Goal: Information Seeking & Learning: Check status

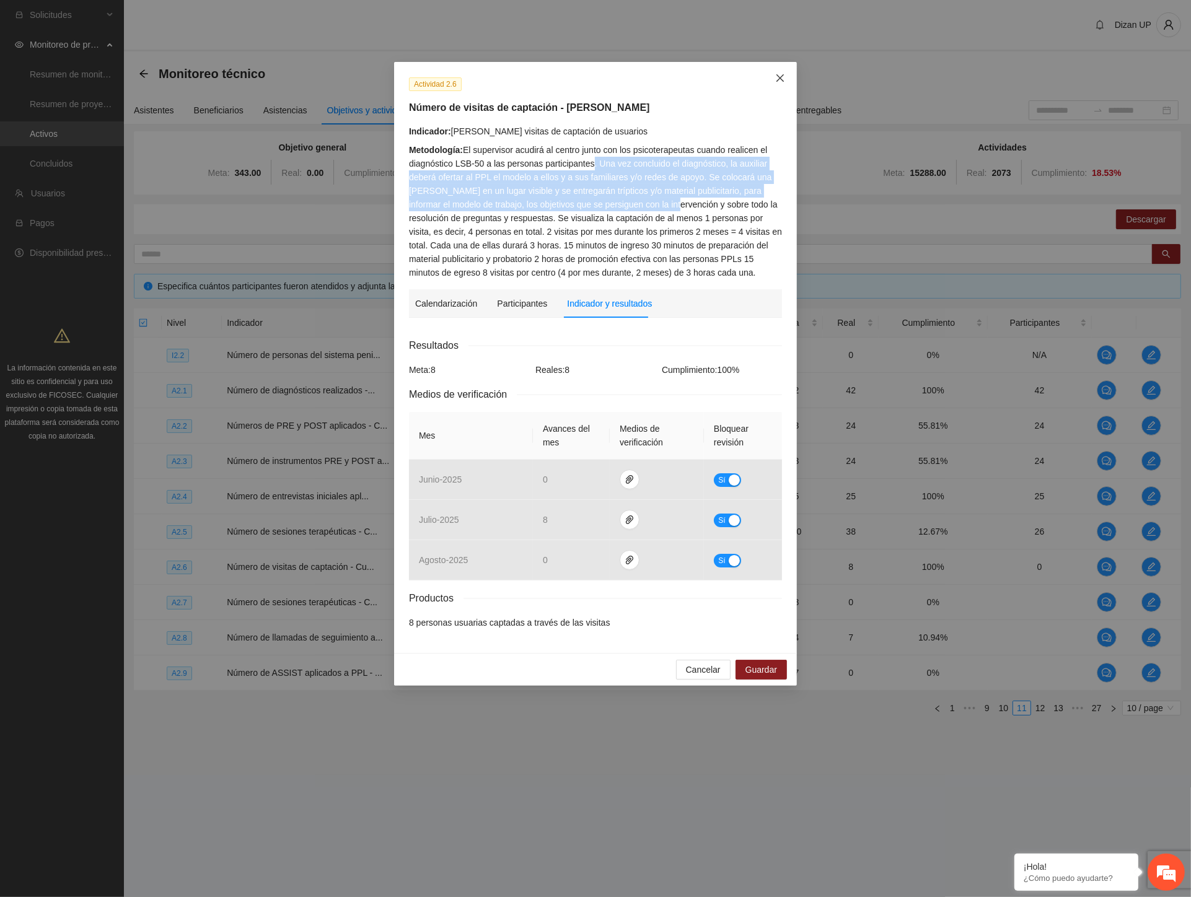
click at [773, 77] on span "Close" at bounding box center [779, 78] width 33 height 33
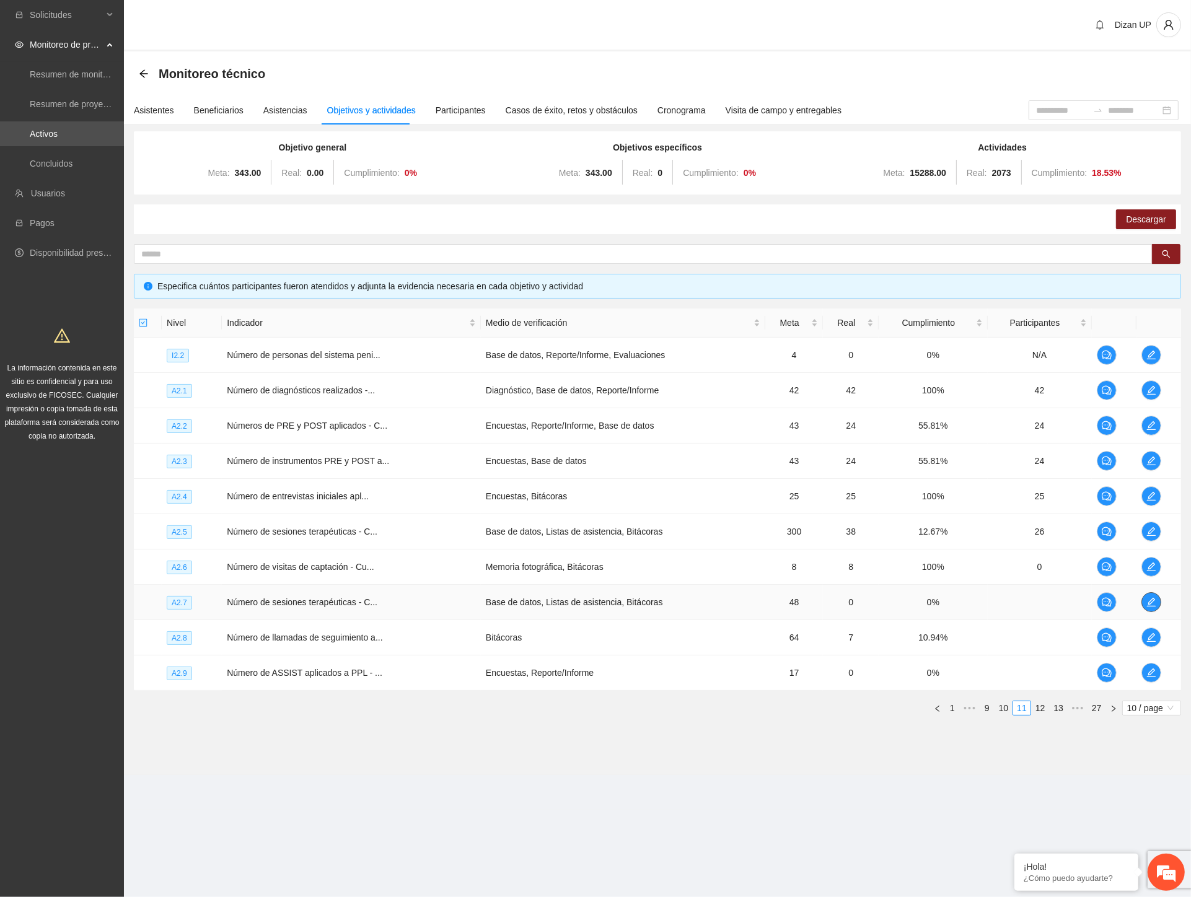
click at [1146, 602] on icon "edit" at bounding box center [1151, 602] width 10 height 10
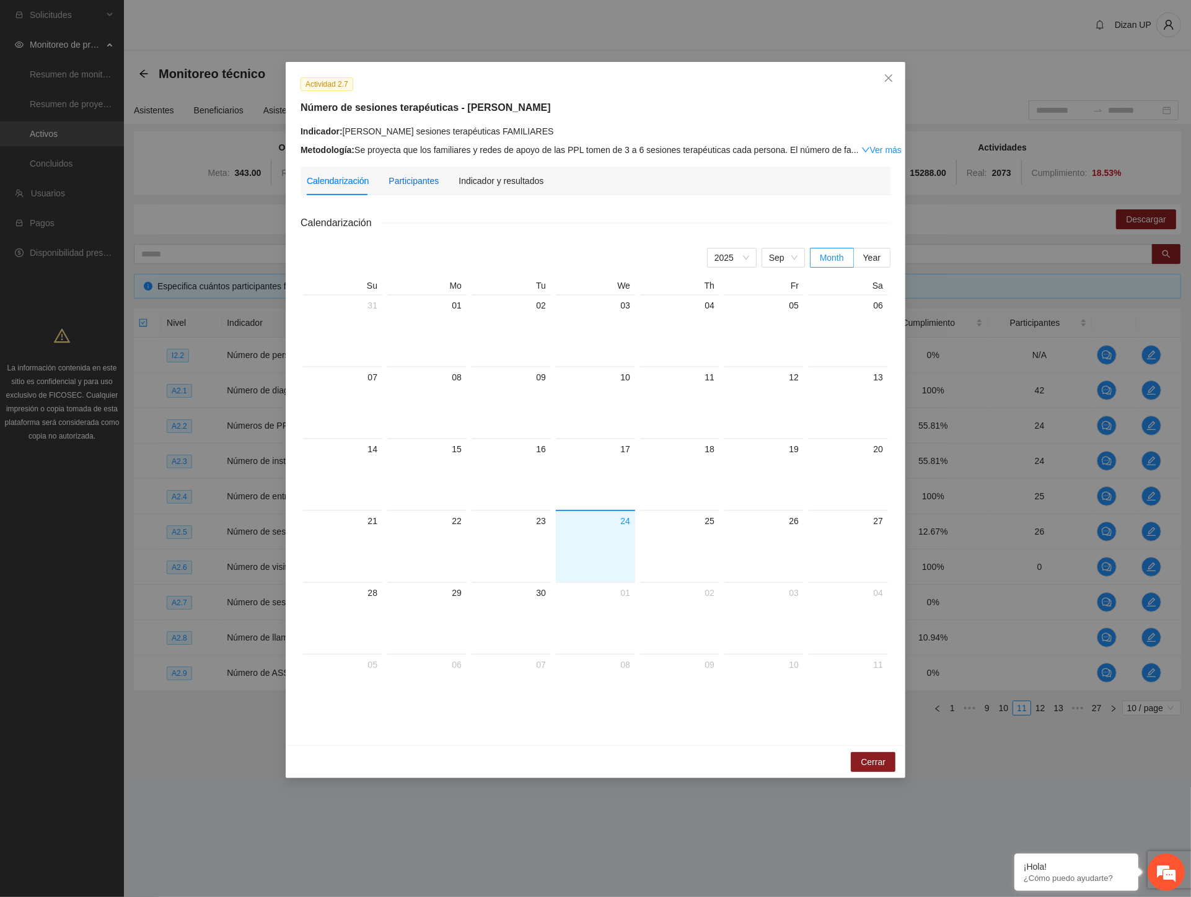
click at [409, 187] on div "Participantes" at bounding box center [413, 181] width 50 height 14
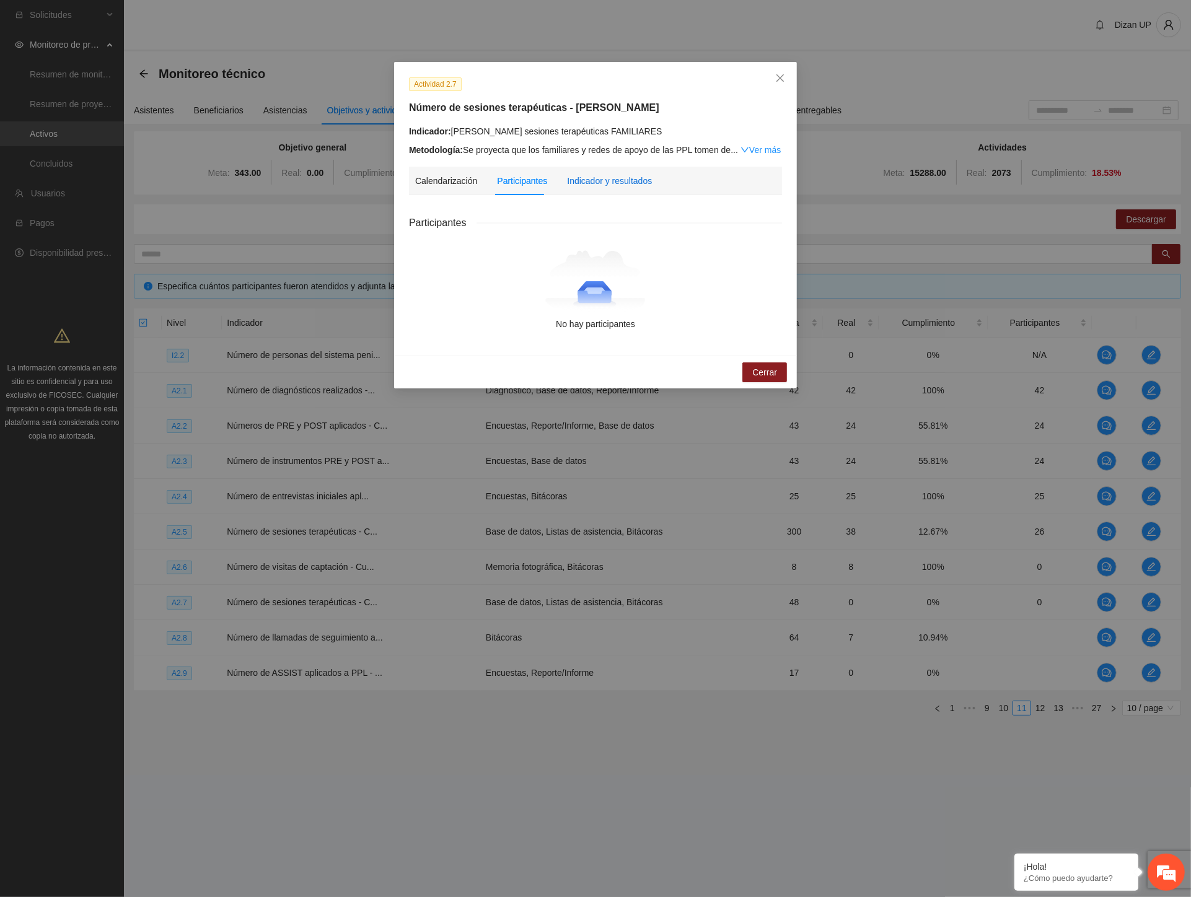
click at [602, 183] on div "Indicador y resultados" at bounding box center [609, 181] width 85 height 14
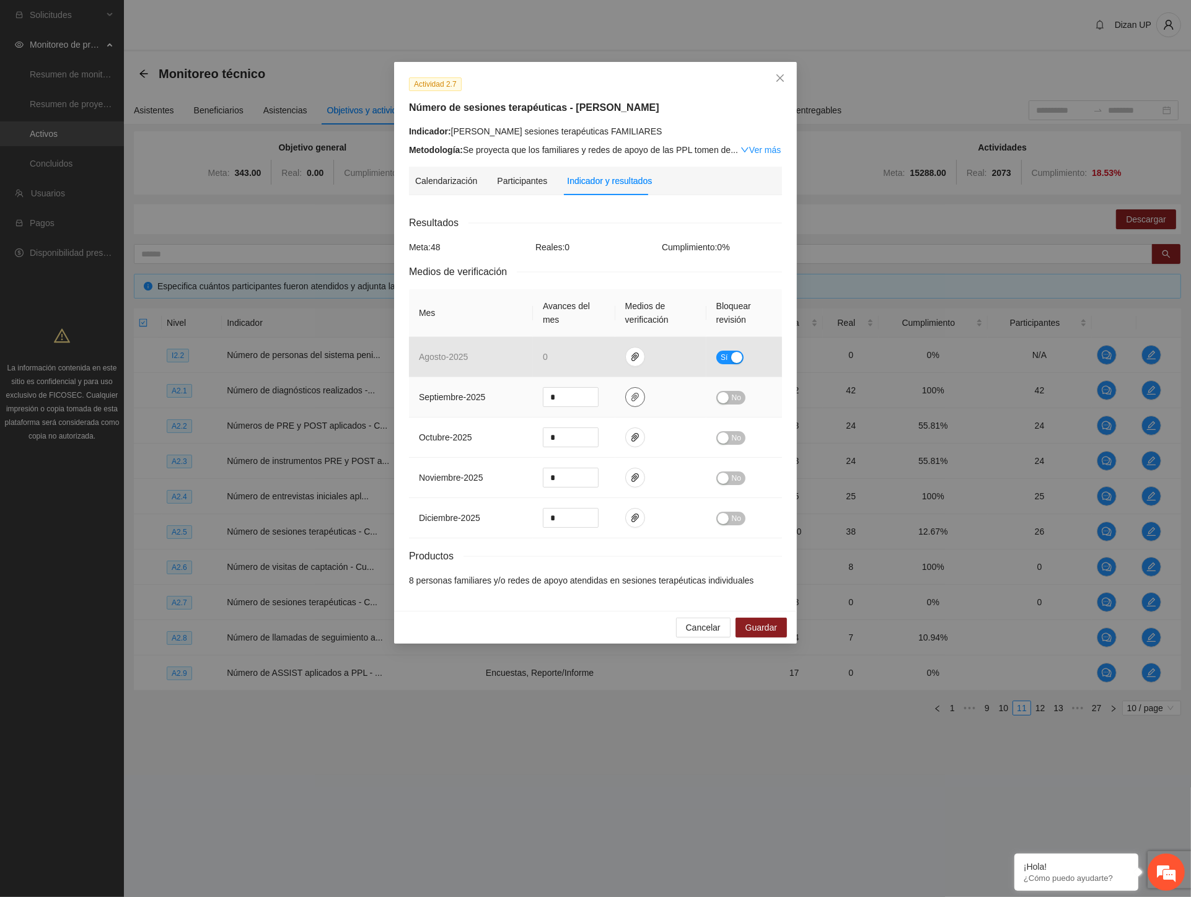
drag, startPoint x: 631, startPoint y: 398, endPoint x: 634, endPoint y: 408, distance: 9.8
click at [632, 398] on icon "paper-clip" at bounding box center [635, 397] width 10 height 10
click at [639, 449] on td at bounding box center [660, 438] width 91 height 40
click at [636, 432] on button "button" at bounding box center [635, 438] width 20 height 20
click at [633, 486] on button "button" at bounding box center [635, 478] width 20 height 20
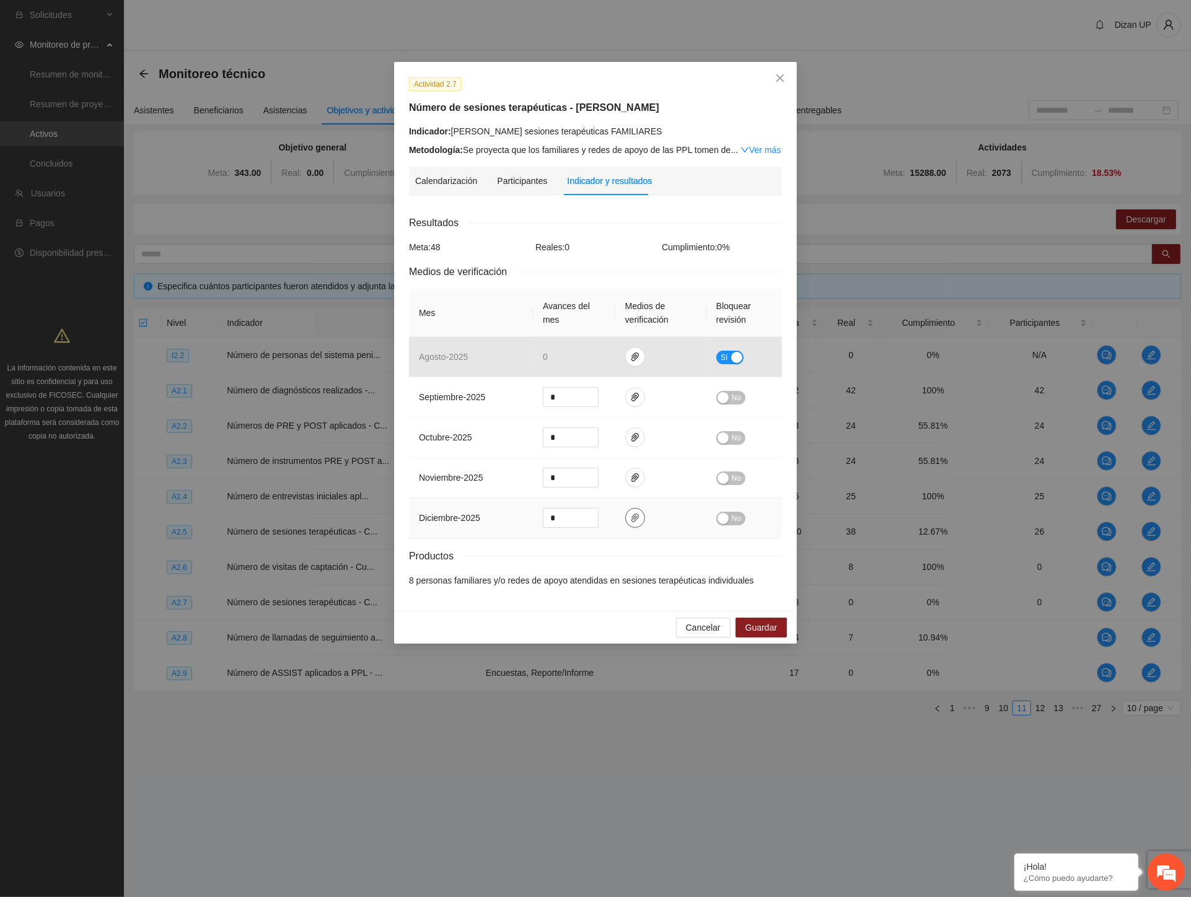
drag, startPoint x: 629, startPoint y: 518, endPoint x: 530, endPoint y: 471, distance: 108.9
click at [630, 517] on icon "paper-clip" at bounding box center [635, 518] width 10 height 10
drag, startPoint x: 515, startPoint y: 471, endPoint x: 773, endPoint y: 55, distance: 490.2
click at [515, 469] on td "noviembre - 2025" at bounding box center [471, 478] width 124 height 40
click at [779, 78] on icon "close" at bounding box center [779, 77] width 7 height 7
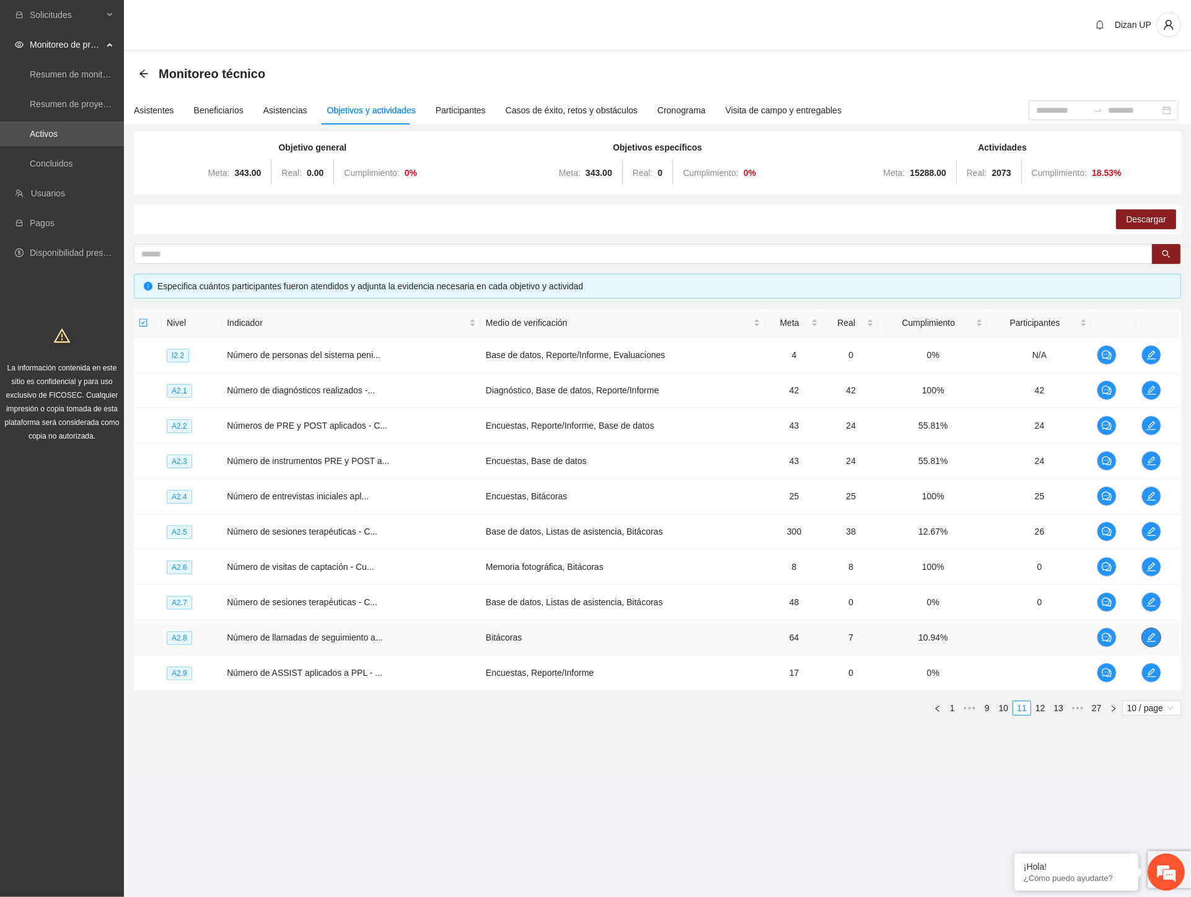
click at [1149, 639] on icon "edit" at bounding box center [1151, 638] width 10 height 10
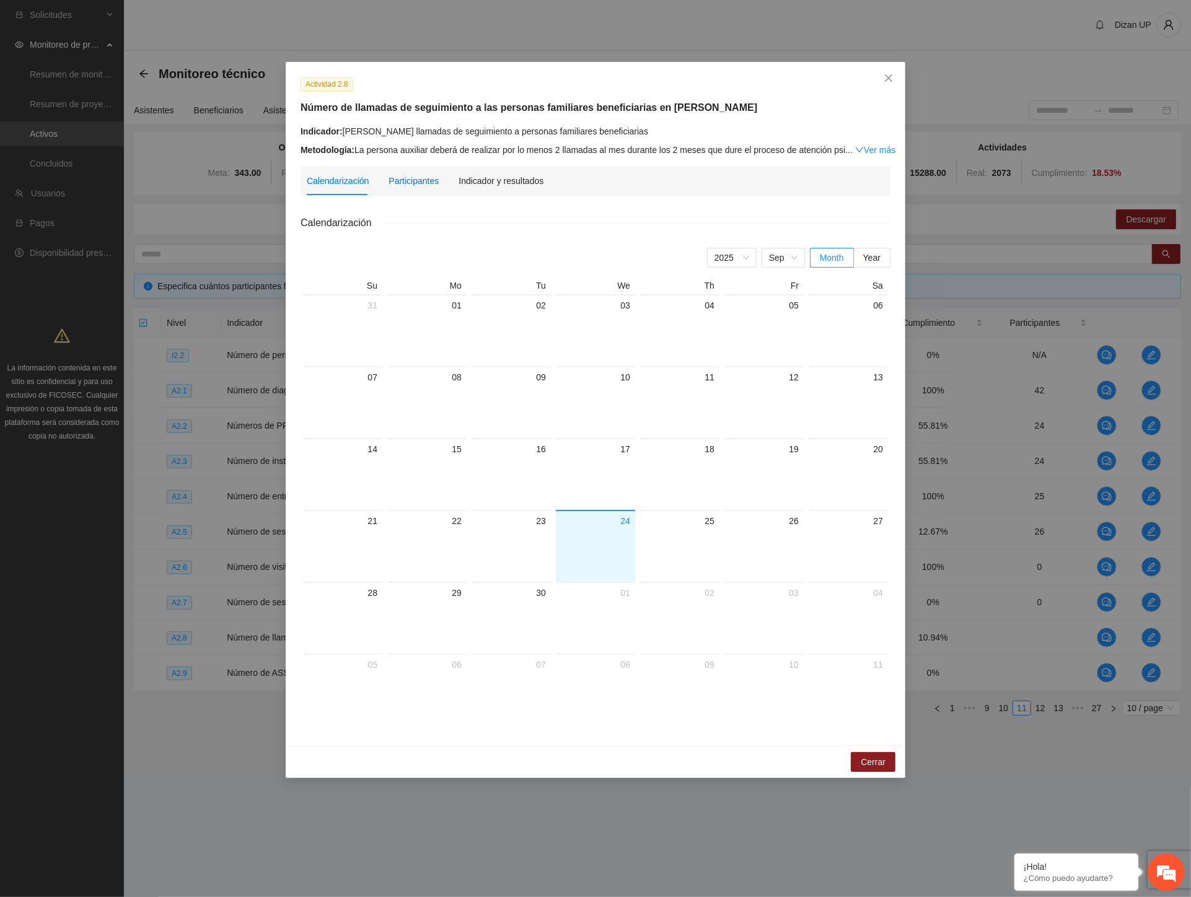
click at [414, 178] on div "Participantes" at bounding box center [413, 181] width 50 height 14
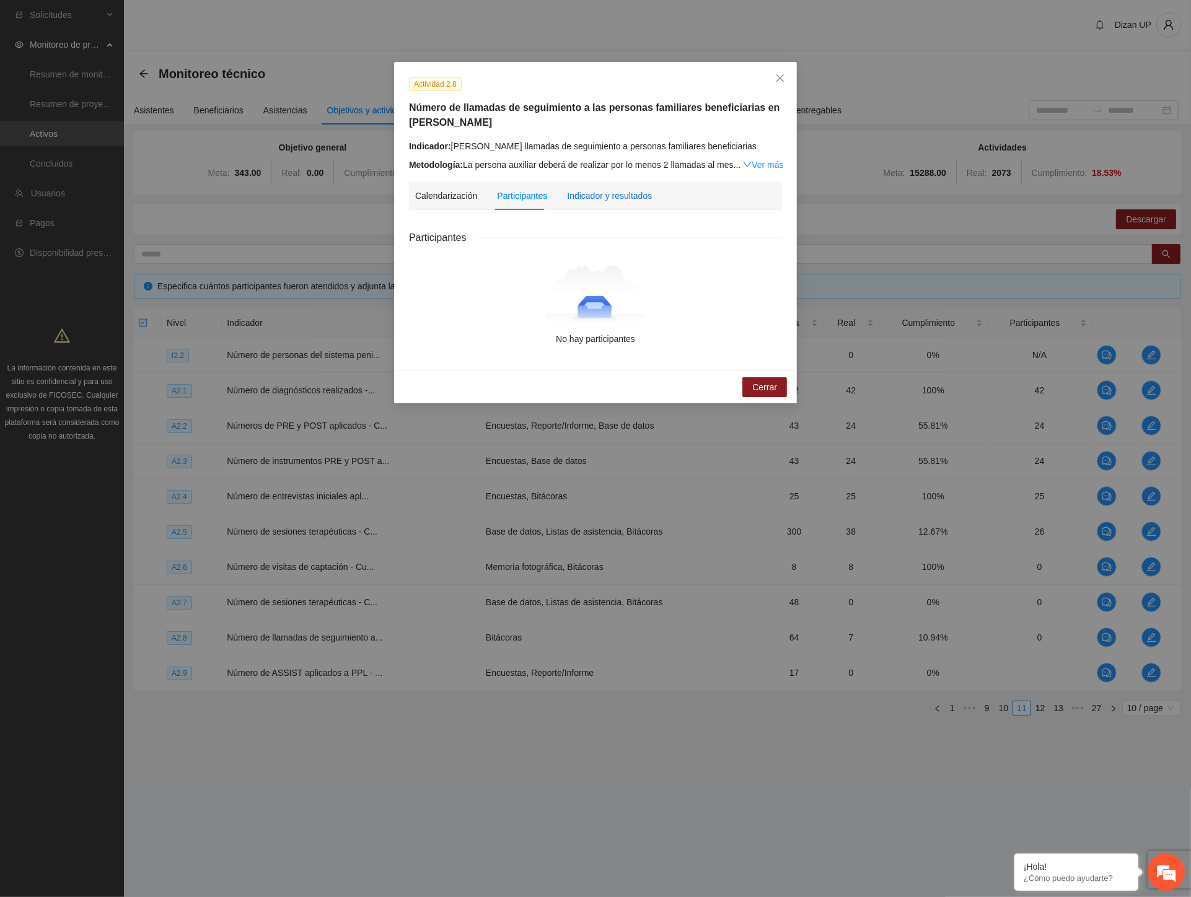
click at [616, 196] on div "Indicador y resultados" at bounding box center [609, 196] width 85 height 14
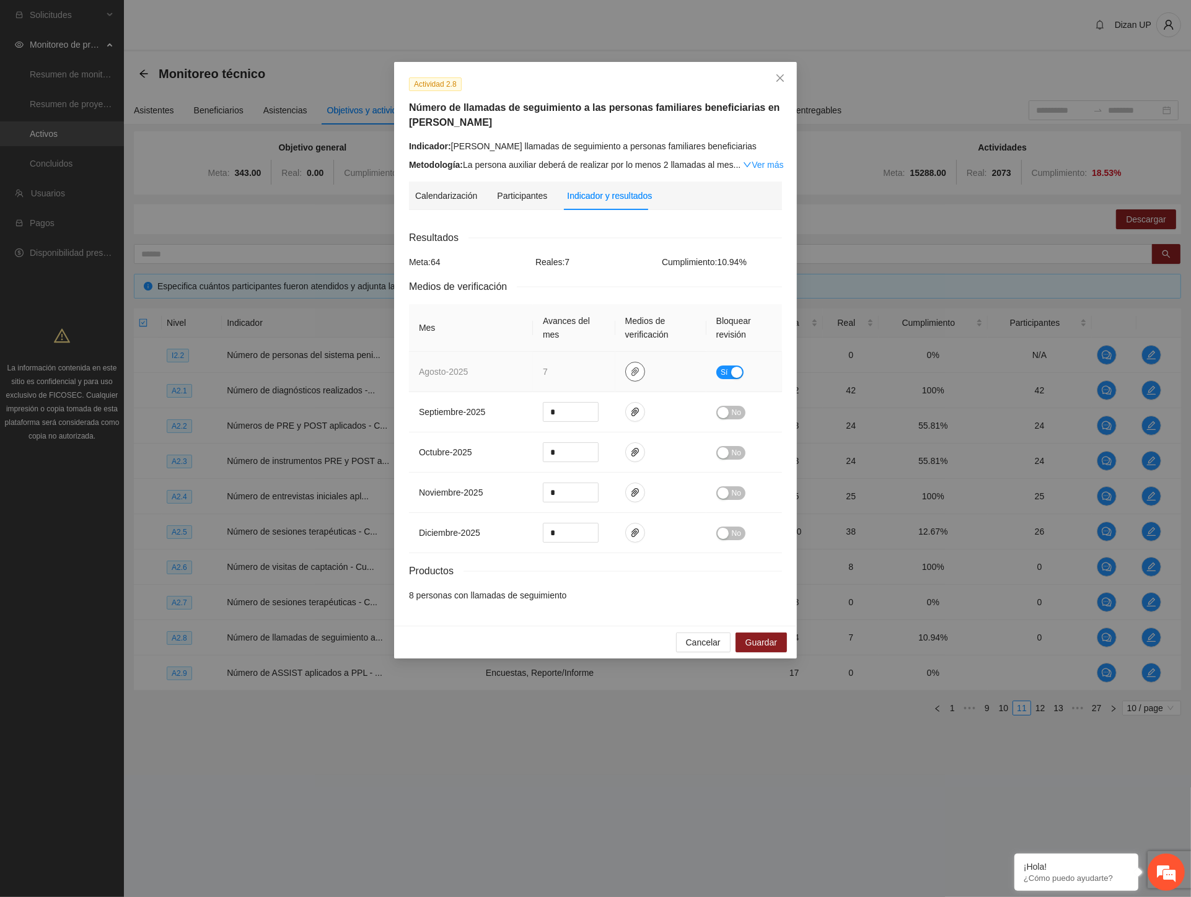
click at [630, 375] on icon "paper-clip" at bounding box center [635, 372] width 10 height 10
click at [580, 338] on link "AGOSTO_2025.zip" at bounding box center [638, 336] width 177 height 14
drag, startPoint x: 414, startPoint y: 353, endPoint x: 428, endPoint y: 335, distance: 23.0
click at [414, 353] on td "agosto - 2025" at bounding box center [471, 372] width 124 height 40
click at [766, 166] on link "Ver más" at bounding box center [763, 165] width 40 height 10
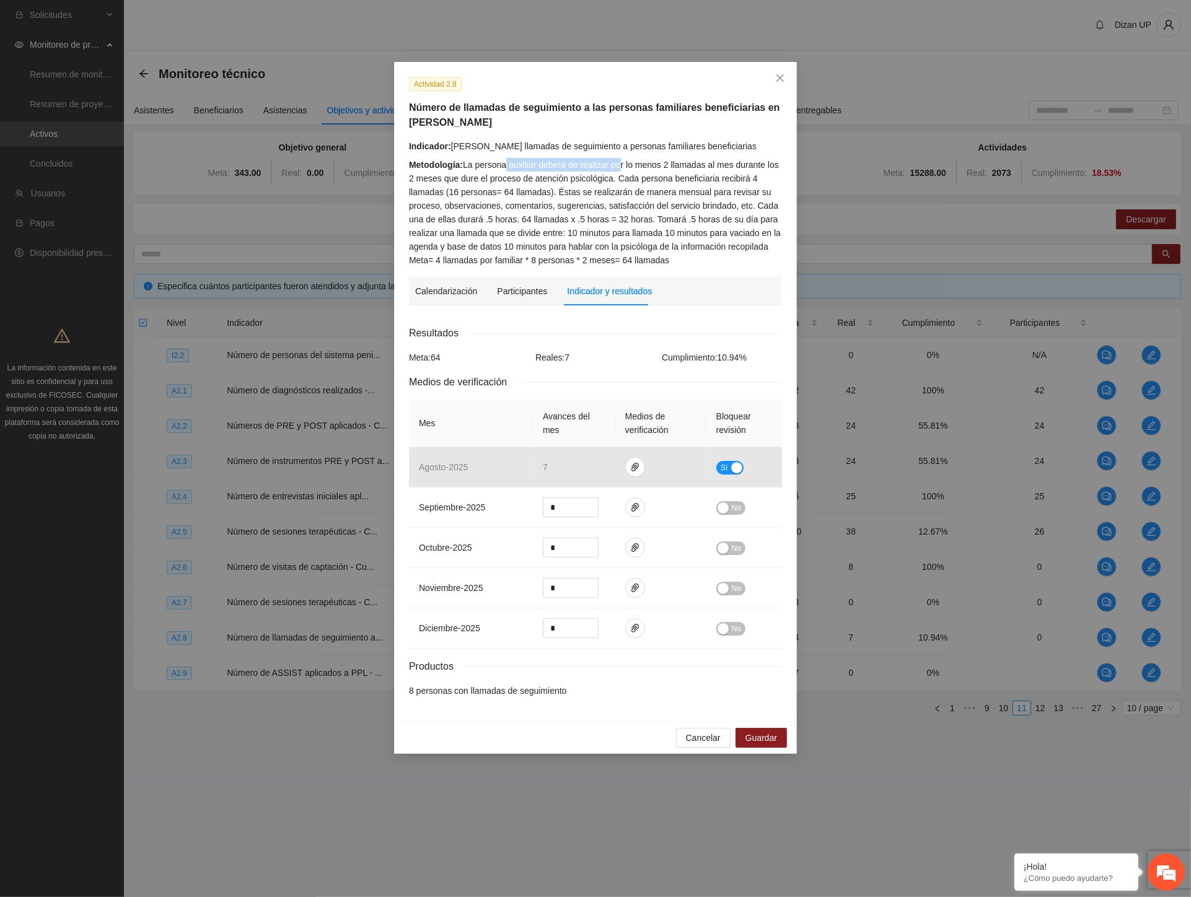
drag, startPoint x: 506, startPoint y: 161, endPoint x: 618, endPoint y: 162, distance: 111.5
click at [618, 162] on div "Metodología: La persona auxiliar deberá de realizar por lo menos 2 llamadas al …" at bounding box center [595, 212] width 373 height 109
drag, startPoint x: 480, startPoint y: 159, endPoint x: 594, endPoint y: 162, distance: 113.4
click at [594, 162] on div "Indicador: Cuauhtémoc llamadas de seguimiento a personas familiares beneficiari…" at bounding box center [595, 203] width 373 height 128
drag, startPoint x: 617, startPoint y: 162, endPoint x: 721, endPoint y: 169, distance: 104.4
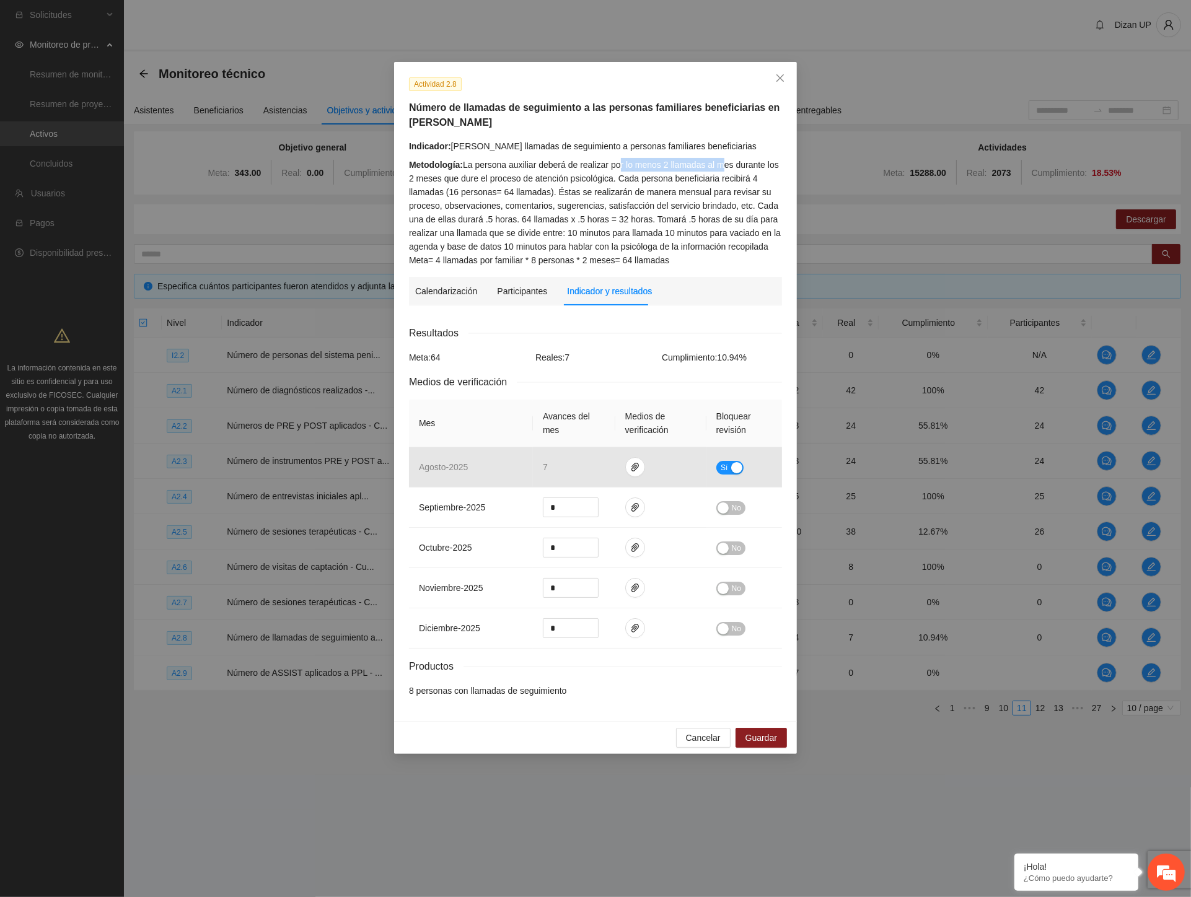
click at [721, 169] on div "Metodología: La persona auxiliar deberá de realizar por lo menos 2 llamadas al …" at bounding box center [595, 212] width 373 height 109
drag, startPoint x: 429, startPoint y: 177, endPoint x: 618, endPoint y: 180, distance: 188.4
click at [618, 180] on div "Metodología: La persona auxiliar deberá de realizar por lo menos 2 llamadas al …" at bounding box center [595, 212] width 373 height 109
drag, startPoint x: 447, startPoint y: 193, endPoint x: 524, endPoint y: 200, distance: 77.1
click at [524, 200] on div "Metodología: La persona auxiliar deberá de realizar por lo menos 2 llamadas al …" at bounding box center [595, 212] width 373 height 109
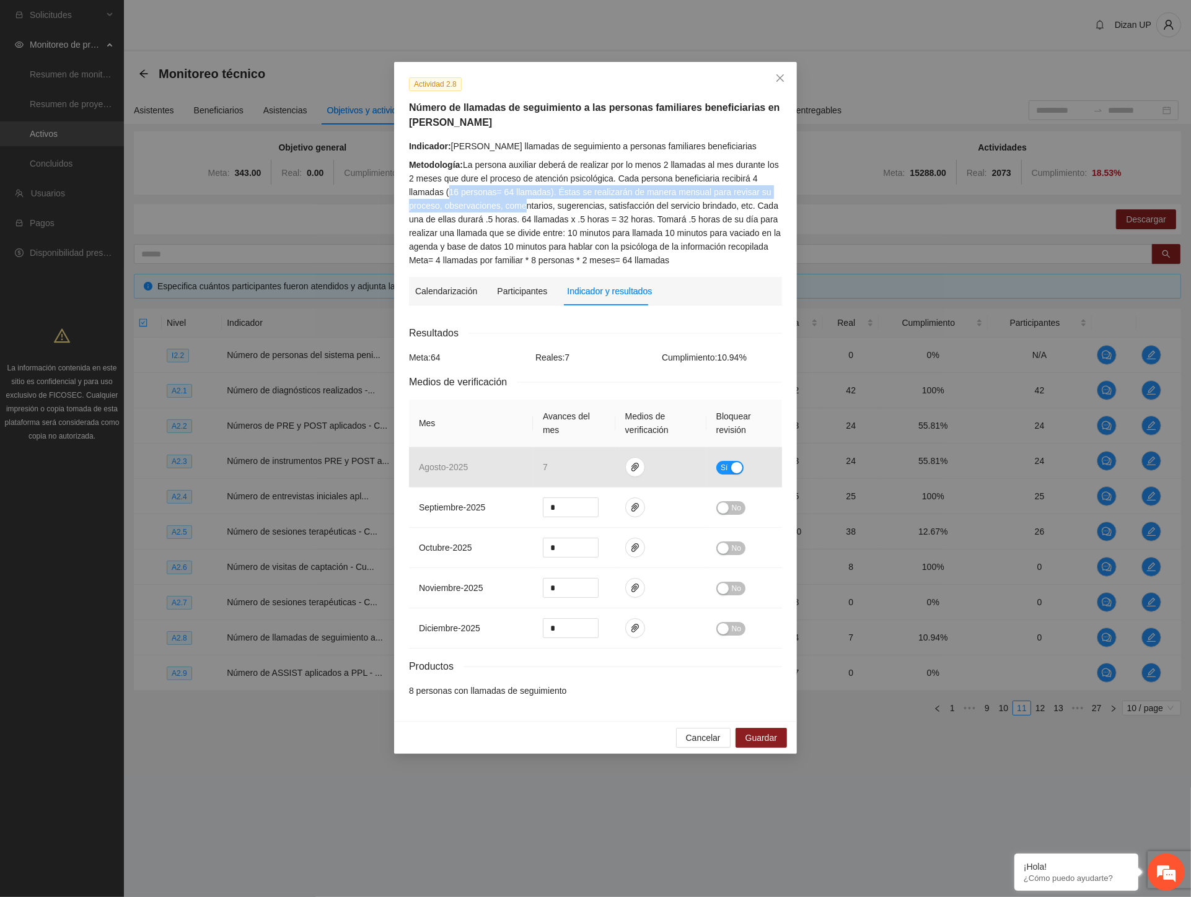
click at [559, 193] on div "Metodología: La persona auxiliar deberá de realizar por lo menos 2 llamadas al …" at bounding box center [595, 212] width 373 height 109
click at [637, 196] on div "Metodología: La persona auxiliar deberá de realizar por lo menos 2 llamadas al …" at bounding box center [595, 212] width 373 height 109
drag, startPoint x: 616, startPoint y: 206, endPoint x: 715, endPoint y: 203, distance: 99.2
click at [715, 203] on div "Metodología: La persona auxiliar deberá de realizar por lo menos 2 llamadas al …" at bounding box center [595, 212] width 373 height 109
click at [584, 198] on div "Metodología: La persona auxiliar deberá de realizar por lo menos 2 llamadas al …" at bounding box center [595, 212] width 373 height 109
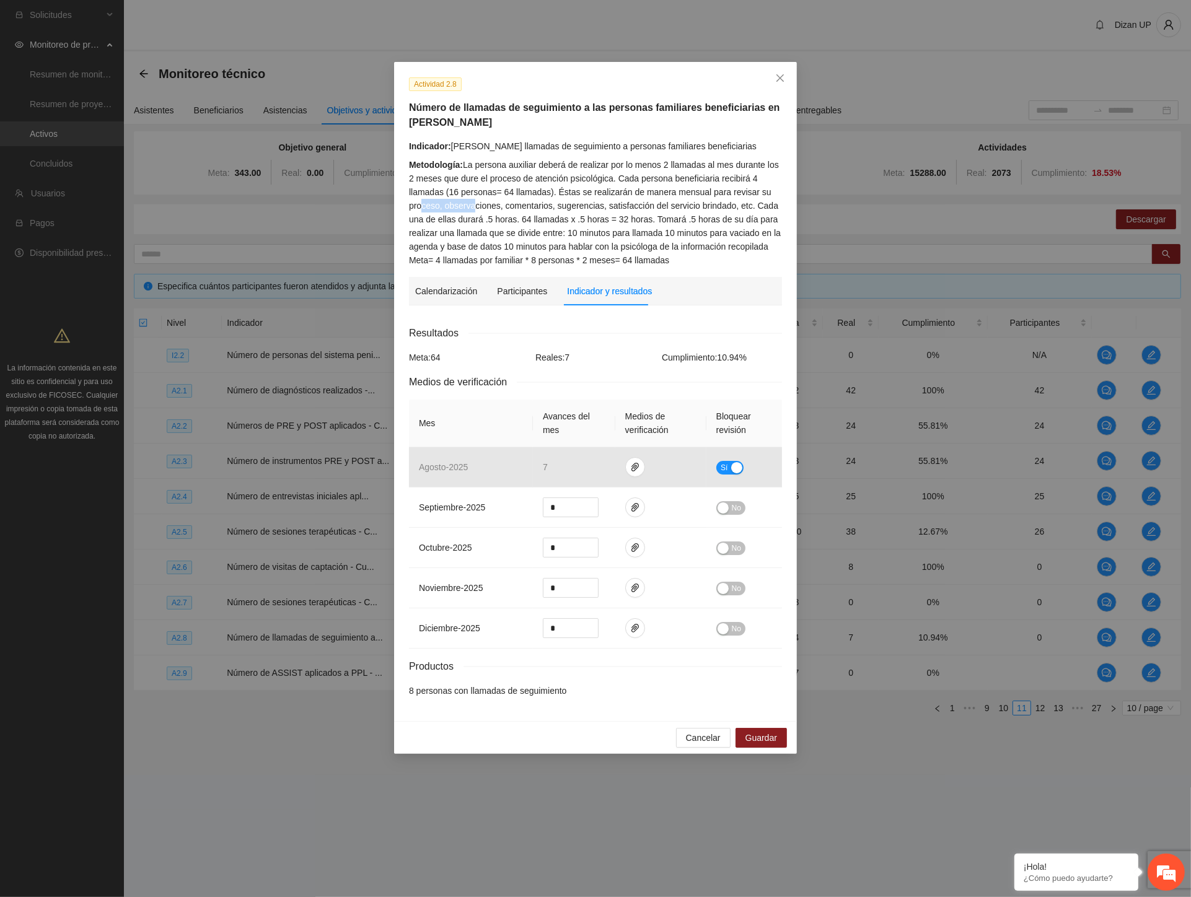
drag, startPoint x: 424, startPoint y: 203, endPoint x: 483, endPoint y: 203, distance: 59.5
click at [476, 204] on div "Metodología: La persona auxiliar deberá de realizar por lo menos 2 llamadas al …" at bounding box center [595, 212] width 373 height 109
drag, startPoint x: 515, startPoint y: 206, endPoint x: 584, endPoint y: 206, distance: 68.8
click at [584, 206] on div "Metodología: La persona auxiliar deberá de realizar por lo menos 2 llamadas al …" at bounding box center [595, 212] width 373 height 109
drag, startPoint x: 579, startPoint y: 194, endPoint x: 519, endPoint y: 204, distance: 61.0
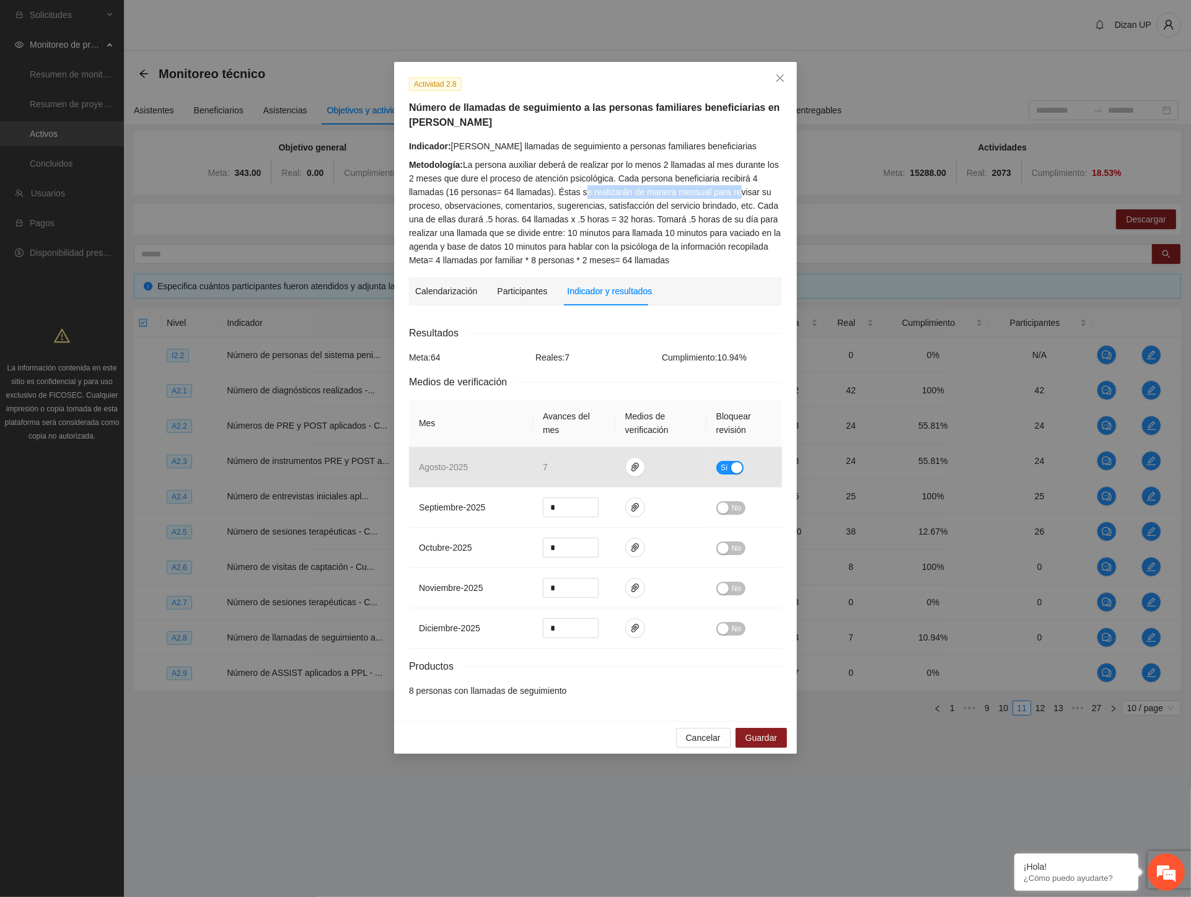
click at [727, 197] on div "Metodología: La persona auxiliar deberá de realizar por lo menos 2 llamadas al …" at bounding box center [595, 212] width 373 height 109
drag, startPoint x: 456, startPoint y: 211, endPoint x: 772, endPoint y: 206, distance: 316.0
click at [772, 206] on div "Metodología: La persona auxiliar deberá de realizar por lo menos 2 llamadas al …" at bounding box center [595, 212] width 373 height 109
drag, startPoint x: 415, startPoint y: 219, endPoint x: 574, endPoint y: 221, distance: 158.6
click at [574, 221] on div "Metodología: La persona auxiliar deberá de realizar por lo menos 2 llamadas al …" at bounding box center [595, 212] width 373 height 109
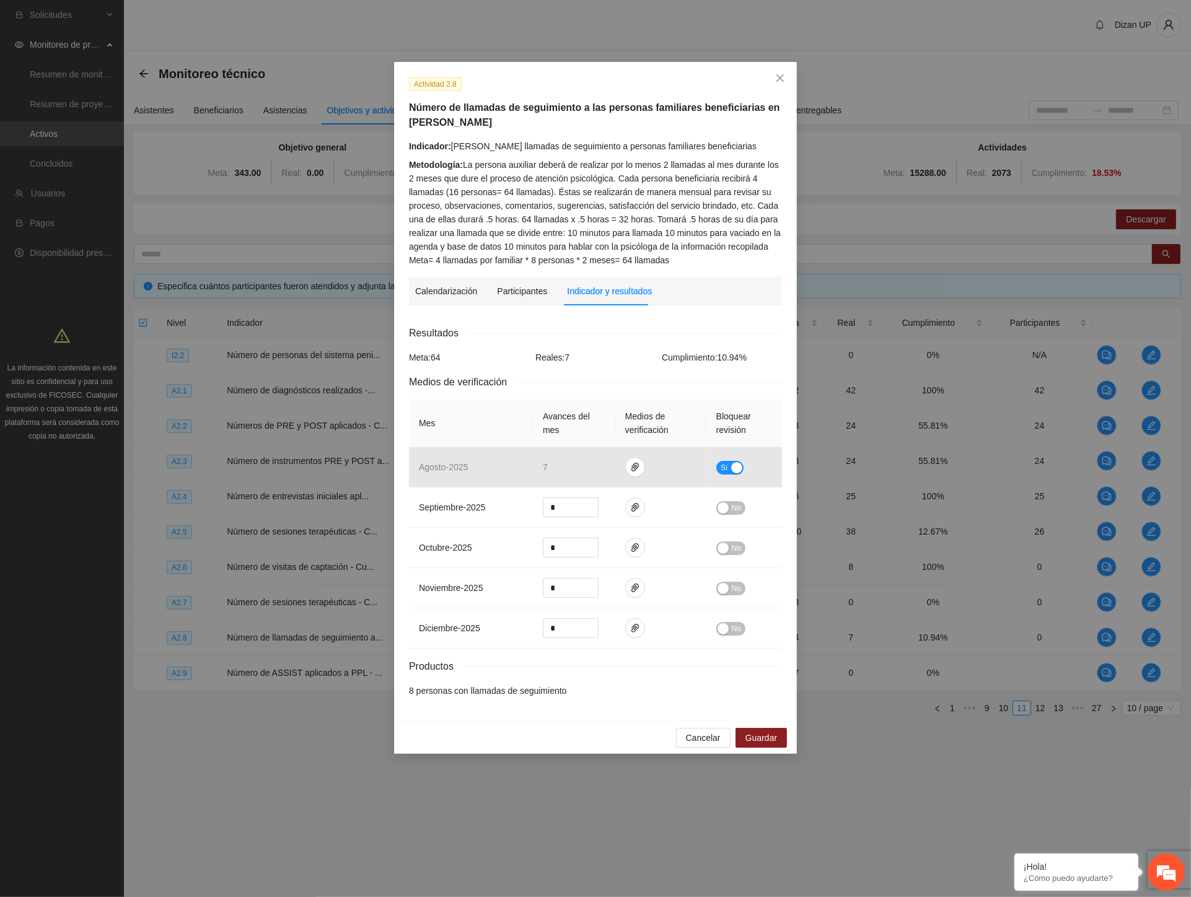
drag, startPoint x: 709, startPoint y: 199, endPoint x: 559, endPoint y: 198, distance: 150.6
click at [709, 200] on div "Metodología: La persona auxiliar deberá de realizar por lo menos 2 llamadas al …" at bounding box center [595, 212] width 373 height 109
drag, startPoint x: 421, startPoint y: 217, endPoint x: 565, endPoint y: 223, distance: 143.9
click at [597, 221] on div "Metodología: La persona auxiliar deberá de realizar por lo menos 2 llamadas al …" at bounding box center [595, 212] width 373 height 109
click at [500, 203] on div "Metodología: La persona auxiliar deberá de realizar por lo menos 2 llamadas al …" at bounding box center [595, 212] width 373 height 109
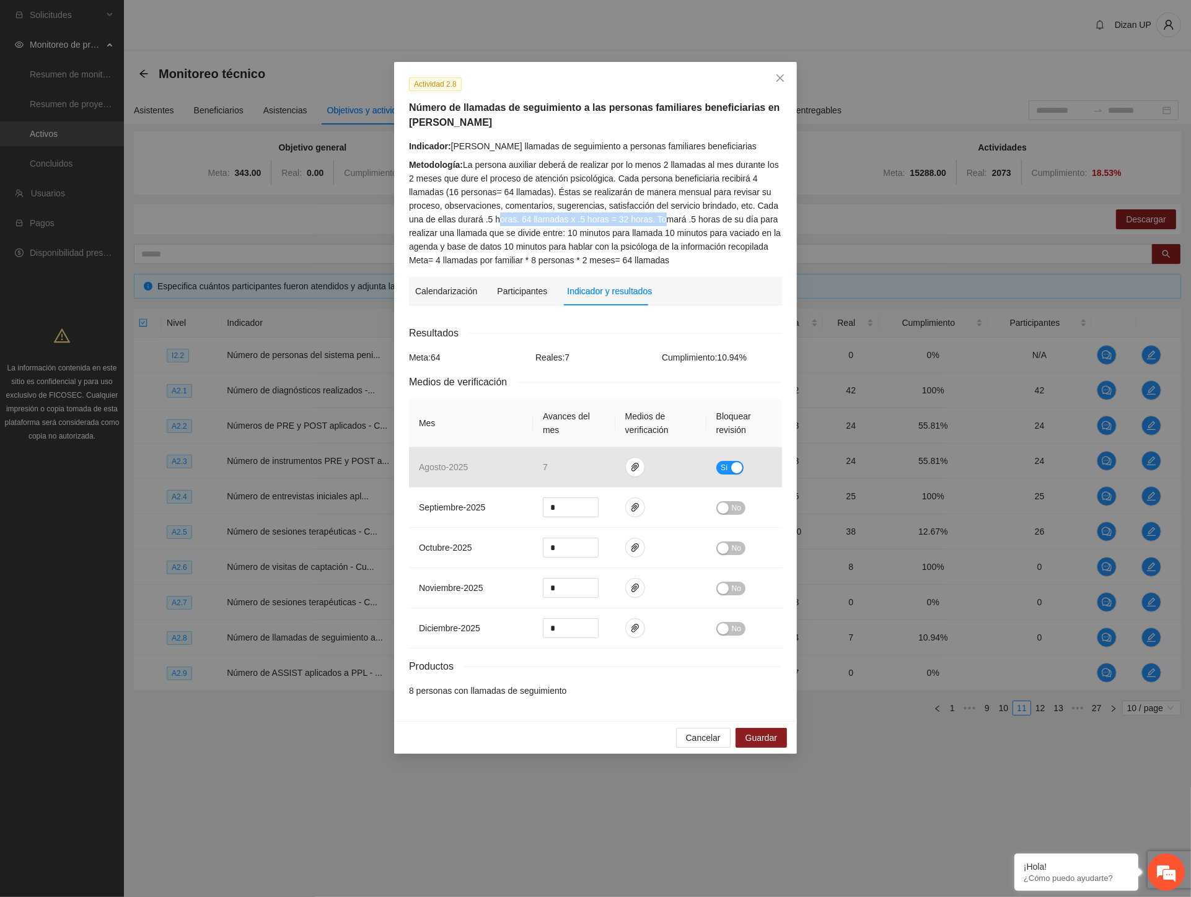
drag, startPoint x: 498, startPoint y: 220, endPoint x: 660, endPoint y: 223, distance: 162.4
click at [660, 223] on div "Metodología: La persona auxiliar deberá de realizar por lo menos 2 llamadas al …" at bounding box center [595, 212] width 373 height 109
click at [634, 187] on div "Metodología: La persona auxiliar deberá de realizar por lo menos 2 llamadas al …" at bounding box center [595, 212] width 373 height 109
drag, startPoint x: 688, startPoint y: 223, endPoint x: 744, endPoint y: 226, distance: 56.4
click at [747, 226] on div "Metodología: La persona auxiliar deberá de realizar por lo menos 2 llamadas al …" at bounding box center [595, 212] width 373 height 109
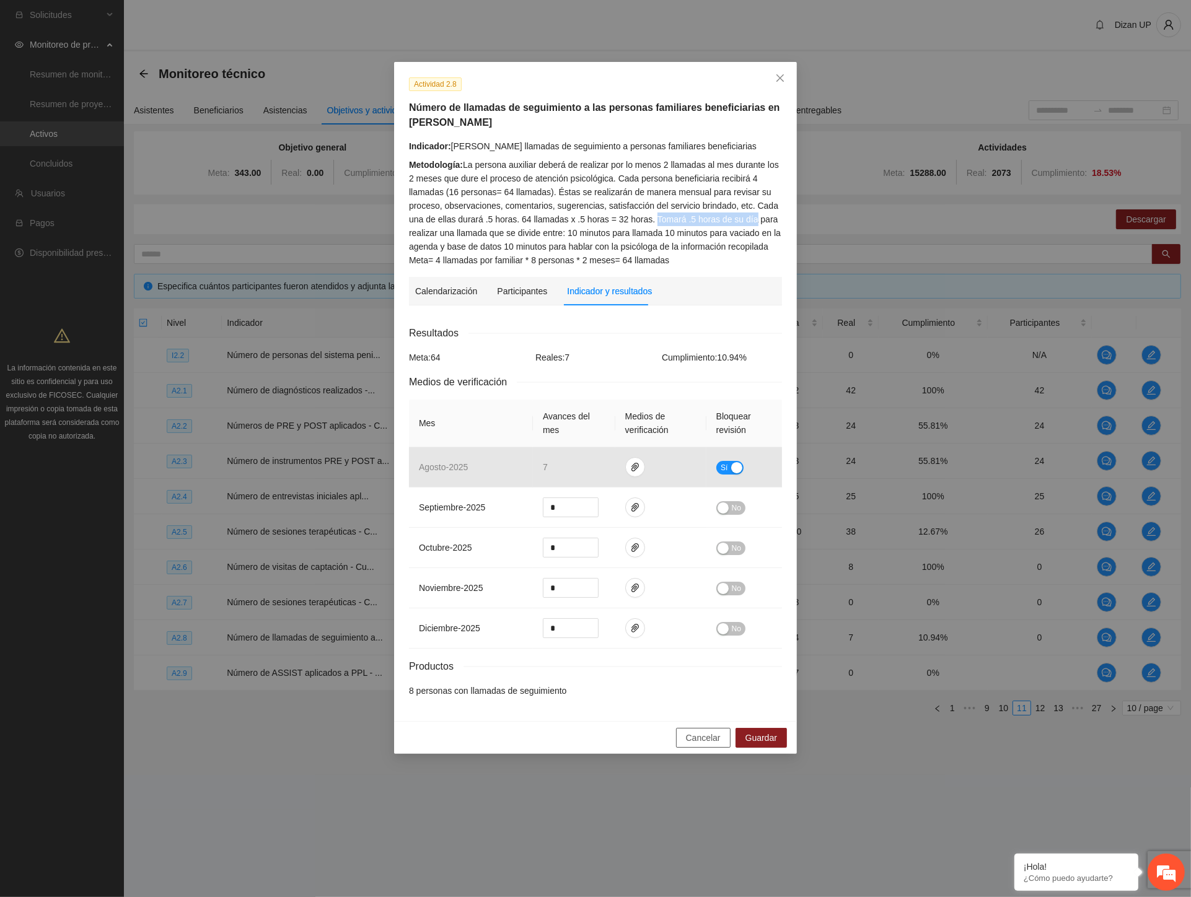
click at [714, 735] on span "Cancelar" at bounding box center [703, 738] width 35 height 14
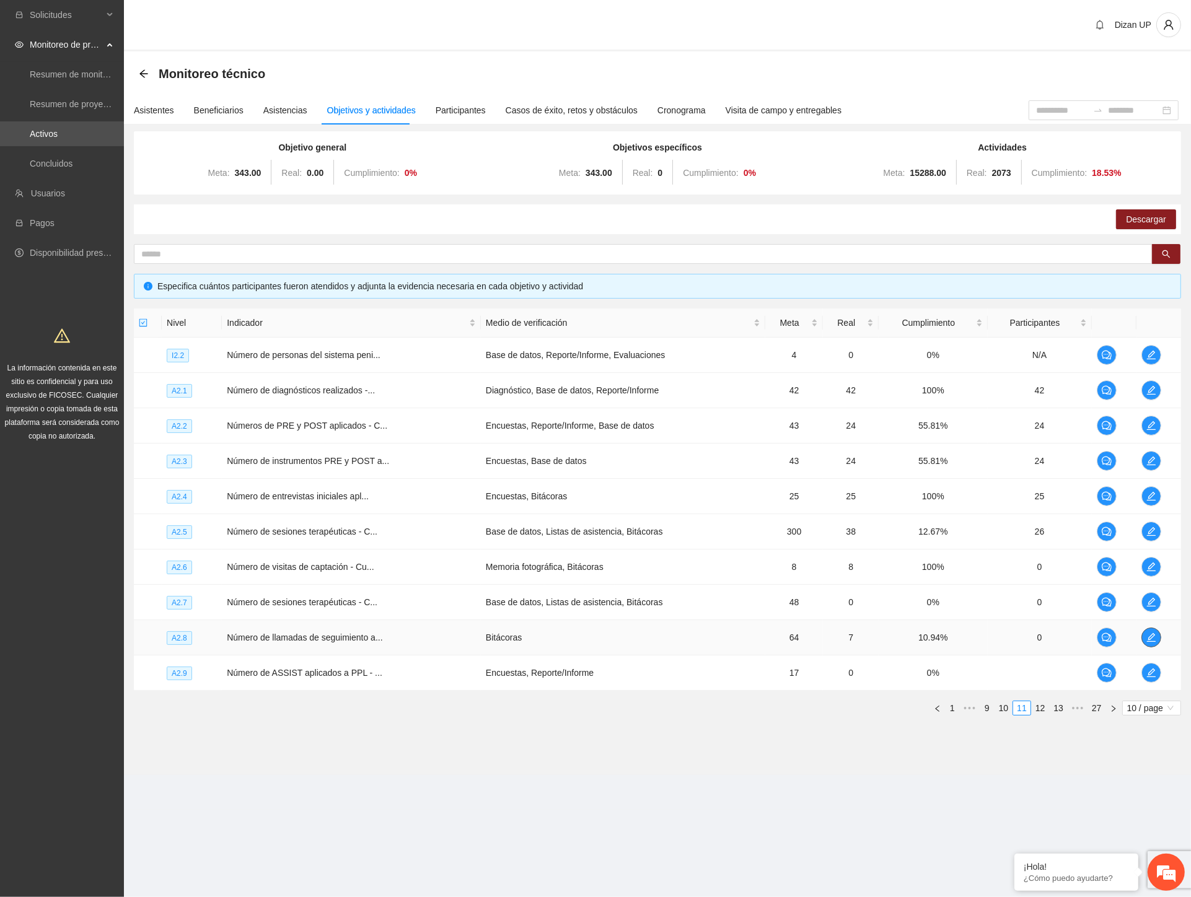
click at [1151, 637] on icon "edit" at bounding box center [1151, 638] width 10 height 10
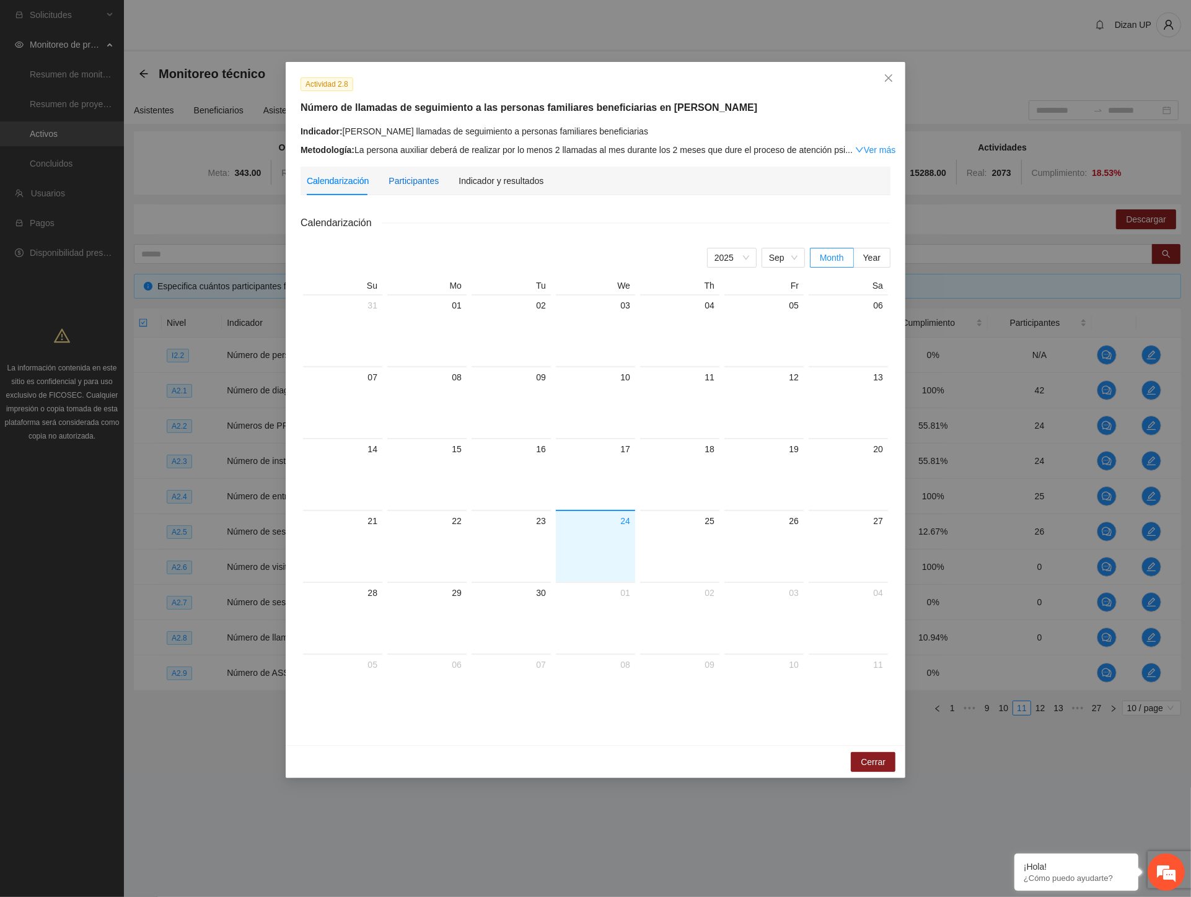
click at [416, 183] on div "Participantes" at bounding box center [413, 181] width 50 height 14
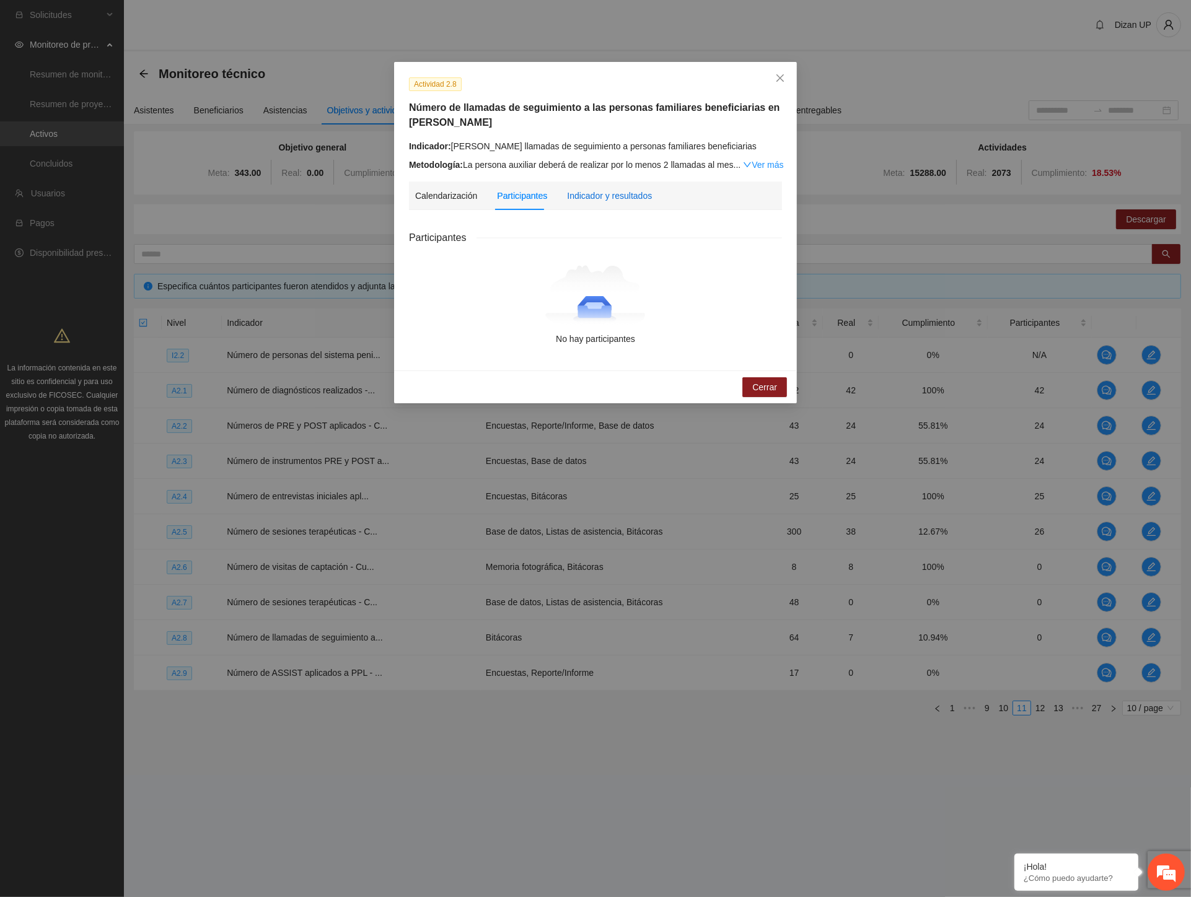
drag, startPoint x: 591, startPoint y: 195, endPoint x: 629, endPoint y: 194, distance: 37.8
click at [591, 195] on div "Indicador y resultados" at bounding box center [609, 196] width 85 height 14
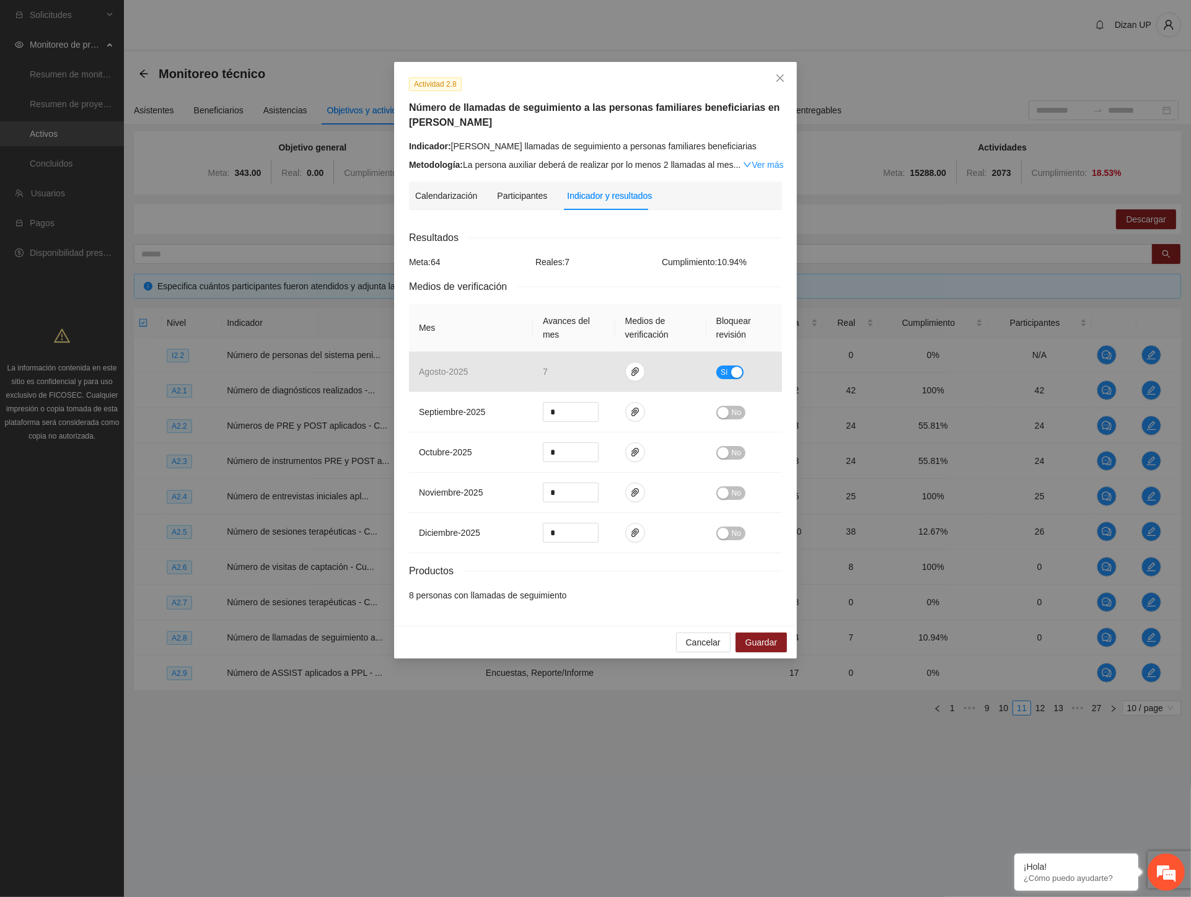
click at [180, 437] on div "Actividad 2.8 Número de llamadas de seguimiento a las personas familiares benef…" at bounding box center [595, 448] width 1191 height 897
drag, startPoint x: 781, startPoint y: 71, endPoint x: 781, endPoint y: 79, distance: 8.1
click at [781, 71] on span "Close" at bounding box center [779, 78] width 33 height 33
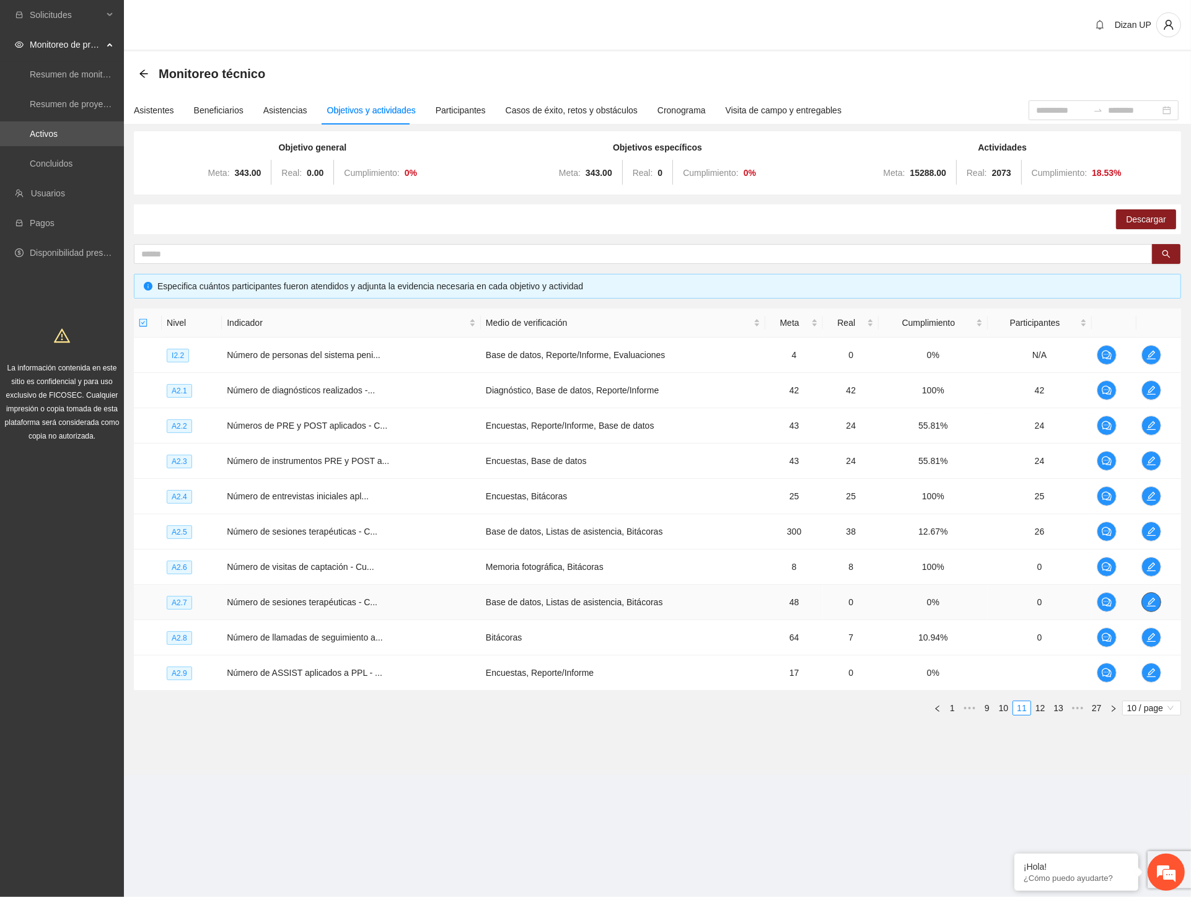
click at [1153, 603] on icon "edit" at bounding box center [1151, 602] width 10 height 10
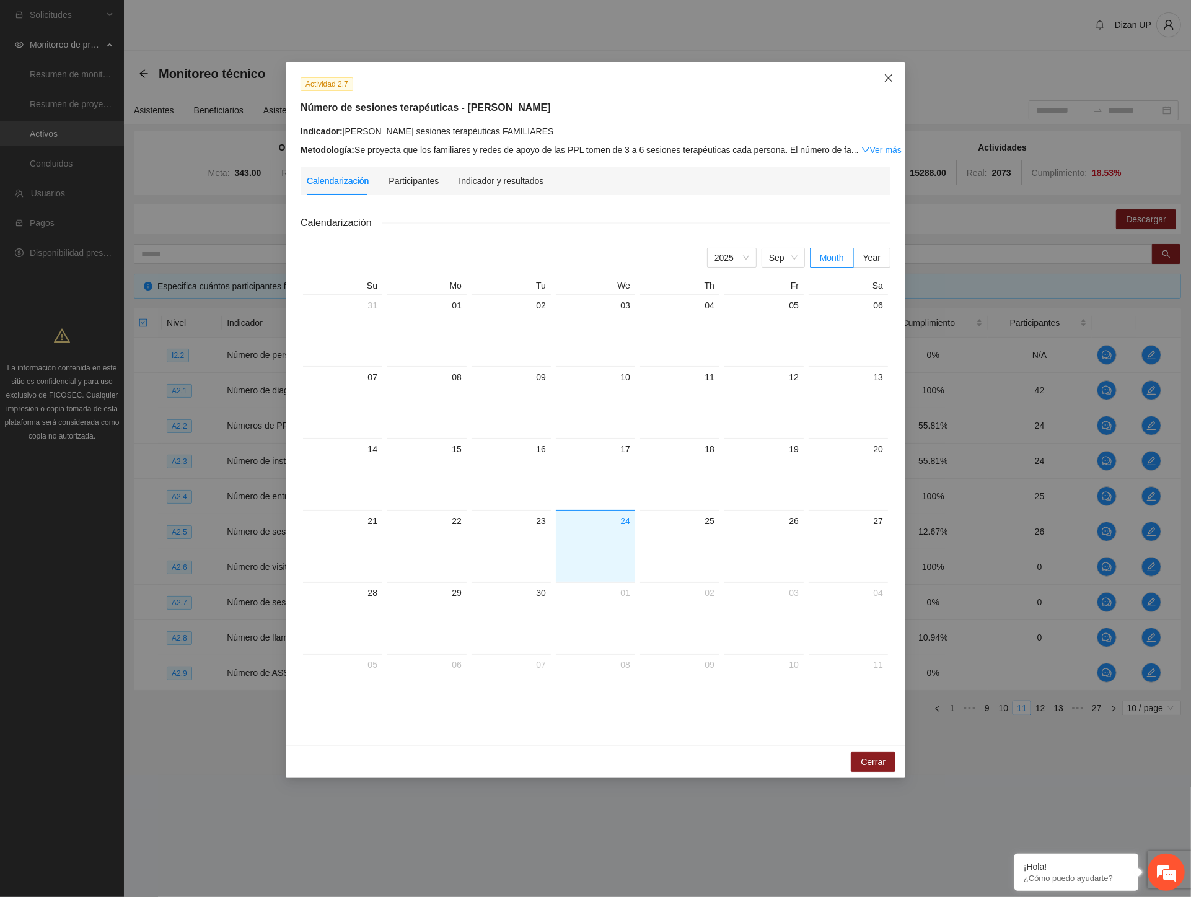
click at [890, 81] on icon "close" at bounding box center [888, 77] width 7 height 7
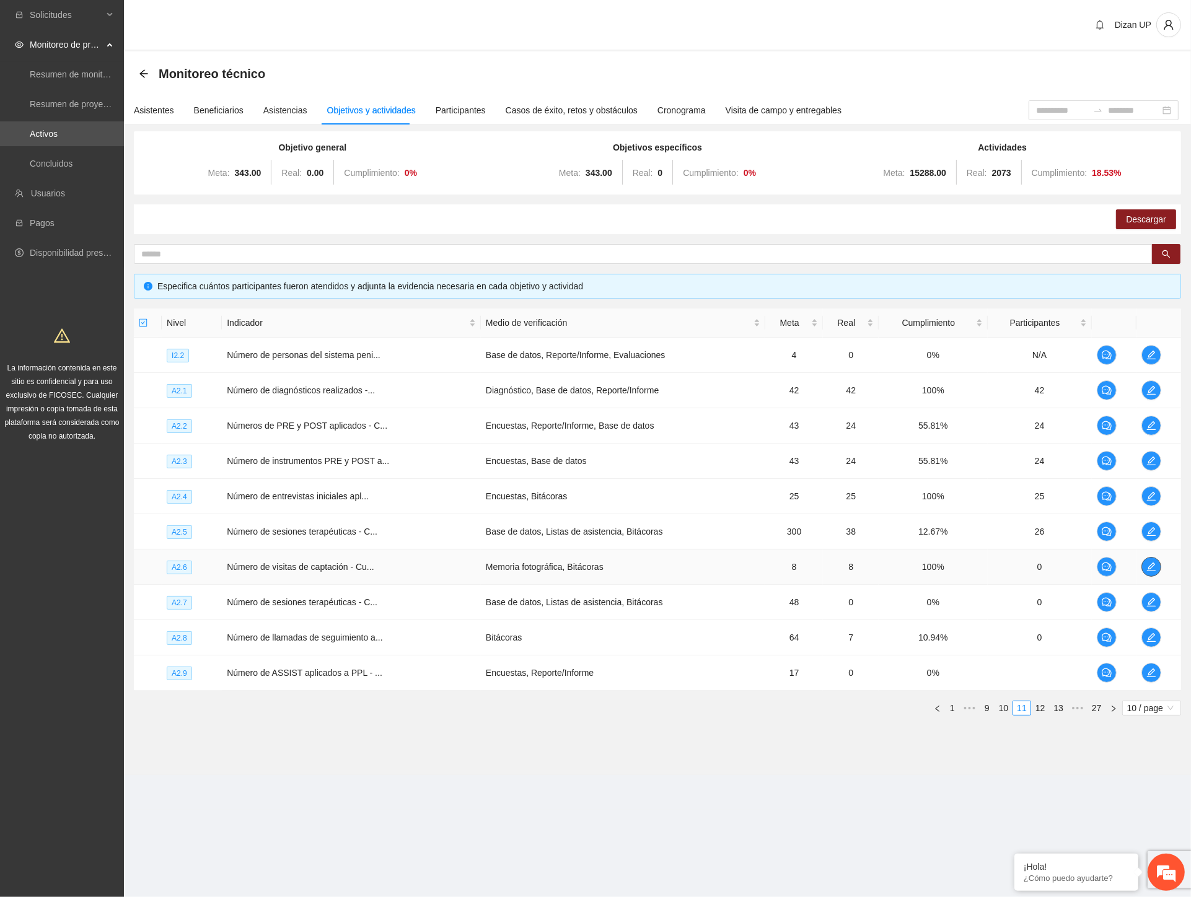
click at [1151, 564] on icon "edit" at bounding box center [1151, 567] width 9 height 9
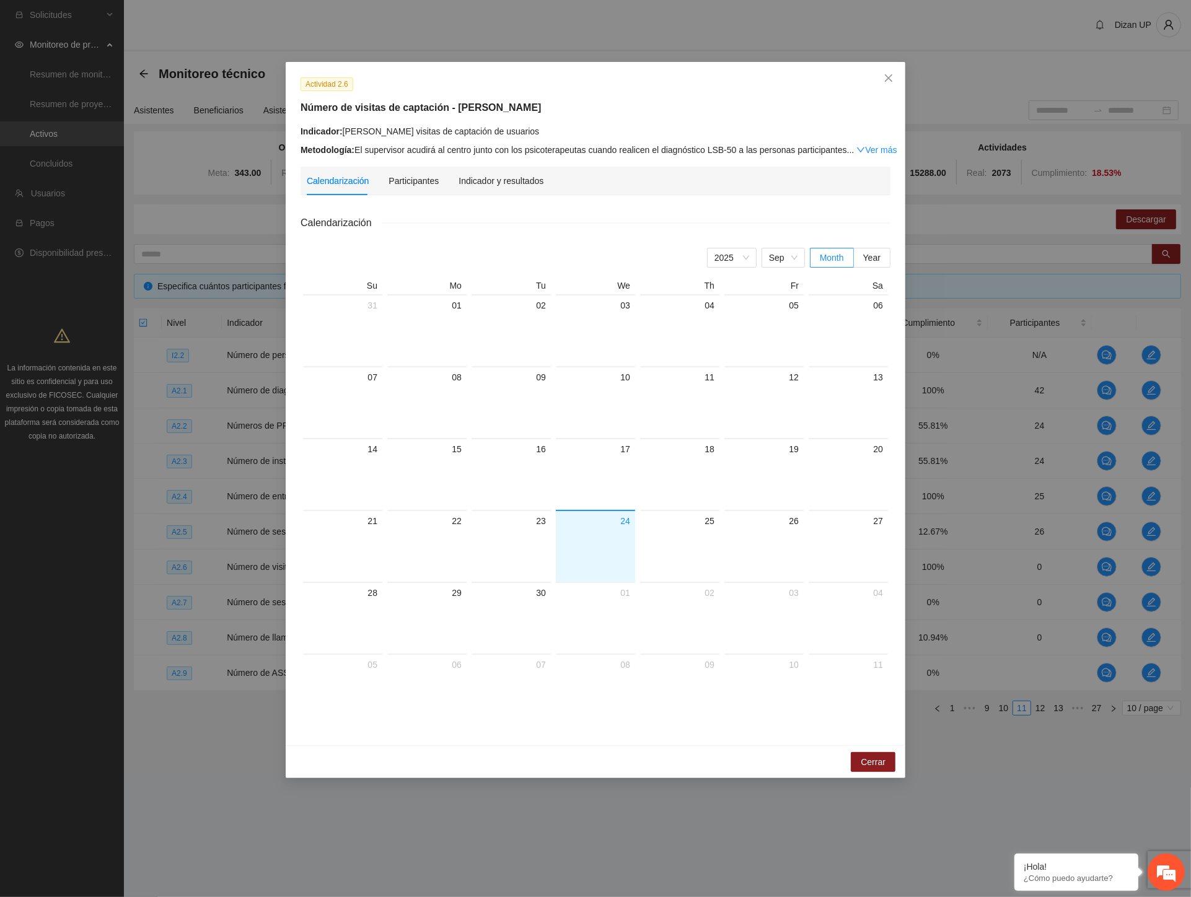
click at [862, 146] on link "Ver más" at bounding box center [876, 150] width 40 height 10
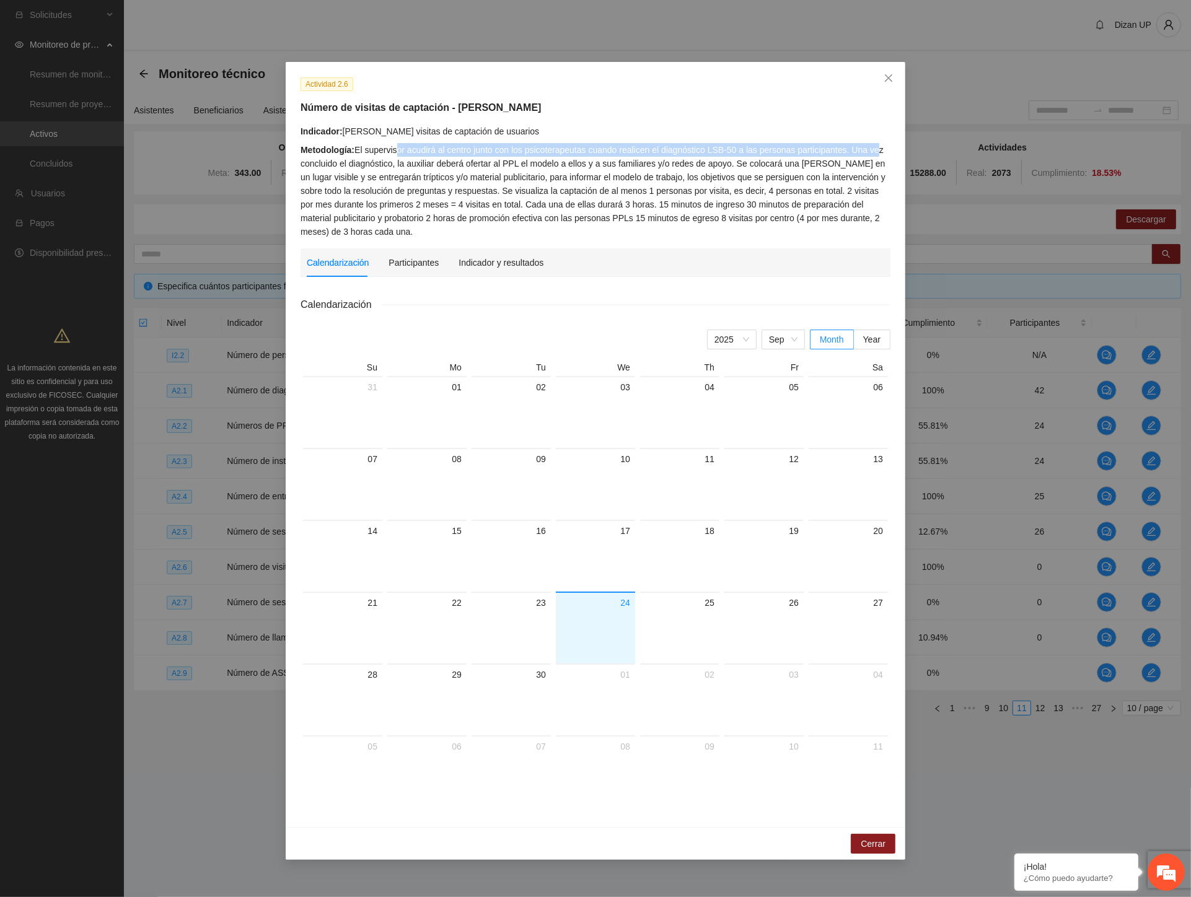
drag, startPoint x: 403, startPoint y: 147, endPoint x: 869, endPoint y: 154, distance: 465.3
click at [869, 154] on div "Metodología: El supervisor acudirá al centro junto con los psicoterapeutas cuan…" at bounding box center [595, 190] width 590 height 95
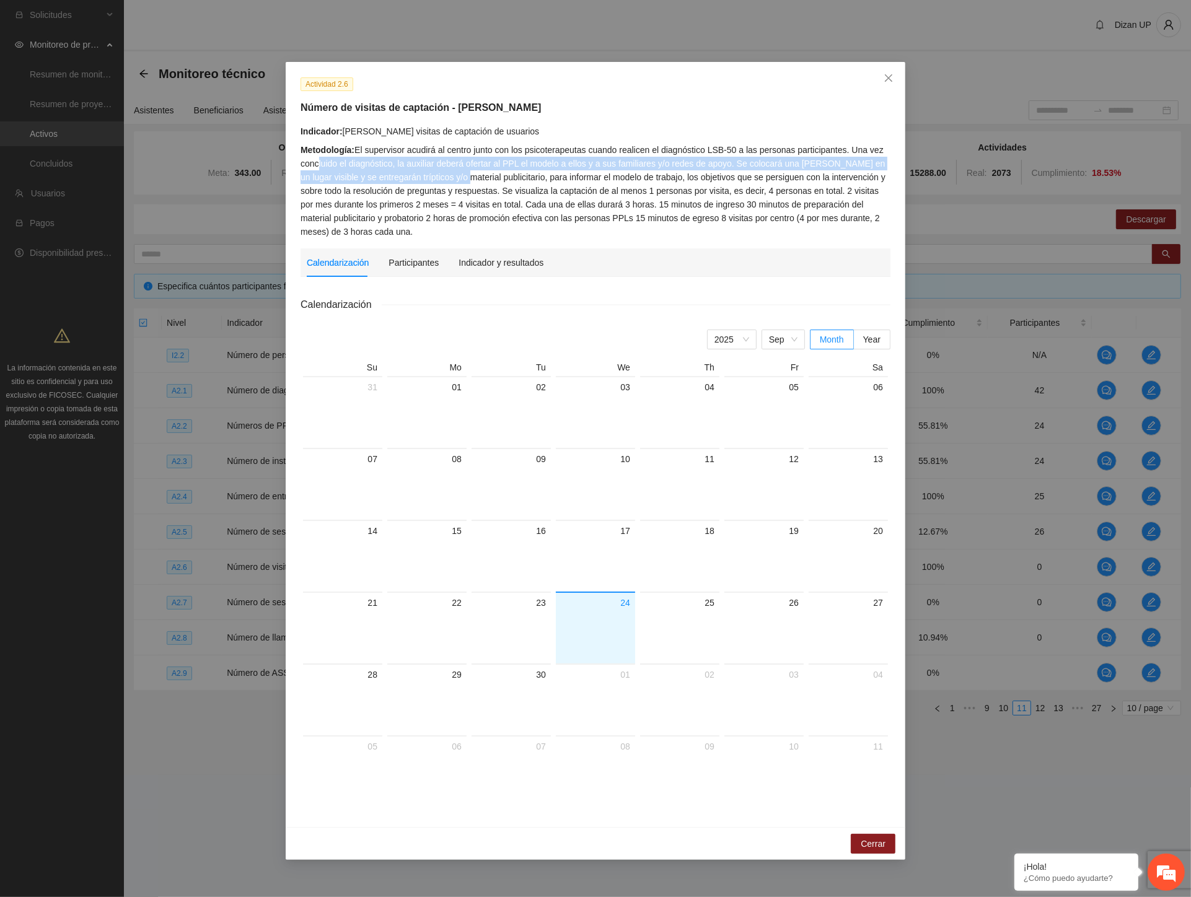
drag, startPoint x: 372, startPoint y: 169, endPoint x: 462, endPoint y: 174, distance: 89.4
click at [462, 174] on div "Metodología: El supervisor acudirá al centro junto con los psicoterapeutas cuan…" at bounding box center [595, 190] width 590 height 95
click at [419, 163] on div "Metodología: El supervisor acudirá al centro junto con los psicoterapeutas cuan…" at bounding box center [595, 190] width 590 height 95
drag, startPoint x: 479, startPoint y: 170, endPoint x: 614, endPoint y: 163, distance: 135.3
click at [614, 163] on div "Metodología: El supervisor acudirá al centro junto con los psicoterapeutas cuan…" at bounding box center [595, 190] width 590 height 95
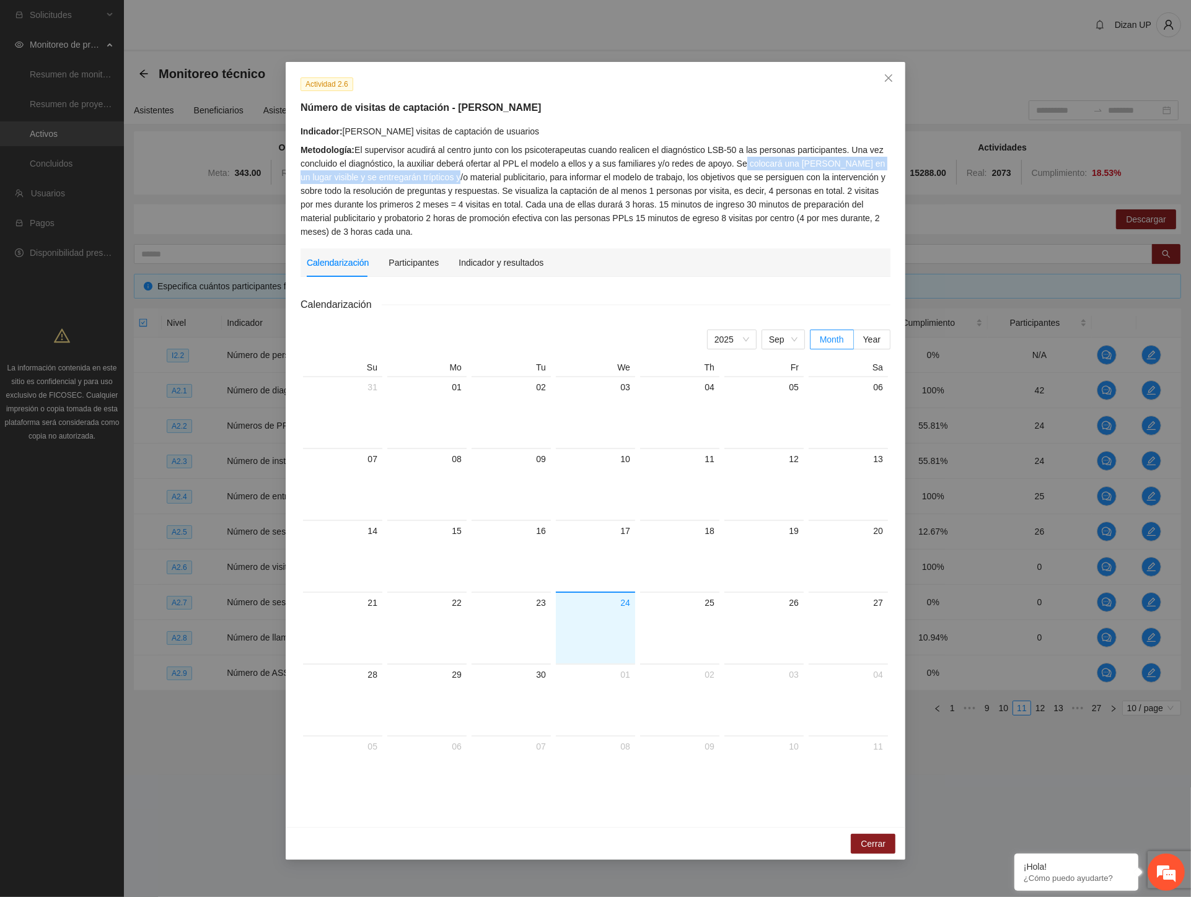
drag, startPoint x: 739, startPoint y: 164, endPoint x: 447, endPoint y: 182, distance: 292.3
click at [447, 182] on div "Metodología: El supervisor acudirá al centro junto con los psicoterapeutas cuan…" at bounding box center [595, 190] width 590 height 95
drag, startPoint x: 458, startPoint y: 177, endPoint x: 532, endPoint y: 180, distance: 73.2
click at [517, 178] on div "Metodología: El supervisor acudirá al centro junto con los psicoterapeutas cuan…" at bounding box center [595, 190] width 590 height 95
drag, startPoint x: 564, startPoint y: 182, endPoint x: 803, endPoint y: 182, distance: 238.5
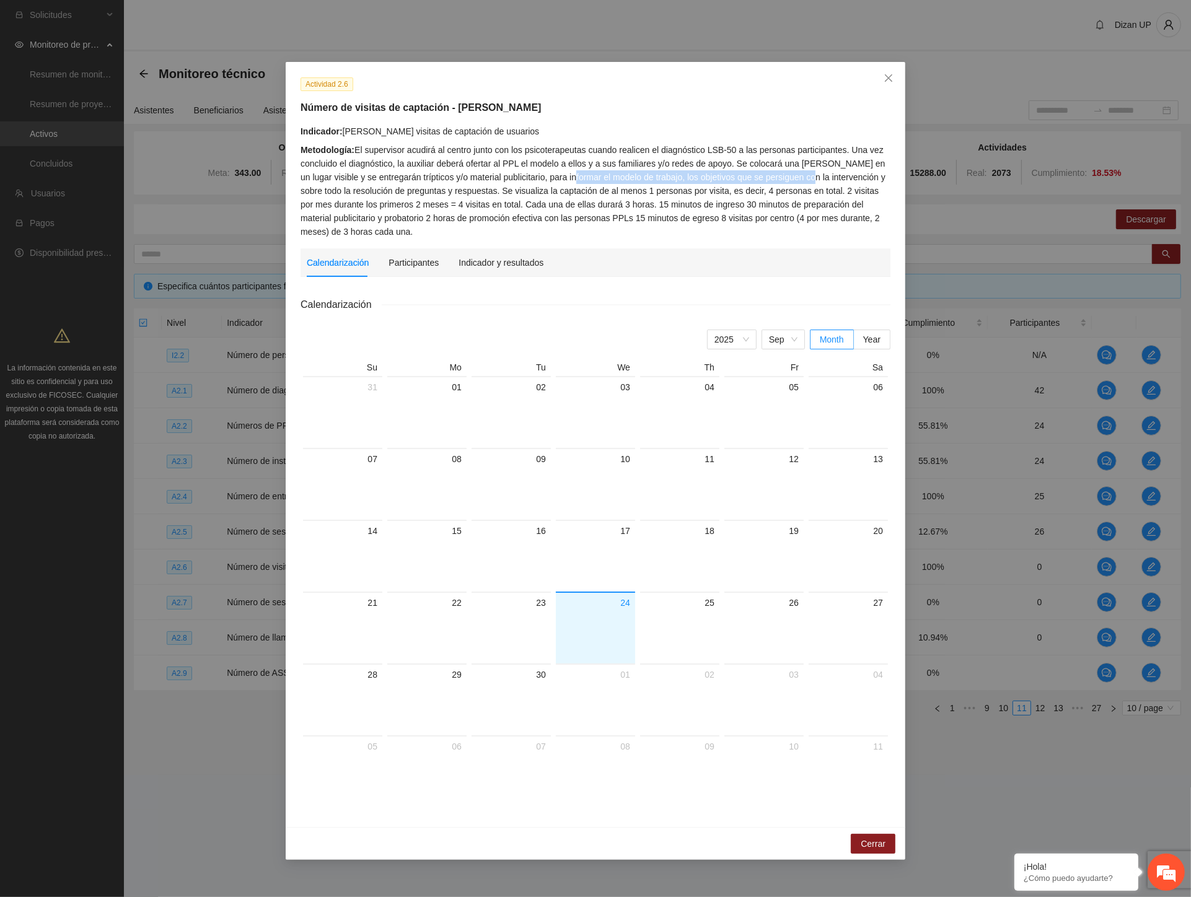
click at [803, 182] on div "Metodología: El supervisor acudirá al centro junto con los psicoterapeutas cuan…" at bounding box center [595, 190] width 590 height 95
drag, startPoint x: 326, startPoint y: 191, endPoint x: 486, endPoint y: 186, distance: 159.9
click at [486, 186] on div "Metodología: El supervisor acudirá al centro junto con los psicoterapeutas cuan…" at bounding box center [595, 190] width 590 height 95
drag, startPoint x: 509, startPoint y: 190, endPoint x: 735, endPoint y: 184, distance: 226.8
click at [735, 184] on div "Metodología: El supervisor acudirá al centro junto con los psicoterapeutas cuan…" at bounding box center [595, 190] width 590 height 95
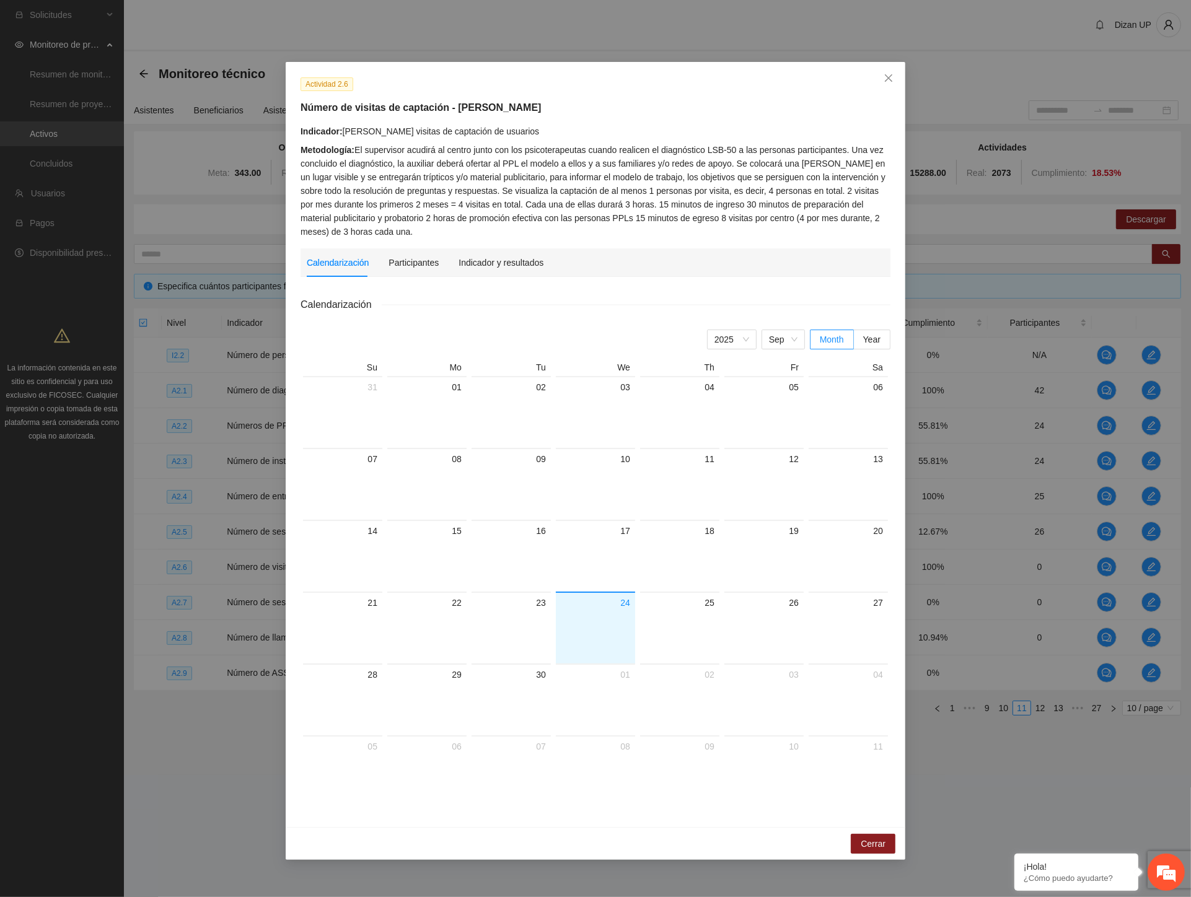
drag, startPoint x: 740, startPoint y: 193, endPoint x: 767, endPoint y: 192, distance: 27.3
click at [740, 193] on div "Metodología: El supervisor acudirá al centro junto con los psicoterapeutas cuan…" at bounding box center [595, 190] width 590 height 95
drag, startPoint x: 722, startPoint y: 194, endPoint x: 770, endPoint y: 193, distance: 47.7
click at [770, 193] on div "Metodología: El supervisor acudirá al centro junto con los psicoterapeutas cuan…" at bounding box center [595, 190] width 590 height 95
drag, startPoint x: 843, startPoint y: 193, endPoint x: 880, endPoint y: 195, distance: 37.8
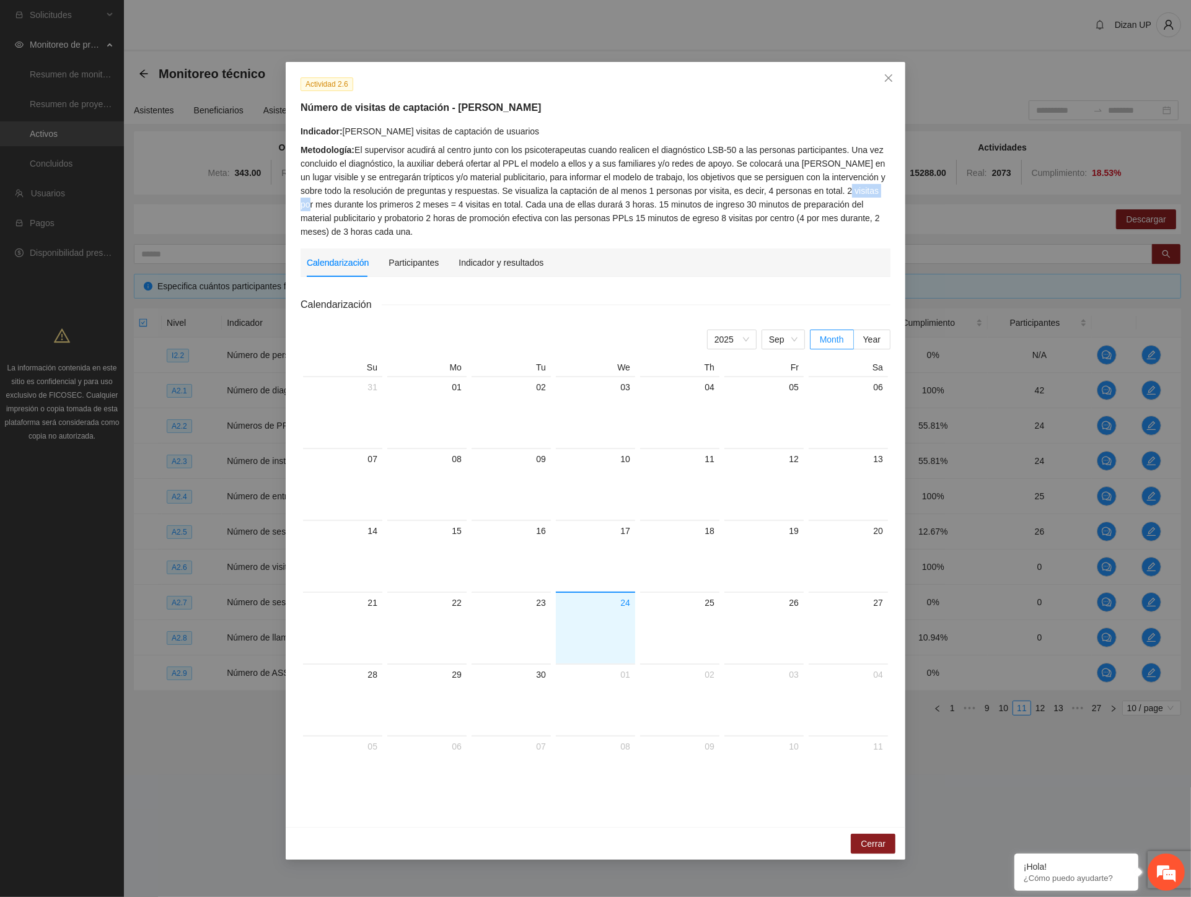
click at [880, 195] on div "Metodología: El supervisor acudirá al centro junto con los psicoterapeutas cuan…" at bounding box center [595, 190] width 590 height 95
drag, startPoint x: 316, startPoint y: 208, endPoint x: 430, endPoint y: 208, distance: 114.0
click at [430, 208] on div "Metodología: El supervisor acudirá al centro junto con los psicoterapeutas cuan…" at bounding box center [595, 190] width 590 height 95
drag, startPoint x: 460, startPoint y: 208, endPoint x: 589, endPoint y: 202, distance: 129.6
click at [589, 202] on div "Metodología: El supervisor acudirá al centro junto con los psicoterapeutas cuan…" at bounding box center [595, 190] width 590 height 95
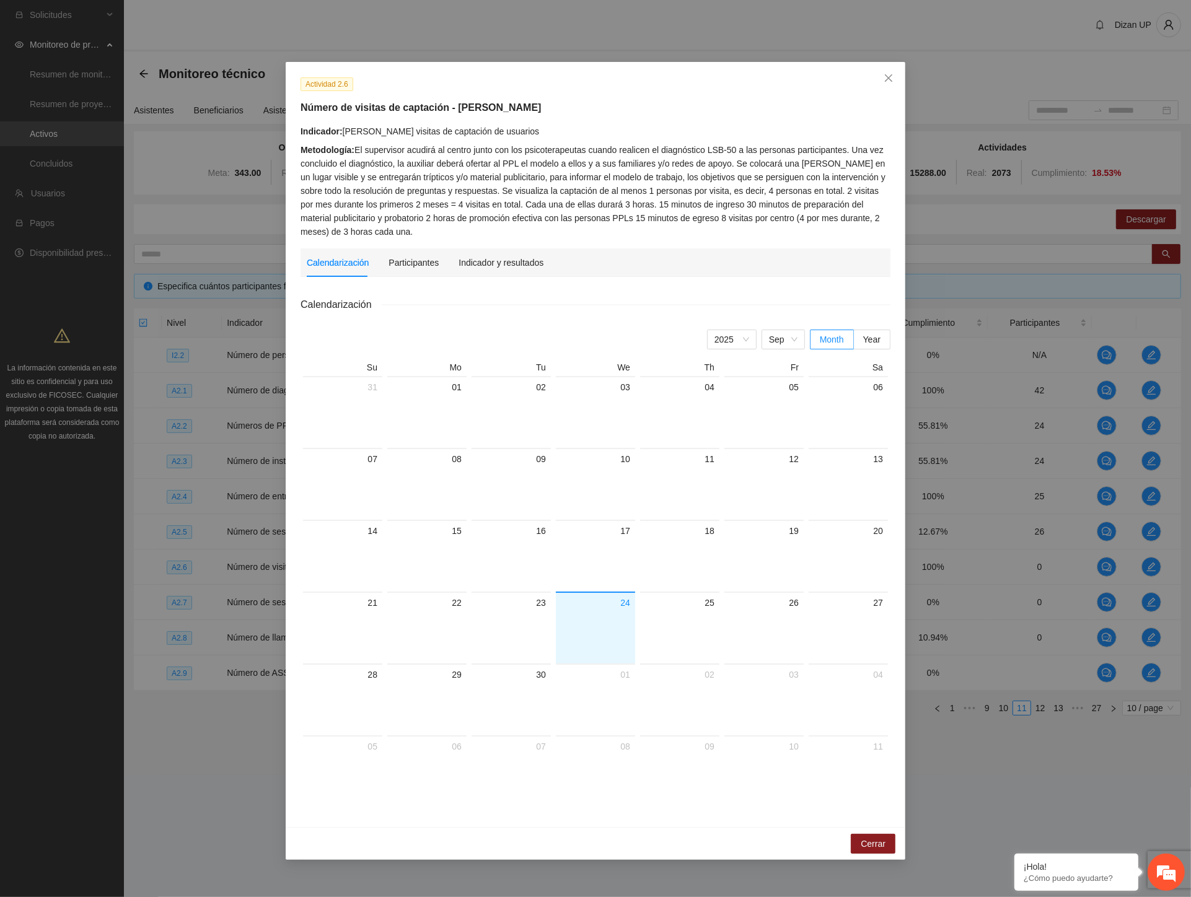
click at [555, 171] on div "Metodología: El supervisor acudirá al centro junto con los psicoterapeutas cuan…" at bounding box center [595, 190] width 590 height 95
click at [493, 258] on div "Indicador y resultados" at bounding box center [500, 263] width 85 height 14
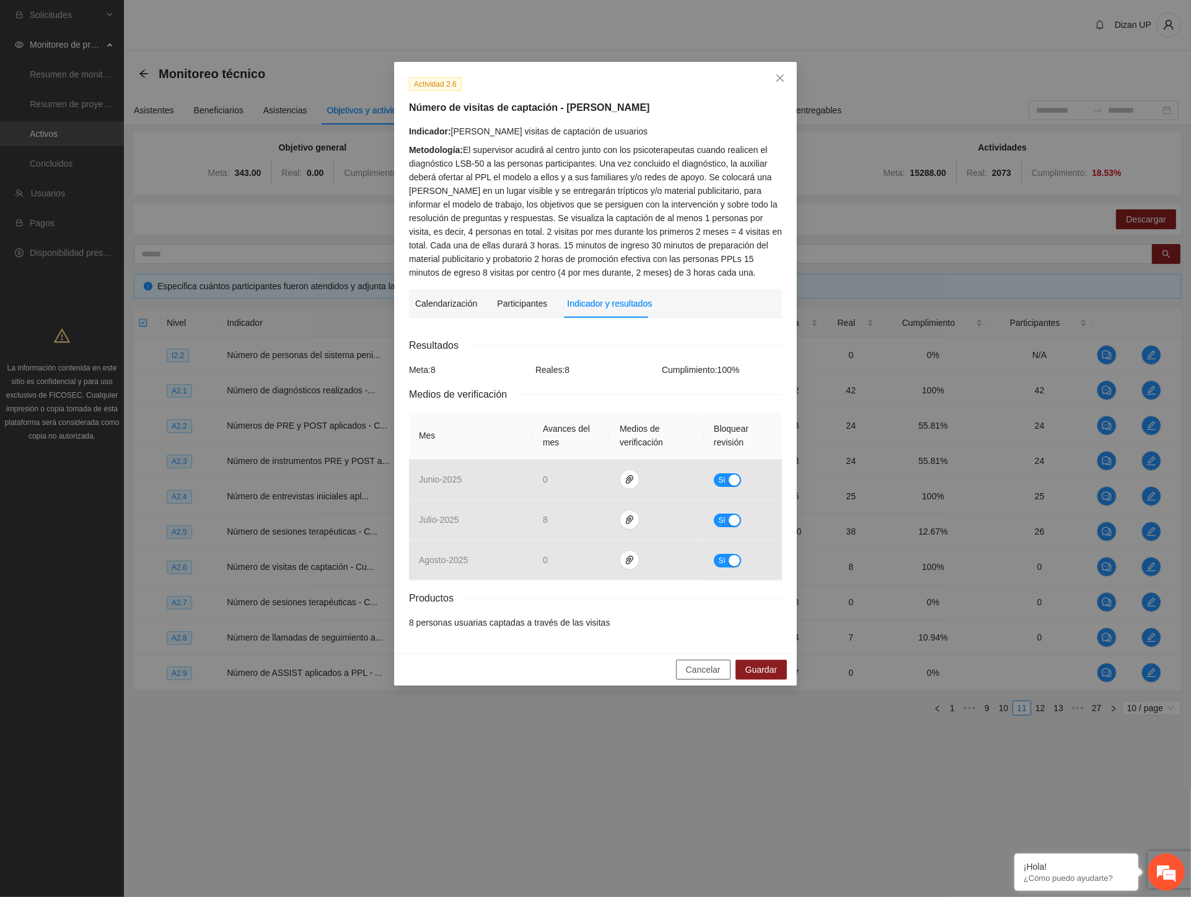
click at [686, 670] on button "Cancelar" at bounding box center [703, 670] width 55 height 20
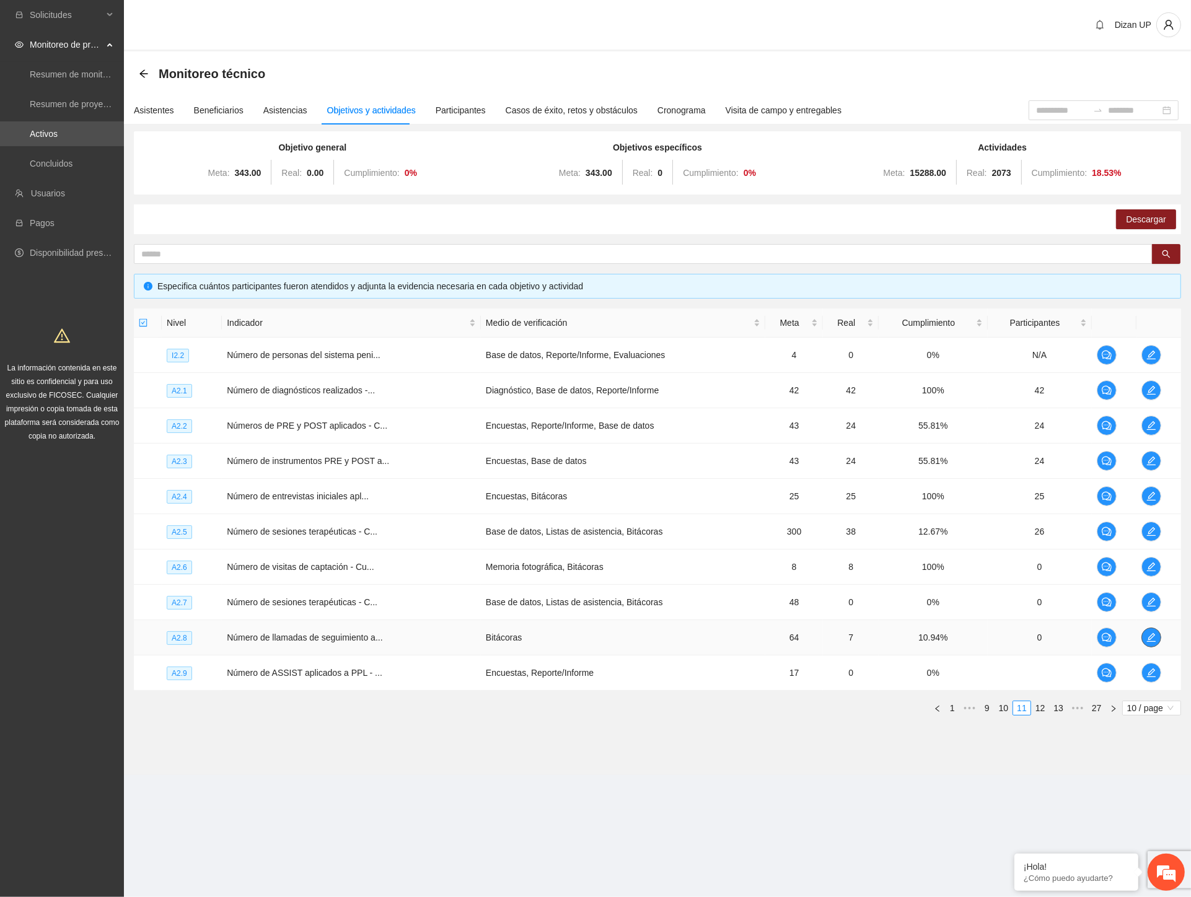
click at [1150, 634] on icon "edit" at bounding box center [1151, 638] width 10 height 10
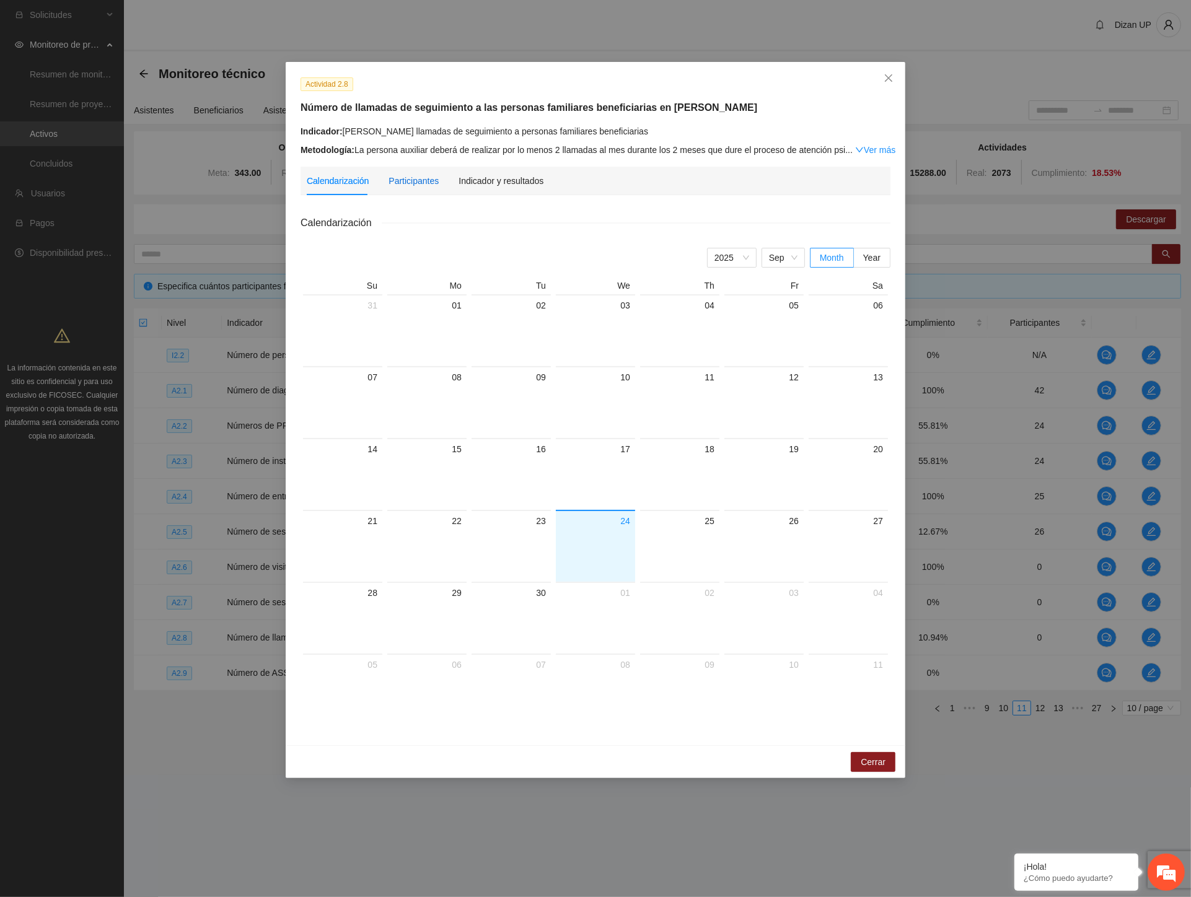
click at [408, 175] on div "Participantes" at bounding box center [413, 181] width 50 height 14
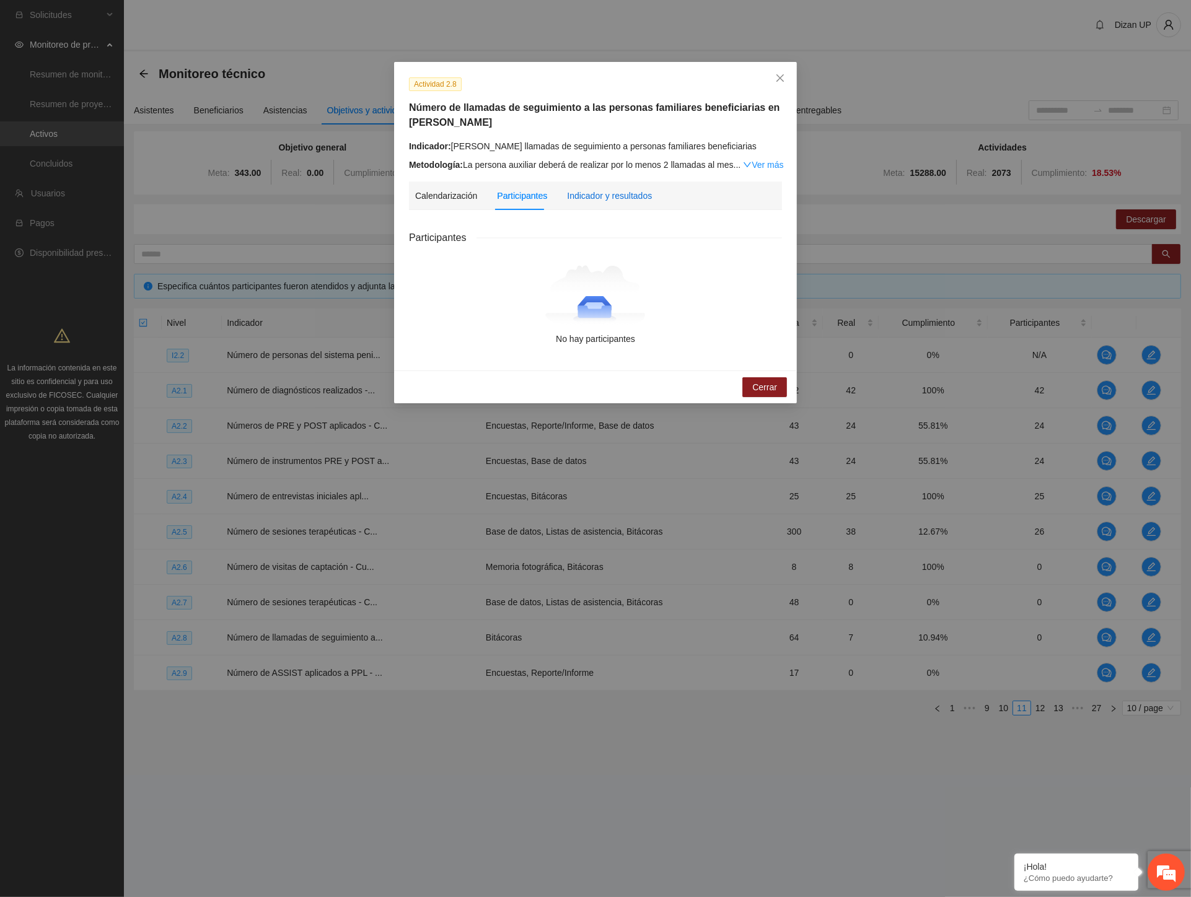
click at [634, 196] on div "Indicador y resultados" at bounding box center [609, 196] width 85 height 14
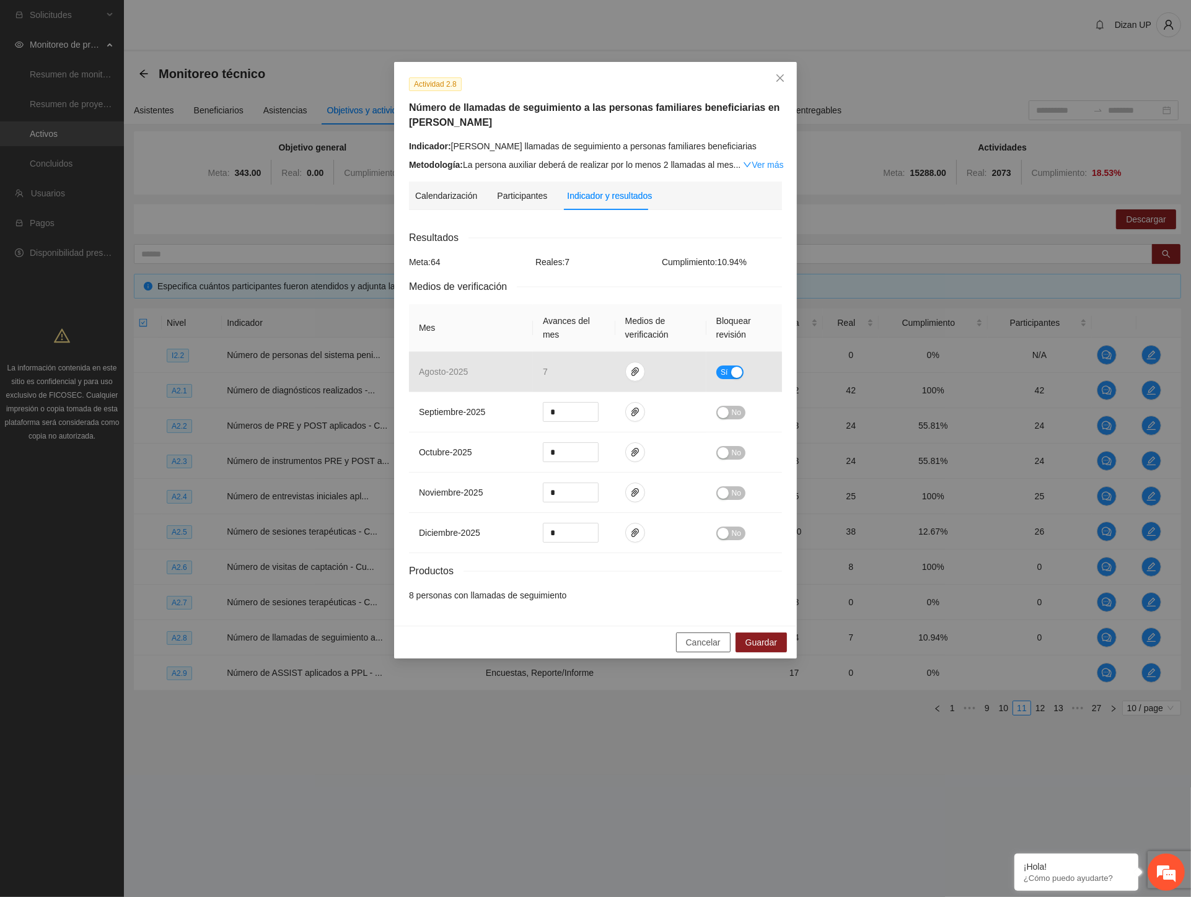
click at [708, 643] on span "Cancelar" at bounding box center [703, 643] width 35 height 14
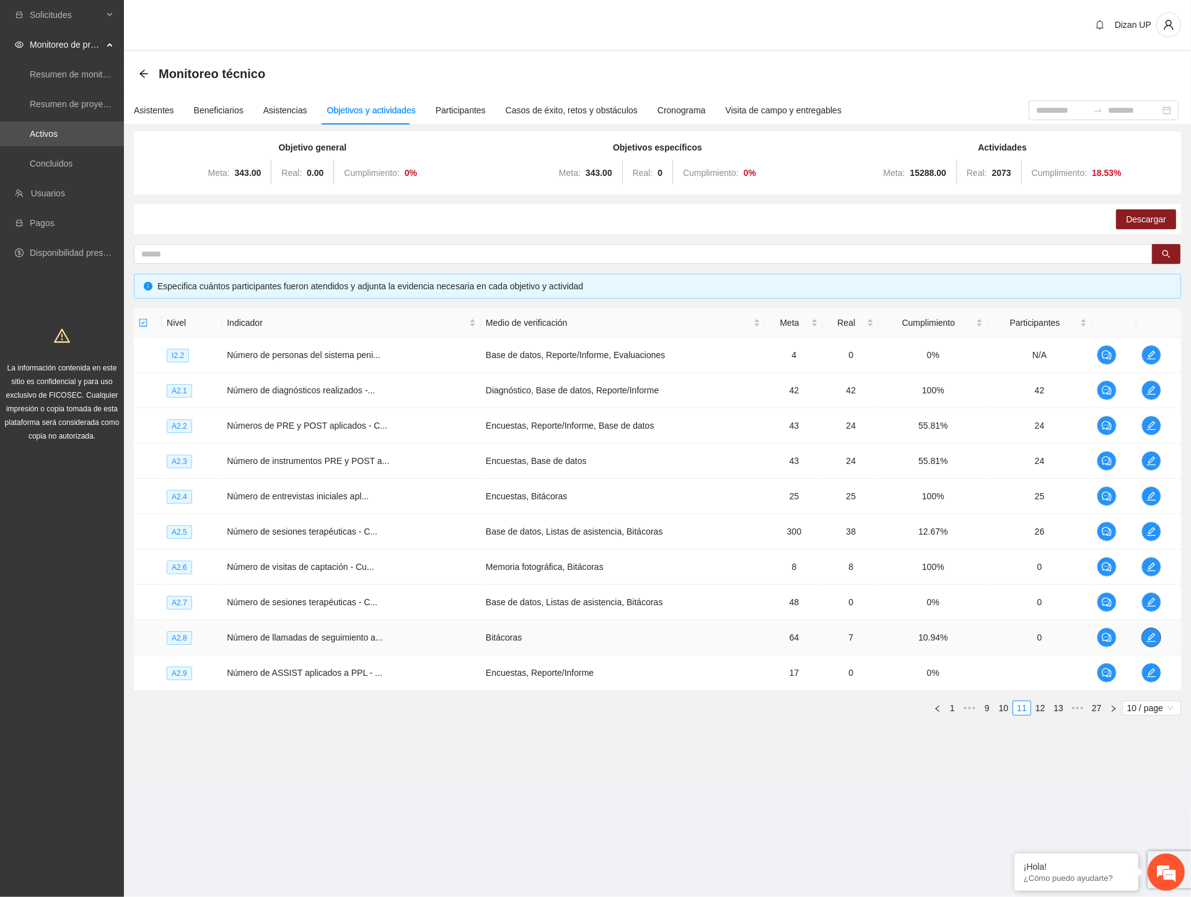
click at [1146, 634] on icon "edit" at bounding box center [1151, 638] width 10 height 10
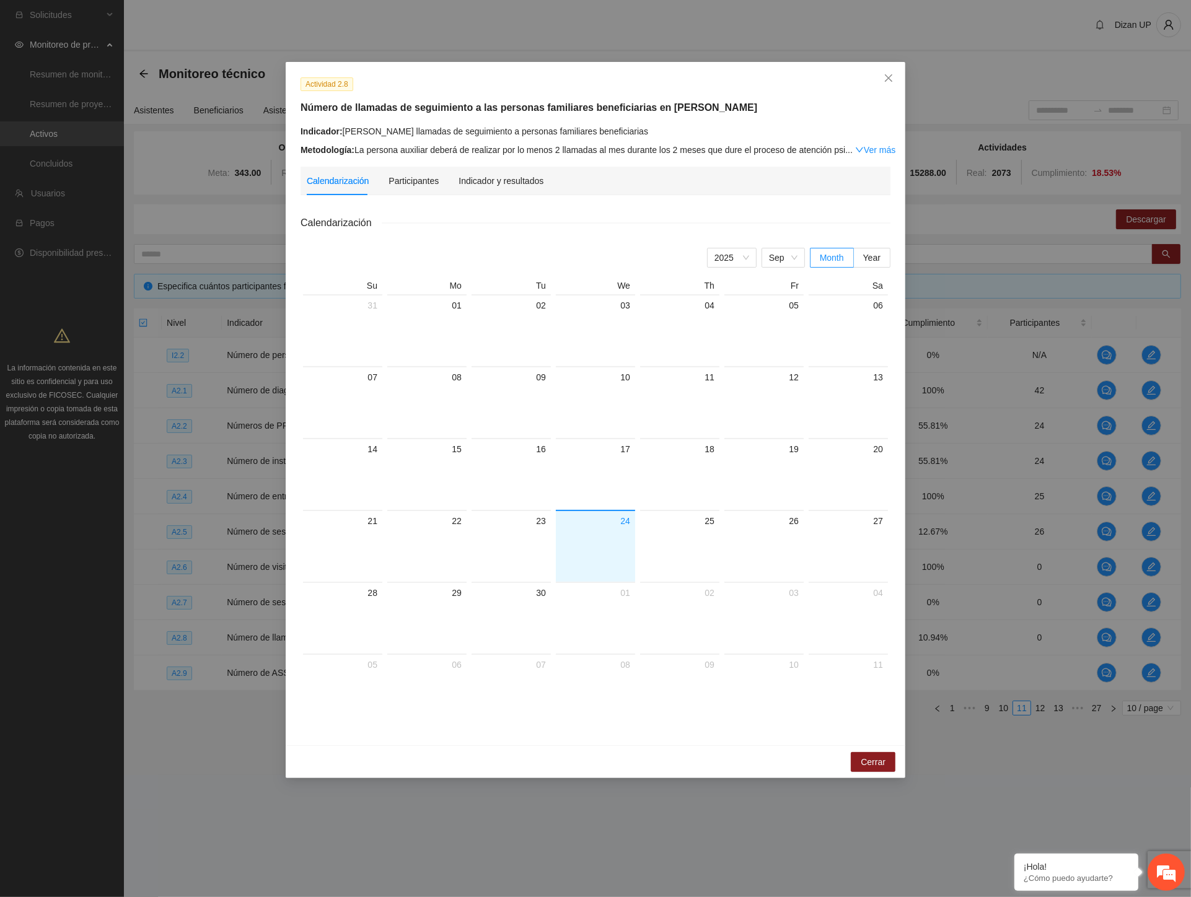
drag, startPoint x: 201, startPoint y: 268, endPoint x: 247, endPoint y: 257, distance: 46.7
click at [202, 268] on div "Actividad 2.8 Número de llamadas de seguimiento a las personas familiares benef…" at bounding box center [595, 448] width 1191 height 897
click at [408, 180] on div "Participantes" at bounding box center [413, 181] width 50 height 14
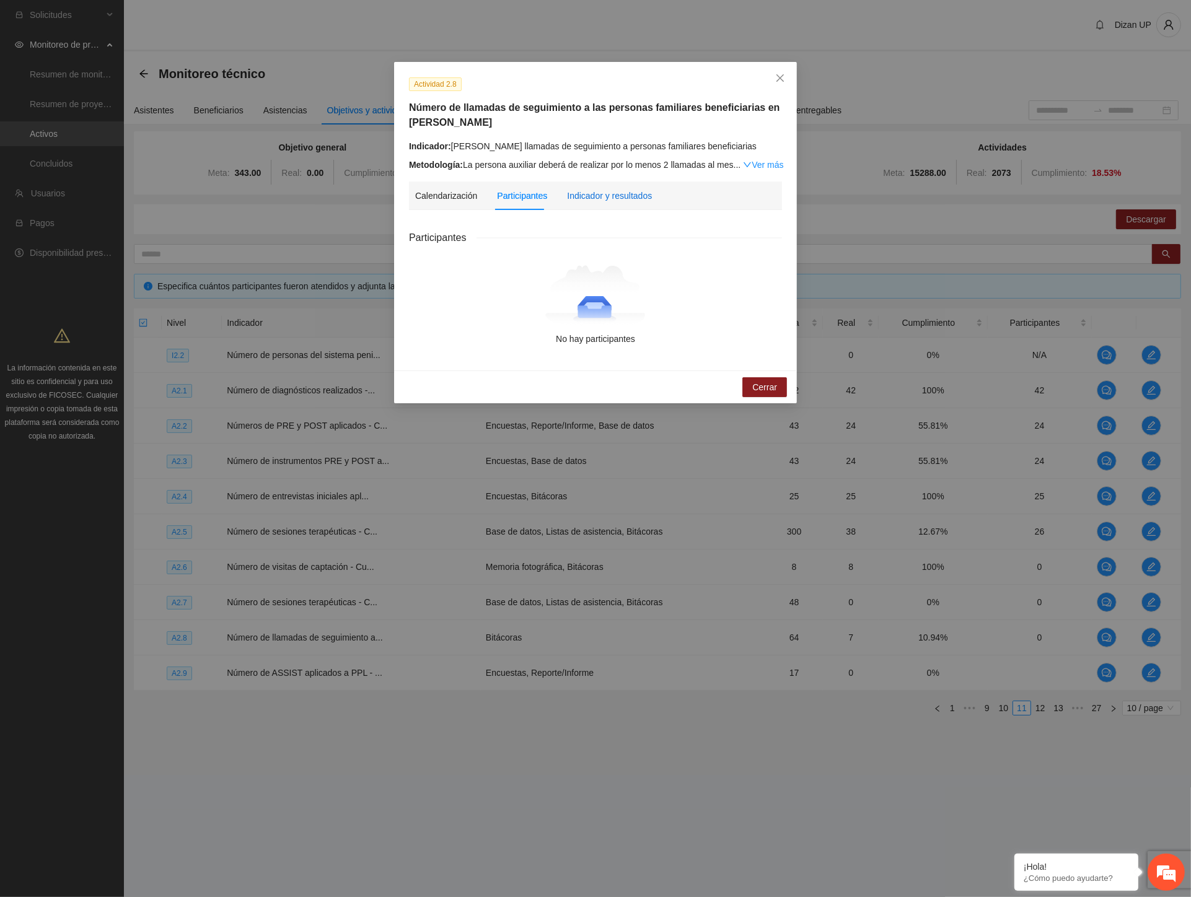
click at [591, 196] on div "Indicador y resultados" at bounding box center [609, 196] width 85 height 14
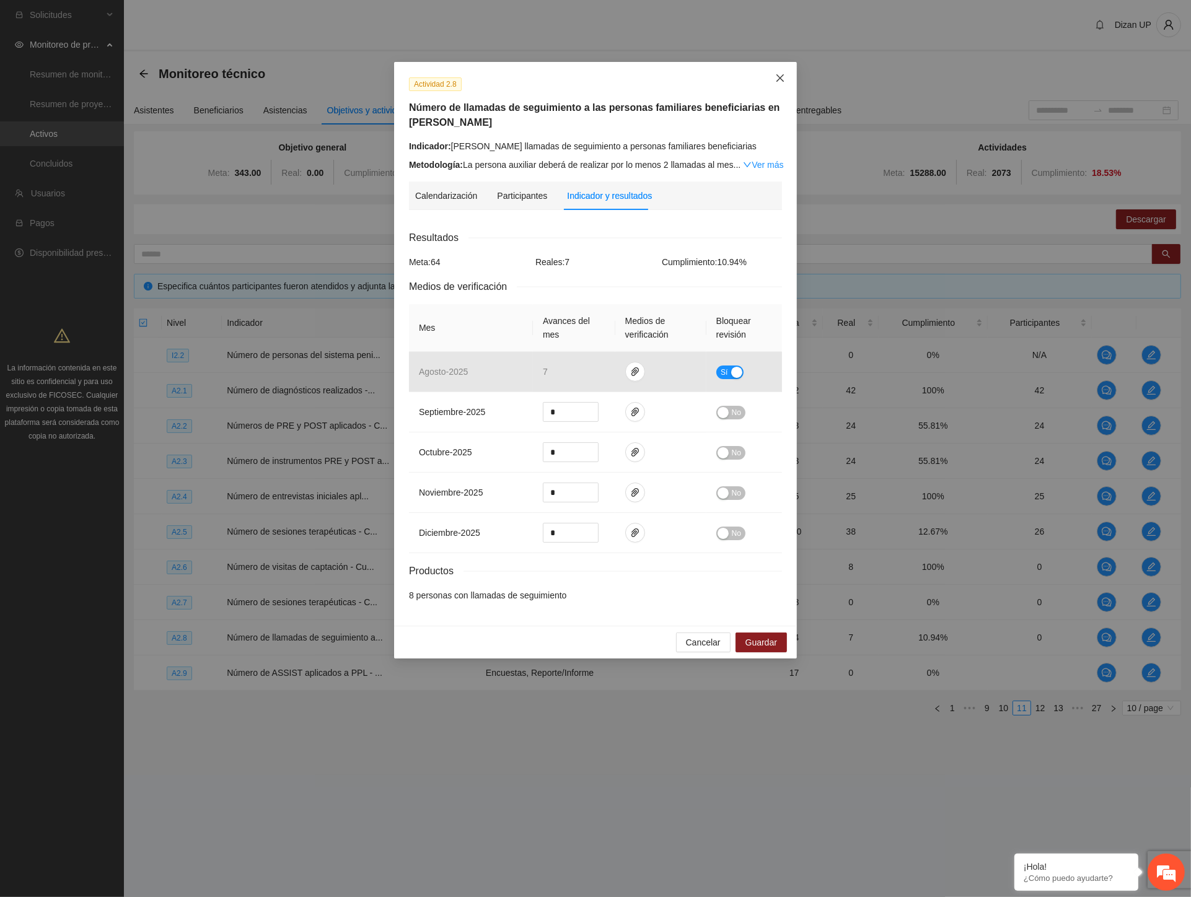
click at [775, 77] on icon "close" at bounding box center [780, 78] width 10 height 10
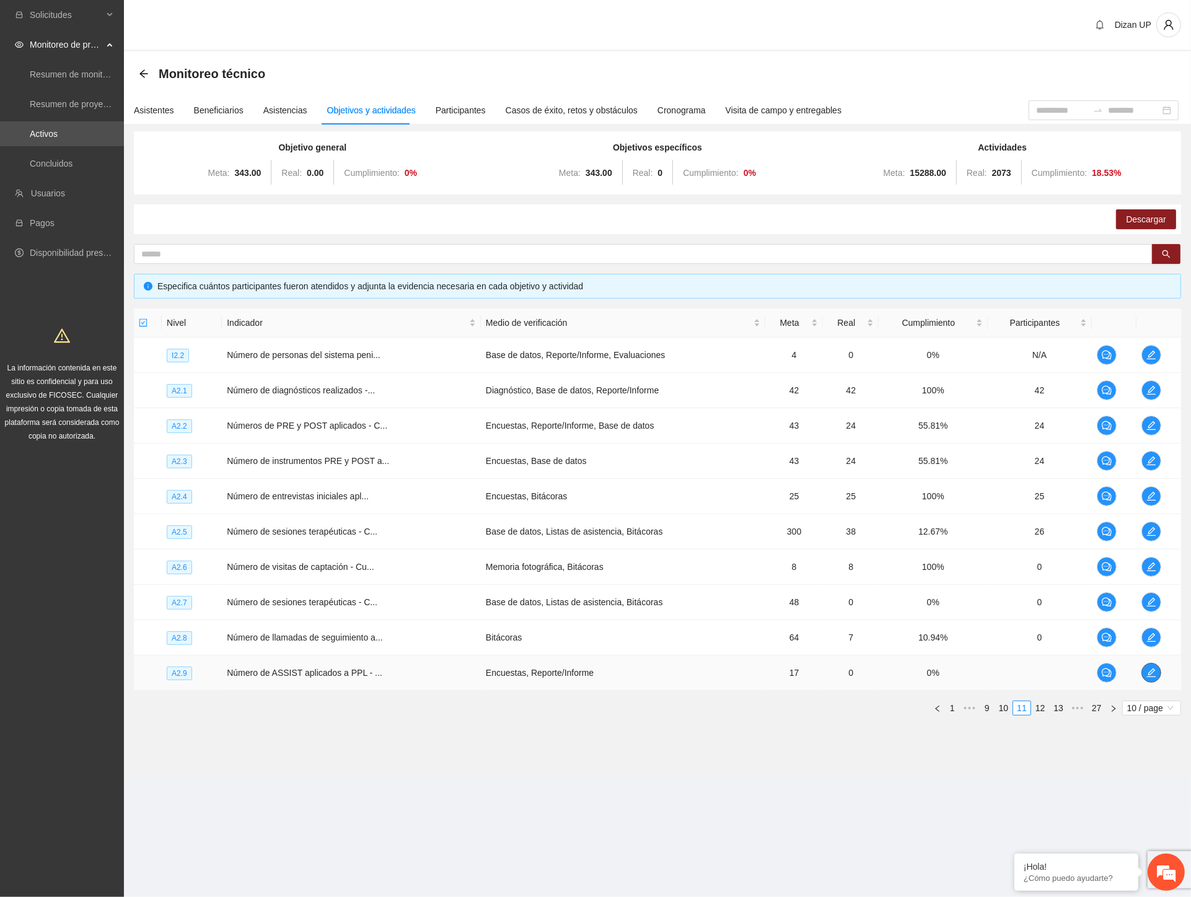
click at [1148, 669] on icon "edit" at bounding box center [1151, 673] width 10 height 10
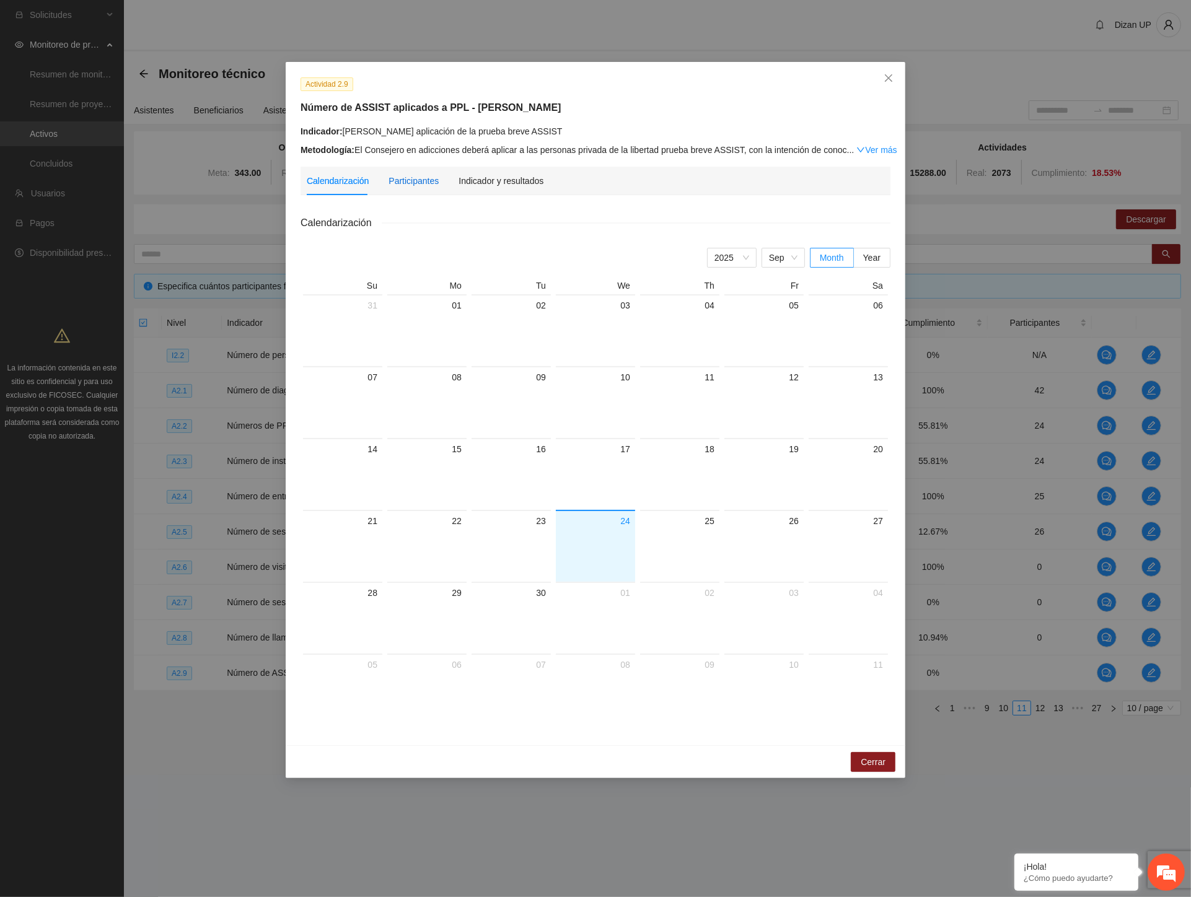
click at [419, 184] on div "Participantes" at bounding box center [413, 181] width 50 height 14
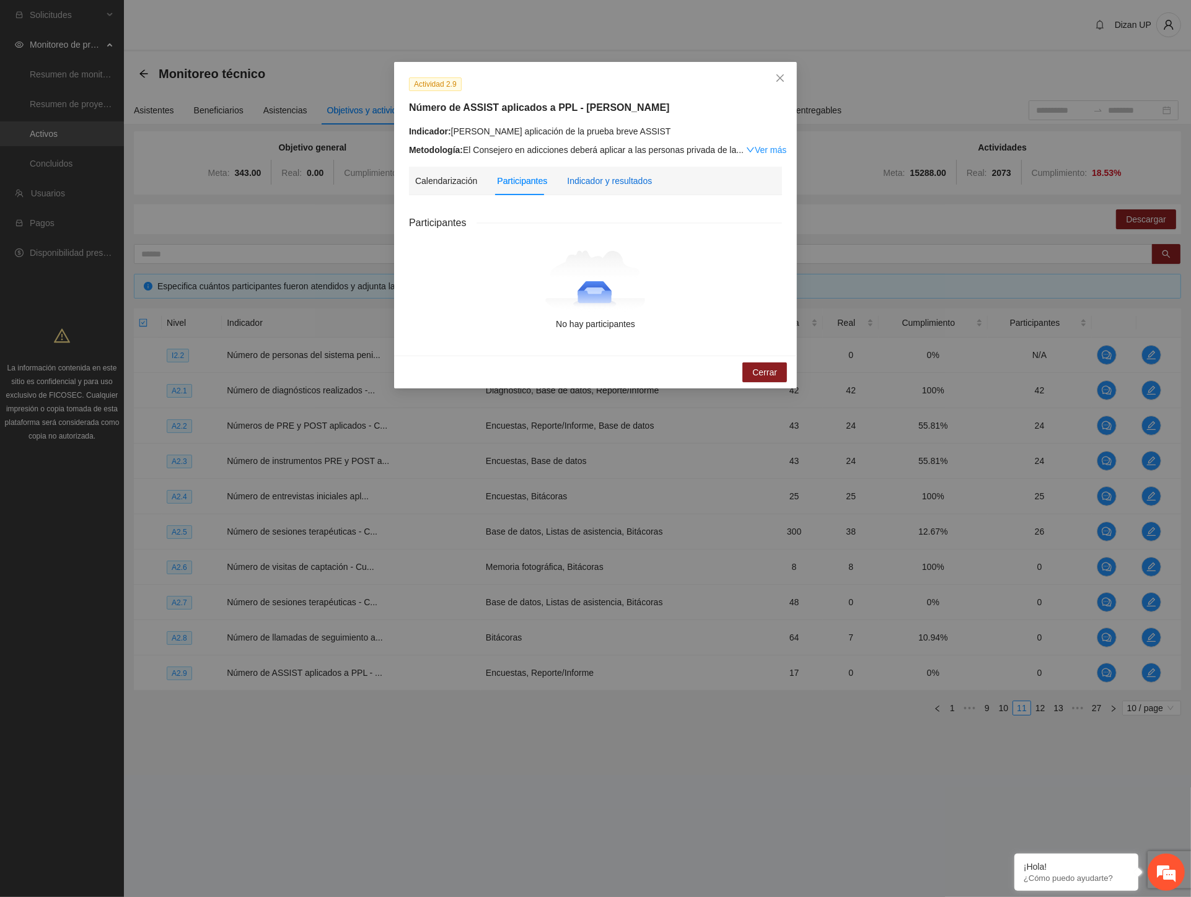
click at [601, 182] on div "Indicador y resultados" at bounding box center [609, 181] width 85 height 14
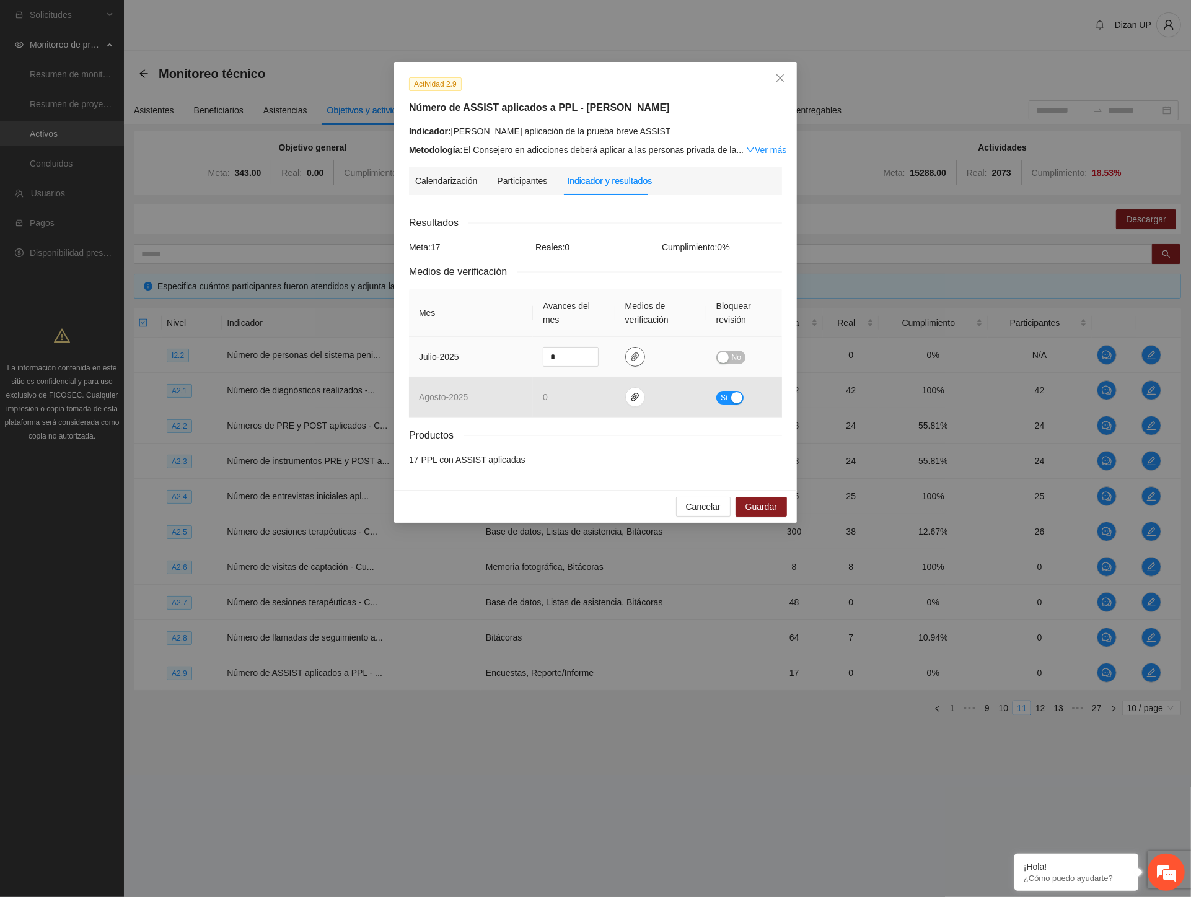
click at [634, 359] on icon "paper-clip" at bounding box center [634, 357] width 7 height 9
drag, startPoint x: 471, startPoint y: 133, endPoint x: 686, endPoint y: 121, distance: 215.3
click at [686, 121] on div "Actividad 2.9 Número de ASSIST aplicados a PPL - Cuauhtémoc Indicador: Cuauhtém…" at bounding box center [596, 117] width 382 height 80
drag, startPoint x: 568, startPoint y: 136, endPoint x: 618, endPoint y: 128, distance: 50.8
click at [578, 134] on div "Indicador: Cuauhtémoc aplicación de la prueba breve ASSIST" at bounding box center [595, 132] width 373 height 14
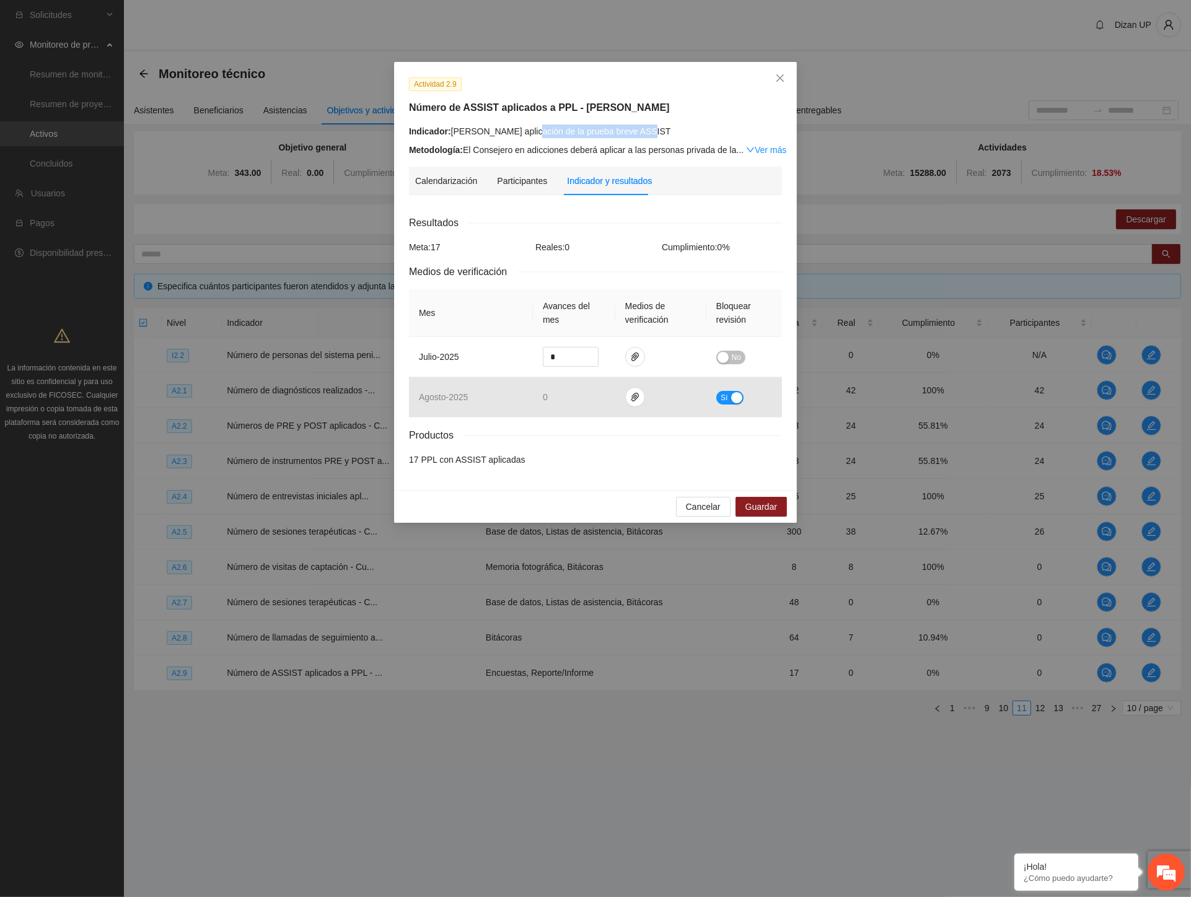
drag, startPoint x: 502, startPoint y: 137, endPoint x: 471, endPoint y: 139, distance: 31.7
click at [476, 139] on div "Indicador: Cuauhtémoc aplicación de la prueba breve ASSIST Metodología: El Cons…" at bounding box center [595, 141] width 373 height 32
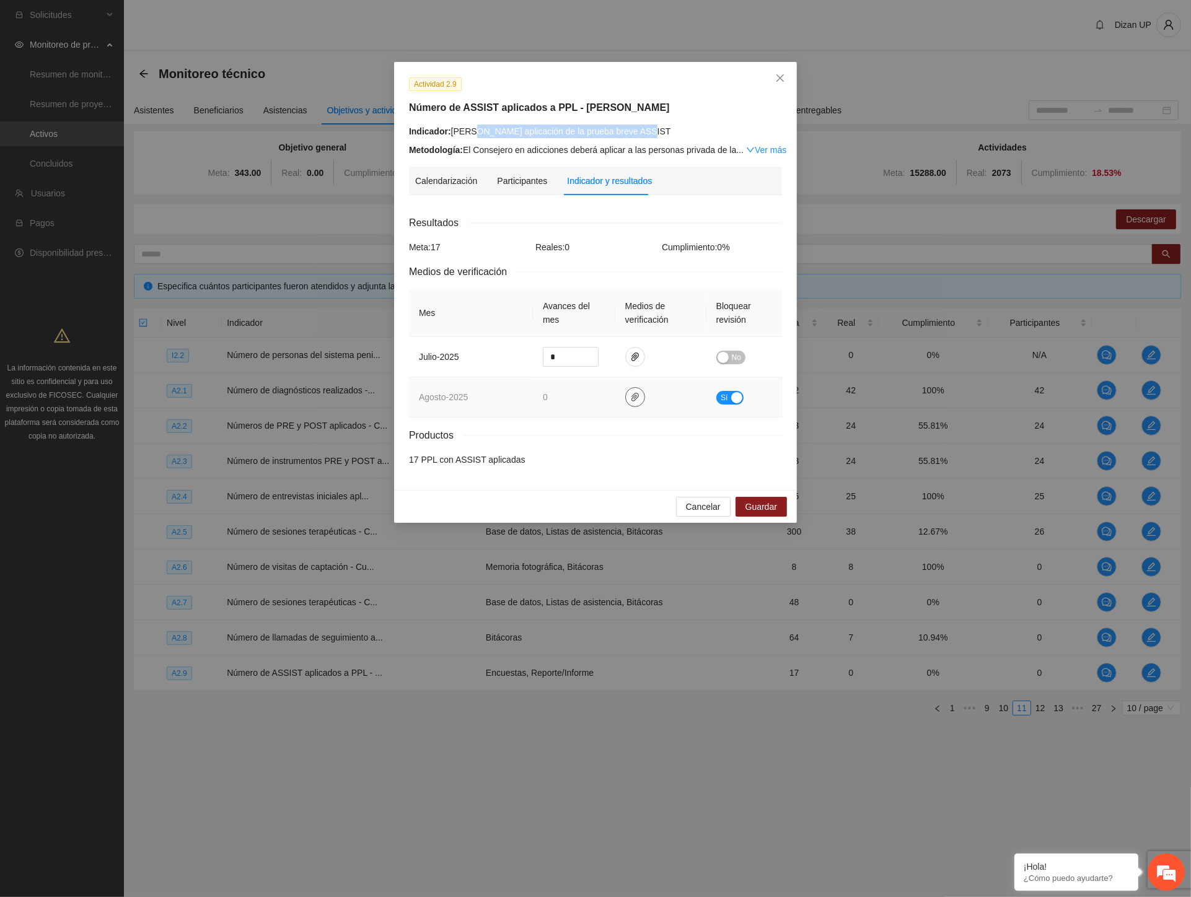
click at [632, 401] on icon "paper-clip" at bounding box center [634, 397] width 7 height 9
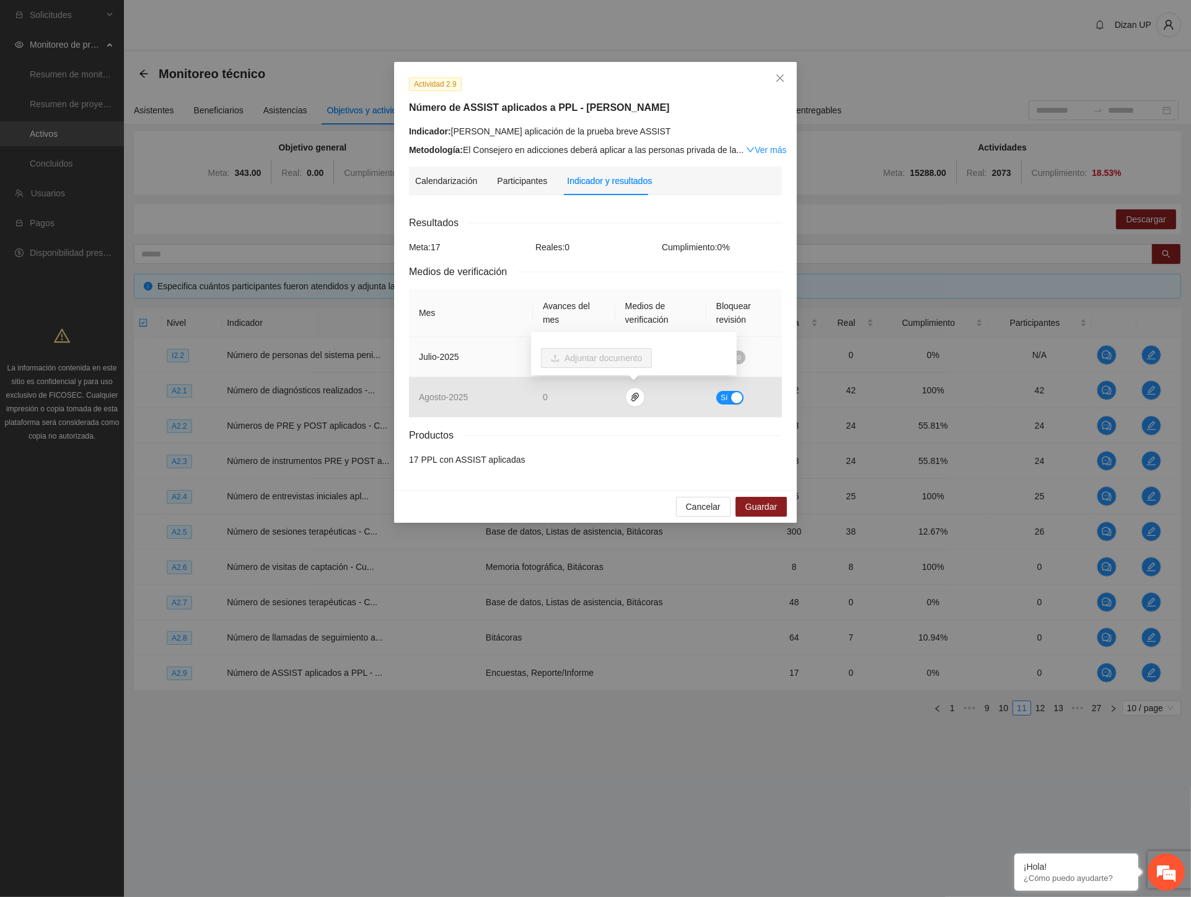
click at [499, 363] on td "julio - 2025" at bounding box center [471, 357] width 124 height 40
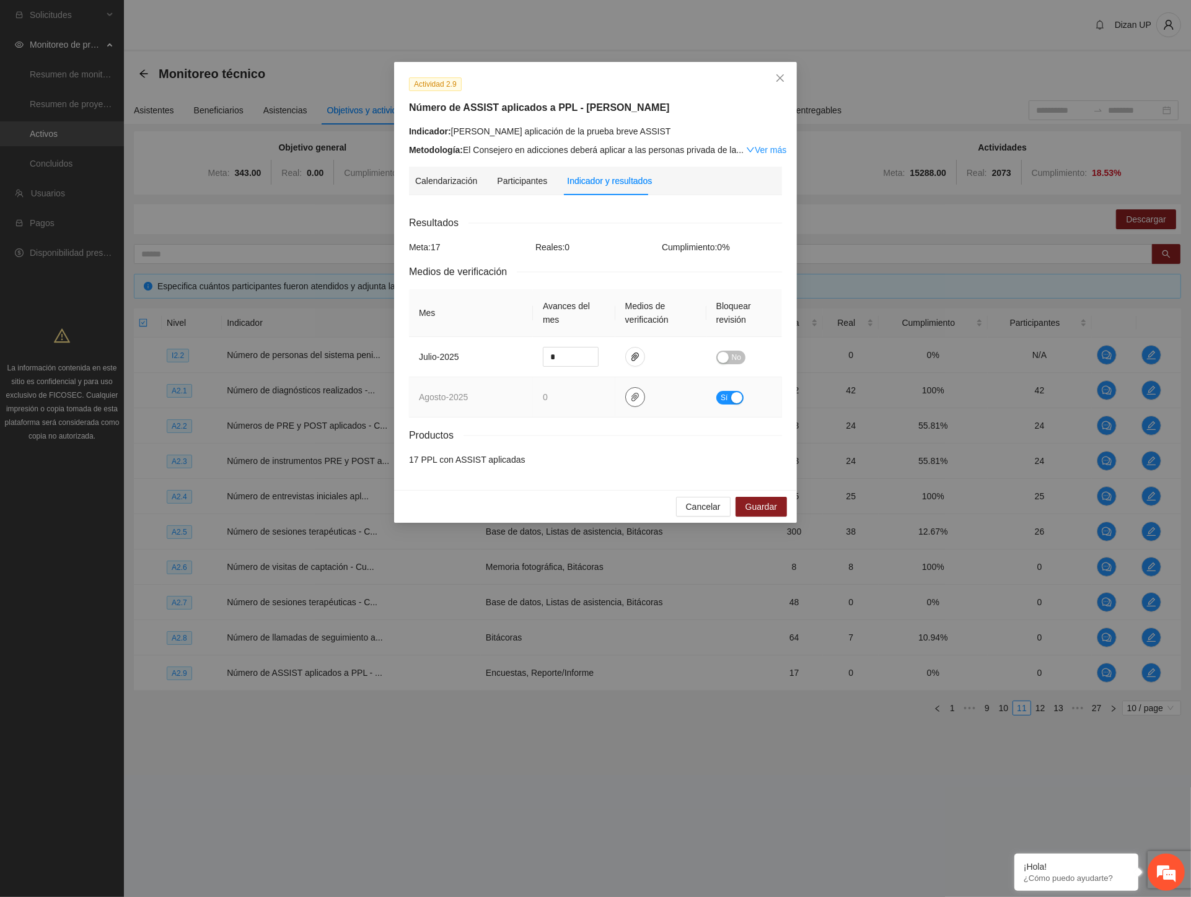
click at [630, 398] on icon "paper-clip" at bounding box center [635, 397] width 10 height 10
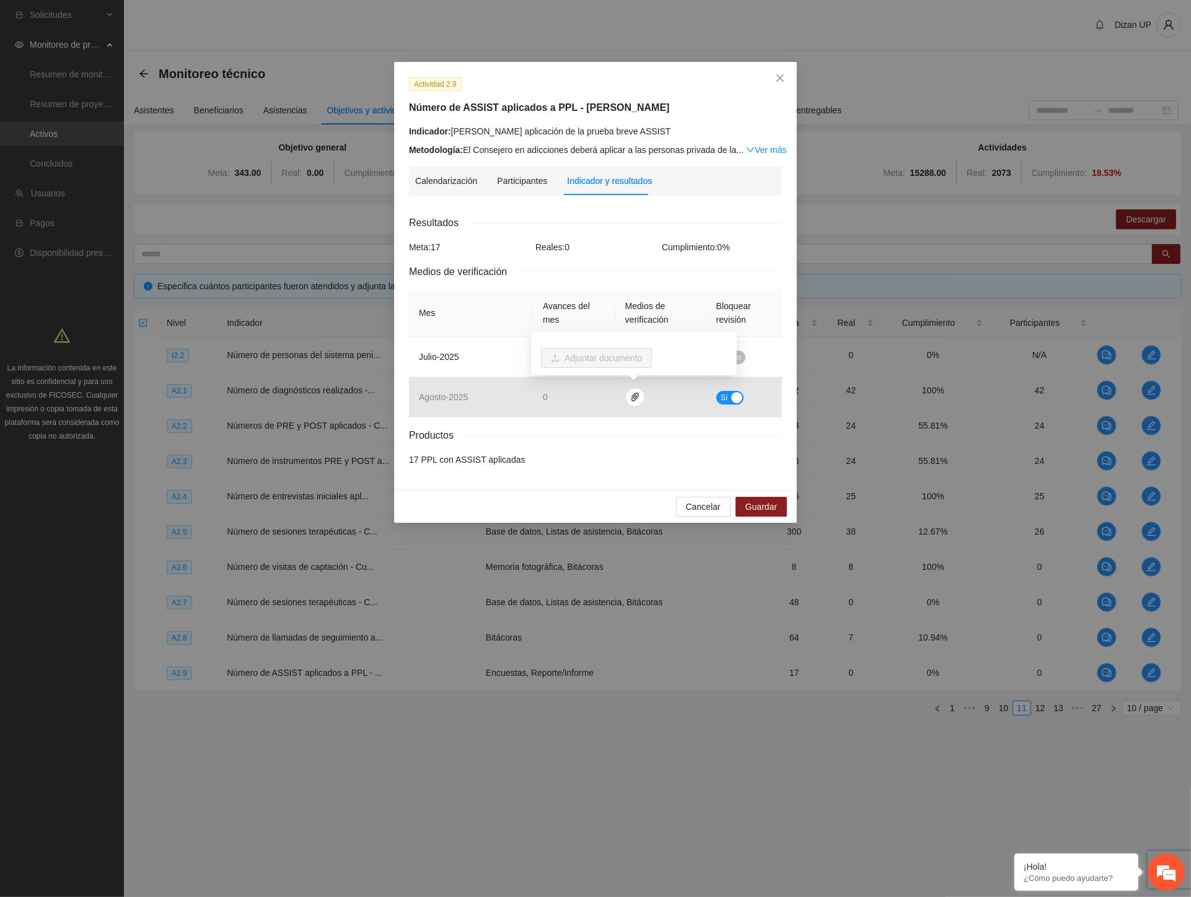
click at [533, 325] on th "Avances del mes" at bounding box center [574, 313] width 82 height 48
drag, startPoint x: 515, startPoint y: 163, endPoint x: 499, endPoint y: 186, distance: 28.4
click at [512, 171] on div "Actividad 2.9 Número de ASSIST aplicados a PPL - Cuauhtémoc Indicador: Cuauhtém…" at bounding box center [595, 276] width 403 height 428
click at [499, 186] on div "Participantes" at bounding box center [522, 181] width 50 height 14
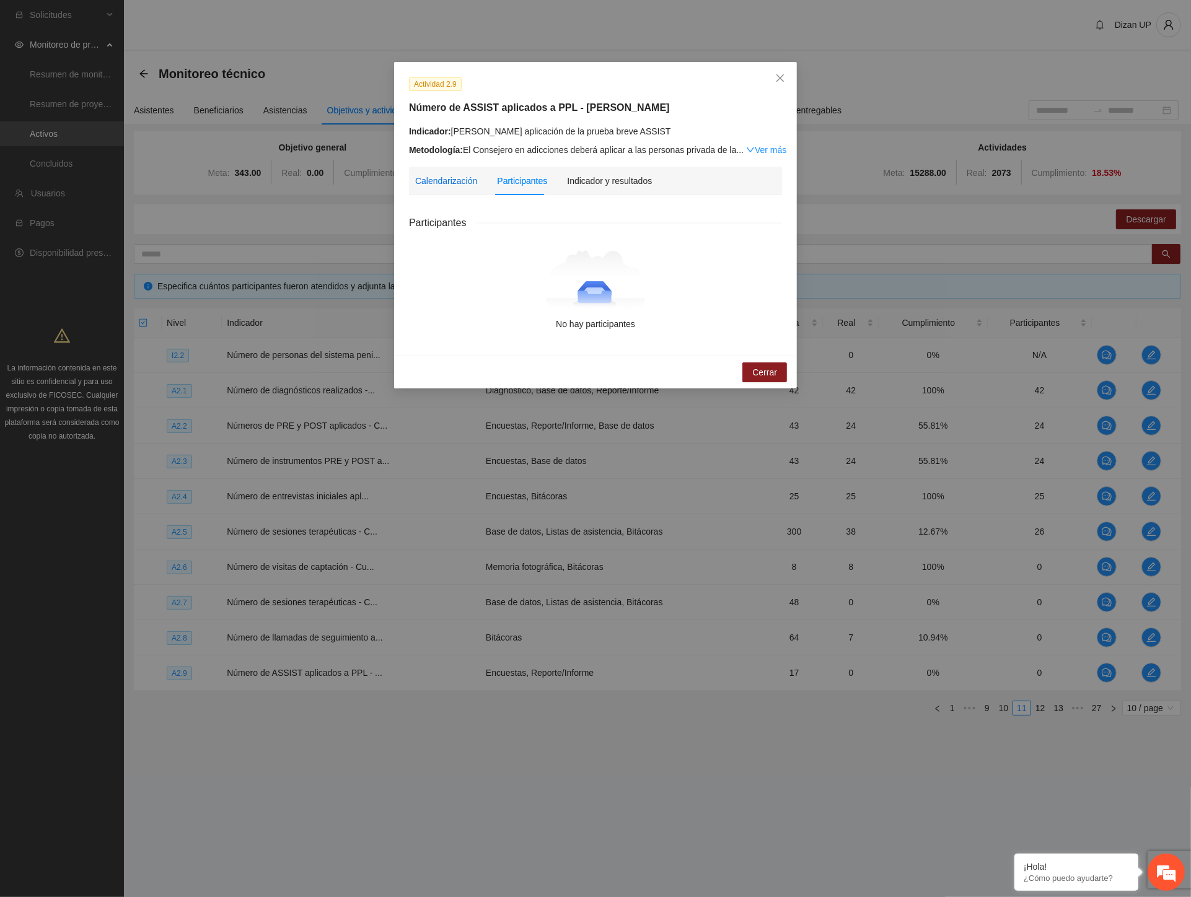
click at [437, 180] on div "Calendarización" at bounding box center [446, 181] width 62 height 14
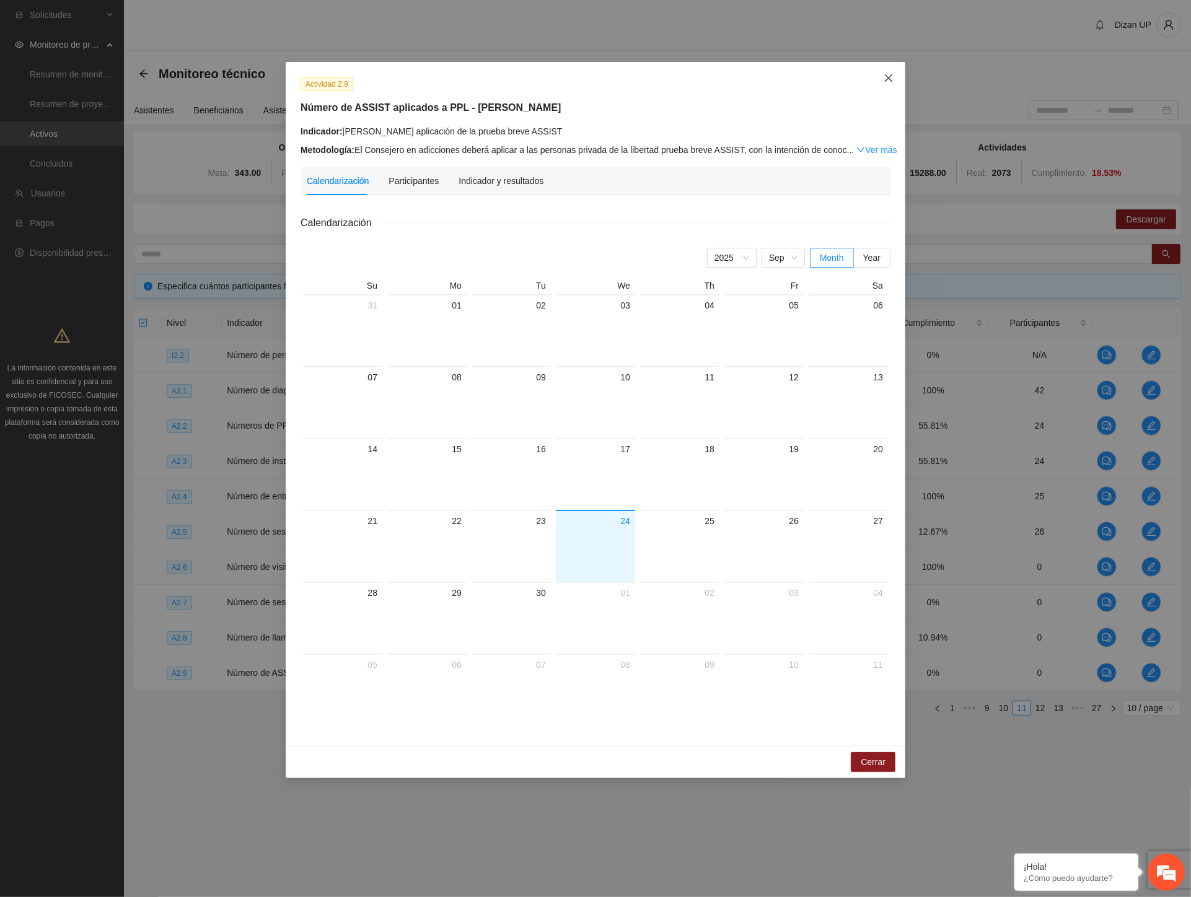
click at [885, 81] on icon "close" at bounding box center [889, 78] width 10 height 10
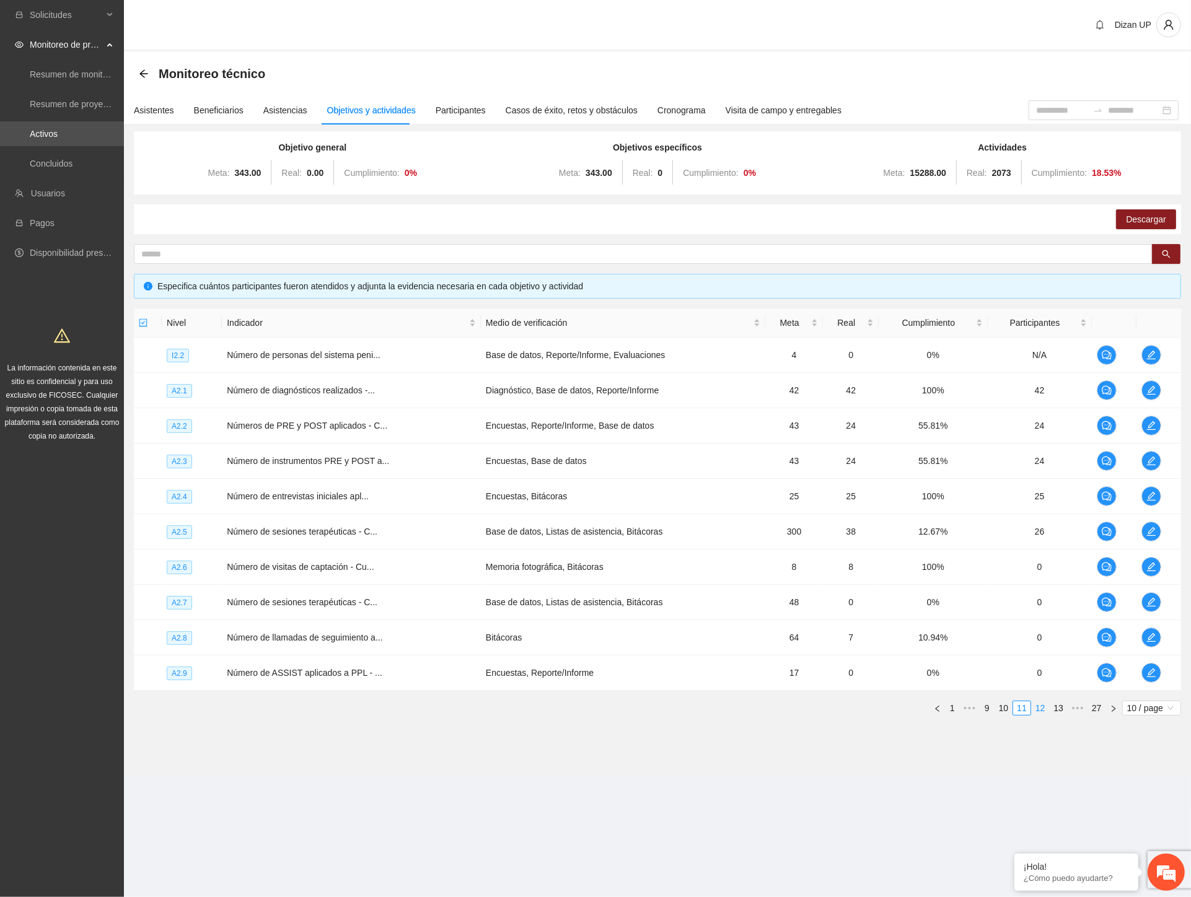
click at [1040, 707] on link "12" at bounding box center [1040, 708] width 17 height 14
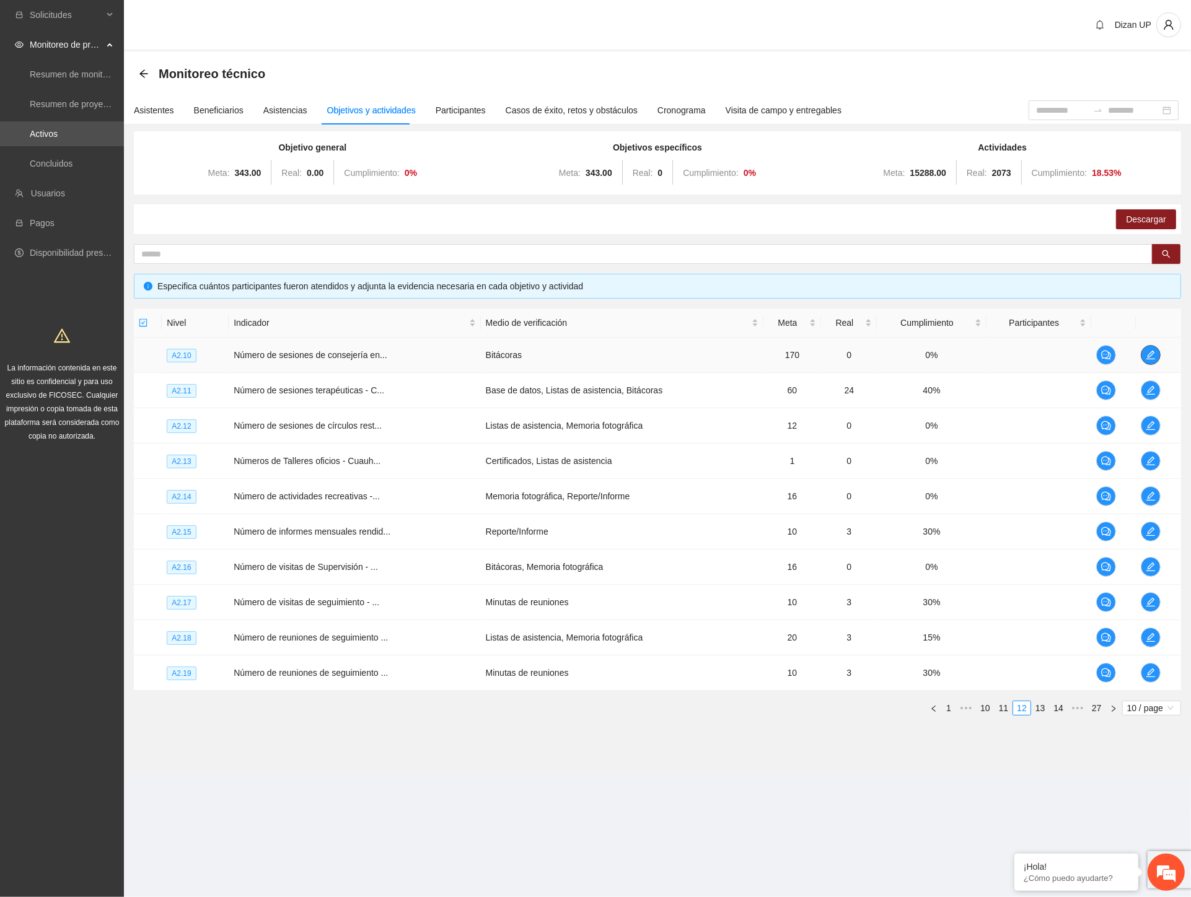
click at [1149, 350] on icon "edit" at bounding box center [1151, 355] width 10 height 10
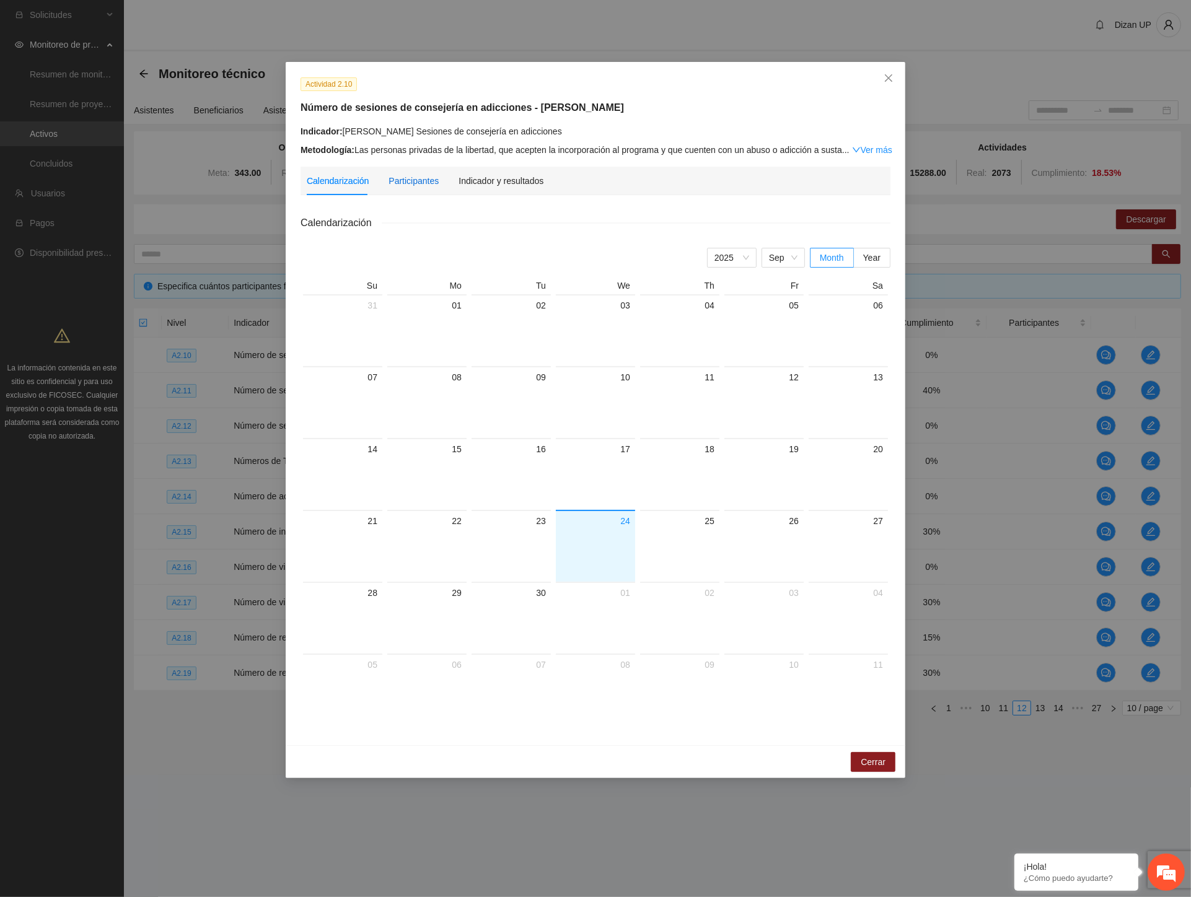
click at [414, 180] on div "Participantes" at bounding box center [413, 181] width 50 height 14
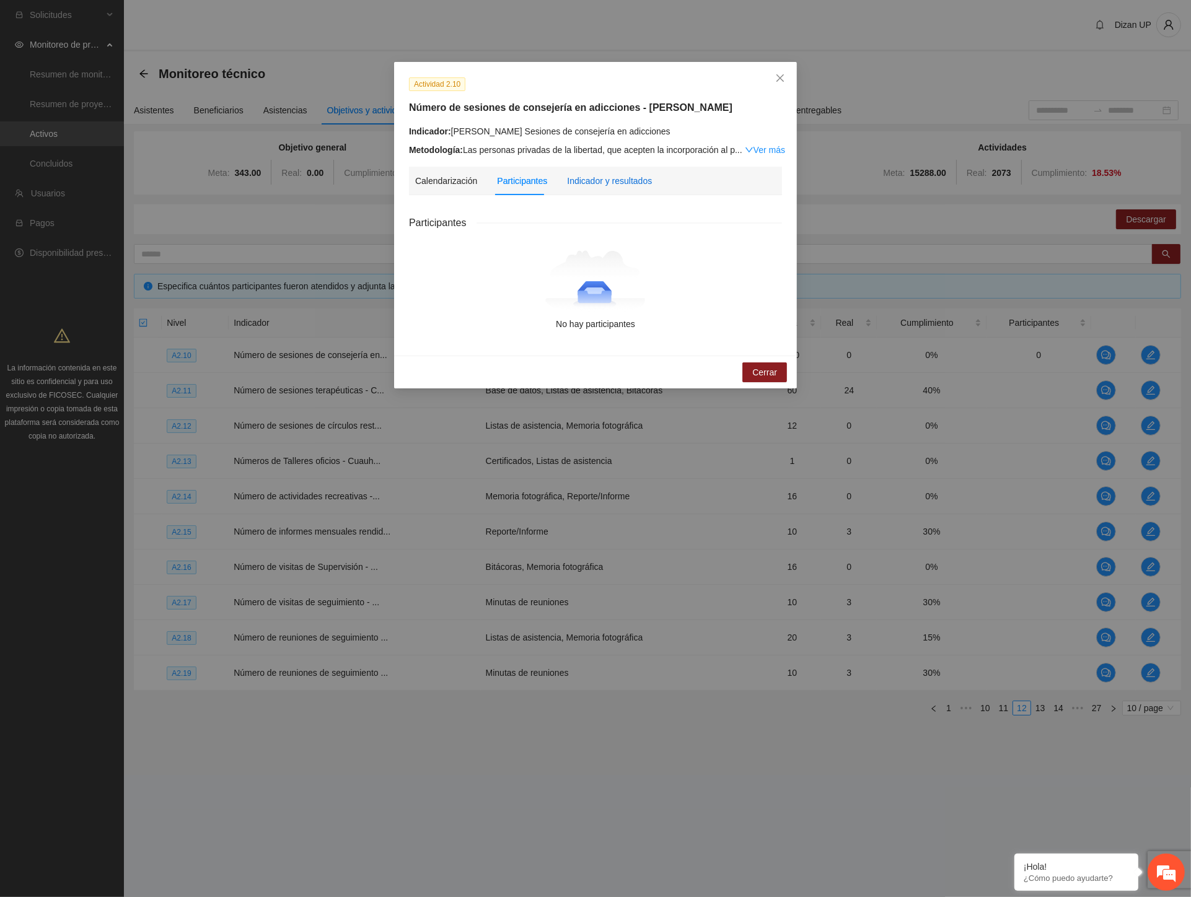
click at [592, 183] on div "Indicador y resultados" at bounding box center [609, 181] width 85 height 14
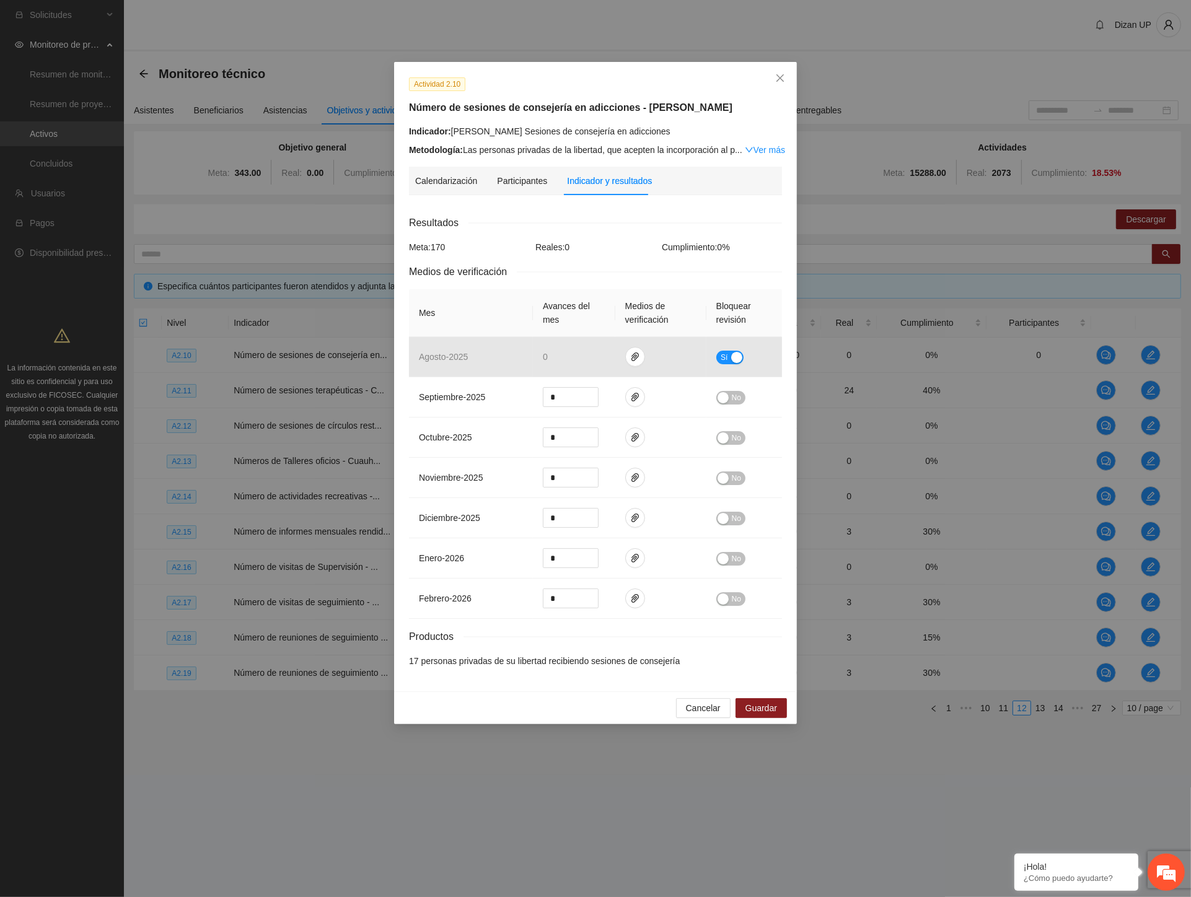
click at [475, 135] on div "Indicador: Cuauhtémoc Sesiones de consejería en adicciones" at bounding box center [595, 132] width 373 height 14
click at [719, 711] on span "Cancelar" at bounding box center [703, 708] width 35 height 14
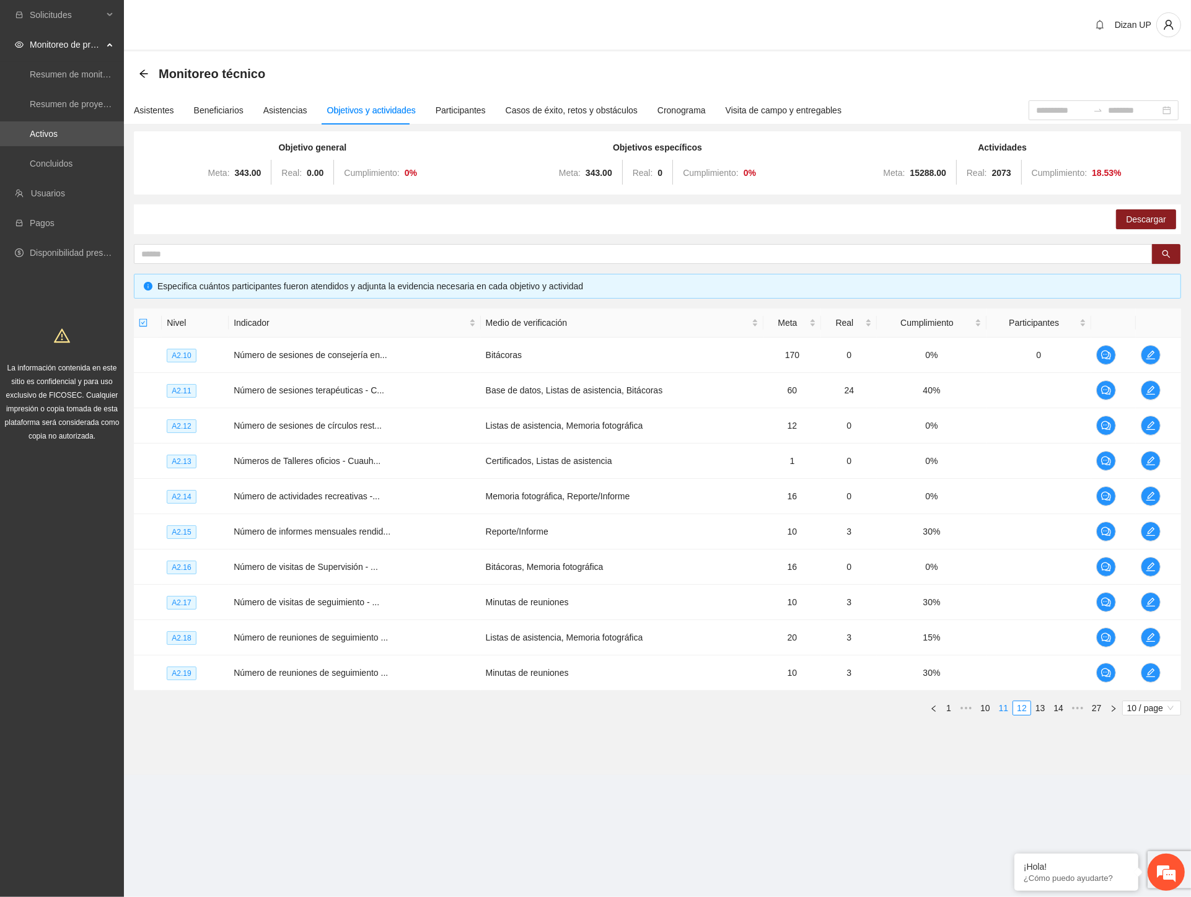
click at [1006, 708] on link "11" at bounding box center [1003, 708] width 17 height 14
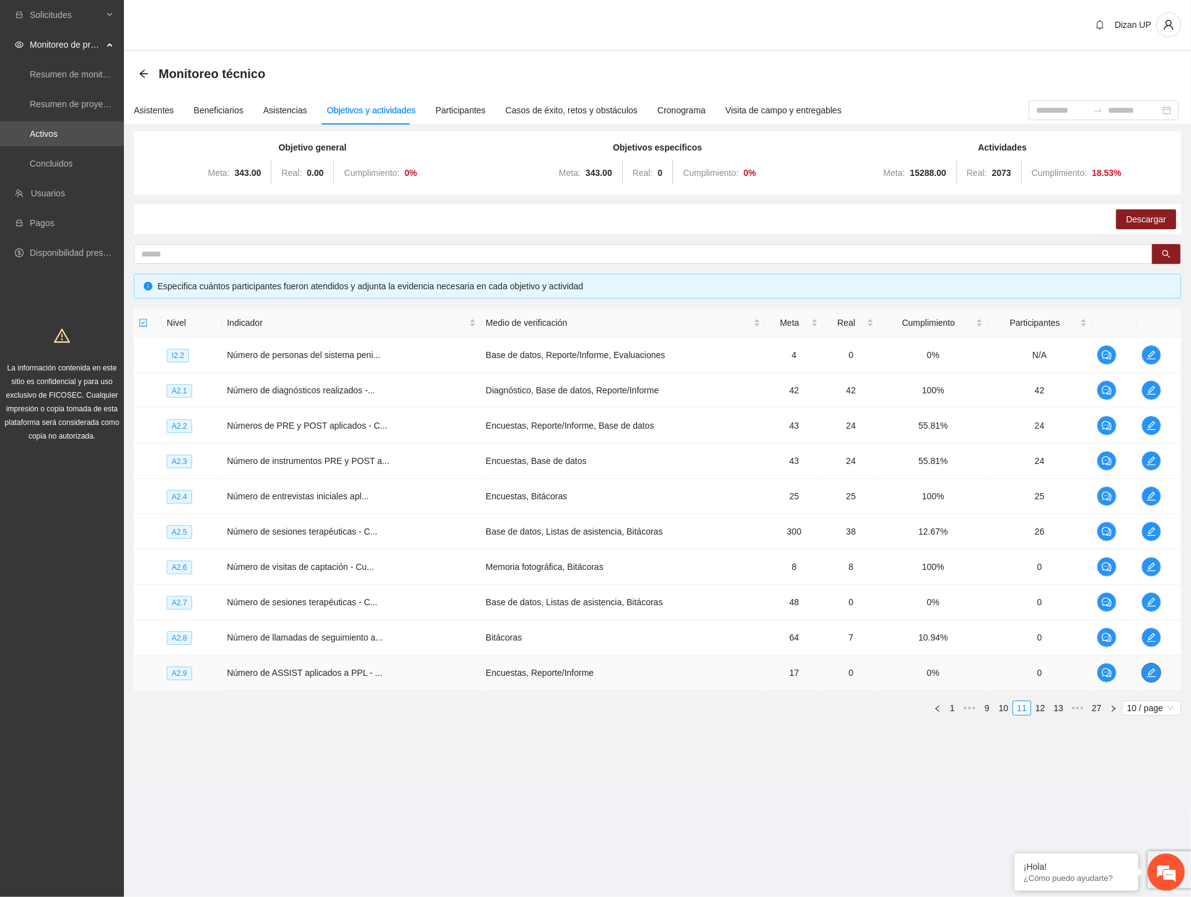
click at [1154, 674] on span "edit" at bounding box center [1151, 673] width 19 height 10
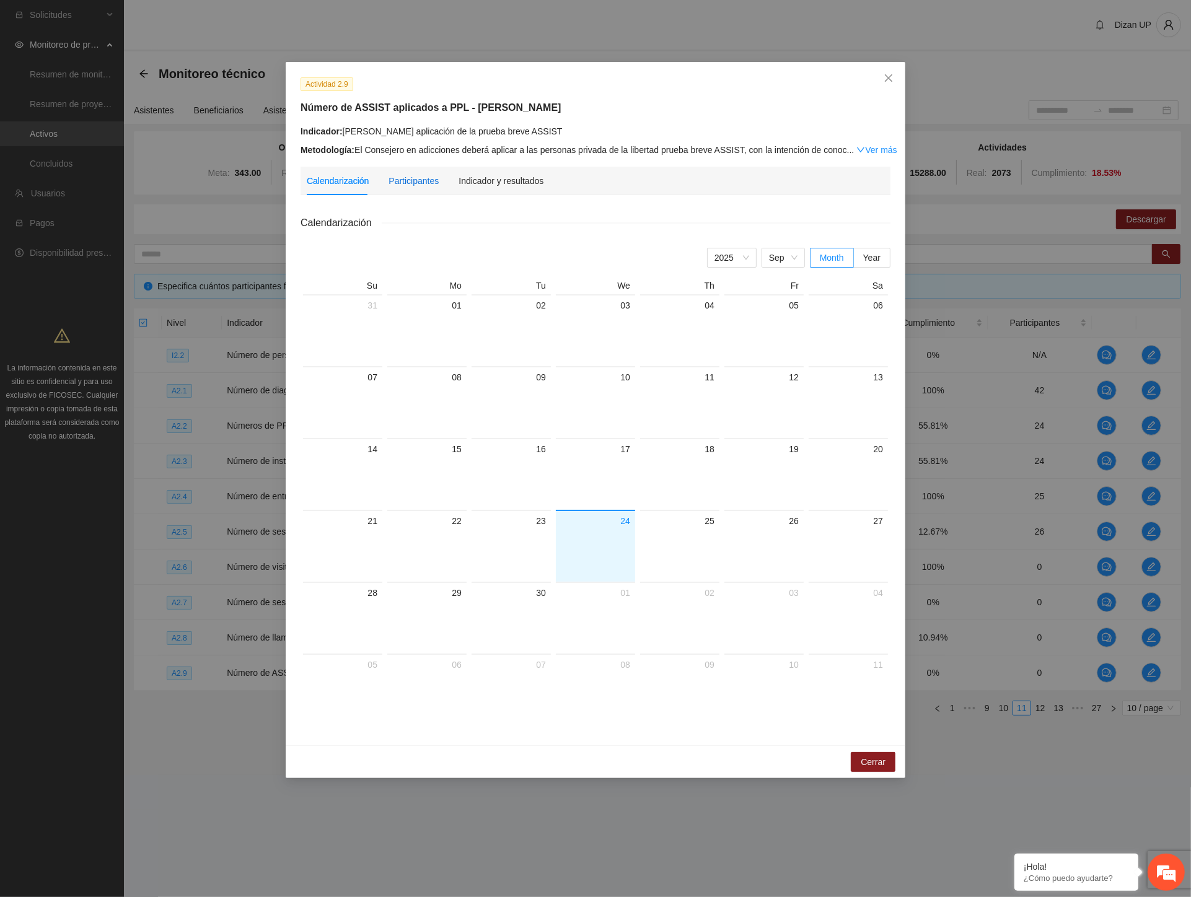
click at [431, 178] on div "Participantes" at bounding box center [413, 181] width 50 height 14
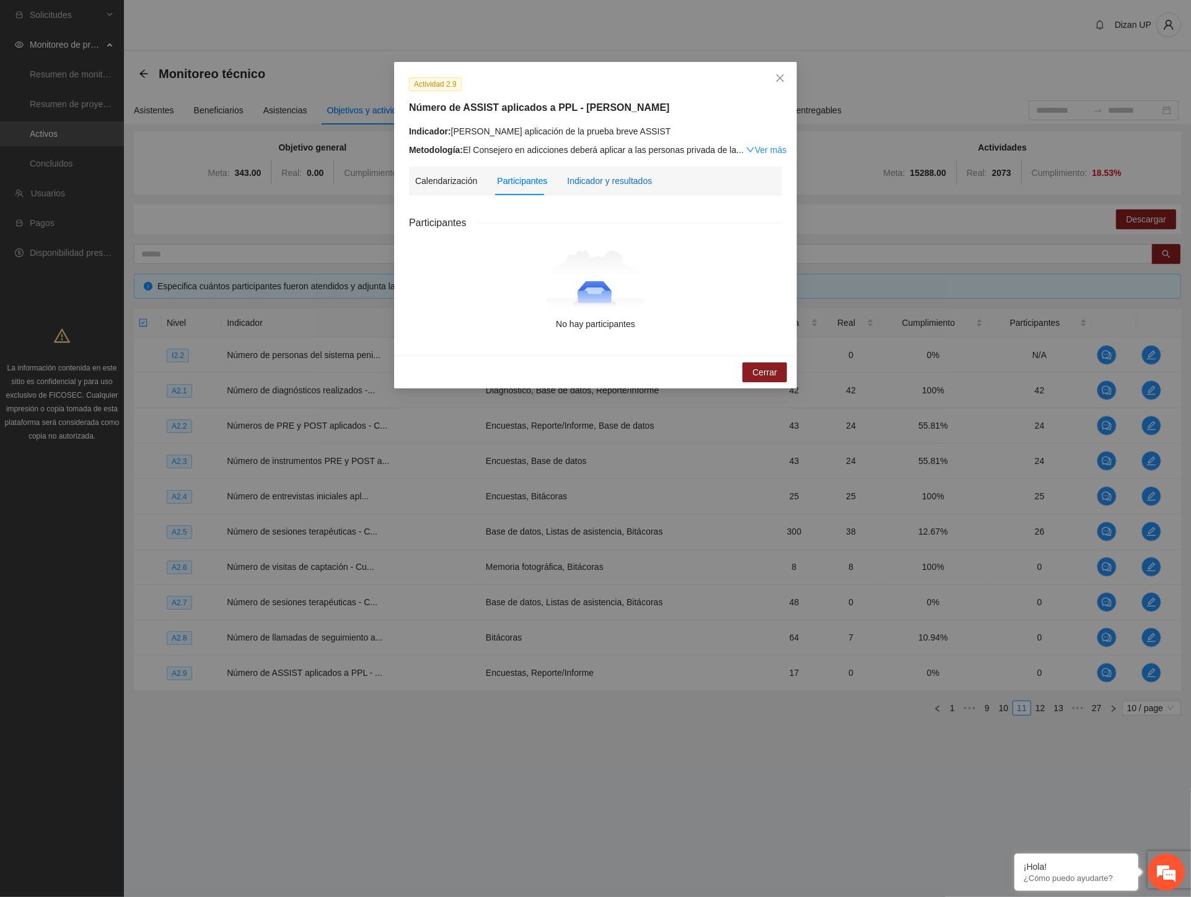
click at [617, 181] on div "Indicador y resultados" at bounding box center [609, 181] width 85 height 14
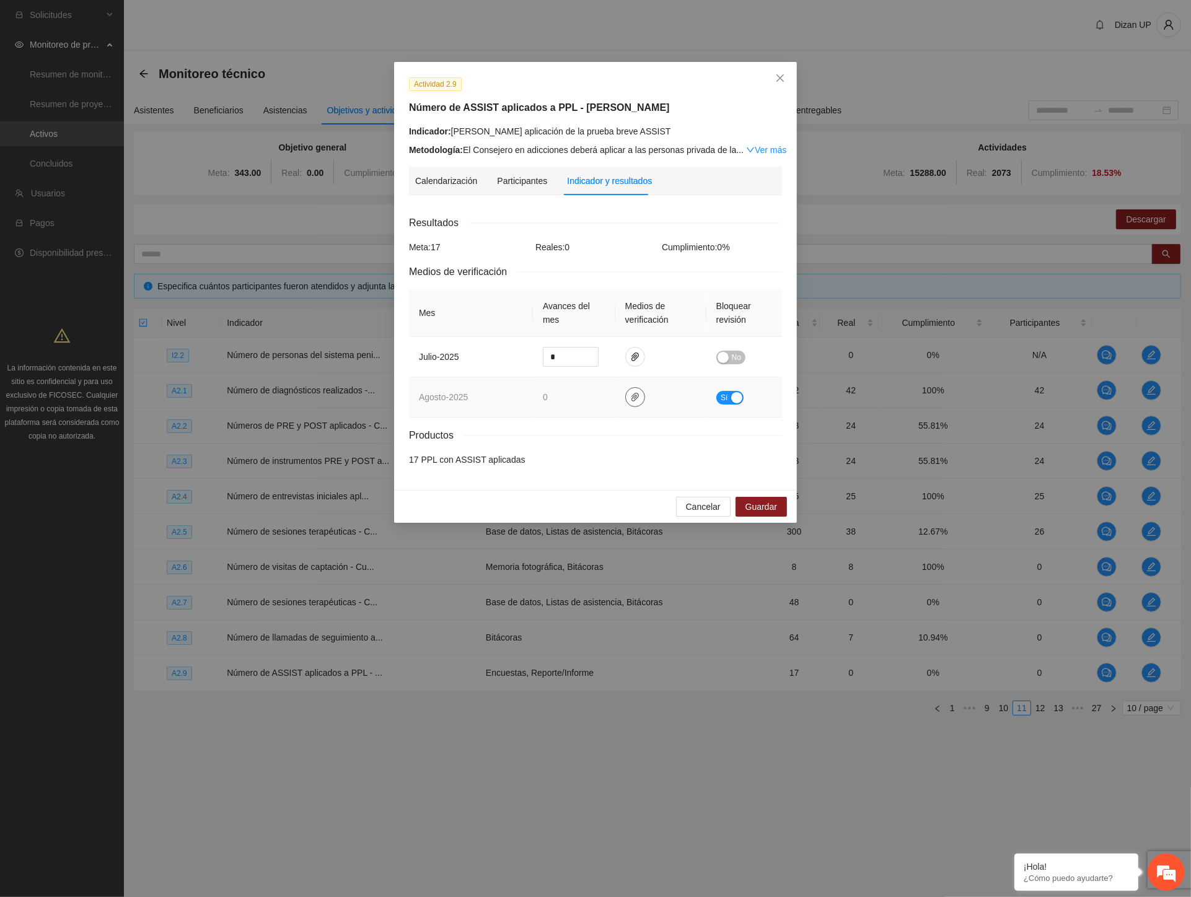
click at [633, 400] on icon "paper-clip" at bounding box center [635, 397] width 10 height 10
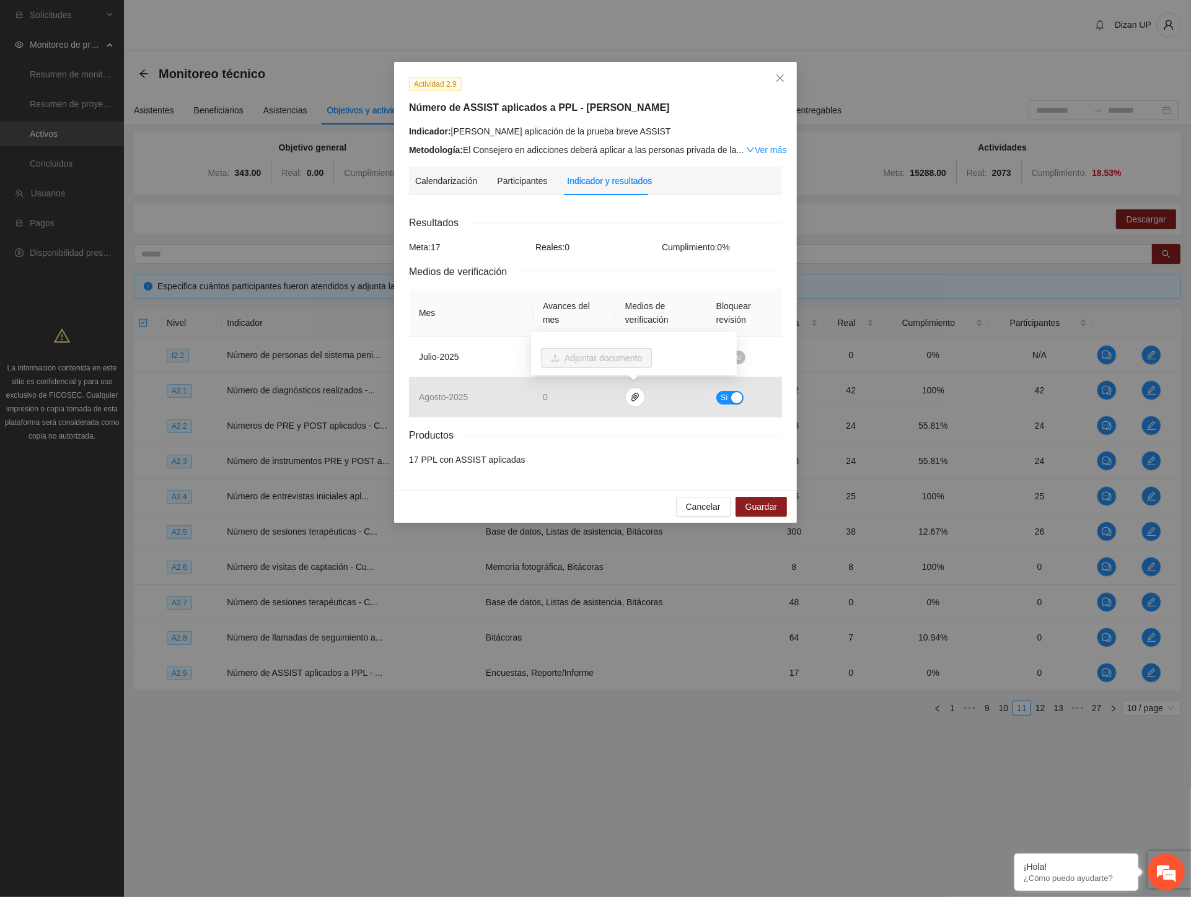
drag, startPoint x: 643, startPoint y: 285, endPoint x: 632, endPoint y: 330, distance: 46.6
click at [643, 288] on div "Resultados Meta: 17 Reales: 0 Cumplimiento: 0 % Medios de verificación Mes Avan…" at bounding box center [595, 341] width 373 height 252
click at [633, 350] on button "button" at bounding box center [635, 357] width 20 height 20
drag, startPoint x: 654, startPoint y: 268, endPoint x: 682, endPoint y: 266, distance: 27.3
click at [655, 268] on div "Medios de verificación" at bounding box center [595, 271] width 373 height 15
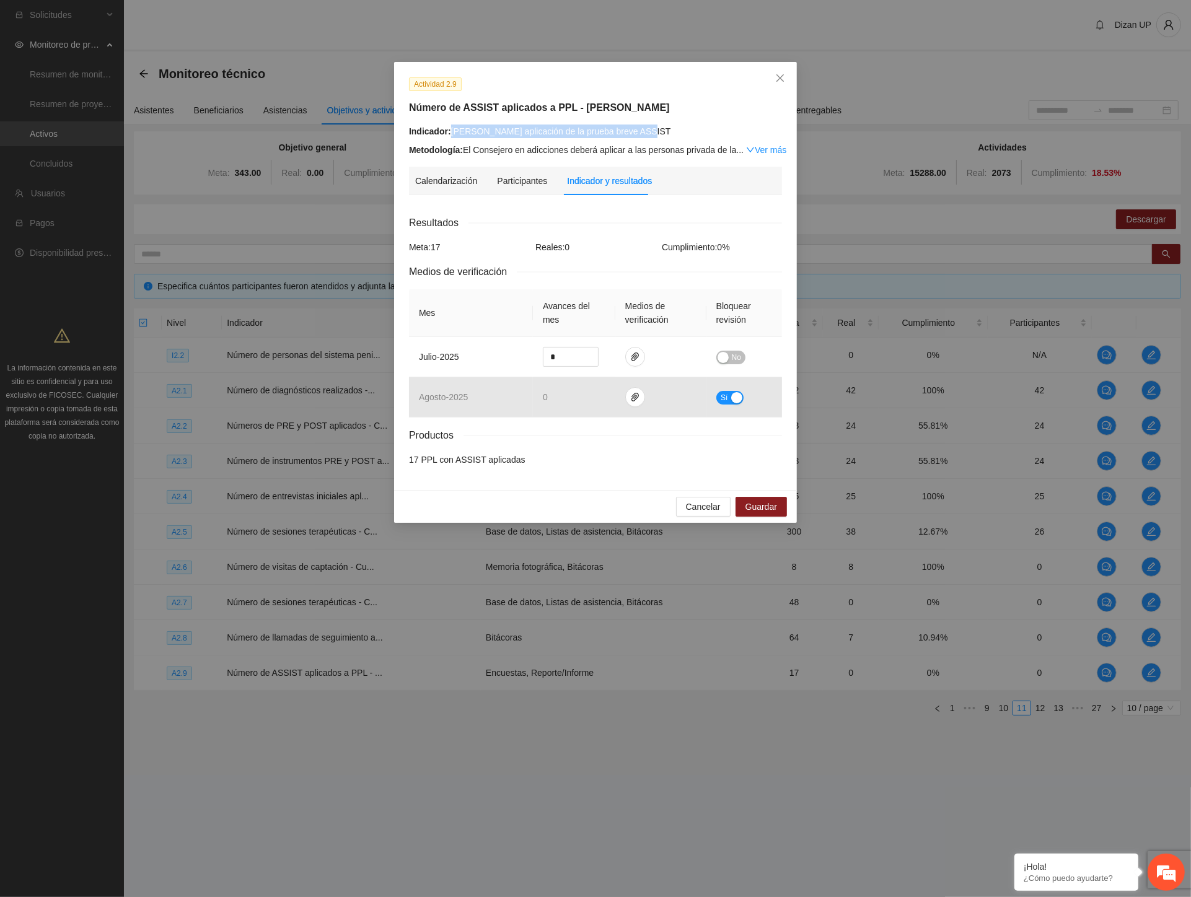
drag, startPoint x: 386, startPoint y: 137, endPoint x: 453, endPoint y: 135, distance: 66.9
click at [453, 135] on div "Indicador: Cuauhtémoc aplicación de la prueba breve ASSIST" at bounding box center [595, 132] width 373 height 14
copy div "Cuauhtémoc aplicación de la prueba breve ASSIST"
drag, startPoint x: 702, startPoint y: 506, endPoint x: 833, endPoint y: 590, distance: 155.7
click at [702, 506] on span "Cancelar" at bounding box center [703, 507] width 35 height 14
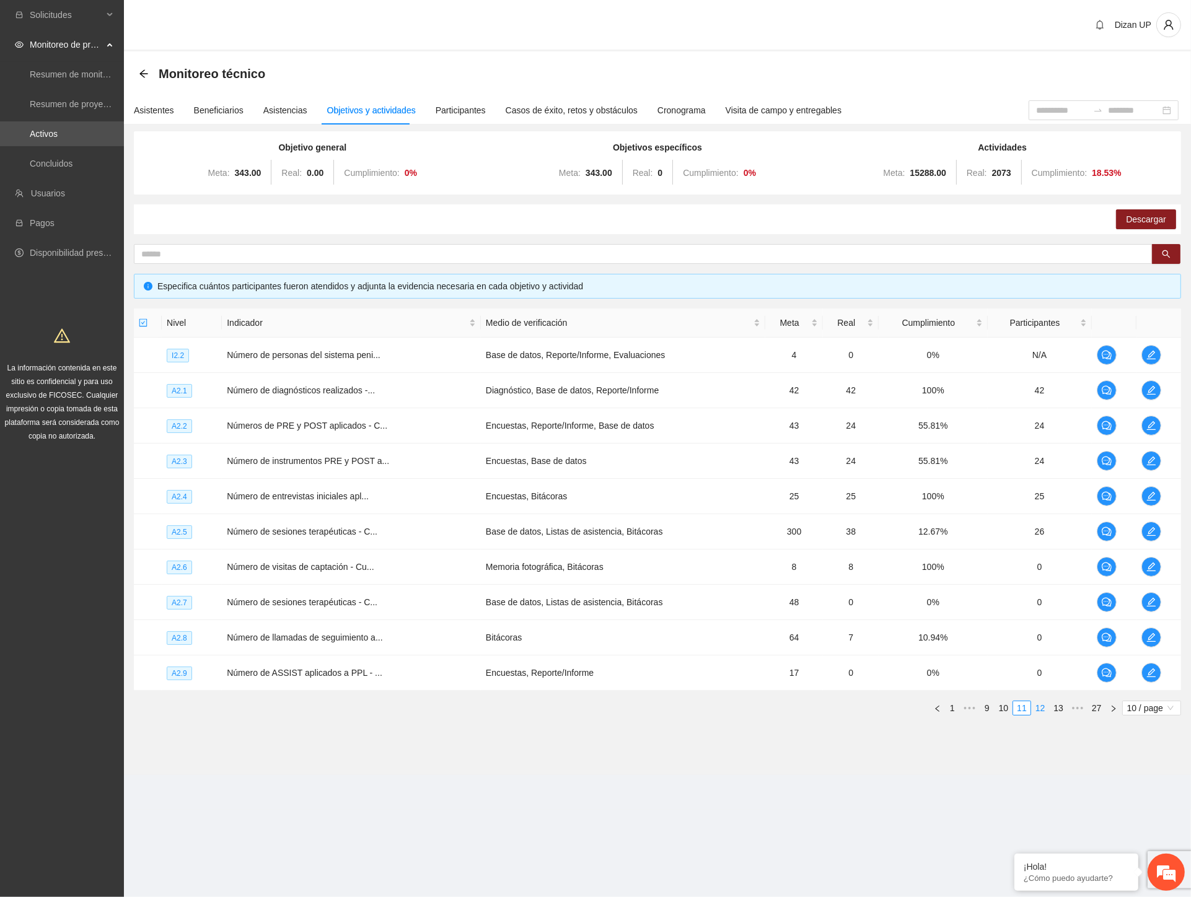
click at [1041, 706] on link "12" at bounding box center [1040, 708] width 17 height 14
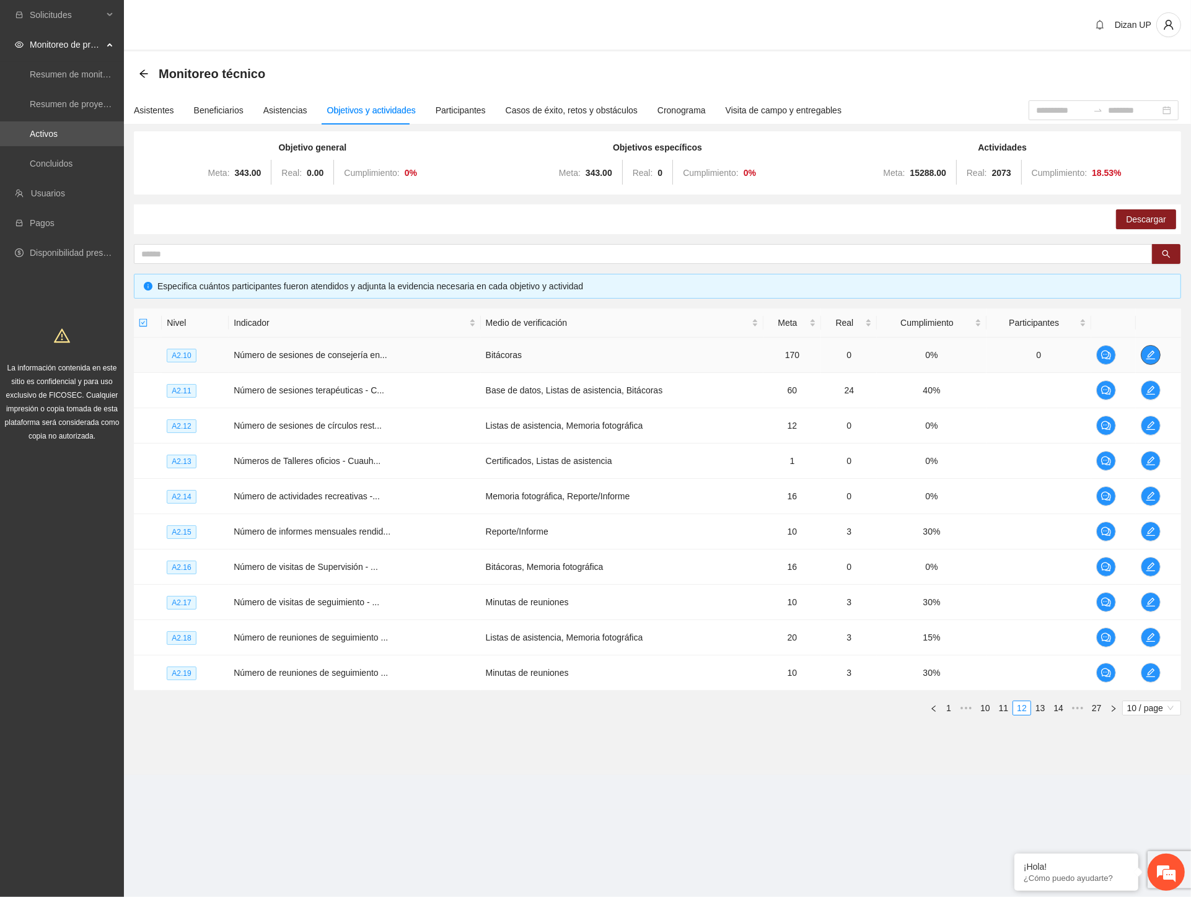
click at [1156, 351] on span "edit" at bounding box center [1150, 355] width 19 height 10
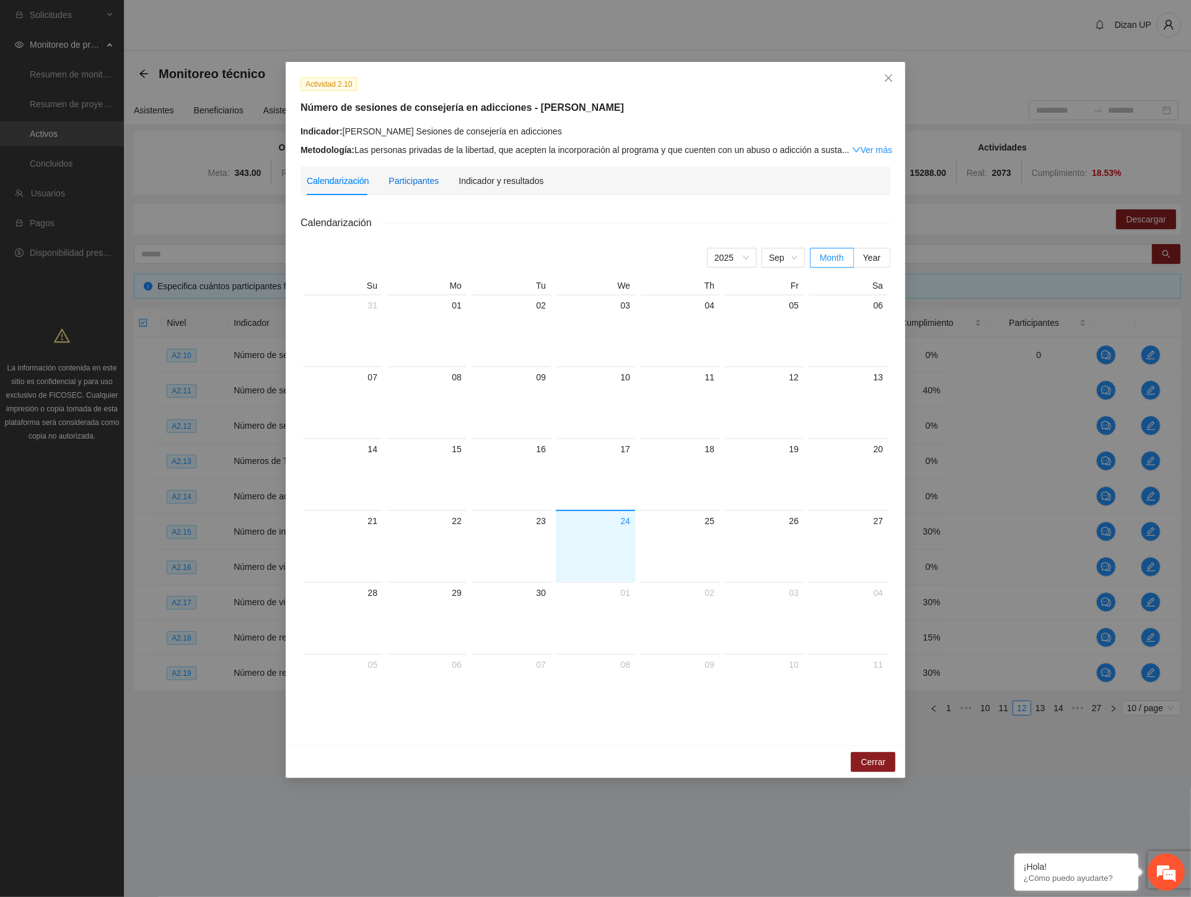
click at [389, 182] on div "Participantes" at bounding box center [413, 181] width 50 height 14
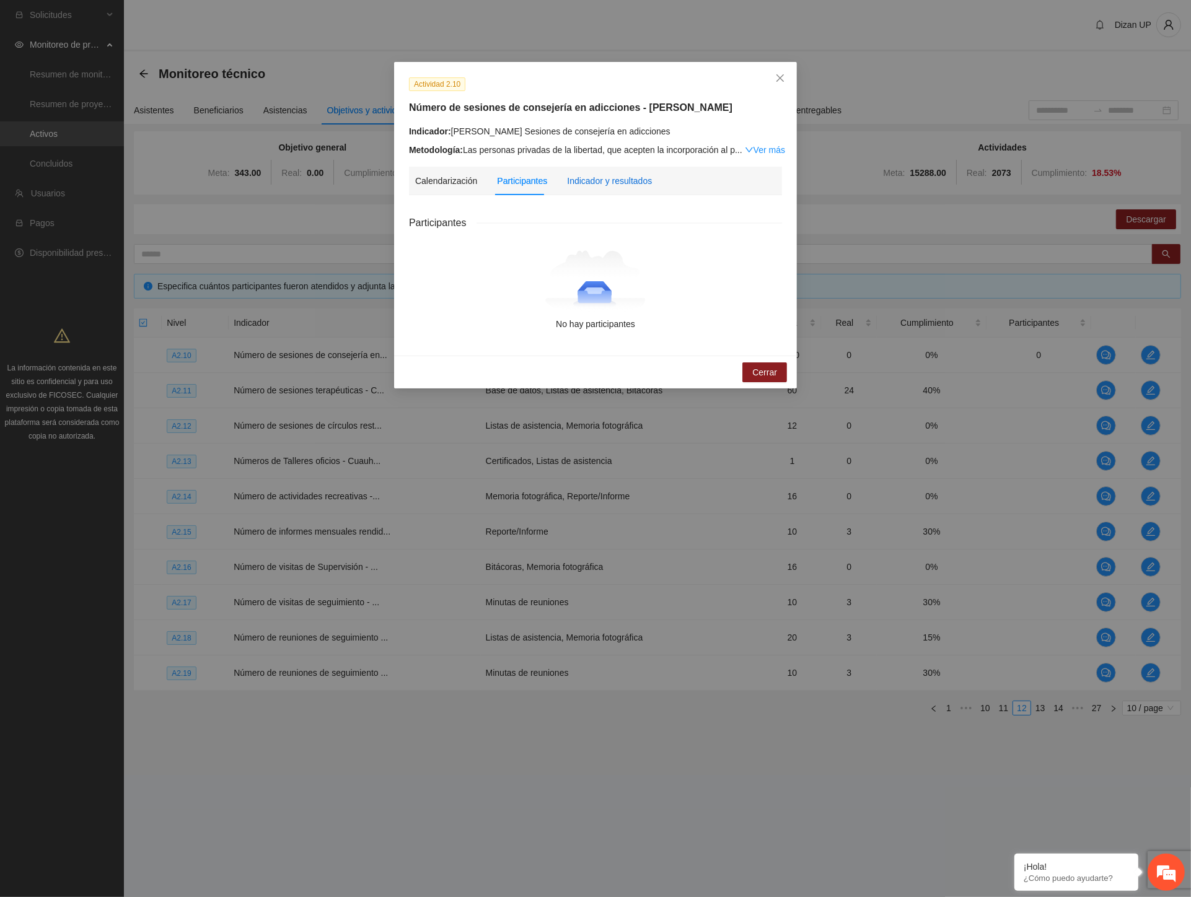
click at [610, 183] on div "Indicador y resultados" at bounding box center [609, 181] width 85 height 14
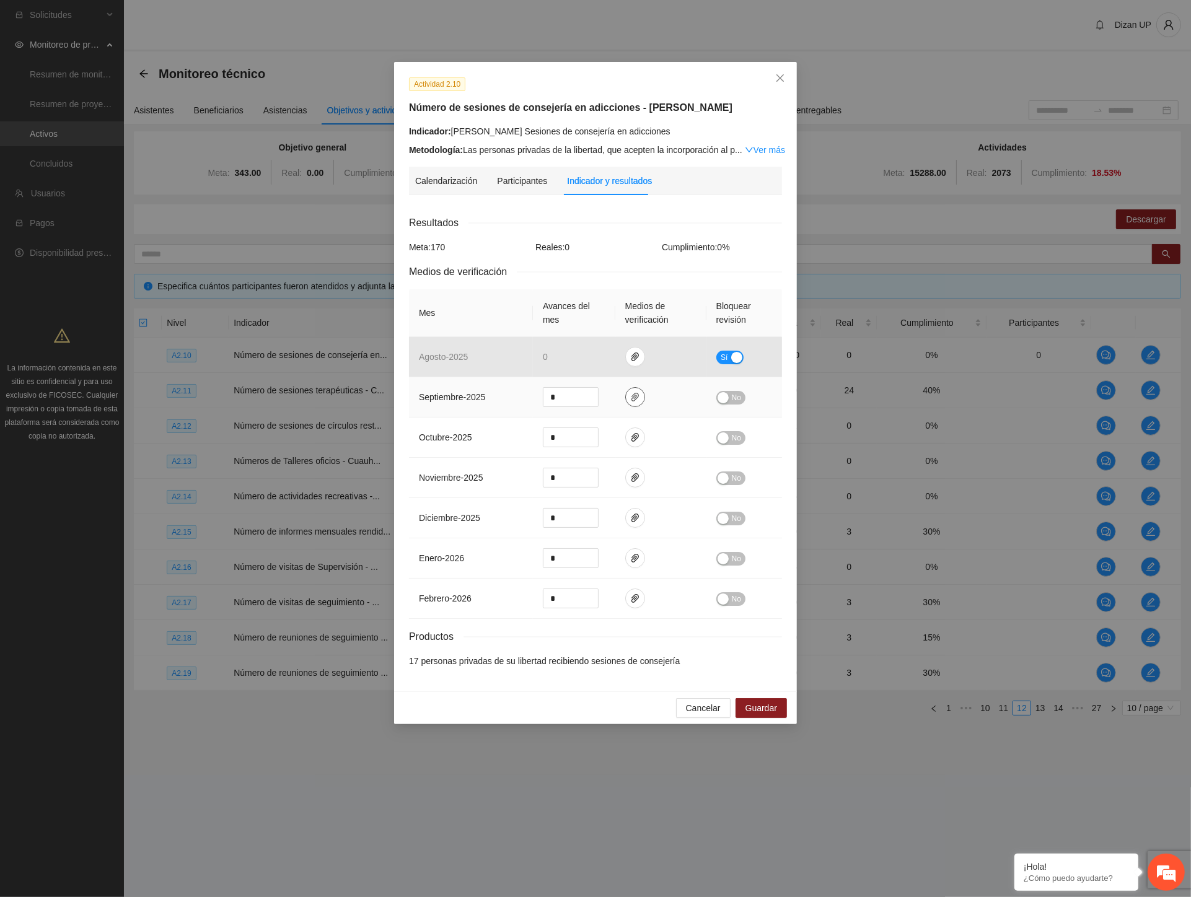
click at [637, 395] on icon "paper-clip" at bounding box center [634, 397] width 7 height 9
click at [689, 704] on span "Cancelar" at bounding box center [703, 708] width 35 height 14
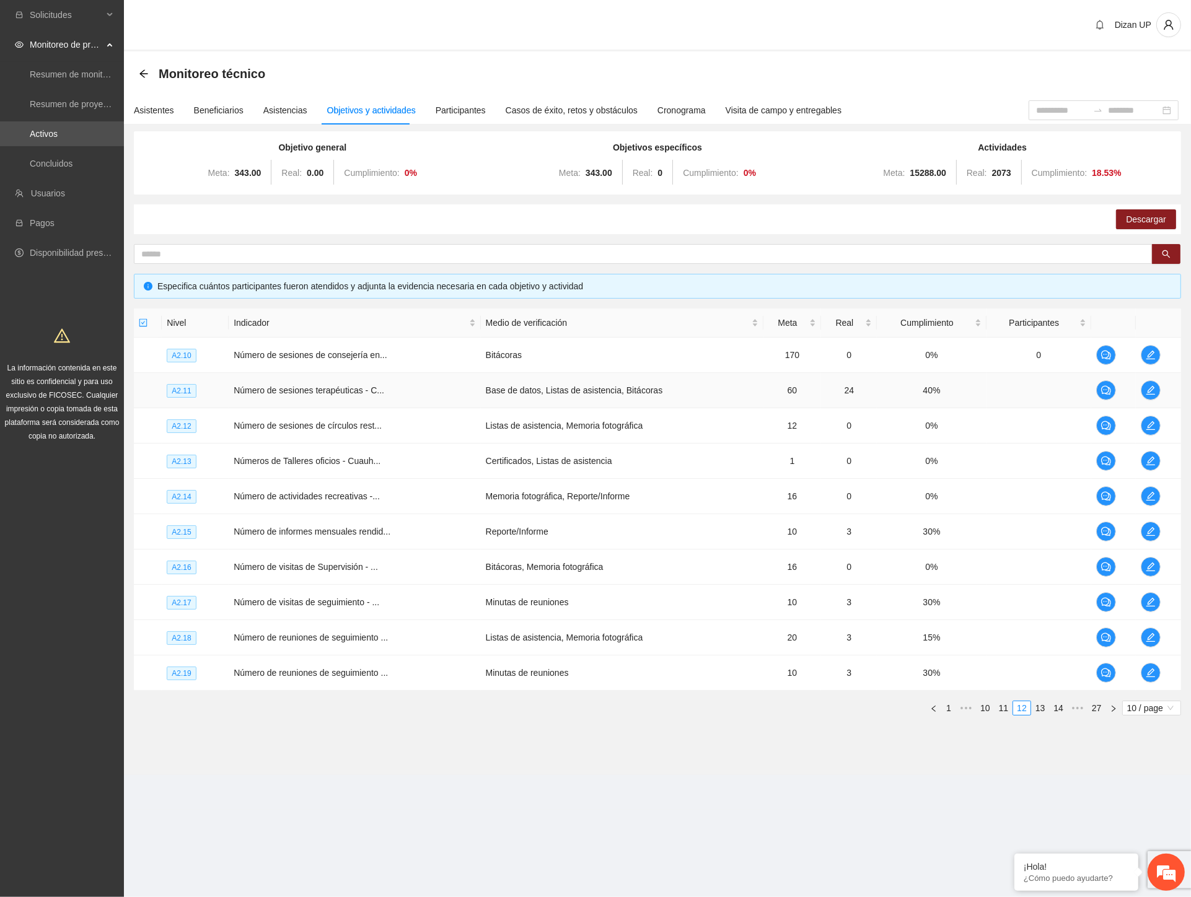
drag, startPoint x: 968, startPoint y: 393, endPoint x: 1118, endPoint y: 393, distance: 150.6
click at [968, 393] on td "40%" at bounding box center [931, 390] width 109 height 35
click at [1157, 387] on span "edit" at bounding box center [1150, 390] width 19 height 10
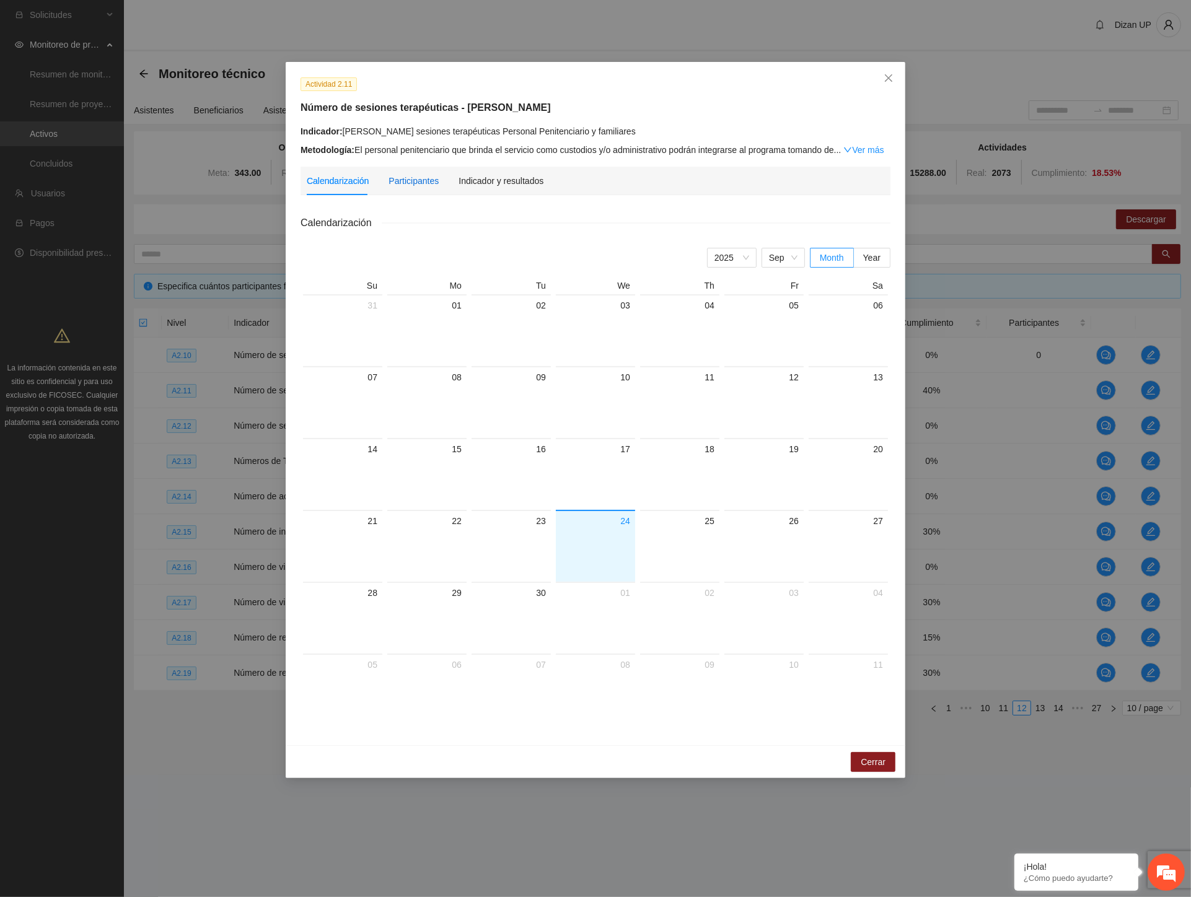
click at [398, 177] on div "Participantes" at bounding box center [413, 181] width 50 height 14
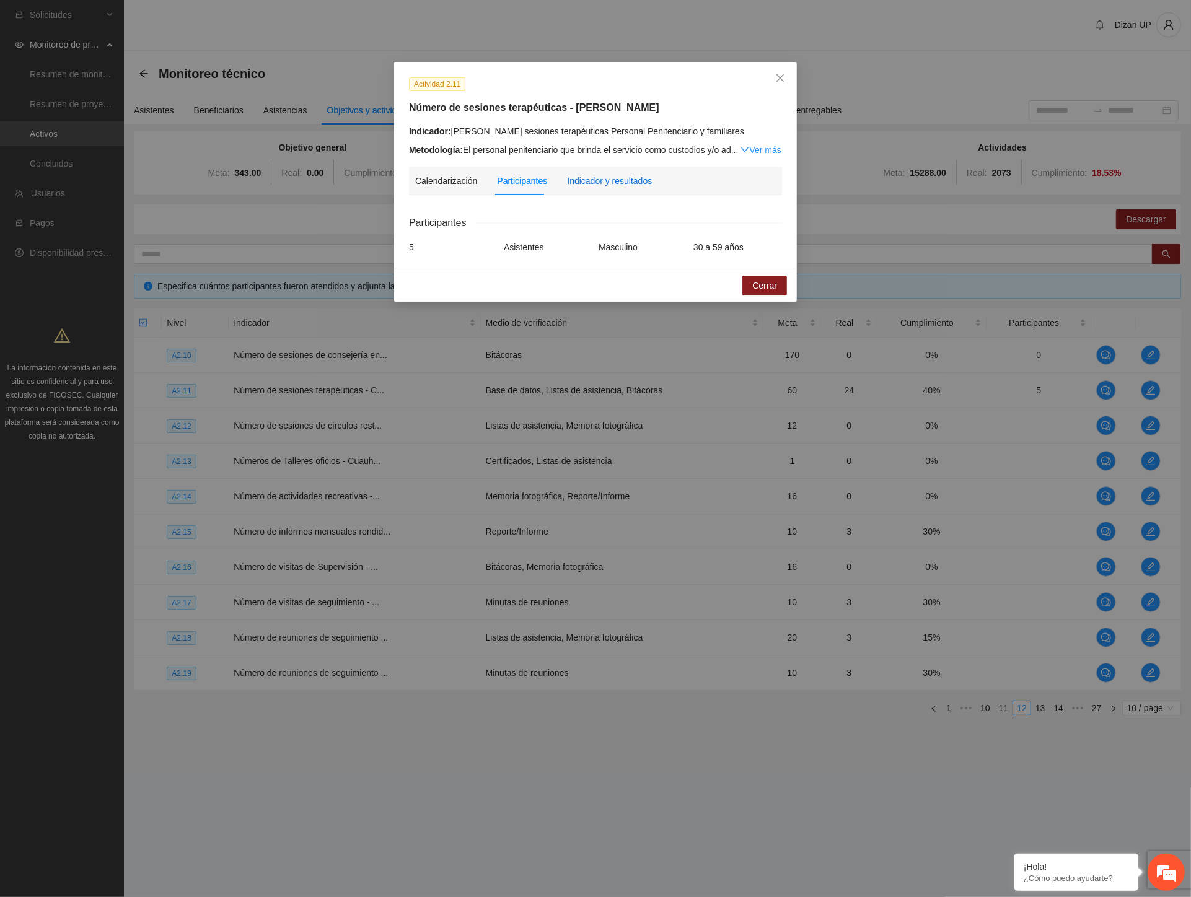
click at [616, 184] on div "Indicador y resultados" at bounding box center [609, 181] width 85 height 14
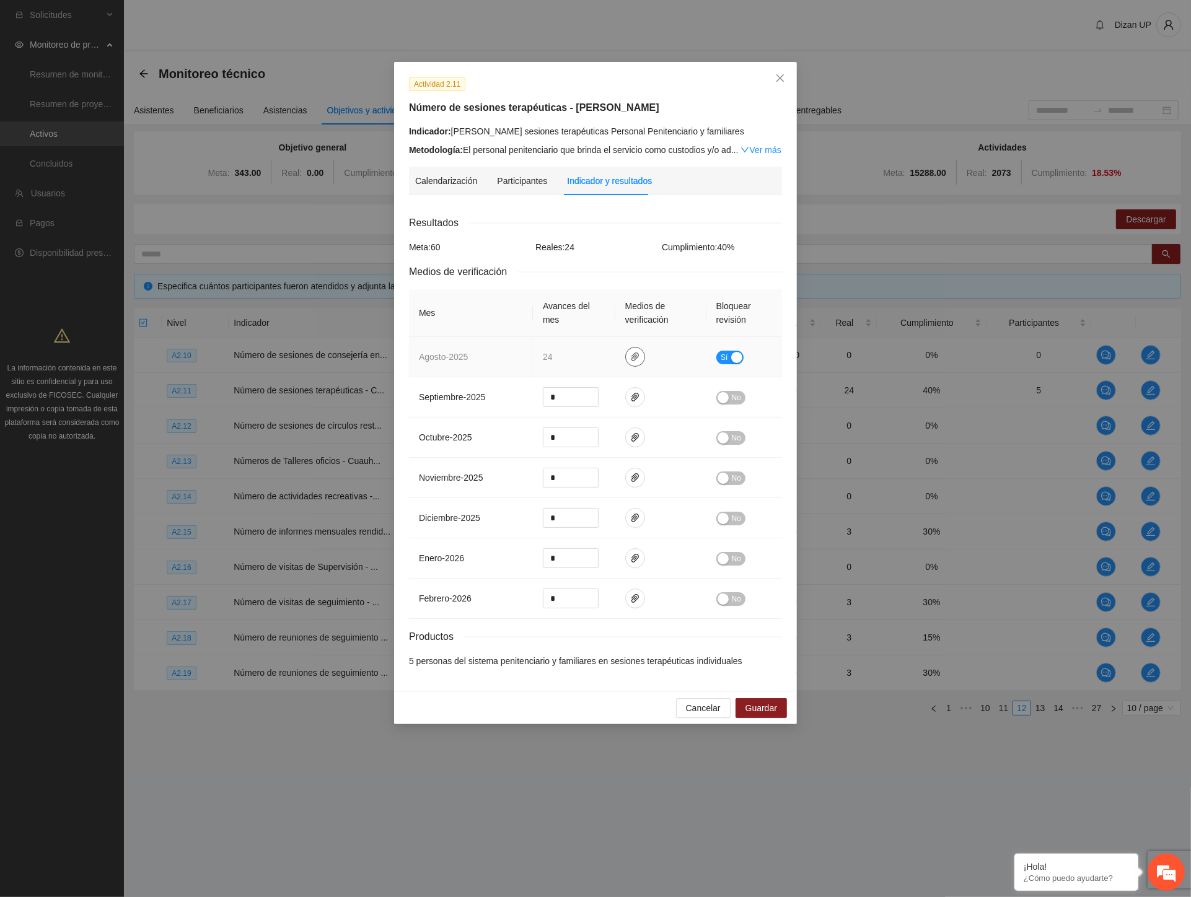
click at [631, 361] on icon "paper-clip" at bounding box center [634, 357] width 7 height 9
click at [571, 320] on link "AGOSTO_2025.zip" at bounding box center [638, 321] width 177 height 14
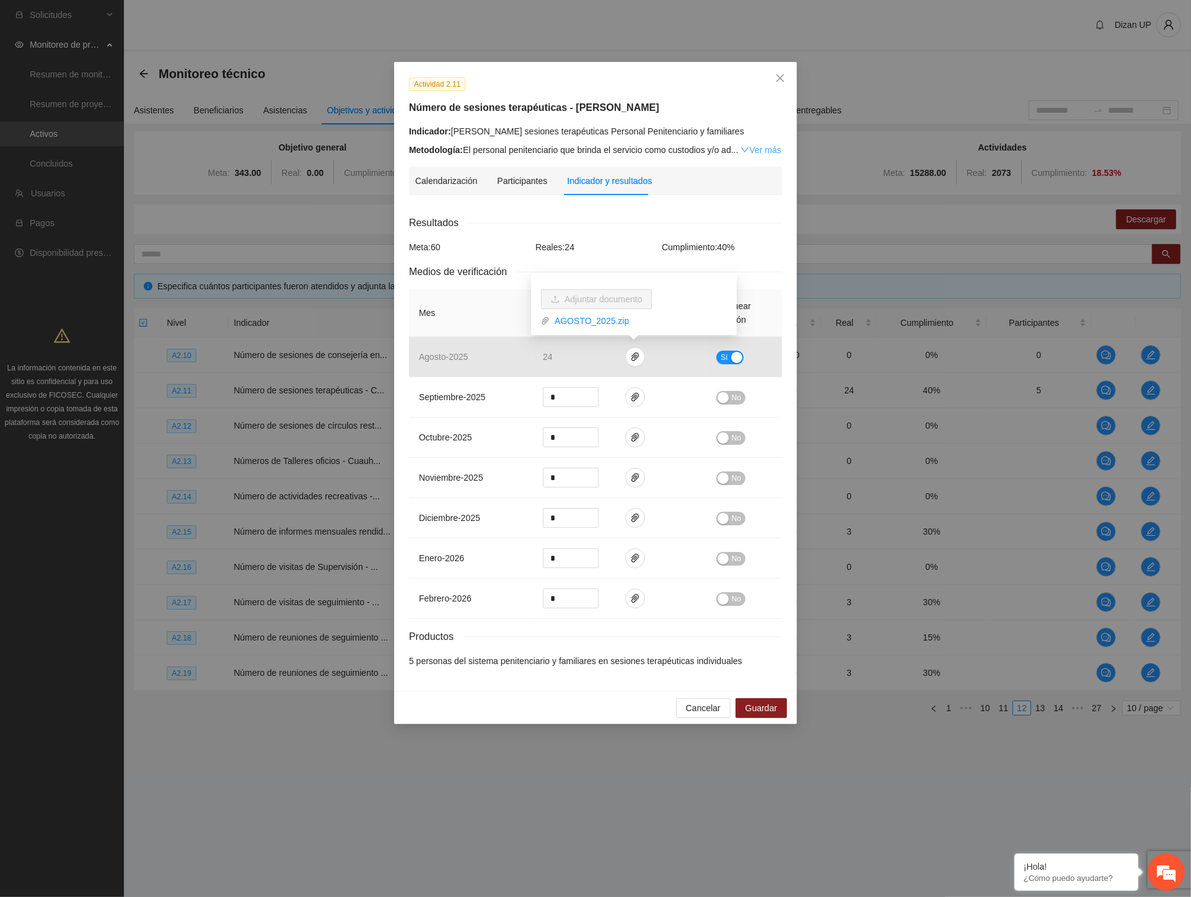
click at [758, 147] on link "Ver más" at bounding box center [760, 150] width 40 height 10
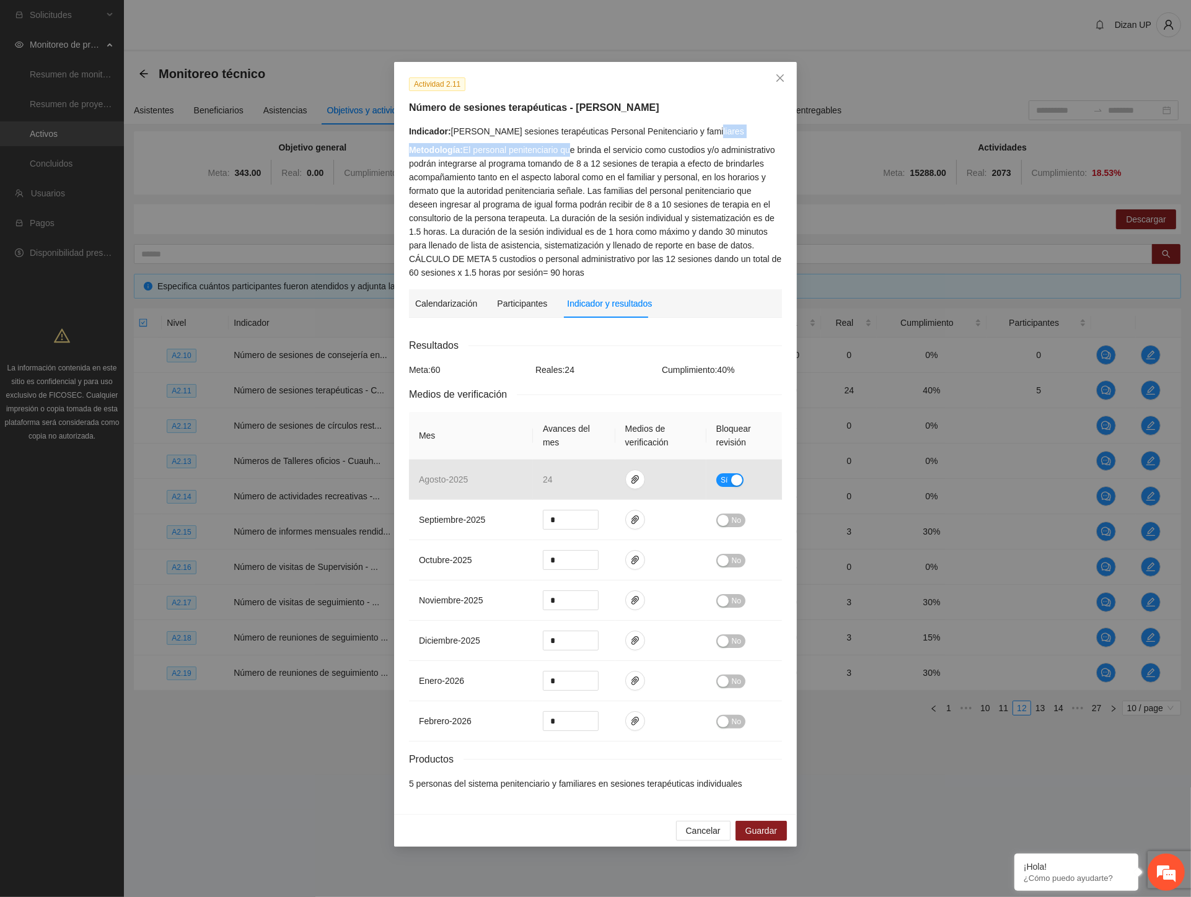
drag, startPoint x: 581, startPoint y: 150, endPoint x: 703, endPoint y: 140, distance: 122.5
click at [703, 140] on div "Indicador: Cuauhtémoc sesiones terapéuticas Personal Penitenciario y familiares…" at bounding box center [595, 202] width 373 height 155
drag, startPoint x: 657, startPoint y: 147, endPoint x: 675, endPoint y: 146, distance: 18.0
click at [657, 147] on div "Metodología: El personal penitenciario que brinda el servicio como custodios y/…" at bounding box center [595, 211] width 373 height 136
drag, startPoint x: 416, startPoint y: 169, endPoint x: 572, endPoint y: 161, distance: 156.9
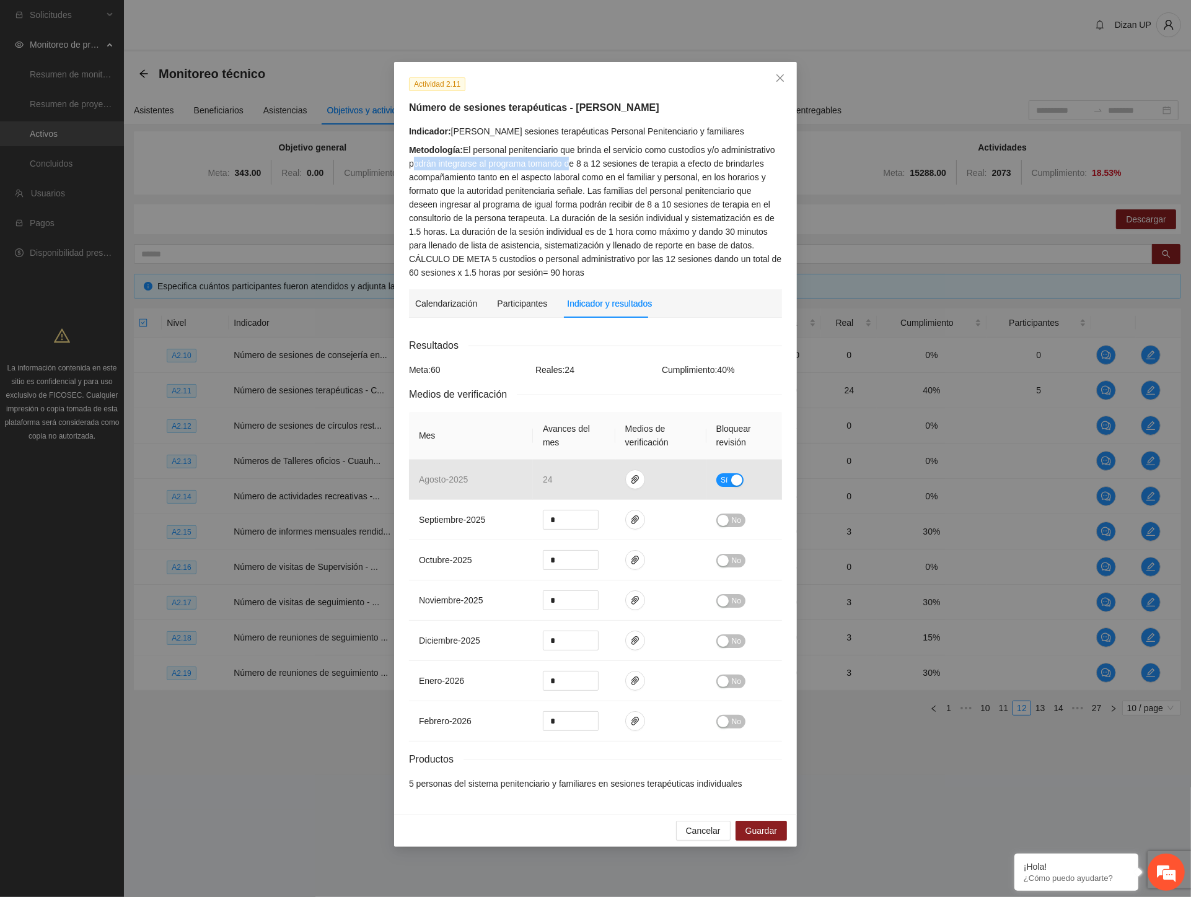
click at [572, 161] on div "Metodología: El personal penitenciario que brinda el servicio como custodios y/…" at bounding box center [595, 211] width 373 height 136
click at [543, 166] on div "Metodología: El personal penitenciario que brinda el servicio como custodios y/…" at bounding box center [595, 211] width 373 height 136
drag, startPoint x: 482, startPoint y: 175, endPoint x: 752, endPoint y: 177, distance: 269.5
click at [752, 177] on div "Metodología: El personal penitenciario que brinda el servicio como custodios y/…" at bounding box center [595, 211] width 373 height 136
drag, startPoint x: 423, startPoint y: 192, endPoint x: 577, endPoint y: 193, distance: 153.7
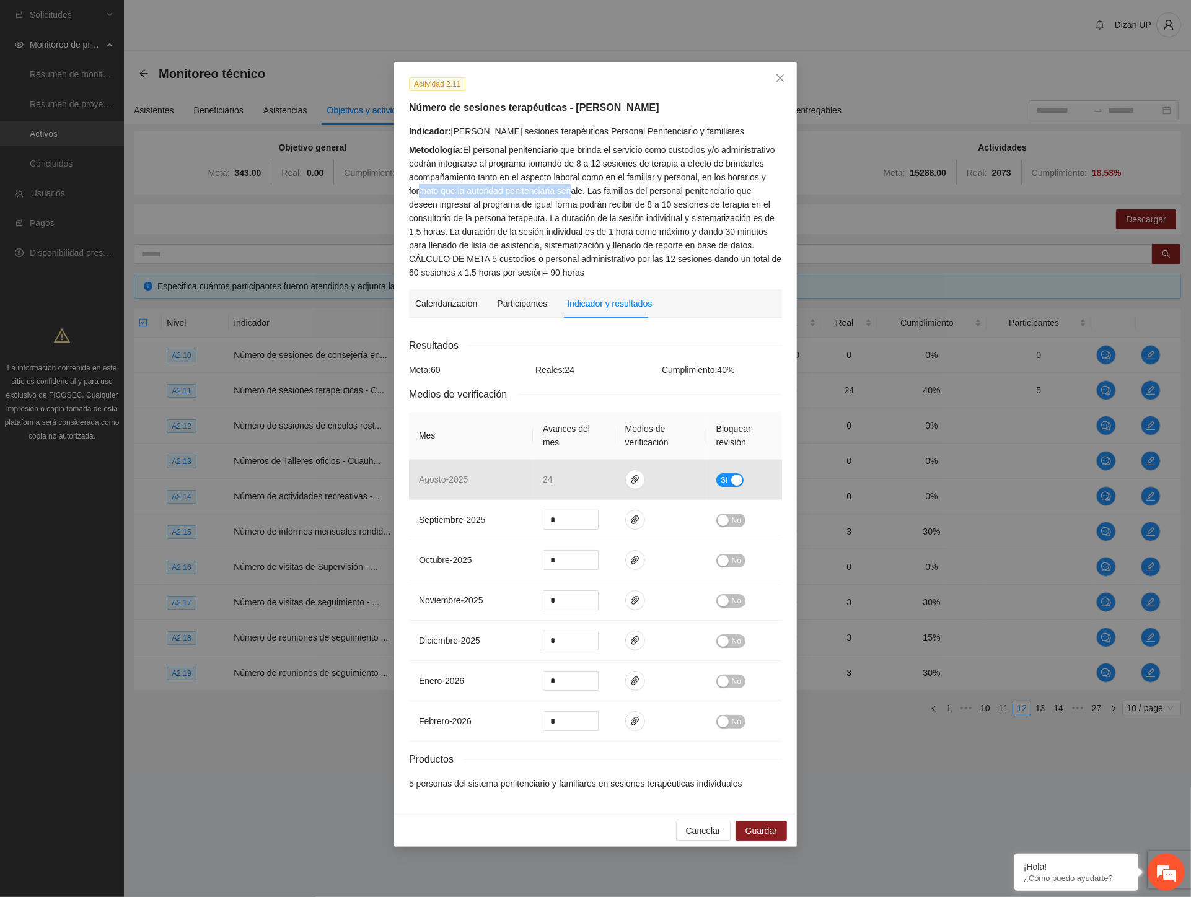
click at [575, 193] on div "Metodología: El personal penitenciario que brinda el servicio como custodios y/…" at bounding box center [595, 211] width 373 height 136
drag, startPoint x: 591, startPoint y: 192, endPoint x: 555, endPoint y: 216, distance: 43.0
click at [555, 216] on div "Metodología: El personal penitenciario que brinda el servicio como custodios y/…" at bounding box center [595, 211] width 373 height 136
drag, startPoint x: 451, startPoint y: 230, endPoint x: 757, endPoint y: 232, distance: 305.5
click at [757, 232] on div "Metodología: El personal penitenciario que brinda el servicio como custodios y/…" at bounding box center [595, 211] width 373 height 136
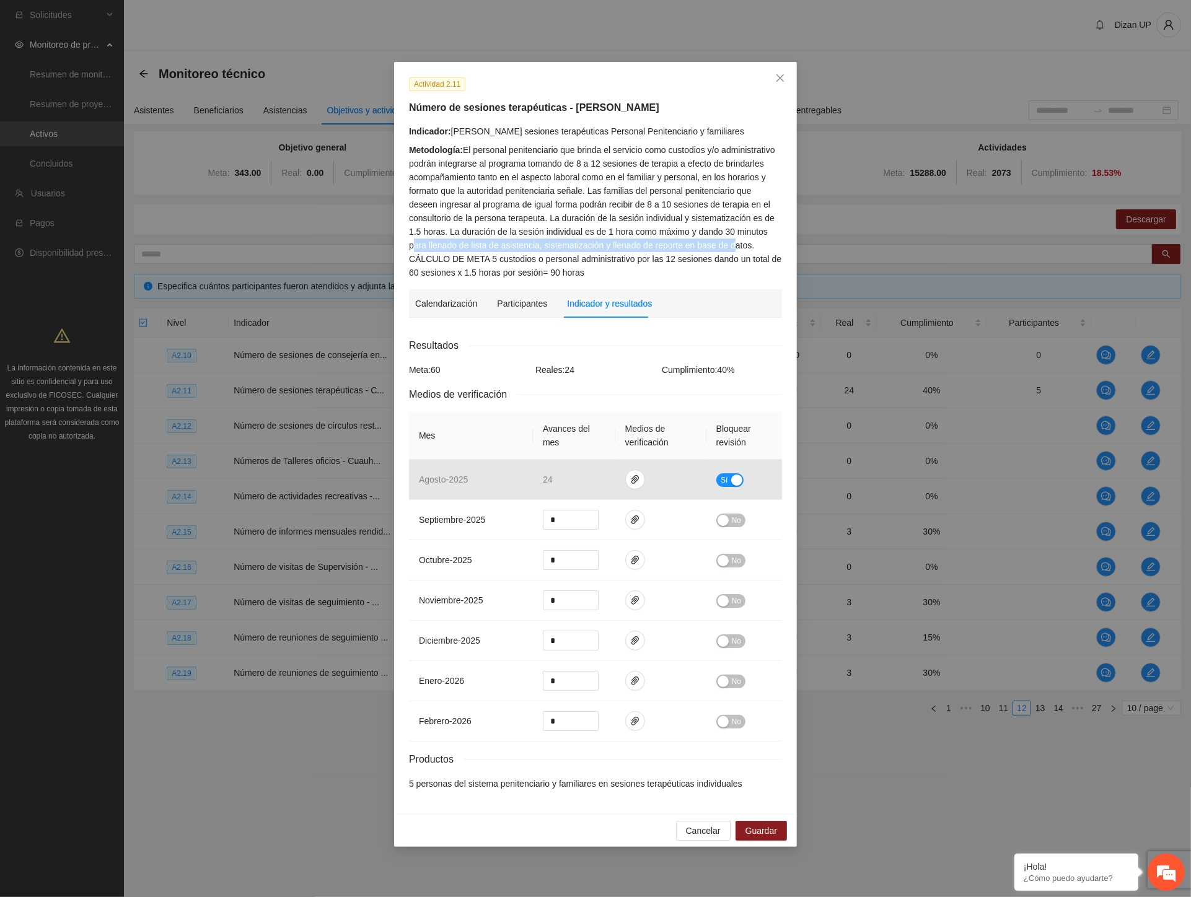
drag, startPoint x: 415, startPoint y: 245, endPoint x: 730, endPoint y: 248, distance: 314.8
click at [730, 248] on div "Metodología: El personal penitenciario que brinda el servicio como custodios y/…" at bounding box center [595, 211] width 373 height 136
drag, startPoint x: 417, startPoint y: 261, endPoint x: 729, endPoint y: 261, distance: 312.3
click at [731, 261] on div "Metodología: El personal penitenciario que brinda el servicio como custodios y/…" at bounding box center [595, 211] width 373 height 136
click at [510, 380] on div "Resultados Meta: 60 Reales: 24 Cumplimiento: 40 % Medios de verificación Mes Av…" at bounding box center [595, 564] width 373 height 453
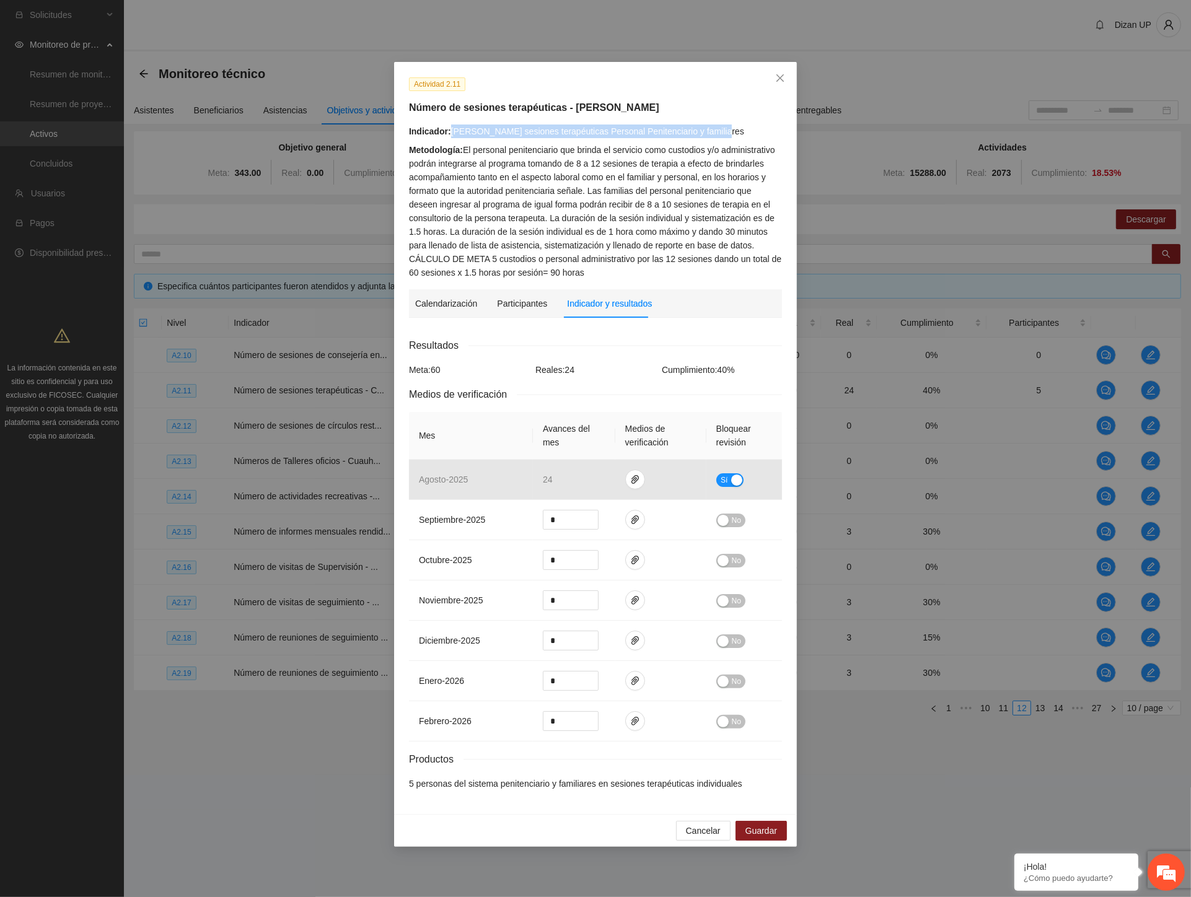
drag, startPoint x: 724, startPoint y: 137, endPoint x: 453, endPoint y: 134, distance: 270.8
click at [453, 133] on div "Indicador: Cuauhtémoc sesiones terapéuticas Personal Penitenciario y familiares" at bounding box center [595, 132] width 373 height 14
copy div "Cuauhtémoc sesiones terapéuticas Personal Penitenciario y familiares"
drag, startPoint x: 742, startPoint y: 369, endPoint x: 403, endPoint y: 367, distance: 338.3
click at [403, 367] on div "Actividad 2.11 Número de sesiones terapéuticas - Cuauhtémoc Indicador: Cuauhtém…" at bounding box center [595, 438] width 403 height 752
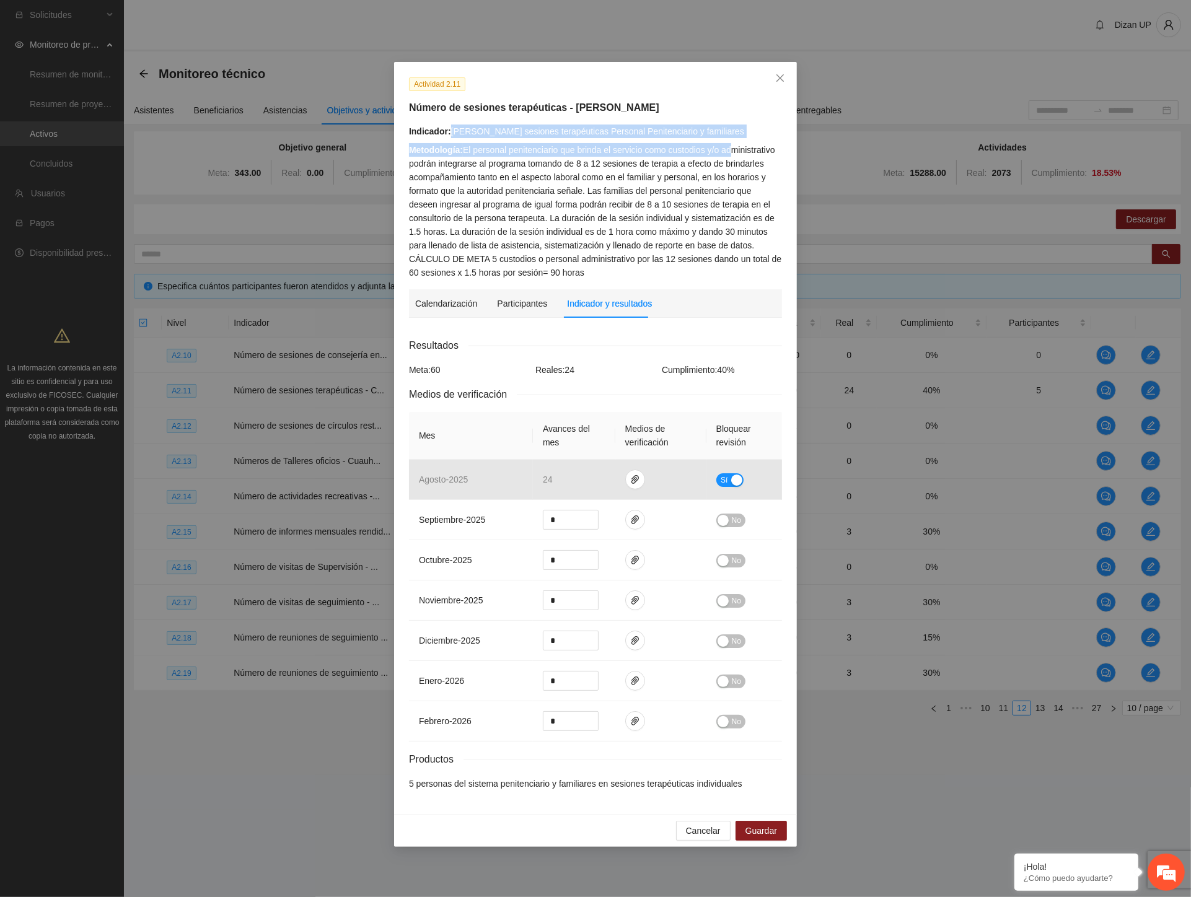
drag, startPoint x: 448, startPoint y: 131, endPoint x: 734, endPoint y: 156, distance: 287.3
click at [734, 156] on div "Indicador: Cuauhtémoc sesiones terapéuticas Personal Penitenciario y familiares…" at bounding box center [595, 202] width 373 height 155
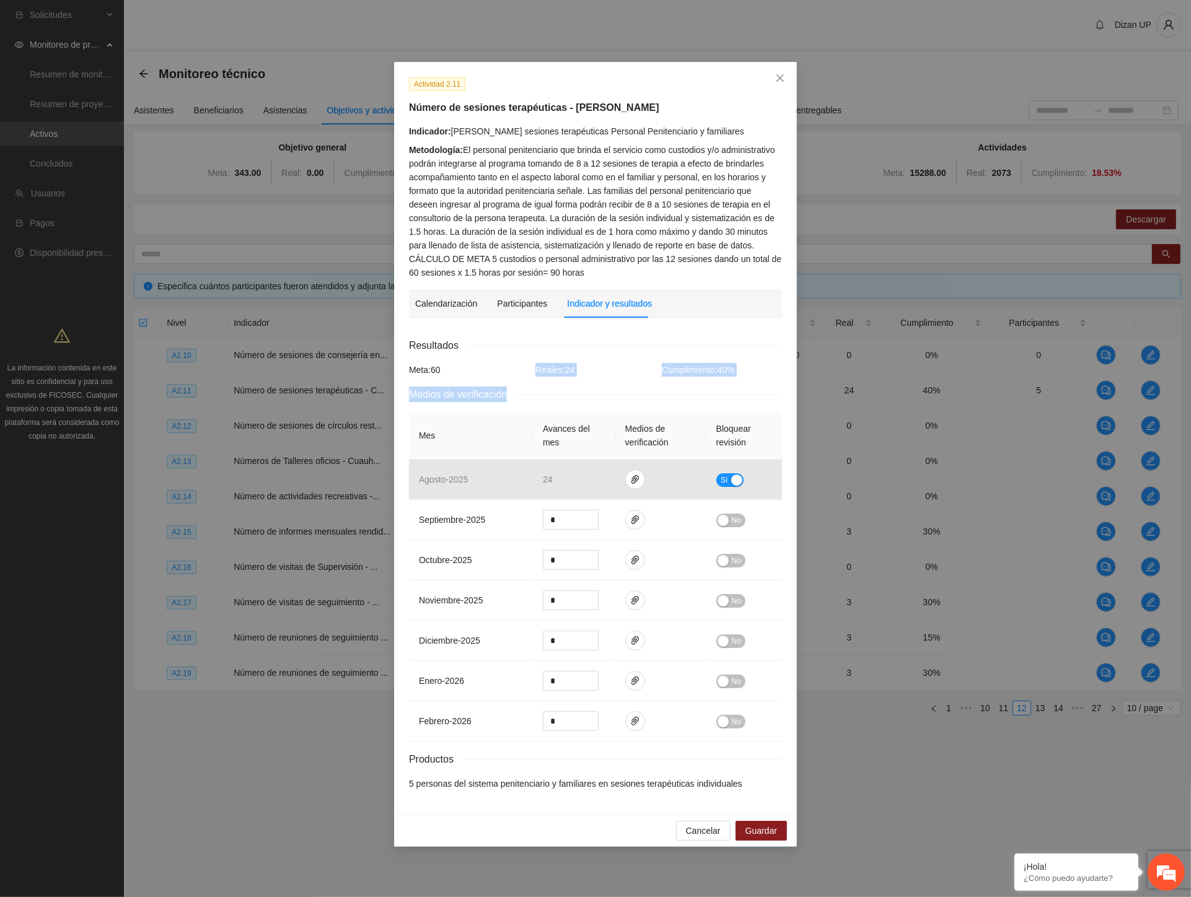
drag, startPoint x: 567, startPoint y: 377, endPoint x: 490, endPoint y: 372, distance: 76.9
click at [490, 372] on div "Resultados Meta: 60 Reales: 24 Cumplimiento: 40 % Medios de verificación Mes Av…" at bounding box center [595, 564] width 373 height 453
click at [571, 373] on span "Reales: 24" at bounding box center [554, 370] width 39 height 10
drag, startPoint x: 585, startPoint y: 373, endPoint x: 509, endPoint y: 374, distance: 75.6
click at [510, 374] on div "Meta: 60 Reales: 24 Cumplimiento: 40 %" at bounding box center [595, 370] width 379 height 14
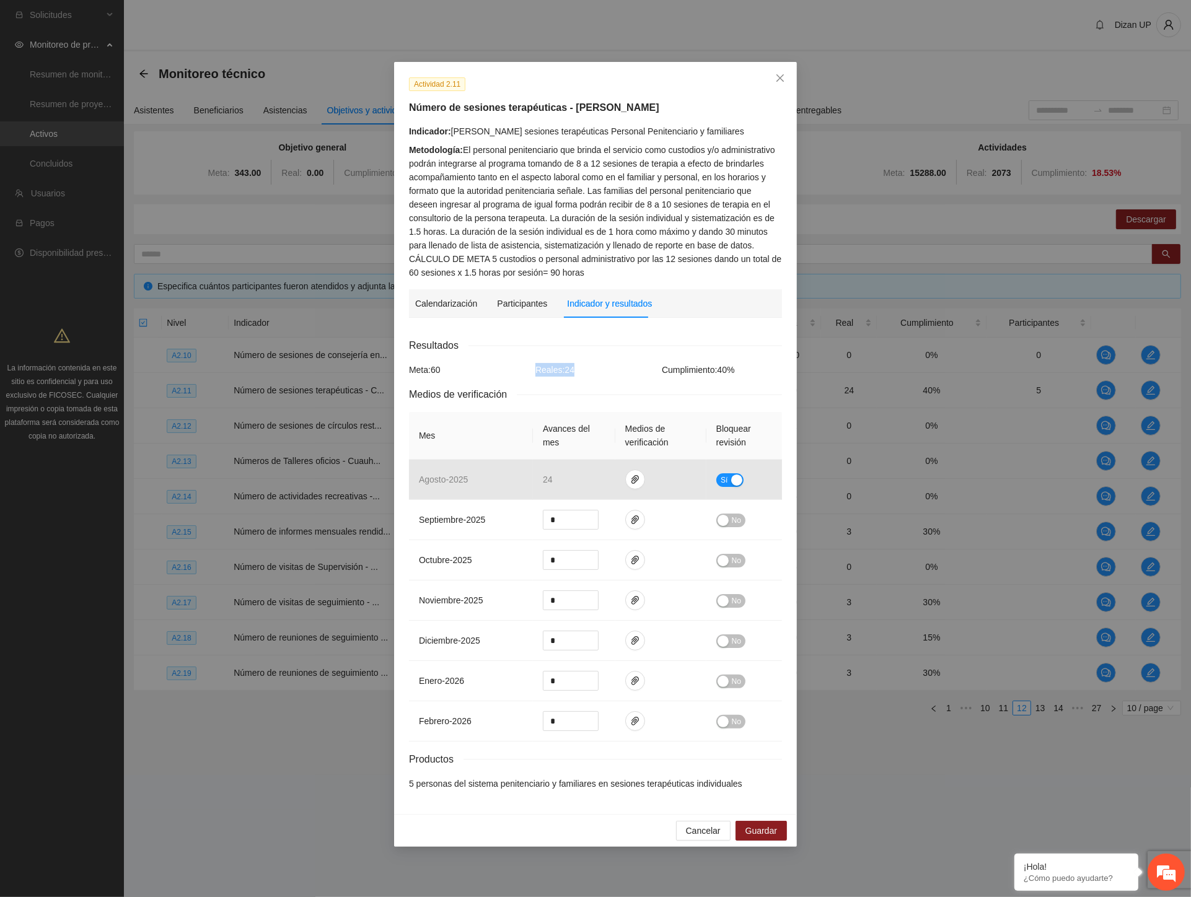
drag, startPoint x: 511, startPoint y: 375, endPoint x: 498, endPoint y: 372, distance: 14.0
click at [510, 375] on div "Meta: 60" at bounding box center [469, 370] width 126 height 14
drag, startPoint x: 411, startPoint y: 369, endPoint x: 732, endPoint y: 372, distance: 320.3
click at [747, 367] on div "Meta: 60 Reales: 24 Cumplimiento: 40 %" at bounding box center [595, 370] width 379 height 14
click at [734, 372] on div "Cumplimiento: 40 %" at bounding box center [722, 370] width 126 height 14
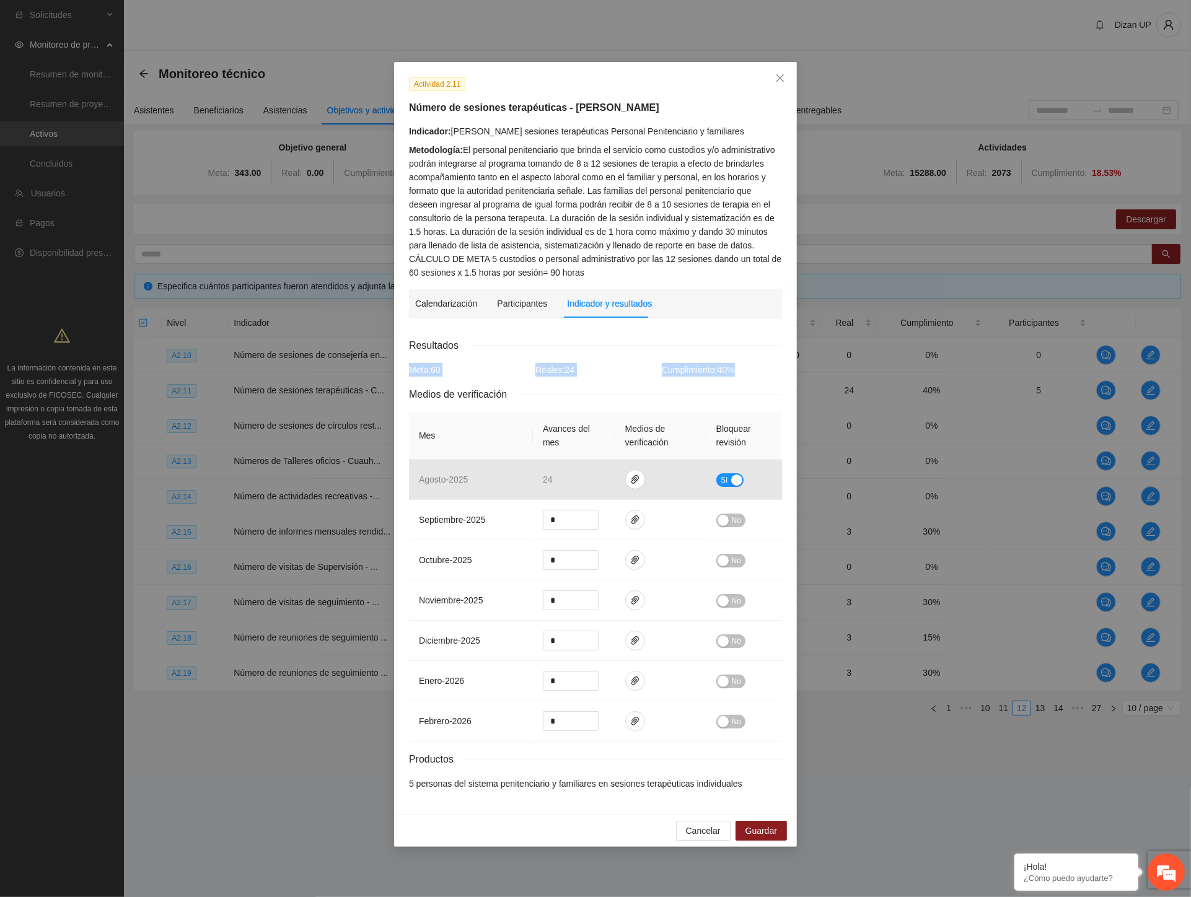
click at [750, 368] on div "Cumplimiento: 40 %" at bounding box center [722, 370] width 126 height 14
drag, startPoint x: 757, startPoint y: 366, endPoint x: 411, endPoint y: 373, distance: 345.8
click at [411, 373] on div "Meta: 60 Reales: 24 Cumplimiento: 40 %" at bounding box center [595, 370] width 379 height 14
drag, startPoint x: 413, startPoint y: 103, endPoint x: 726, endPoint y: 137, distance: 314.1
click at [726, 137] on div "Actividad 2.11 Número de sesiones terapéuticas - Cuauhtémoc Indicador: Cuauhtém…" at bounding box center [596, 178] width 382 height 203
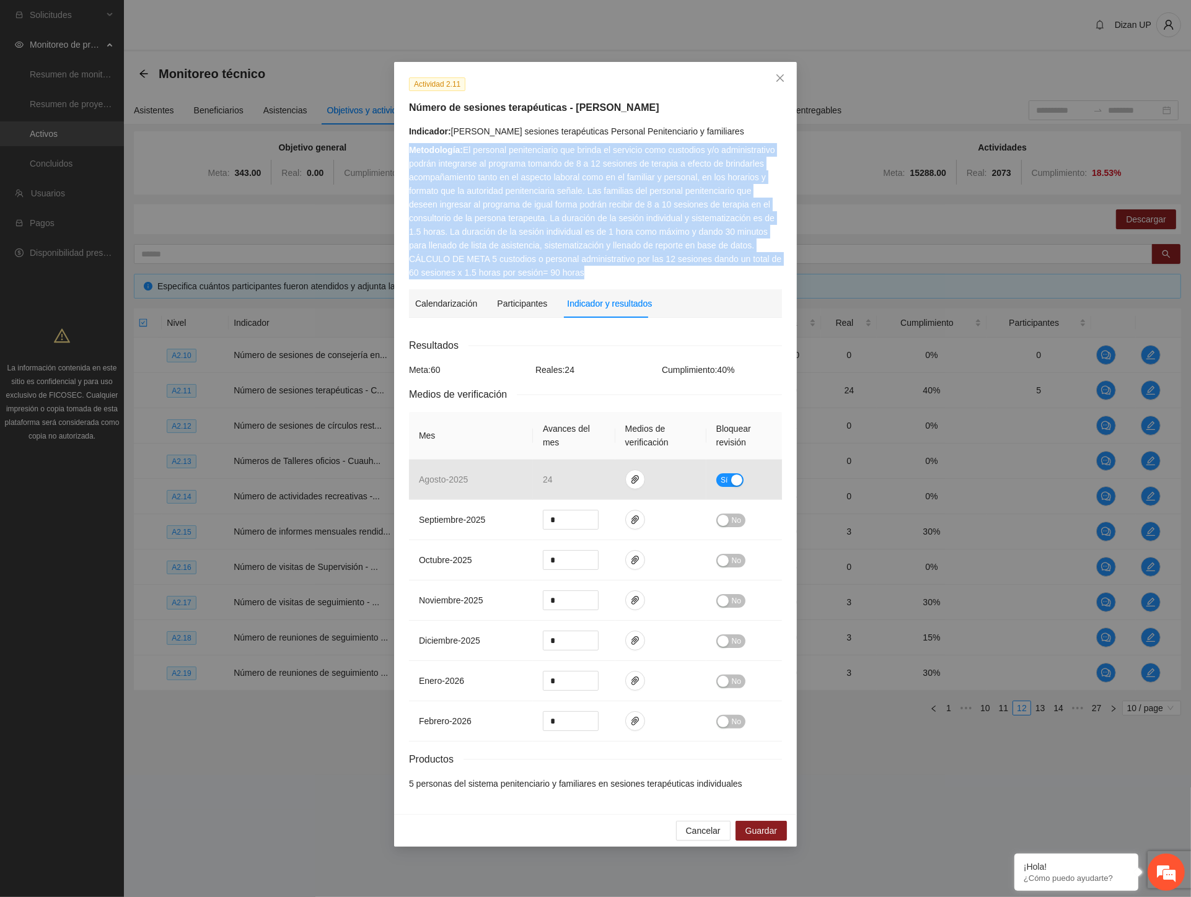
drag, startPoint x: 422, startPoint y: 147, endPoint x: 764, endPoint y: 268, distance: 362.7
click at [764, 268] on div "Metodología: El personal penitenciario que brinda el servicio como custodios y/…" at bounding box center [595, 211] width 373 height 136
click at [597, 273] on div "Metodología: El personal penitenciario que brinda el servicio como custodios y/…" at bounding box center [595, 211] width 373 height 136
drag, startPoint x: 683, startPoint y: 305, endPoint x: 393, endPoint y: 76, distance: 369.6
click at [394, 76] on div "Actividad 2.11 Número de sesiones terapéuticas - Cuauhtémoc Indicador: Cuauhtém…" at bounding box center [595, 438] width 403 height 752
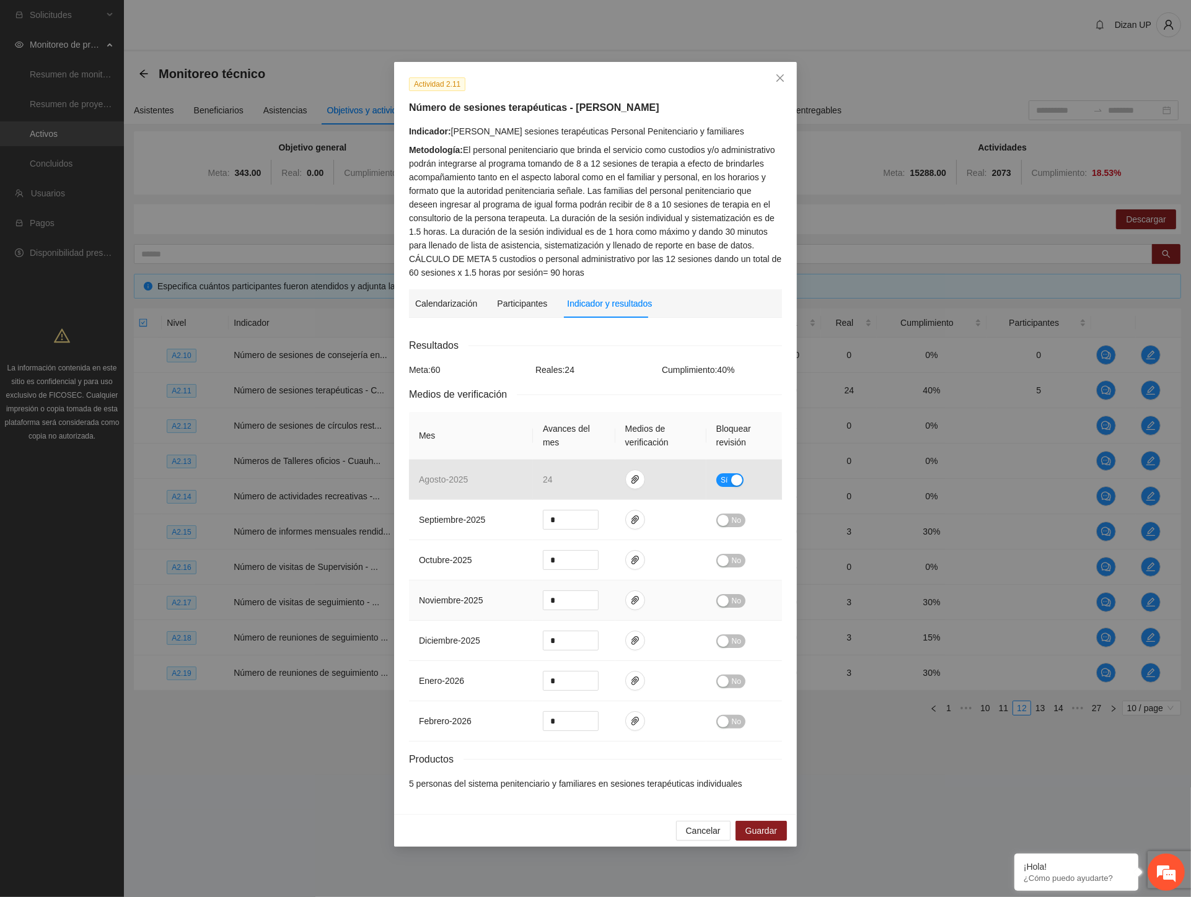
click at [486, 612] on td "noviembre - 2025" at bounding box center [471, 601] width 124 height 40
click at [594, 156] on div "Metodología: El personal penitenciario que brinda el servicio como custodios y/…" at bounding box center [595, 211] width 373 height 136
drag, startPoint x: 460, startPoint y: 232, endPoint x: 652, endPoint y: 236, distance: 192.7
click at [652, 236] on div "Metodología: El personal penitenciario que brinda el servicio como custodios y/…" at bounding box center [595, 211] width 373 height 136
click at [639, 191] on div "Metodología: El personal penitenciario que brinda el servicio como custodios y/…" at bounding box center [595, 211] width 373 height 136
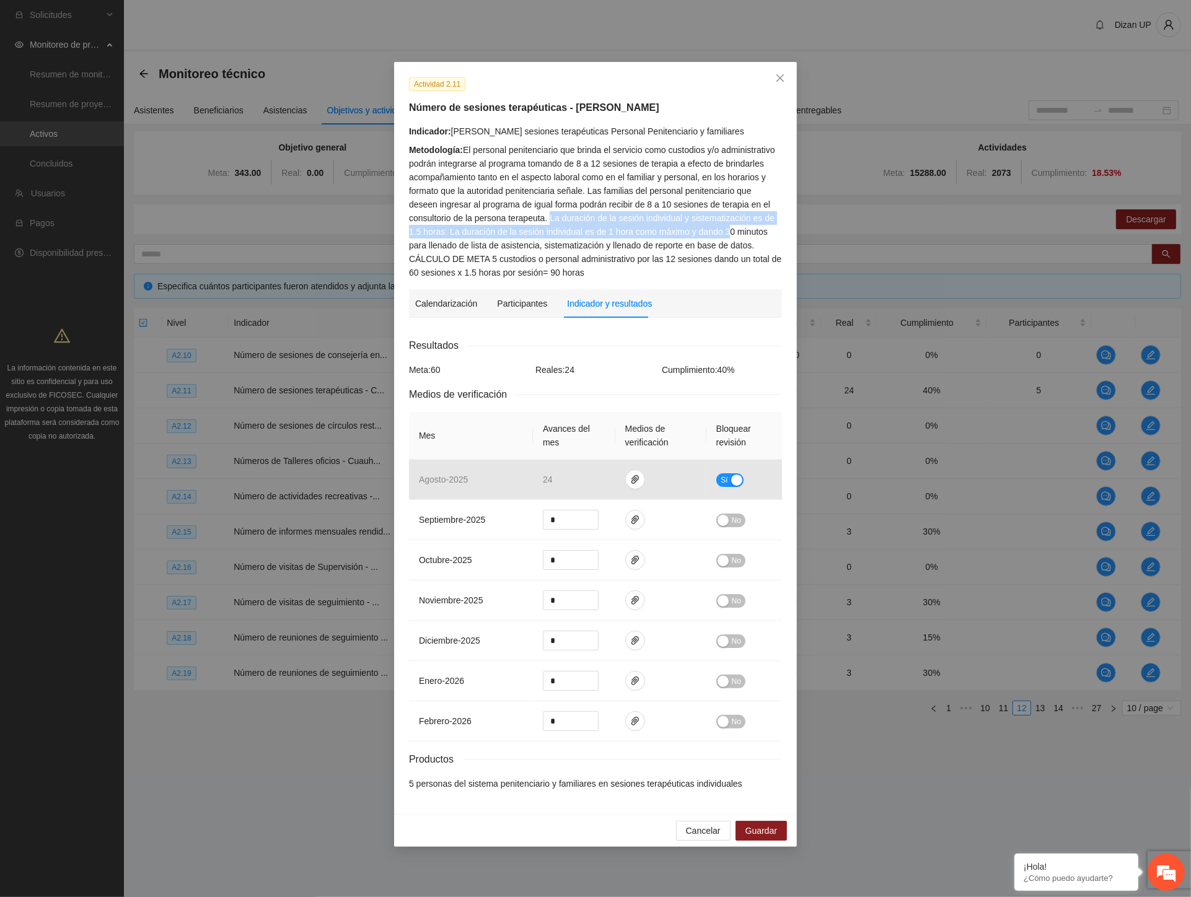
drag, startPoint x: 550, startPoint y: 221, endPoint x: 727, endPoint y: 232, distance: 177.5
click at [727, 232] on div "Metodología: El personal penitenciario que brinda el servicio como custodios y/…" at bounding box center [595, 211] width 373 height 136
click at [691, 185] on div "Metodología: El personal penitenciario que brinda el servicio como custodios y/…" at bounding box center [595, 211] width 373 height 136
drag, startPoint x: 610, startPoint y: 193, endPoint x: 774, endPoint y: 192, distance: 164.8
click at [774, 192] on div "Metodología: El personal penitenciario que brinda el servicio como custodios y/…" at bounding box center [595, 211] width 373 height 136
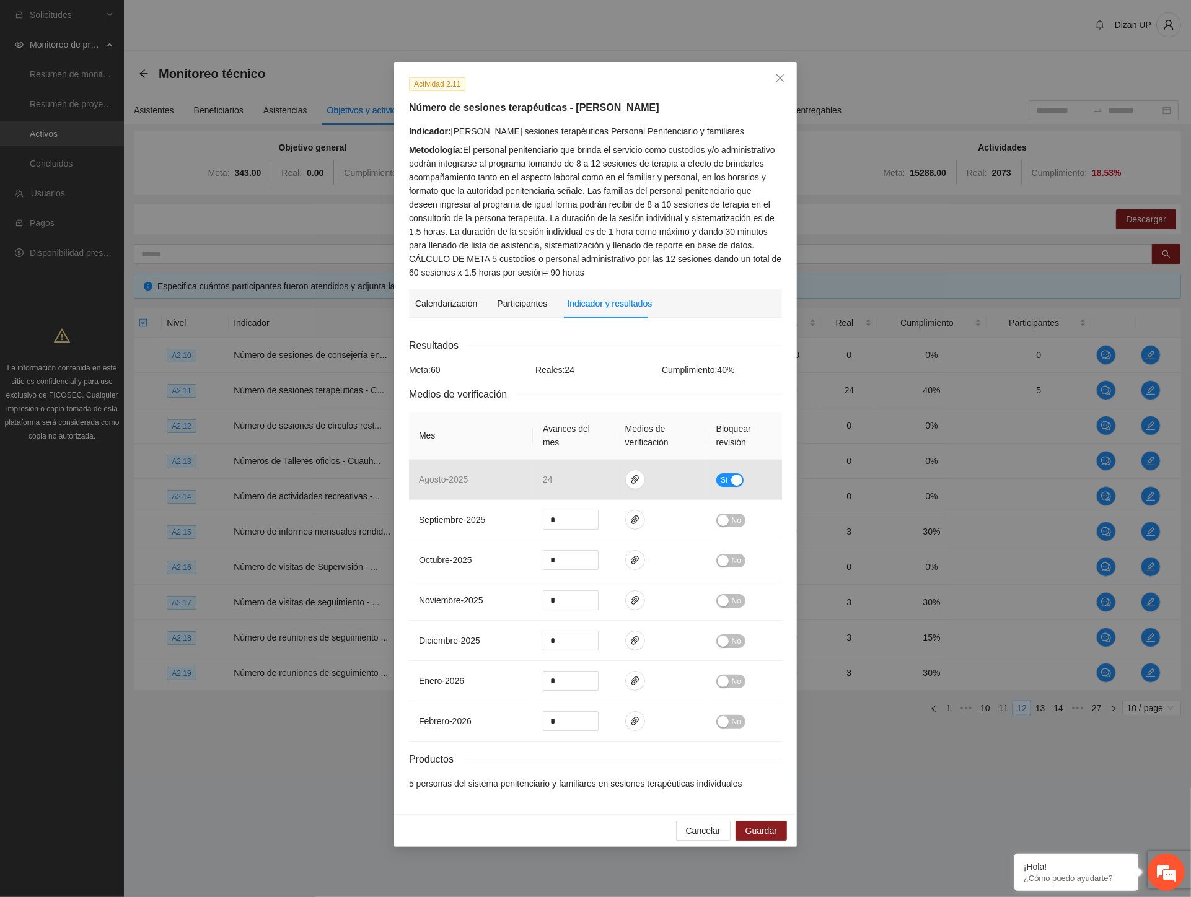
click at [546, 169] on div "Metodología: El personal penitenciario que brinda el servicio como custodios y/…" at bounding box center [595, 211] width 373 height 136
drag, startPoint x: 424, startPoint y: 206, endPoint x: 721, endPoint y: 212, distance: 296.2
click at [721, 212] on div "Metodología: El personal penitenciario que brinda el servicio como custodios y/…" at bounding box center [595, 211] width 373 height 136
click at [554, 167] on div "Metodología: El personal penitenciario que brinda el servicio como custodios y/…" at bounding box center [595, 211] width 373 height 136
drag, startPoint x: 543, startPoint y: 200, endPoint x: 607, endPoint y: 209, distance: 64.5
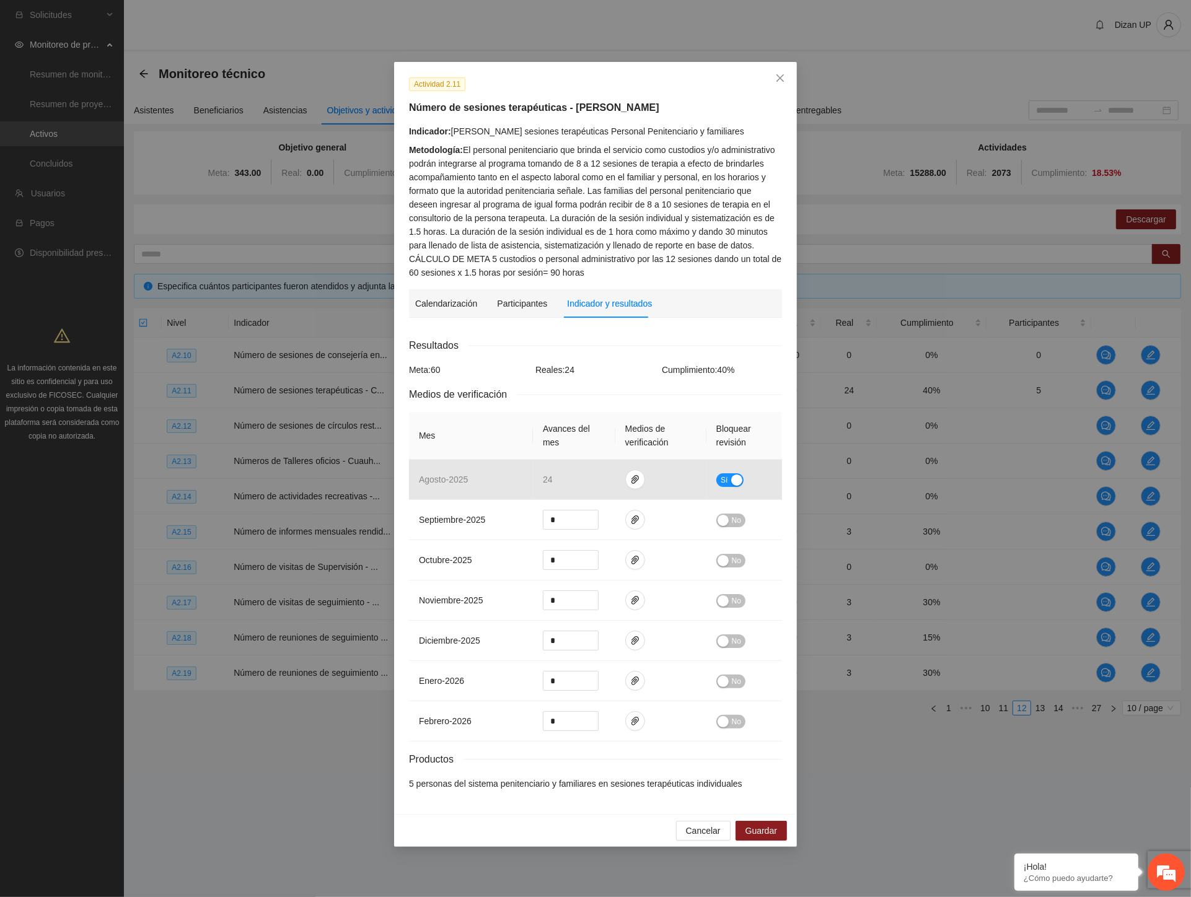
click at [546, 200] on div "Metodología: El personal penitenciario que brinda el servicio como custodios y/…" at bounding box center [595, 211] width 373 height 136
click at [714, 831] on span "Cancelar" at bounding box center [703, 831] width 35 height 14
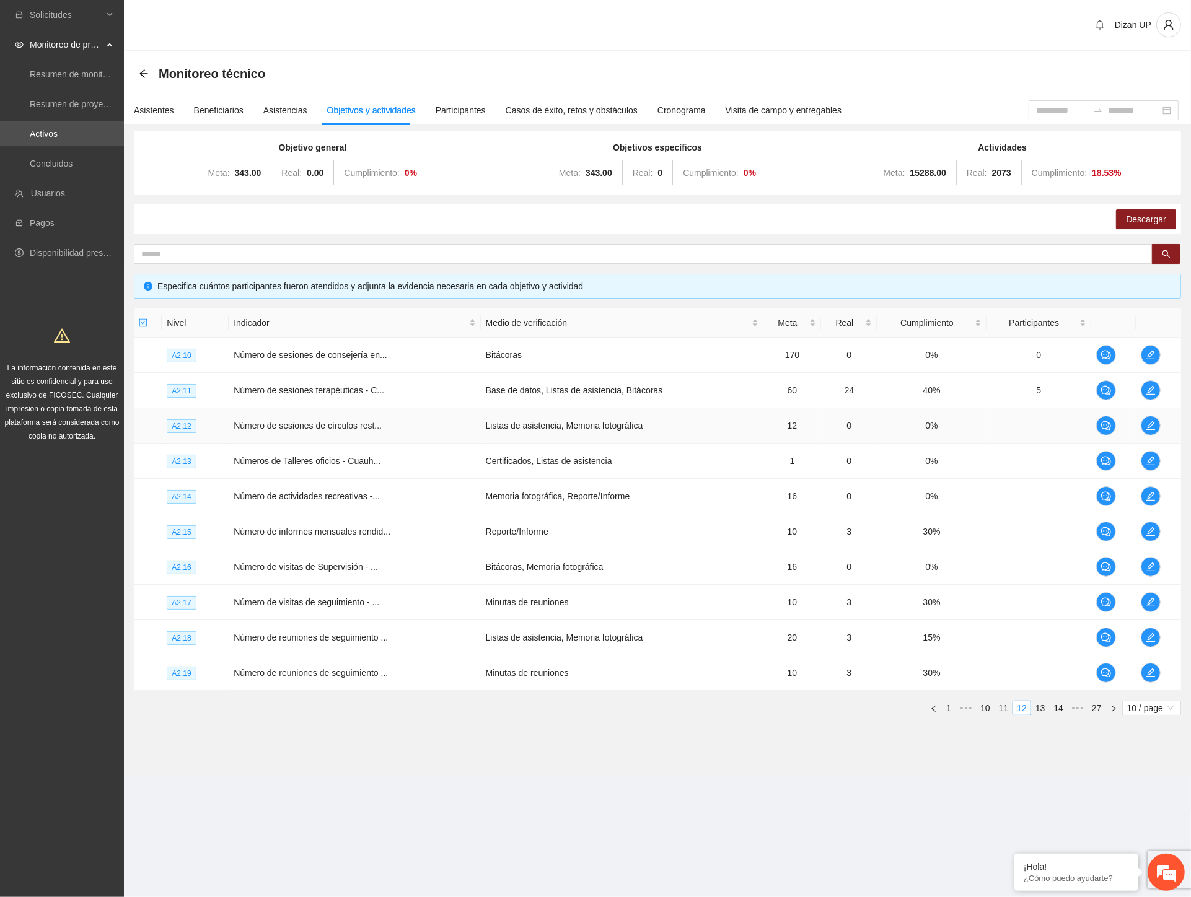
click at [962, 423] on td "0%" at bounding box center [931, 425] width 109 height 35
click at [1152, 425] on icon "edit" at bounding box center [1151, 426] width 10 height 10
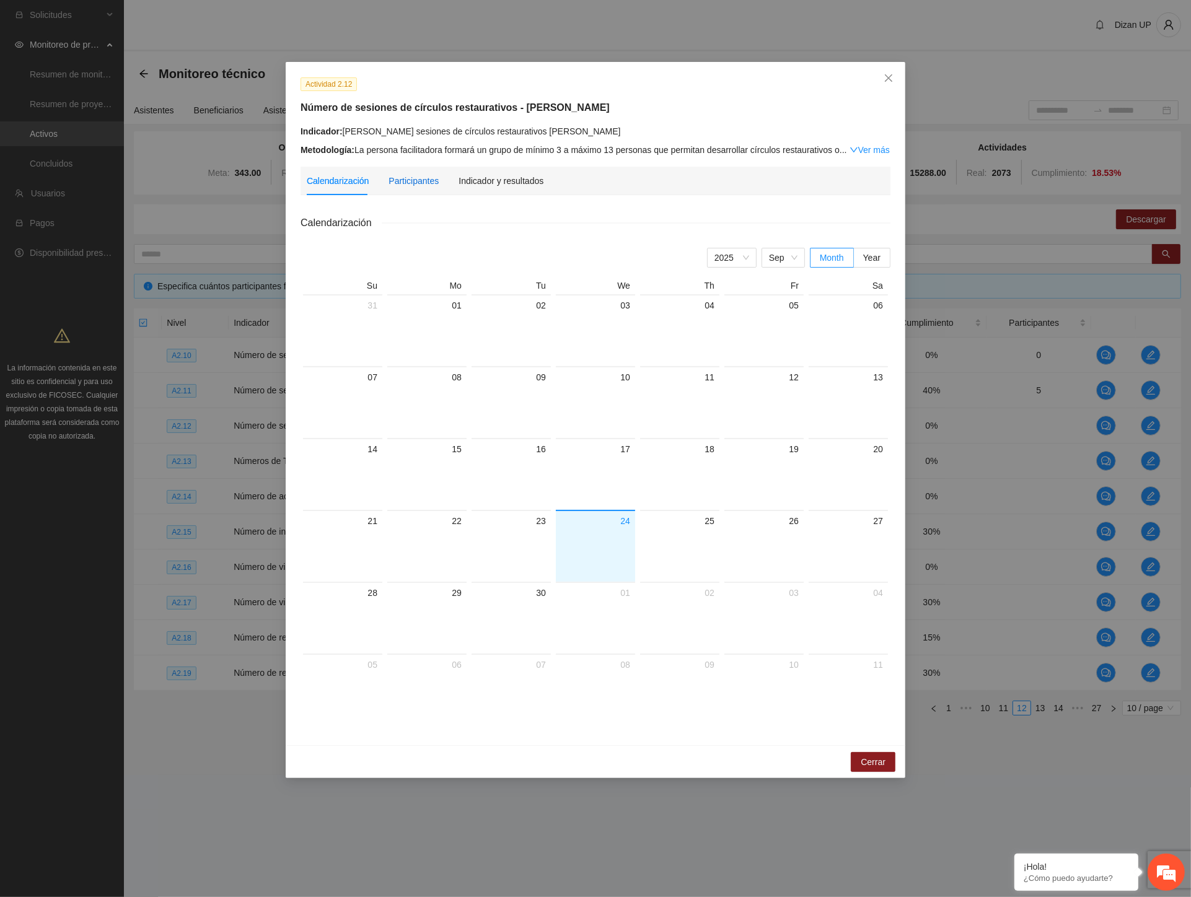
click at [413, 178] on div "Participantes" at bounding box center [413, 181] width 50 height 14
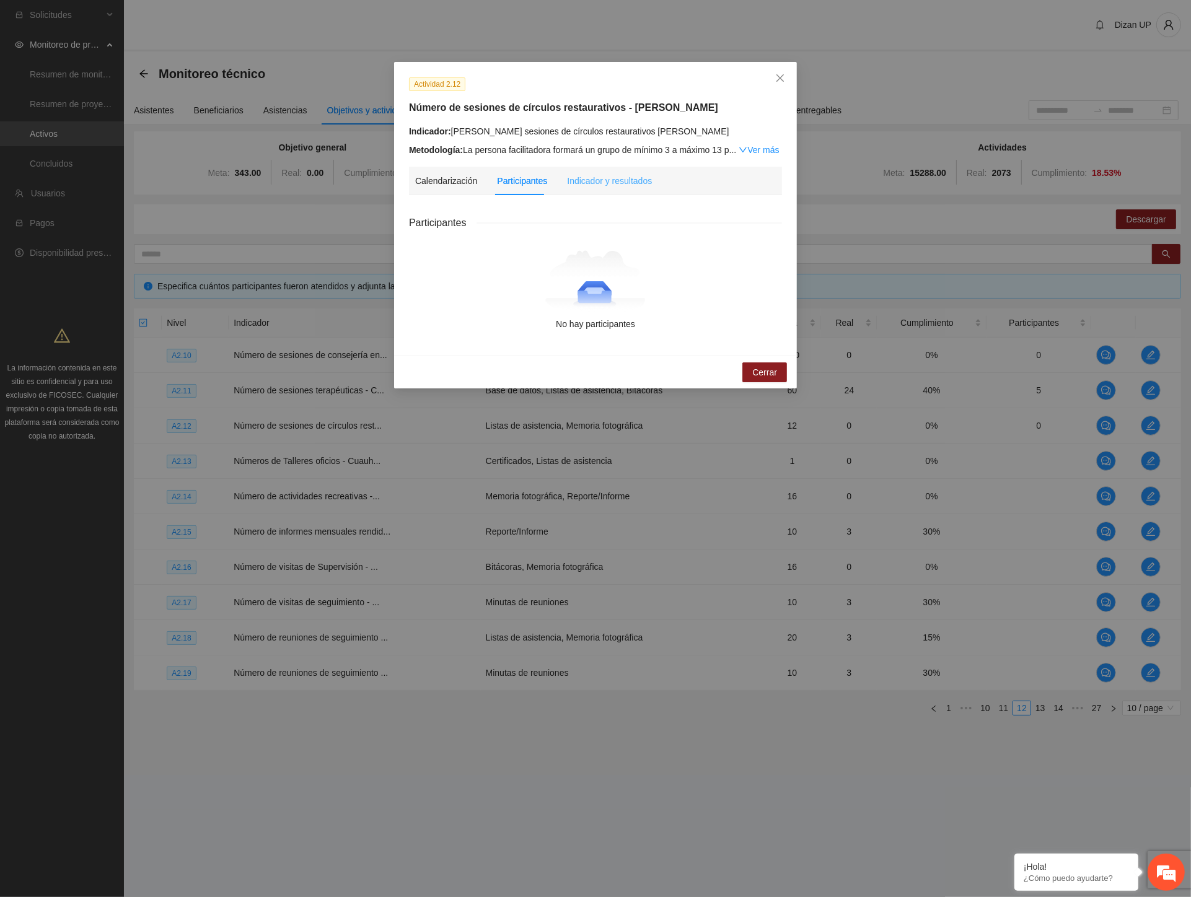
click at [618, 188] on div "Indicador y resultados" at bounding box center [609, 181] width 85 height 29
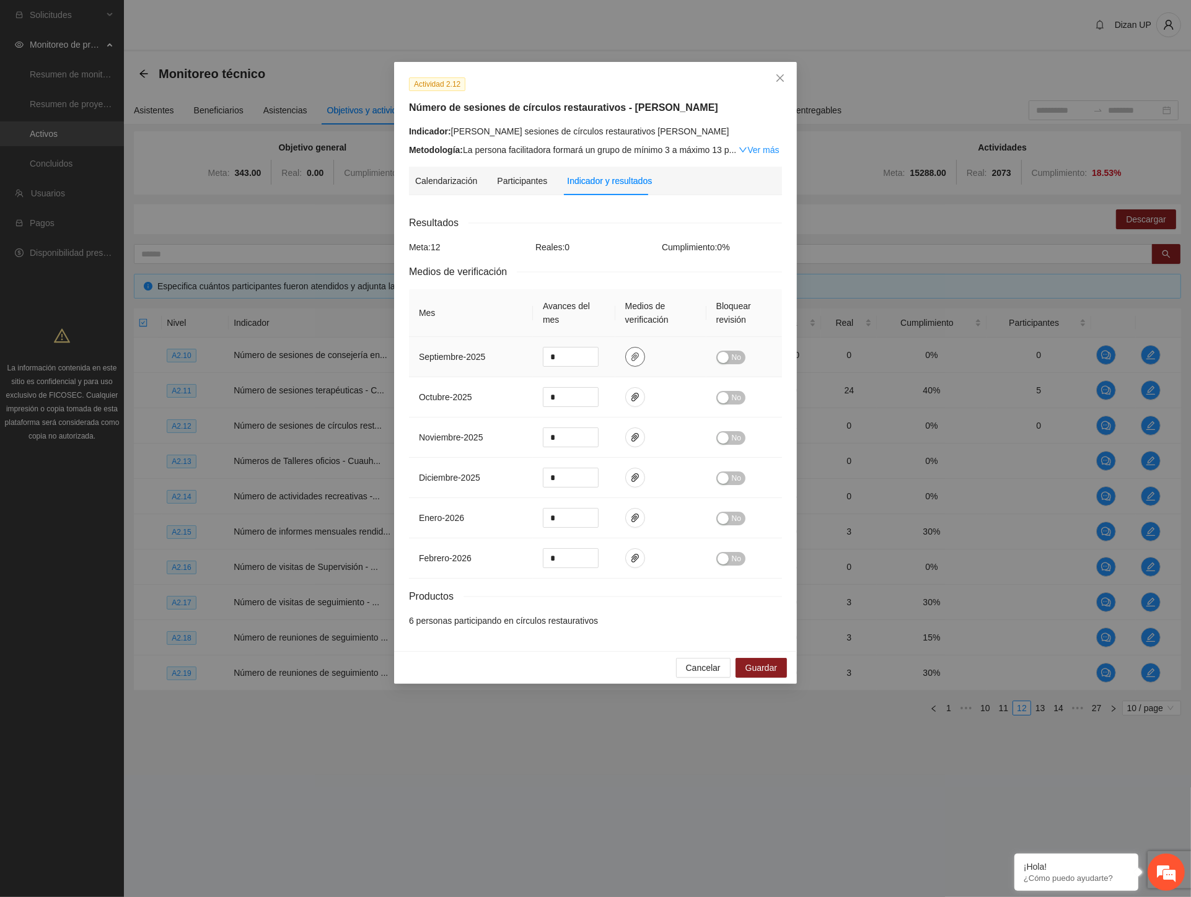
click at [628, 357] on span "paper-clip" at bounding box center [635, 357] width 19 height 10
click at [516, 181] on div "Participantes" at bounding box center [522, 181] width 50 height 14
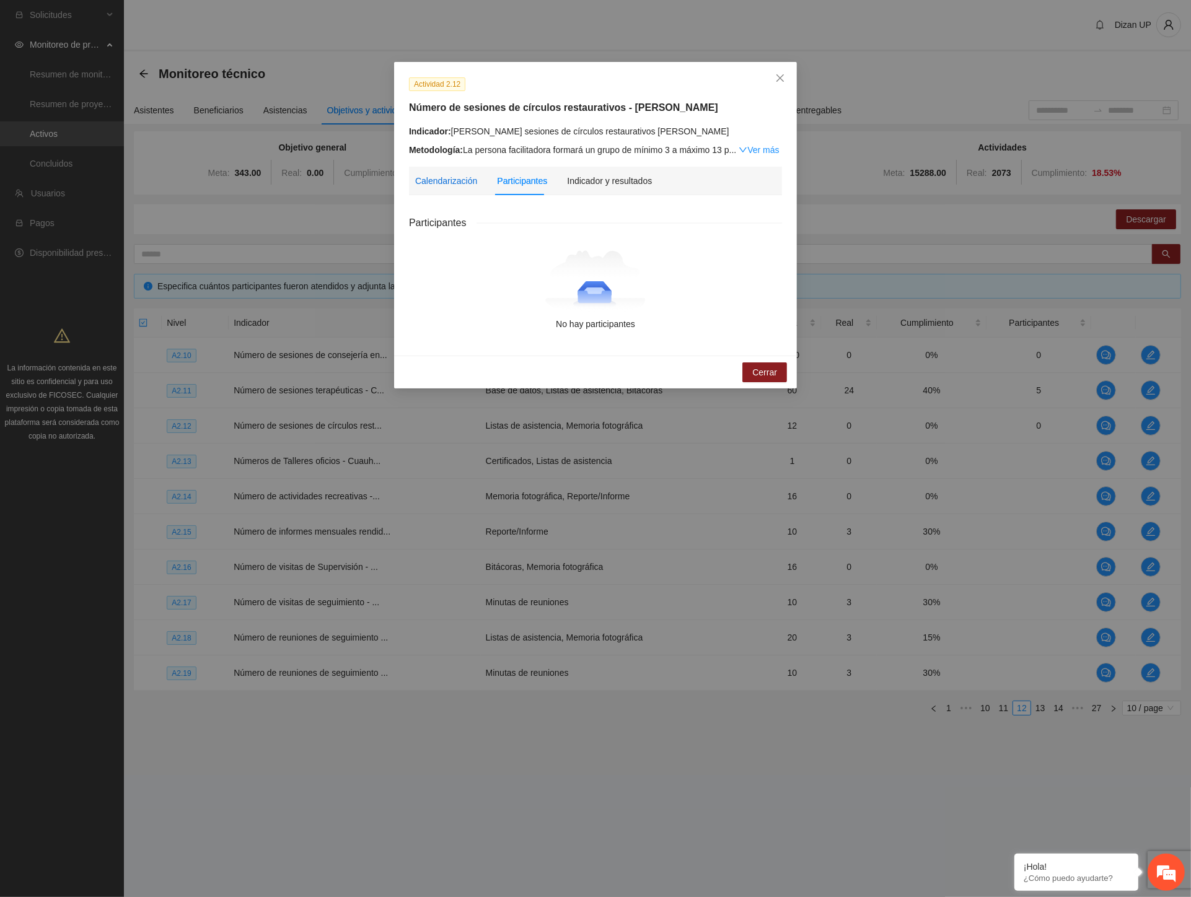
click at [466, 185] on div "Calendarización" at bounding box center [446, 181] width 62 height 14
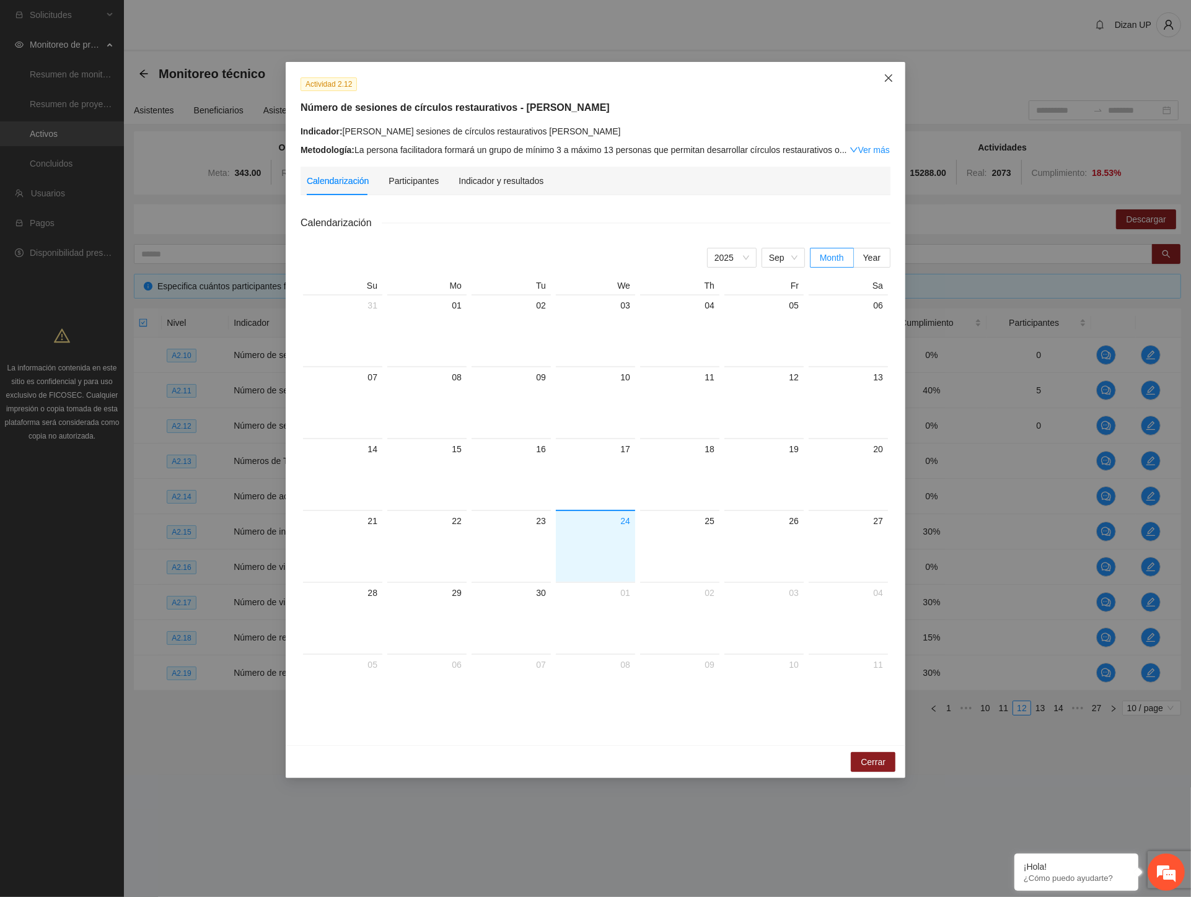
click at [897, 74] on span "Close" at bounding box center [888, 78] width 33 height 33
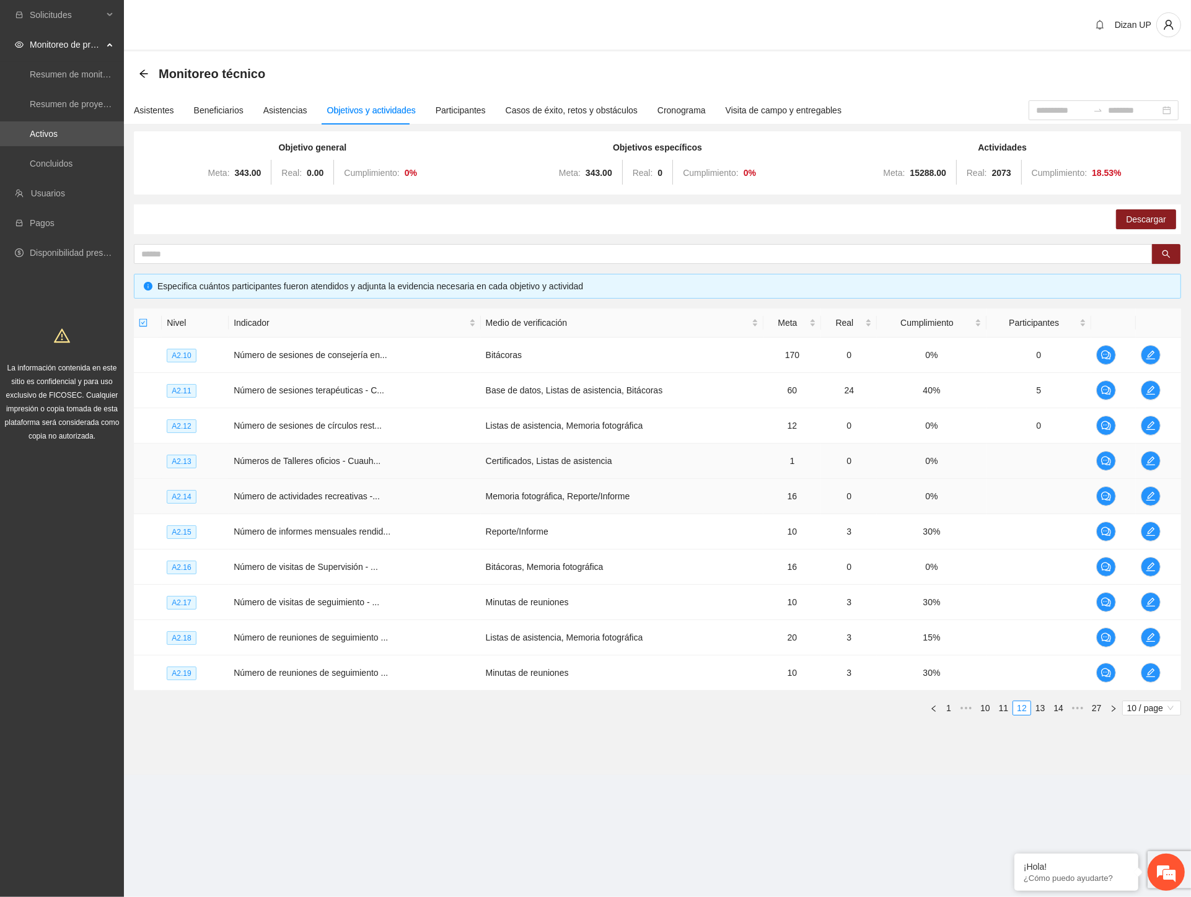
drag, startPoint x: 960, startPoint y: 473, endPoint x: 988, endPoint y: 463, distance: 29.2
click at [961, 472] on td "0%" at bounding box center [931, 461] width 109 height 35
click at [1154, 462] on icon "edit" at bounding box center [1151, 461] width 10 height 10
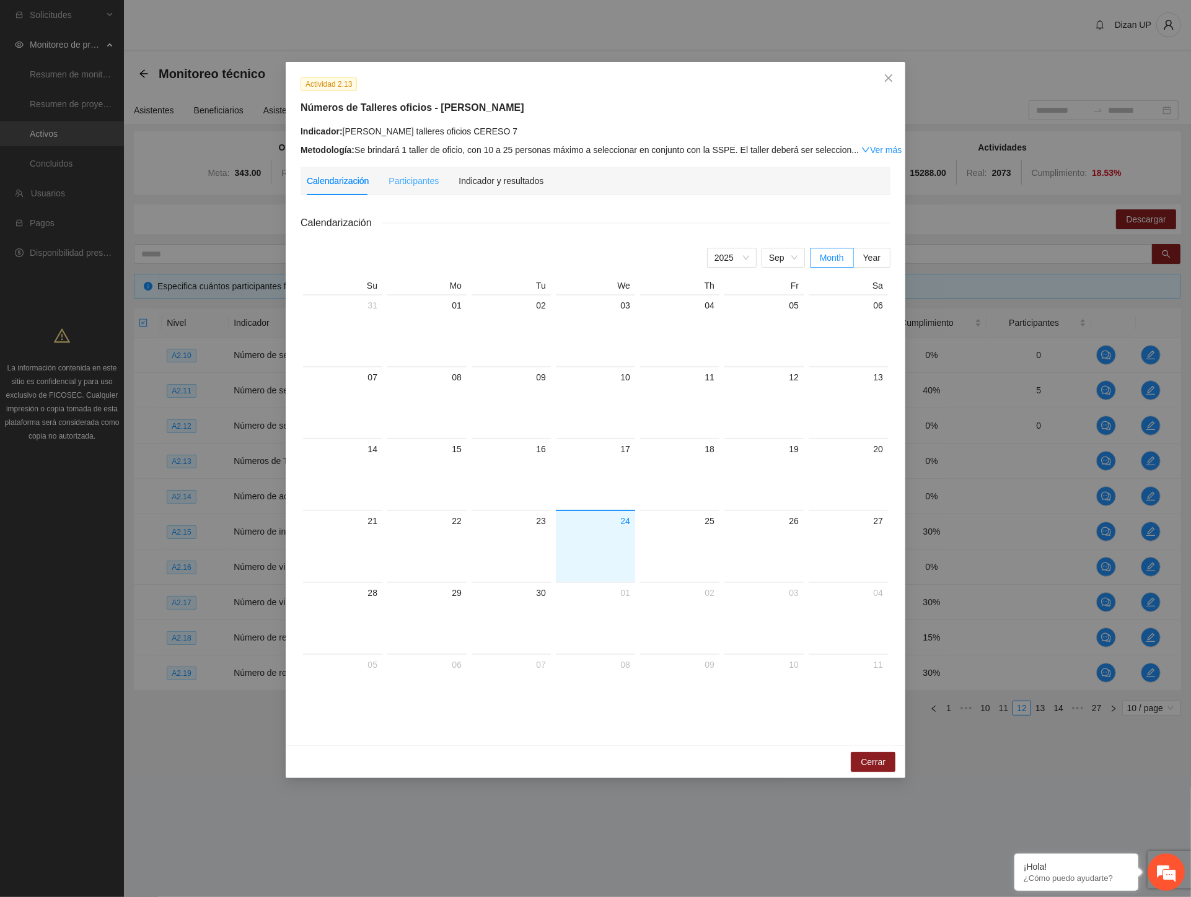
click at [426, 192] on div "Participantes" at bounding box center [413, 181] width 50 height 29
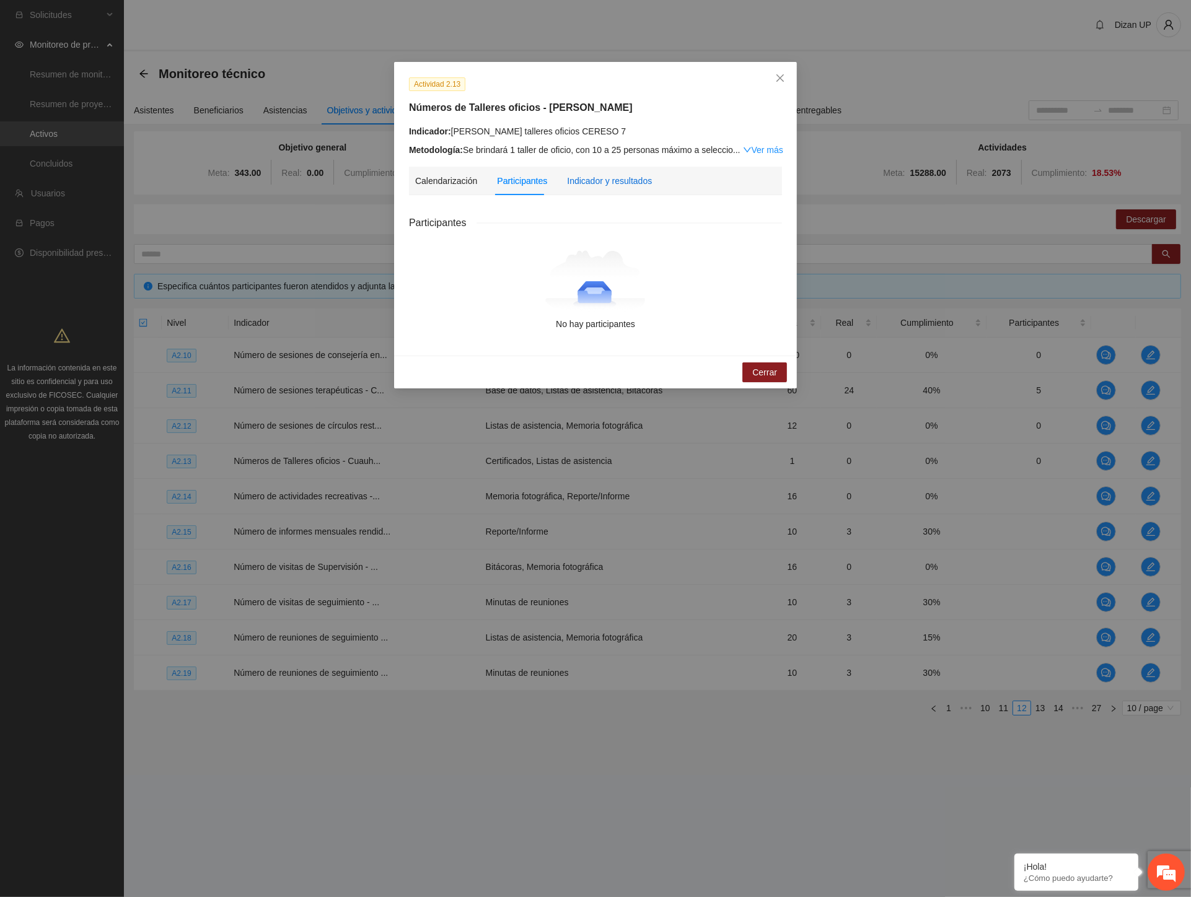
click at [591, 187] on div "Indicador y resultados" at bounding box center [609, 181] width 85 height 14
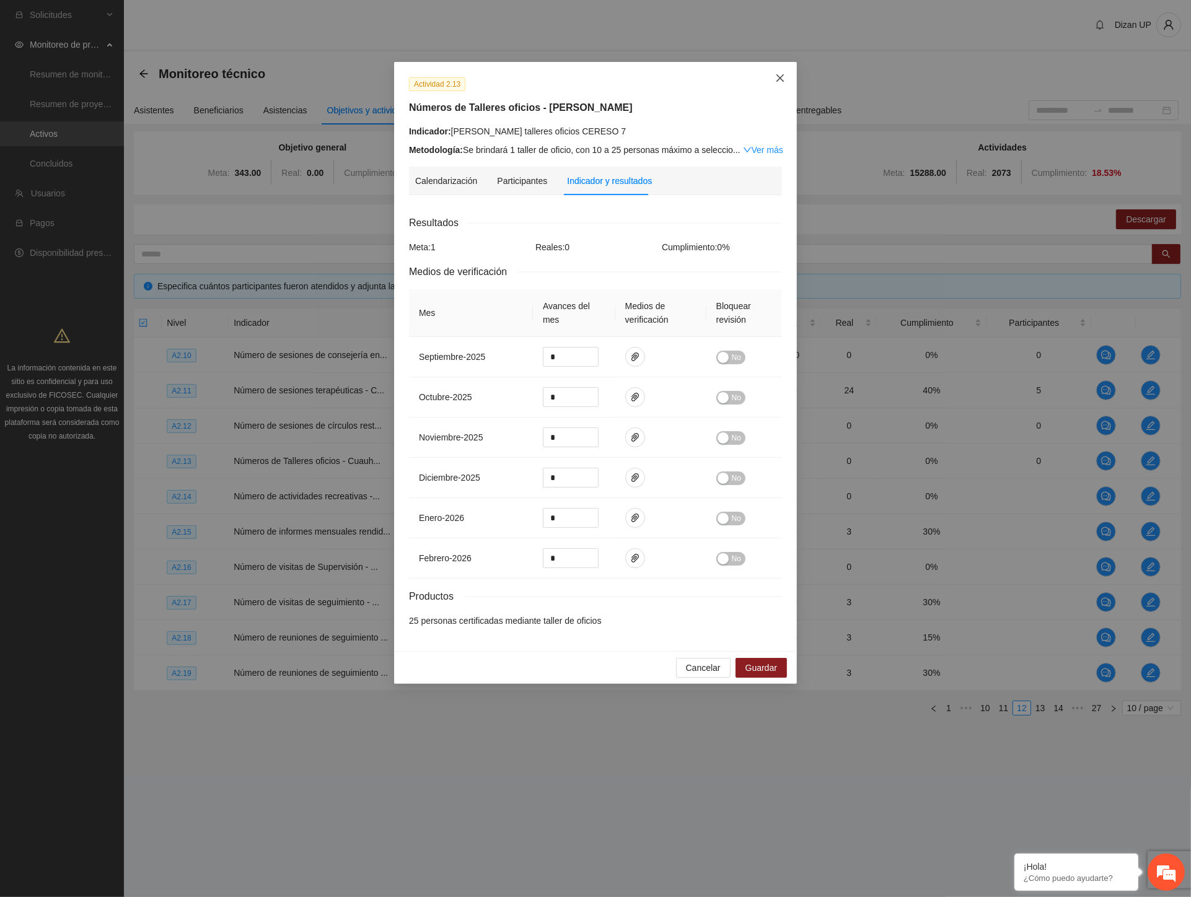
click at [778, 79] on icon "close" at bounding box center [780, 78] width 10 height 10
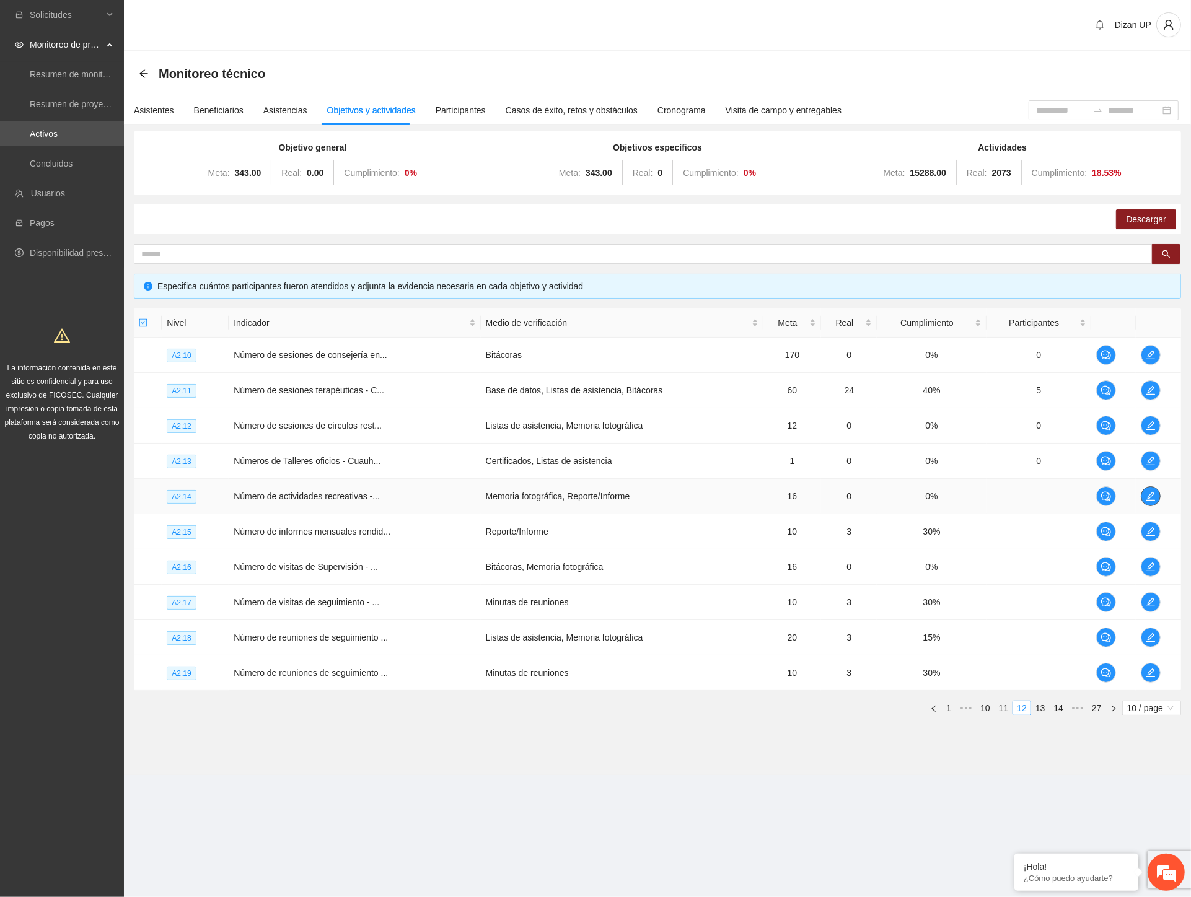
click at [1146, 494] on icon "edit" at bounding box center [1151, 496] width 10 height 10
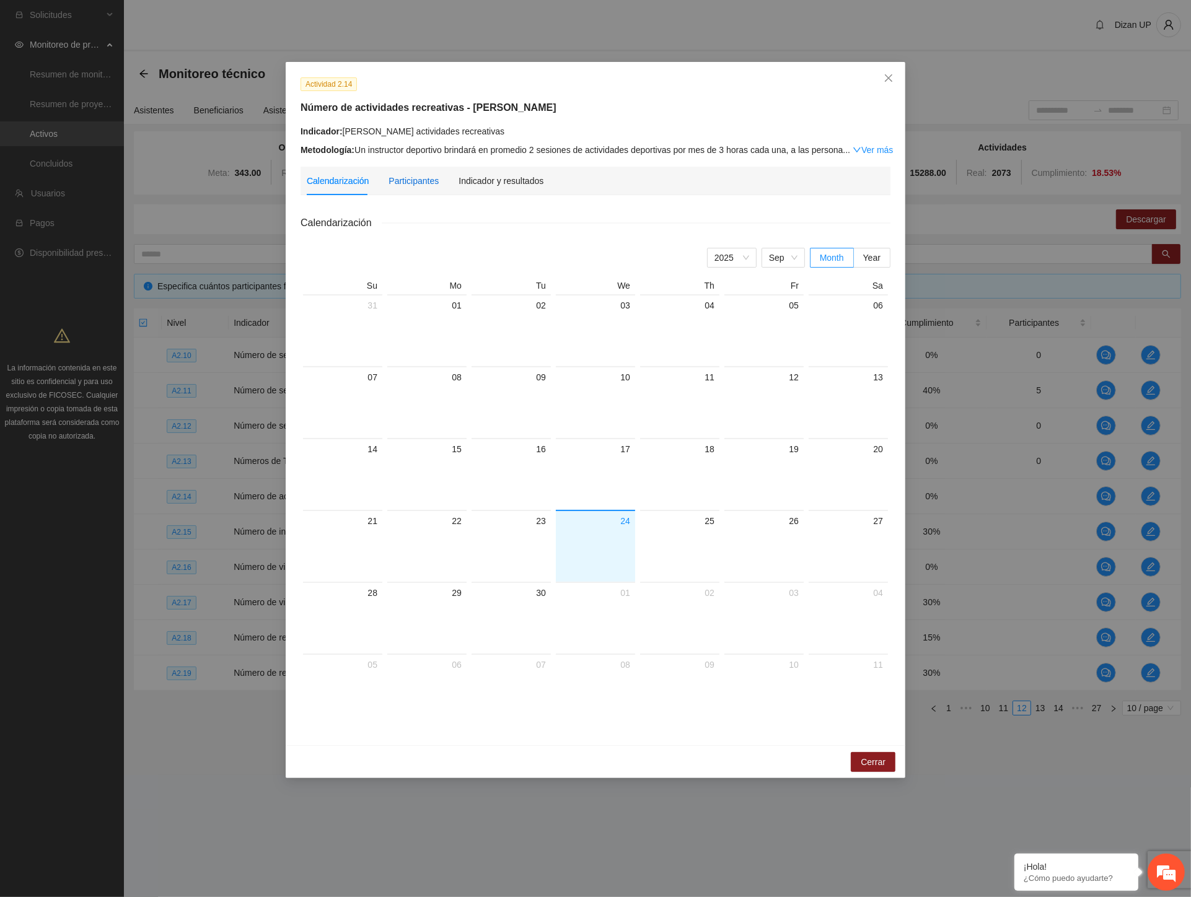
click at [419, 177] on div "Participantes" at bounding box center [413, 181] width 50 height 14
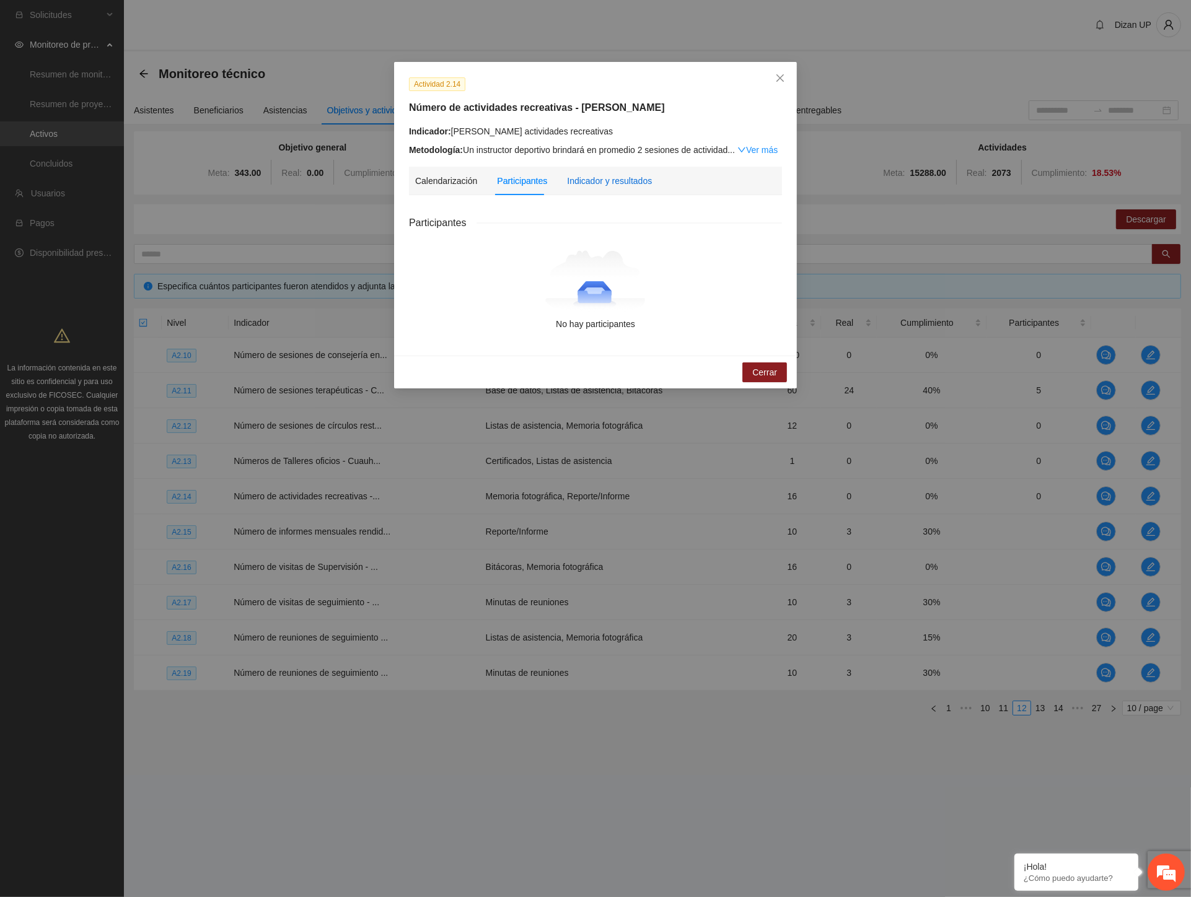
click at [595, 183] on div "Indicador y resultados" at bounding box center [609, 181] width 85 height 14
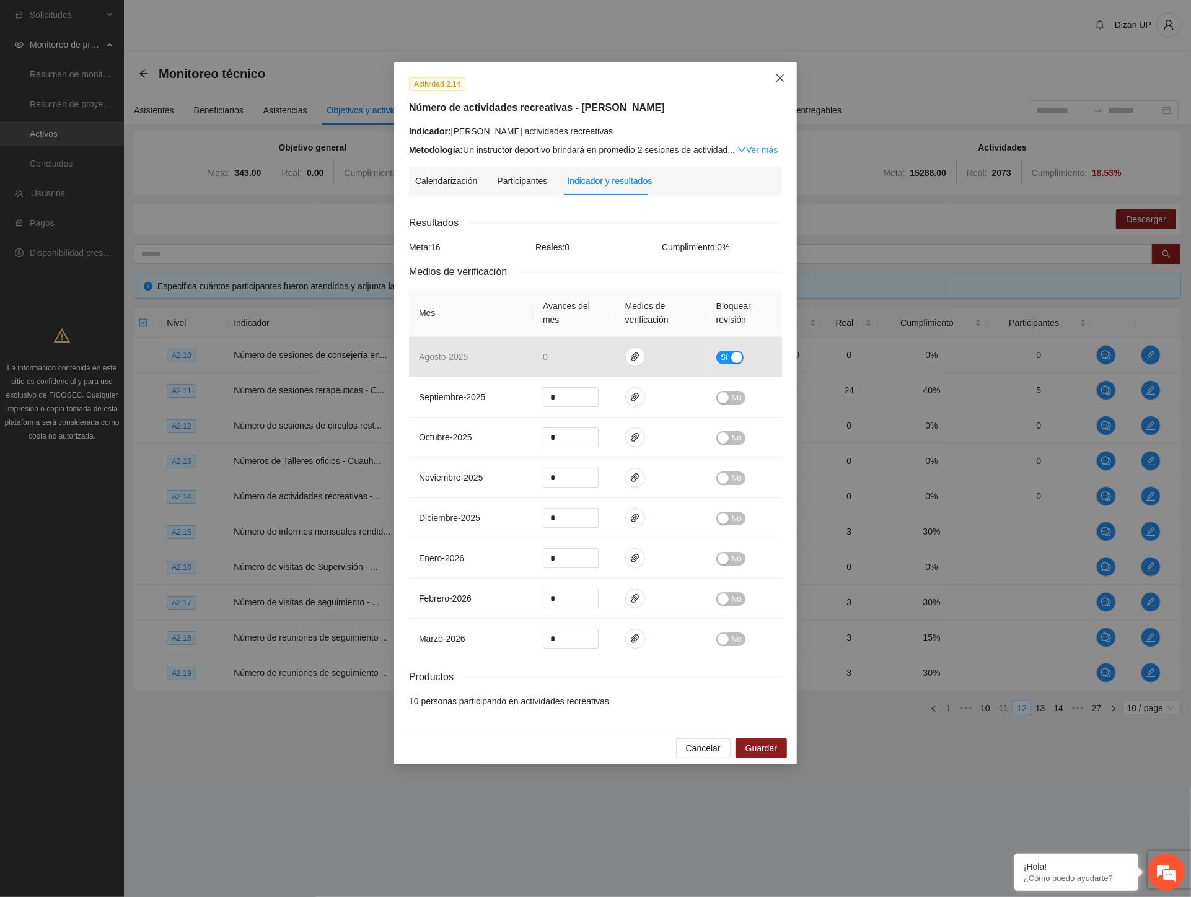
click at [778, 79] on icon "close" at bounding box center [780, 78] width 10 height 10
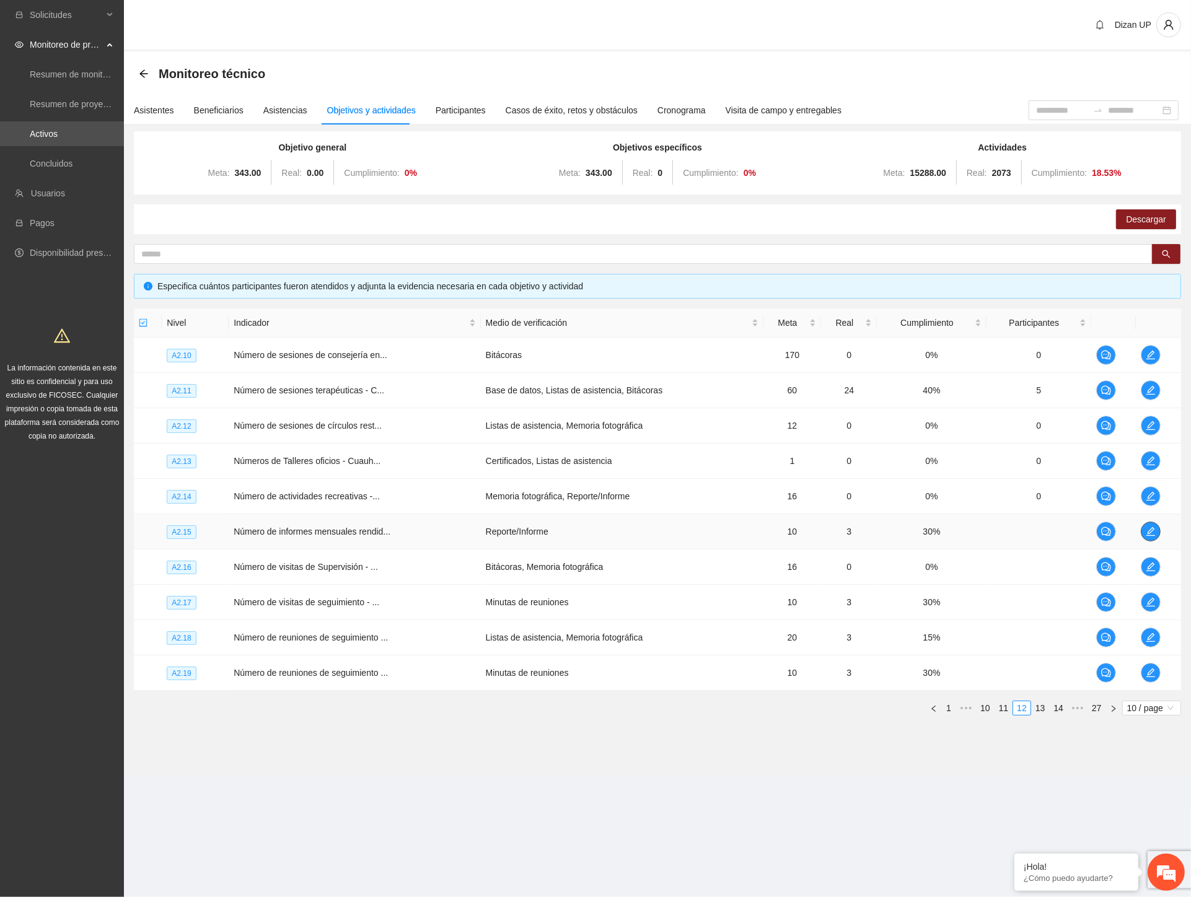
click at [1149, 530] on icon "edit" at bounding box center [1150, 531] width 9 height 9
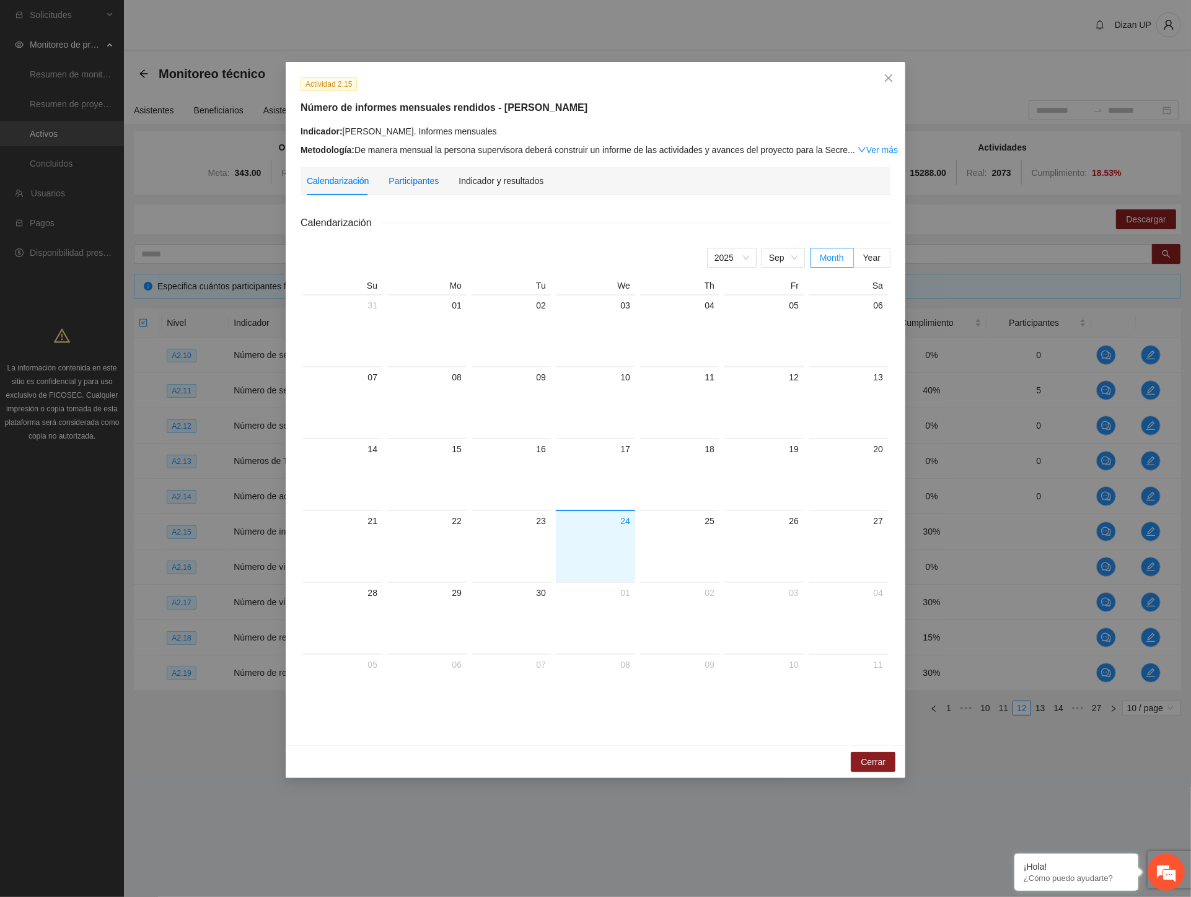
click at [393, 176] on div "Participantes" at bounding box center [413, 181] width 50 height 14
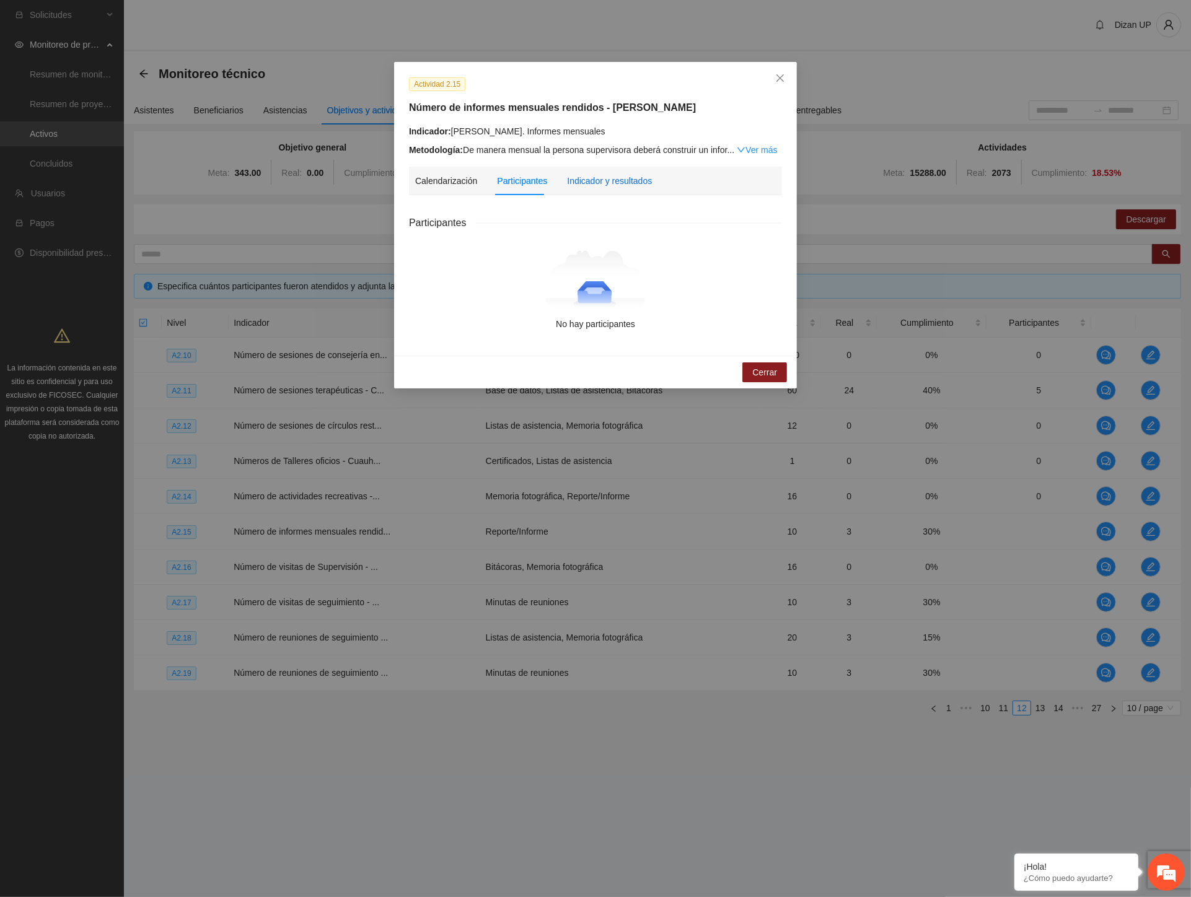
click at [603, 185] on div "Indicador y resultados" at bounding box center [609, 181] width 85 height 14
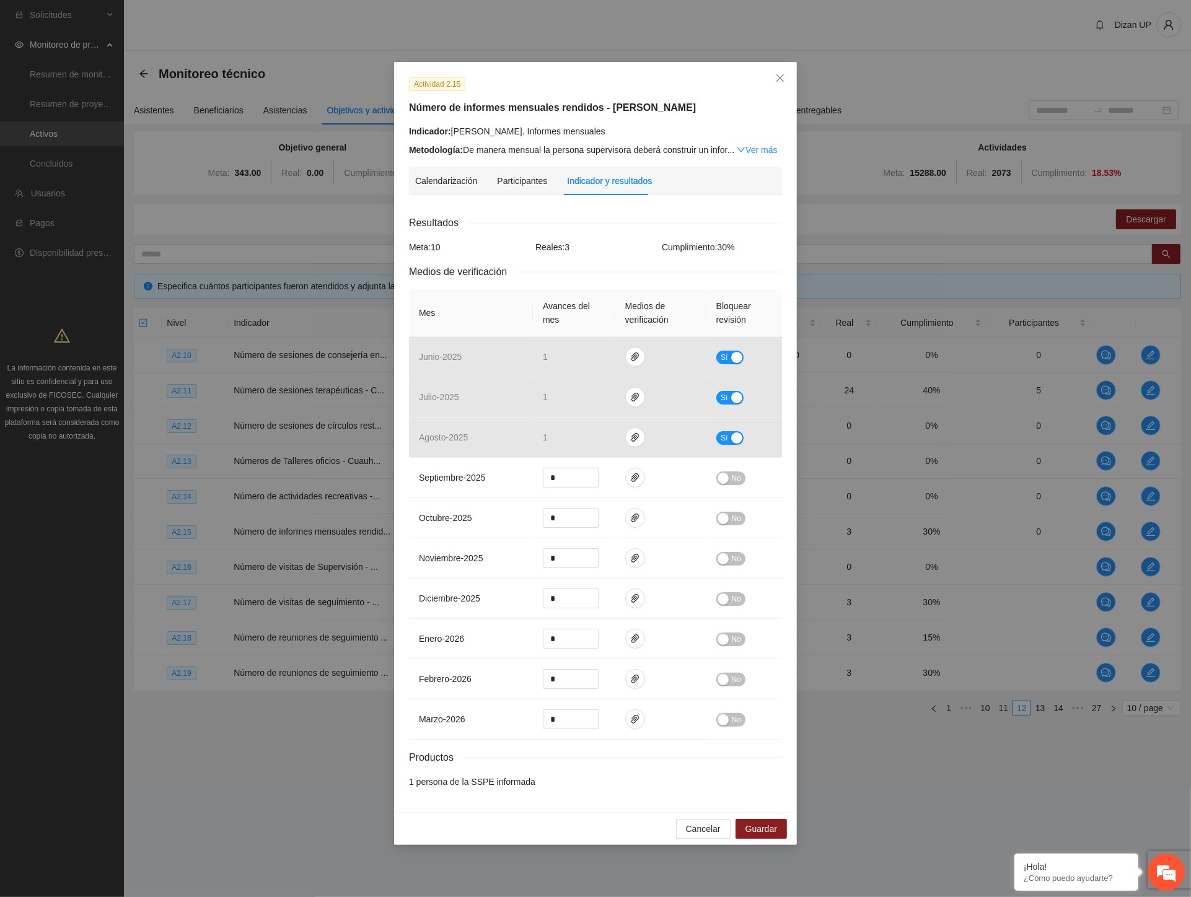
click at [1029, 574] on div "Actividad 2.15 Número de informes mensuales rendidos - Cuauhtémoc Indicador: Cu…" at bounding box center [595, 448] width 1191 height 897
click at [778, 81] on icon "close" at bounding box center [779, 77] width 7 height 7
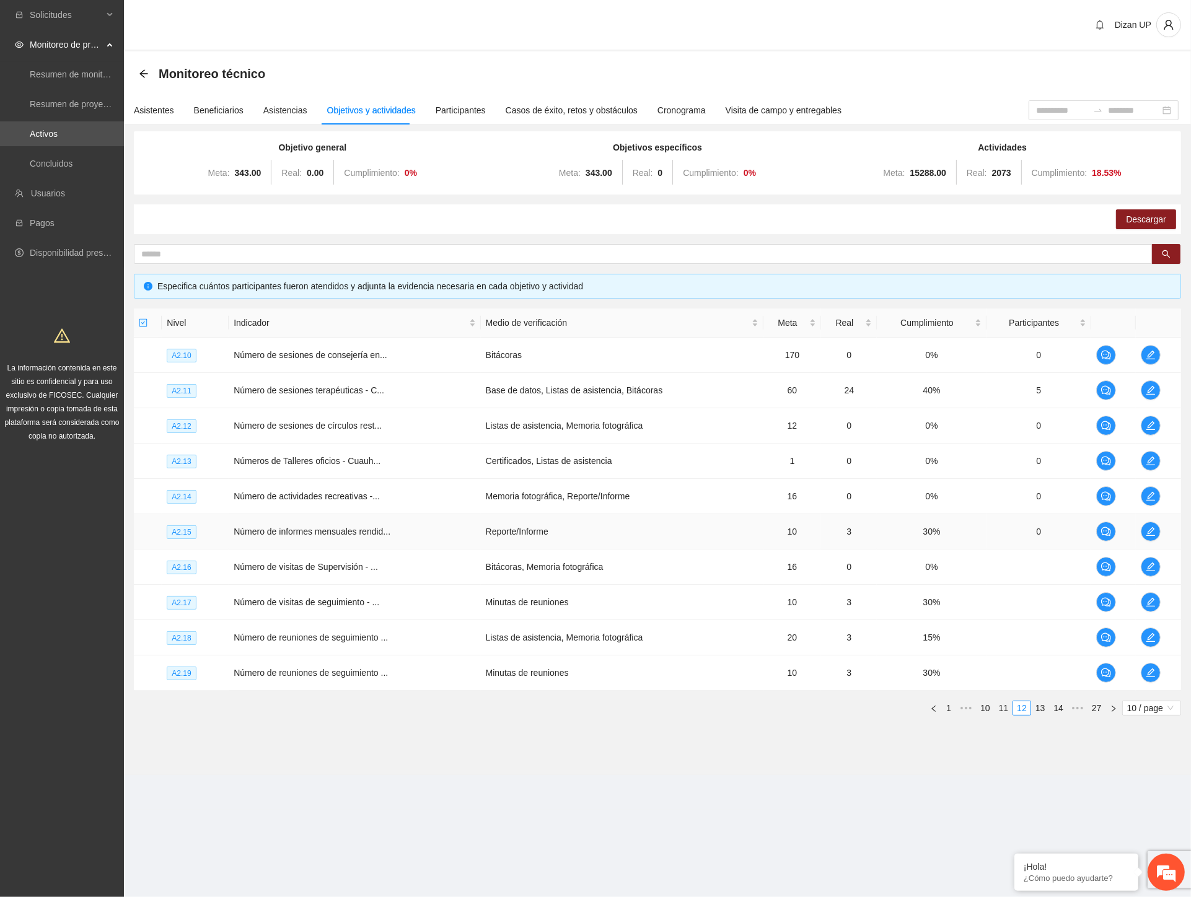
drag, startPoint x: 1021, startPoint y: 523, endPoint x: 1036, endPoint y: 529, distance: 16.1
click at [1022, 525] on td "0" at bounding box center [1038, 531] width 105 height 35
click at [1148, 530] on icon "edit" at bounding box center [1151, 532] width 10 height 10
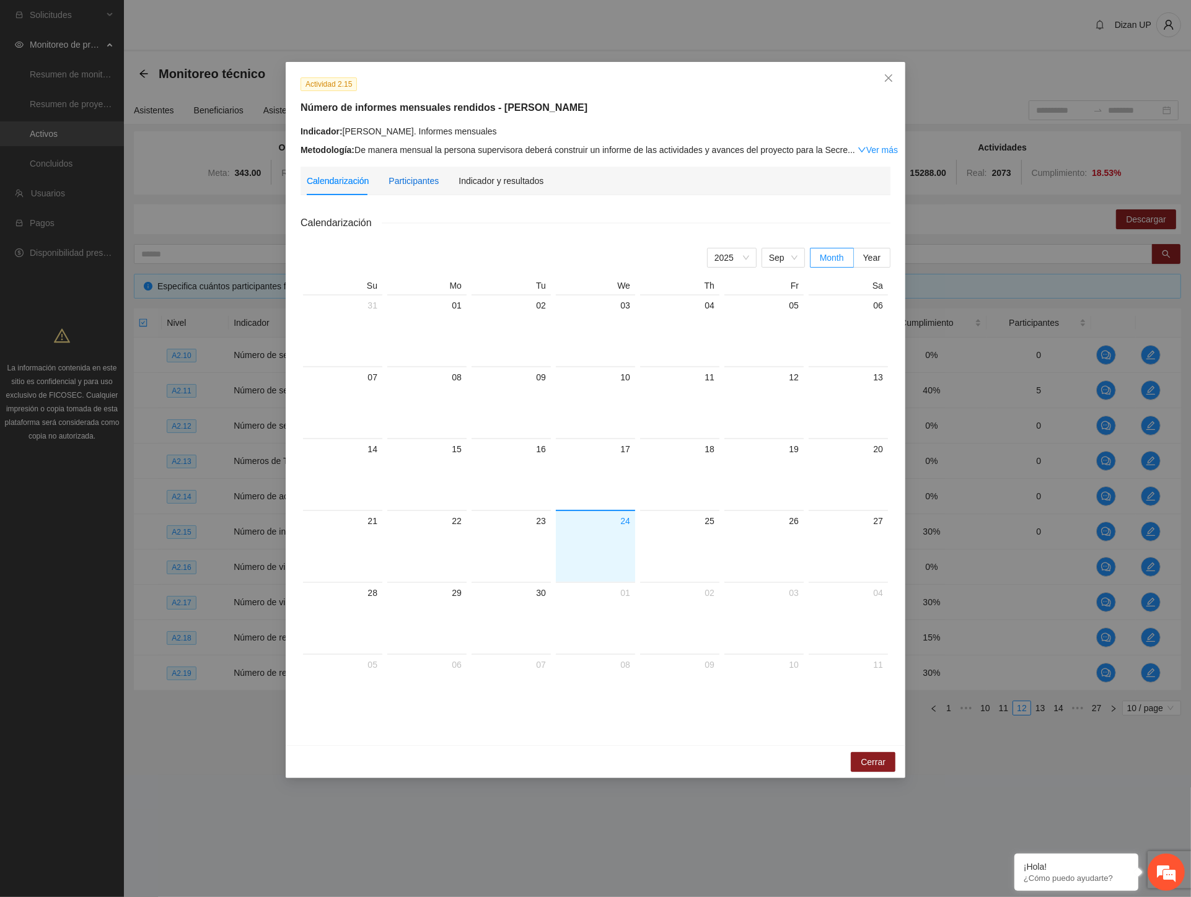
click at [416, 185] on div "Participantes" at bounding box center [413, 181] width 50 height 14
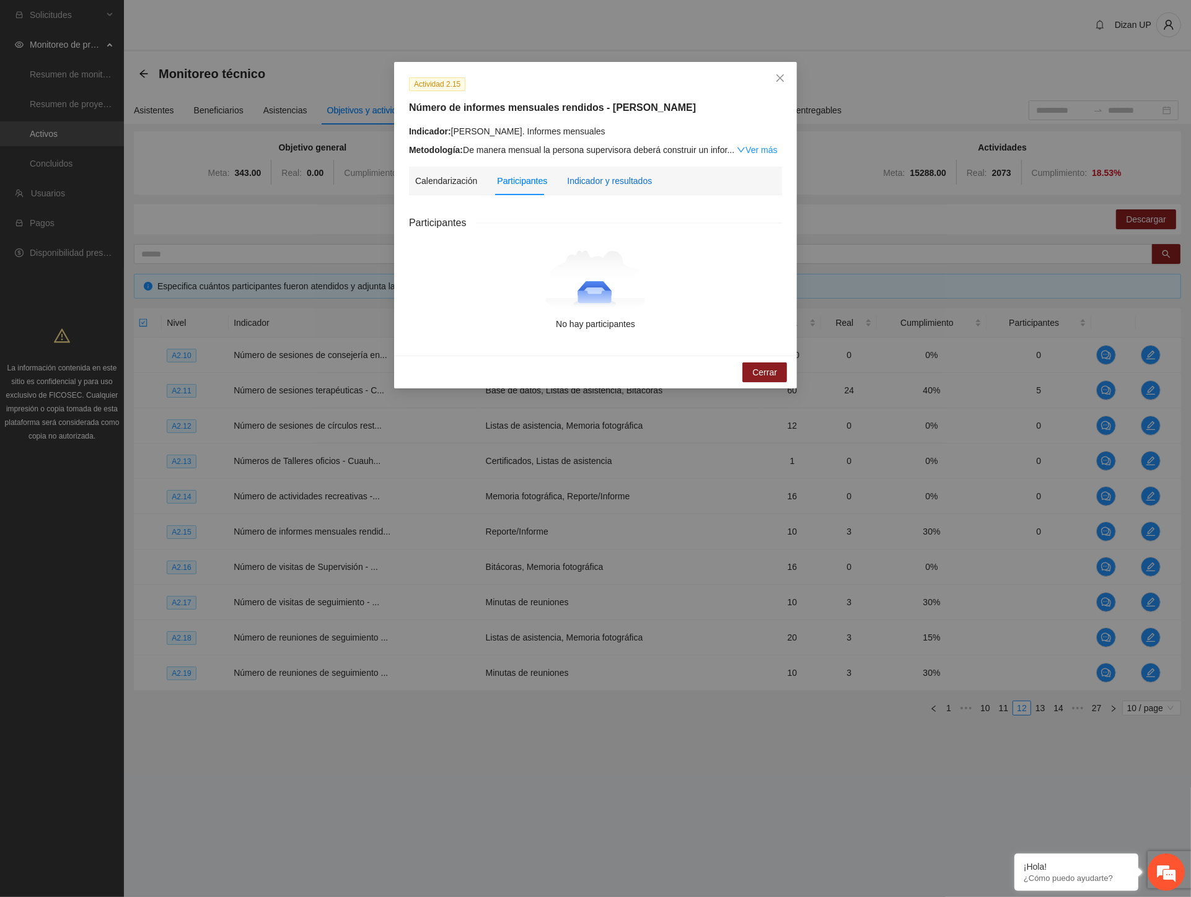
click at [605, 184] on div "Indicador y resultados" at bounding box center [609, 181] width 85 height 14
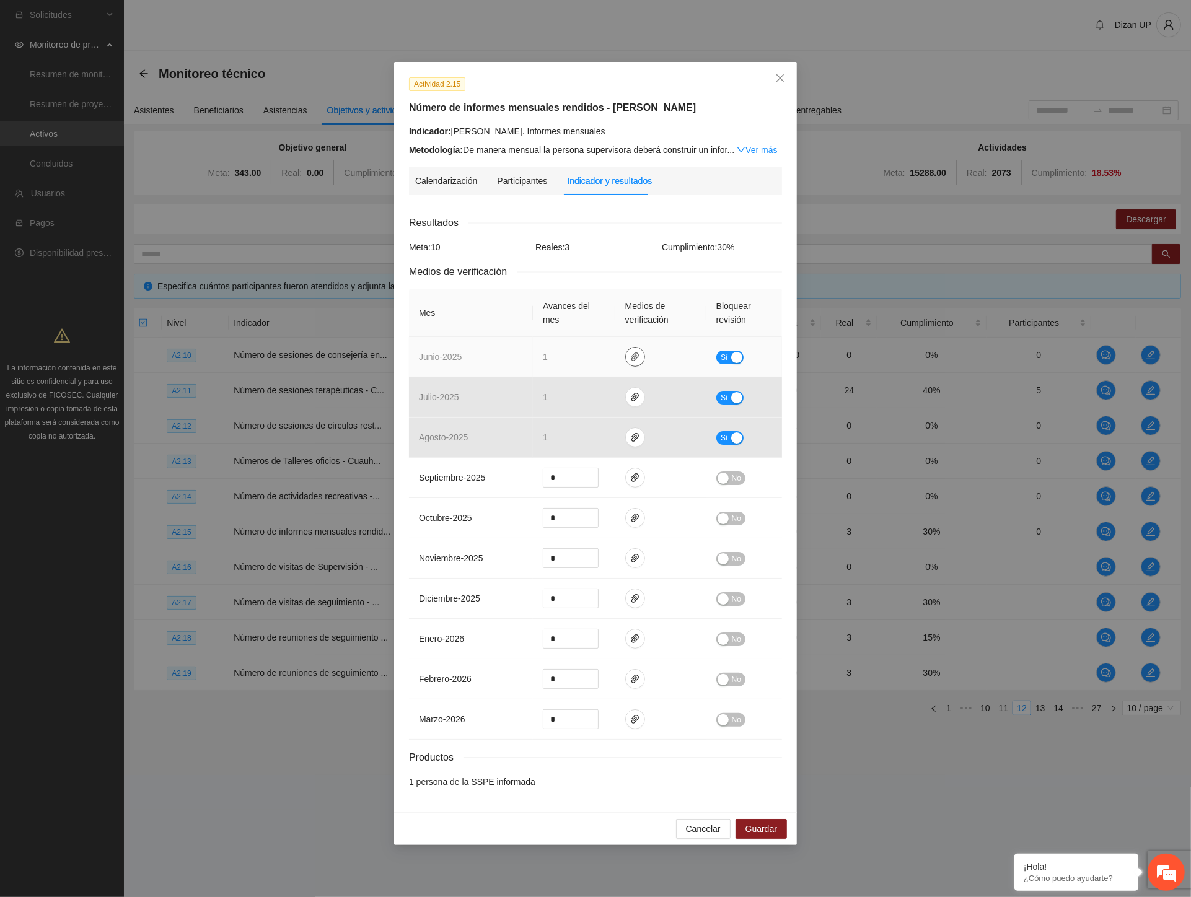
click at [638, 356] on icon "paper-clip" at bounding box center [635, 357] width 10 height 10
click at [603, 324] on link "JUNIO_2025.zip" at bounding box center [638, 321] width 177 height 14
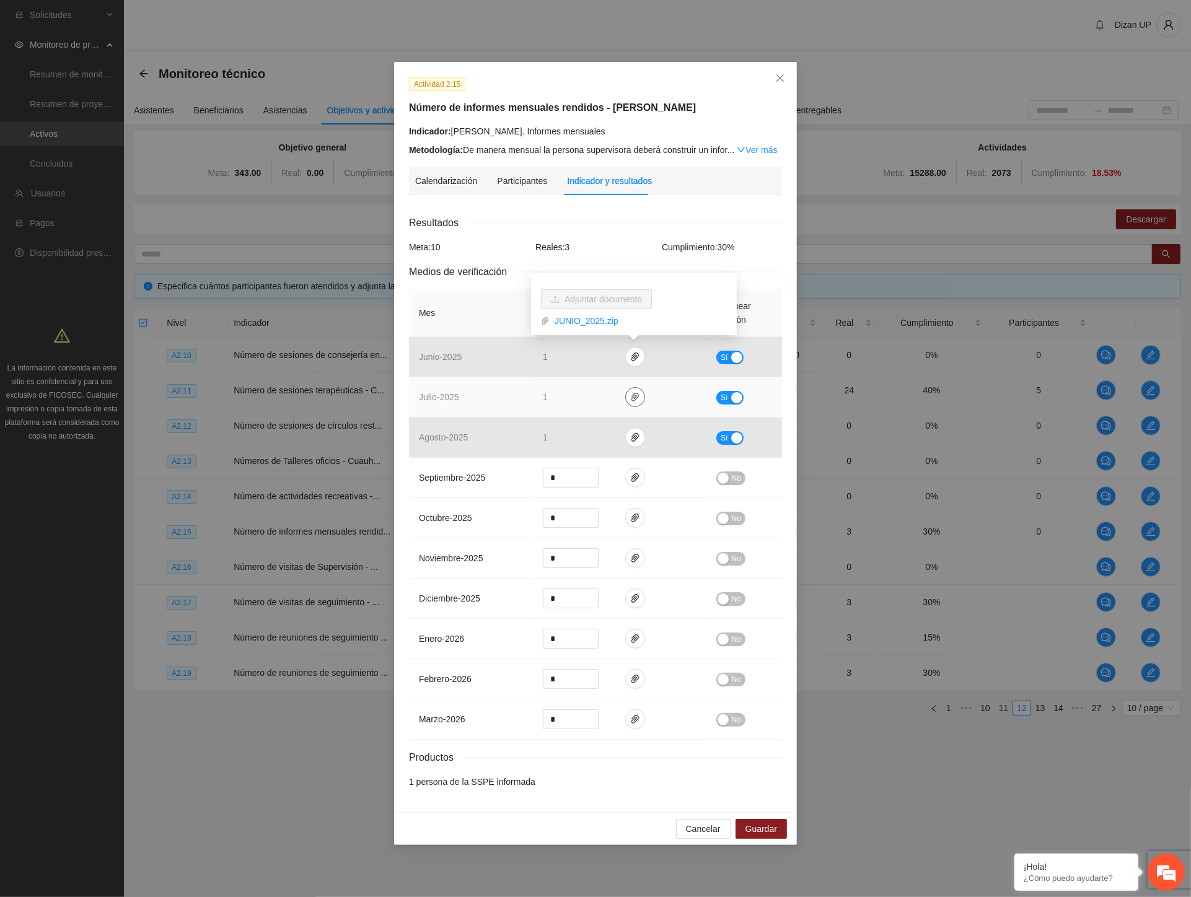
click at [634, 400] on icon "paper-clip" at bounding box center [634, 397] width 7 height 9
drag, startPoint x: 597, startPoint y: 362, endPoint x: 602, endPoint y: 367, distance: 7.0
click at [597, 362] on link "JULIO_2025.zip" at bounding box center [638, 361] width 177 height 14
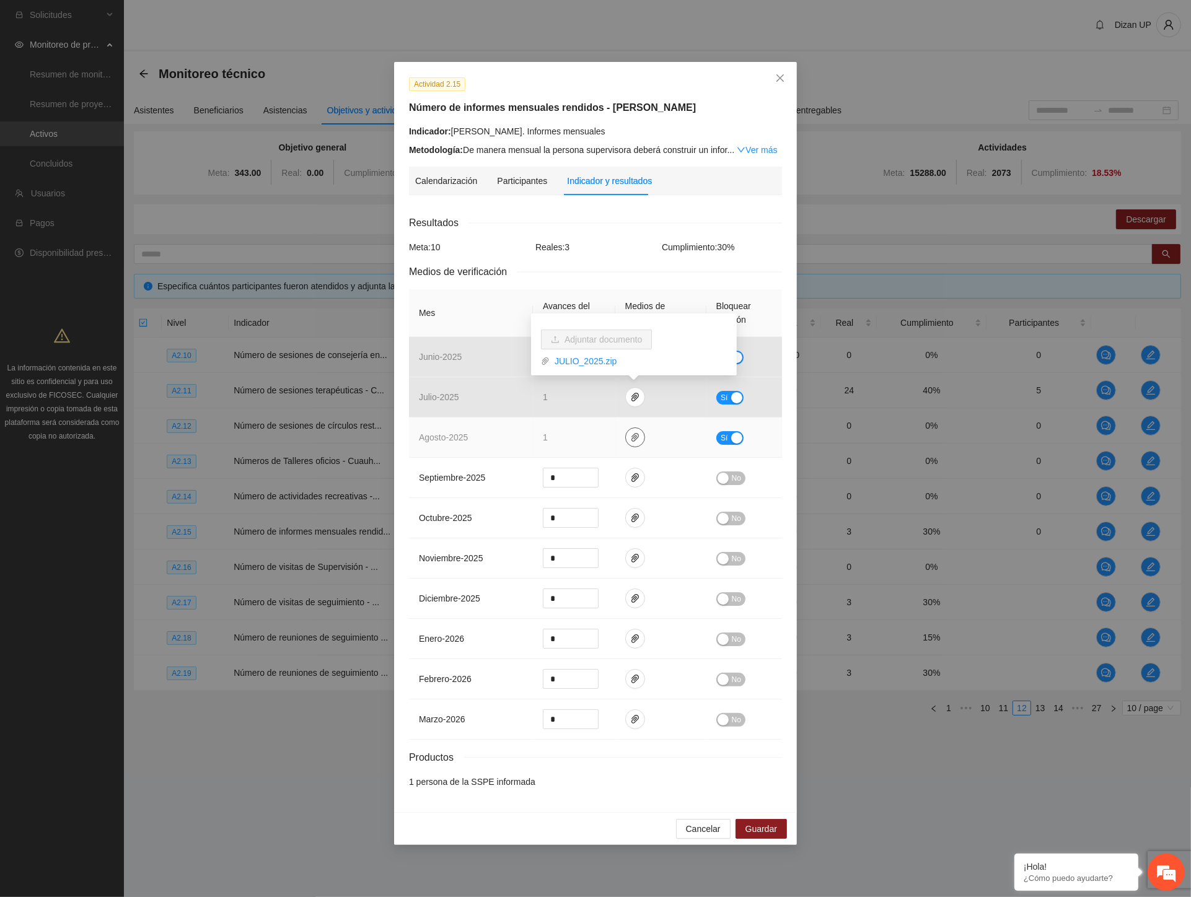
drag, startPoint x: 637, startPoint y: 436, endPoint x: 628, endPoint y: 428, distance: 12.3
click at [637, 436] on icon "paper-clip" at bounding box center [634, 437] width 7 height 9
click at [600, 399] on link "AGOSTO_2025.zip" at bounding box center [638, 402] width 177 height 14
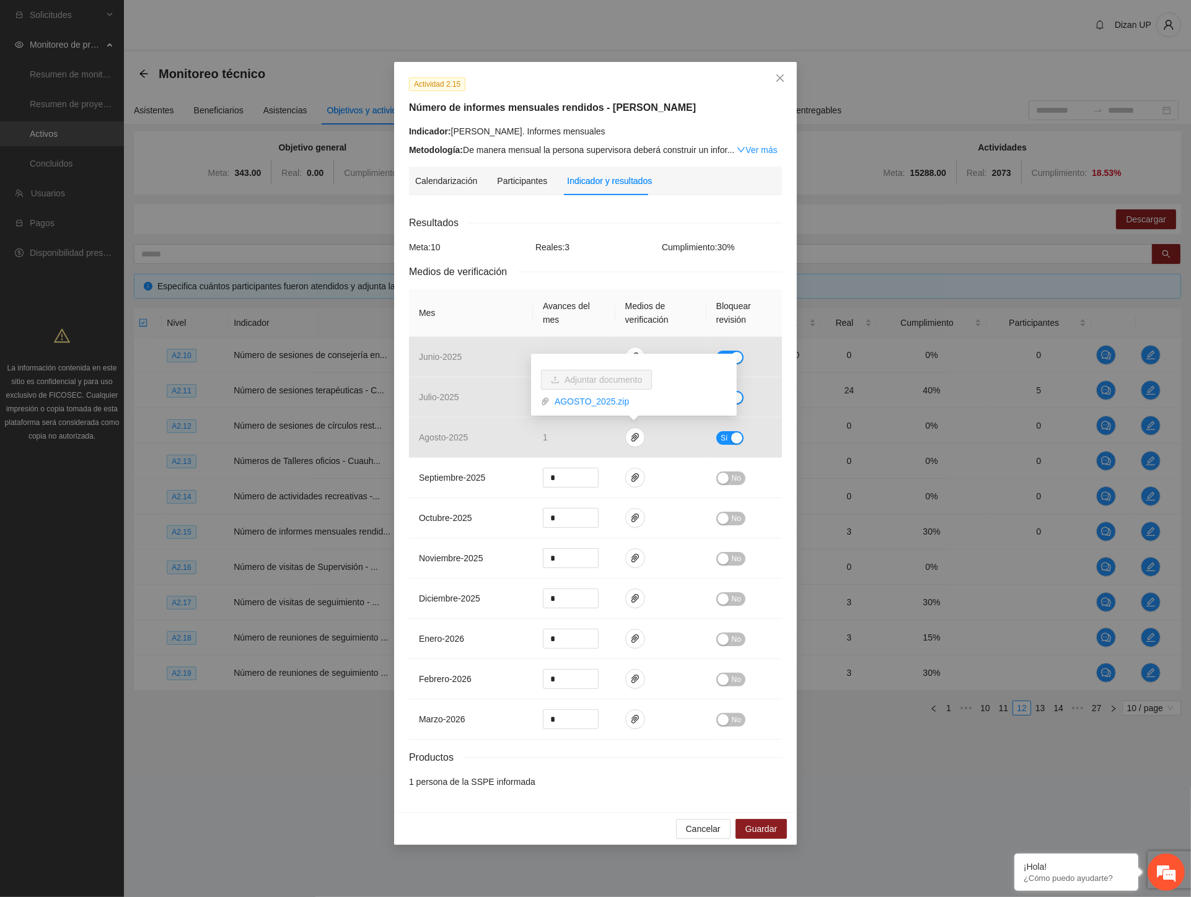
click at [486, 129] on div "Indicador: Cuauhtémoc. Informes mensuales" at bounding box center [595, 132] width 373 height 14
click at [768, 151] on link "Ver más" at bounding box center [757, 150] width 40 height 10
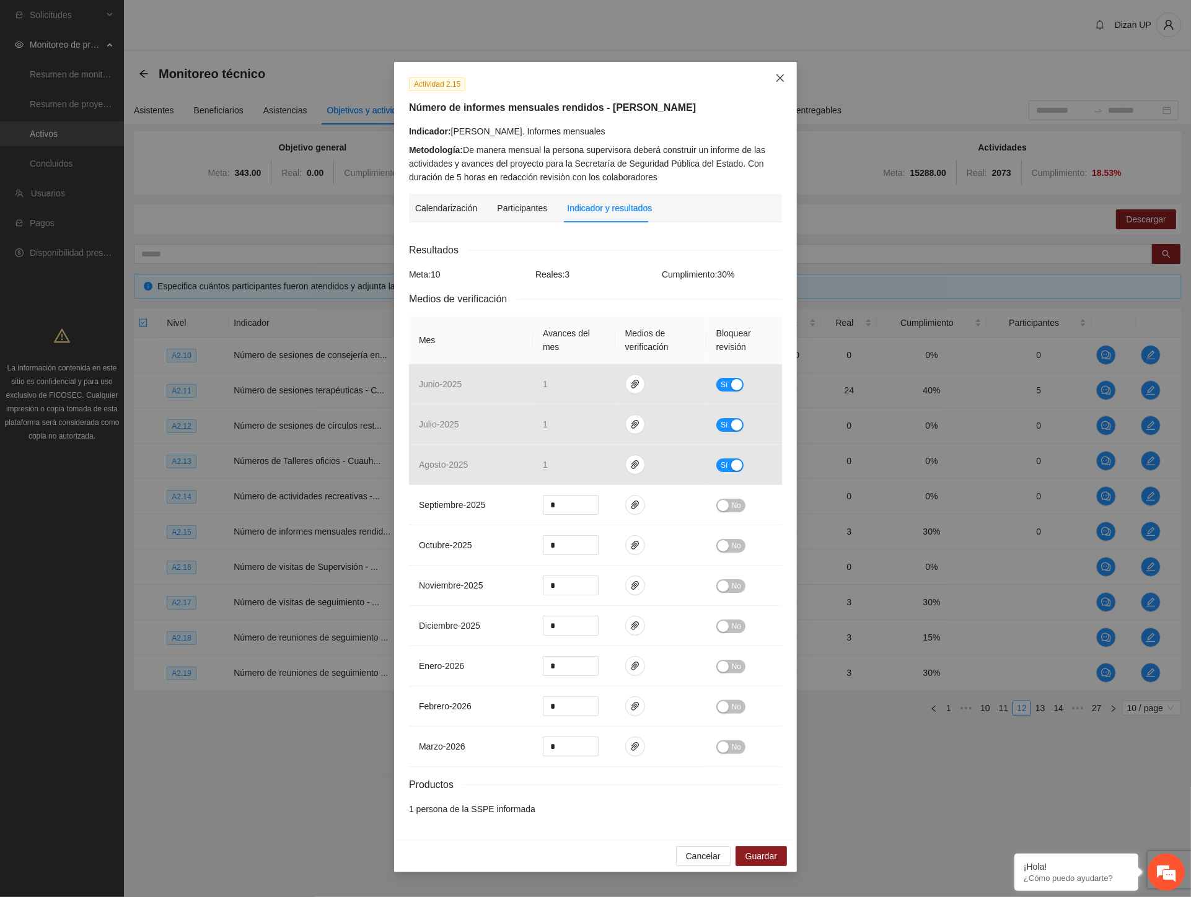
click at [779, 78] on icon "close" at bounding box center [779, 77] width 7 height 7
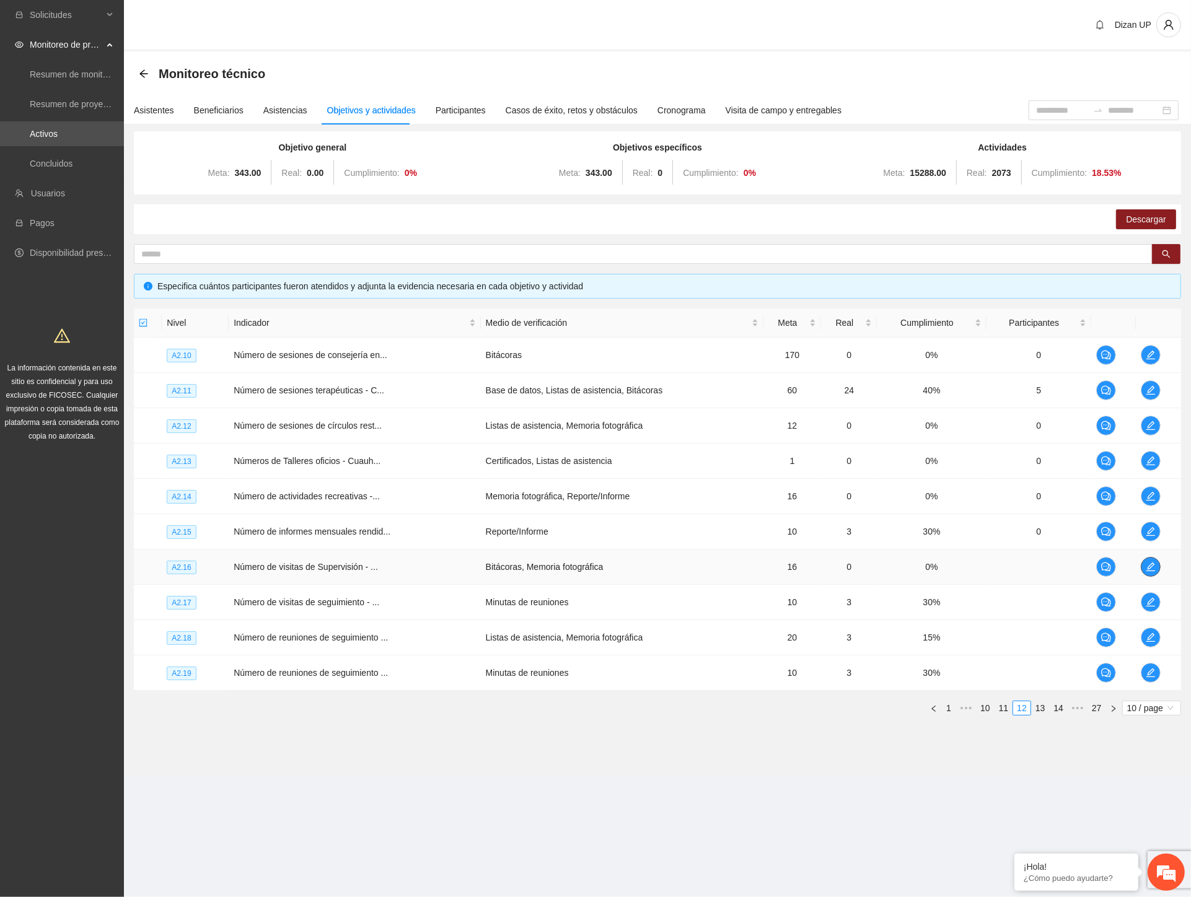
click at [1146, 564] on icon "edit" at bounding box center [1151, 567] width 10 height 10
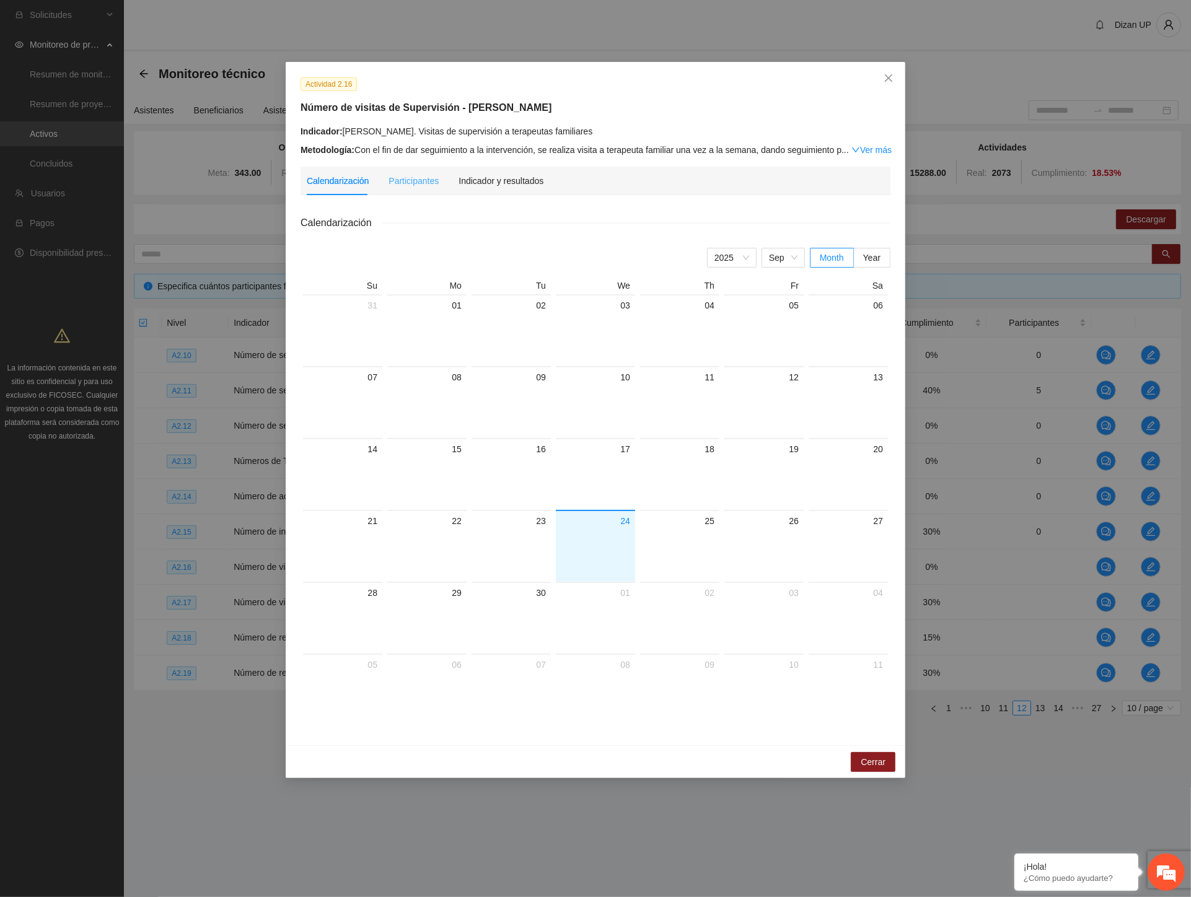
click at [413, 169] on div "Participantes" at bounding box center [413, 181] width 50 height 29
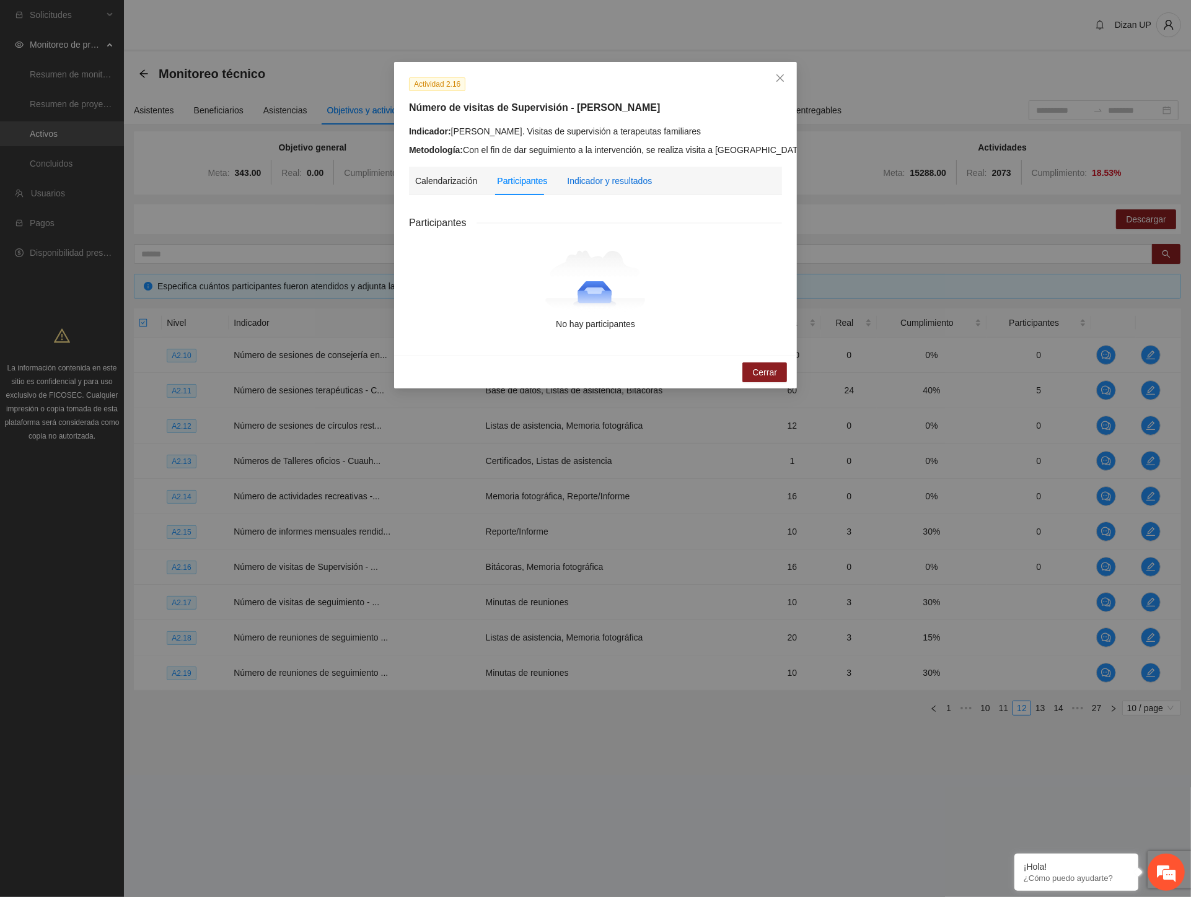
click at [629, 180] on div "Indicador y resultados" at bounding box center [609, 181] width 85 height 14
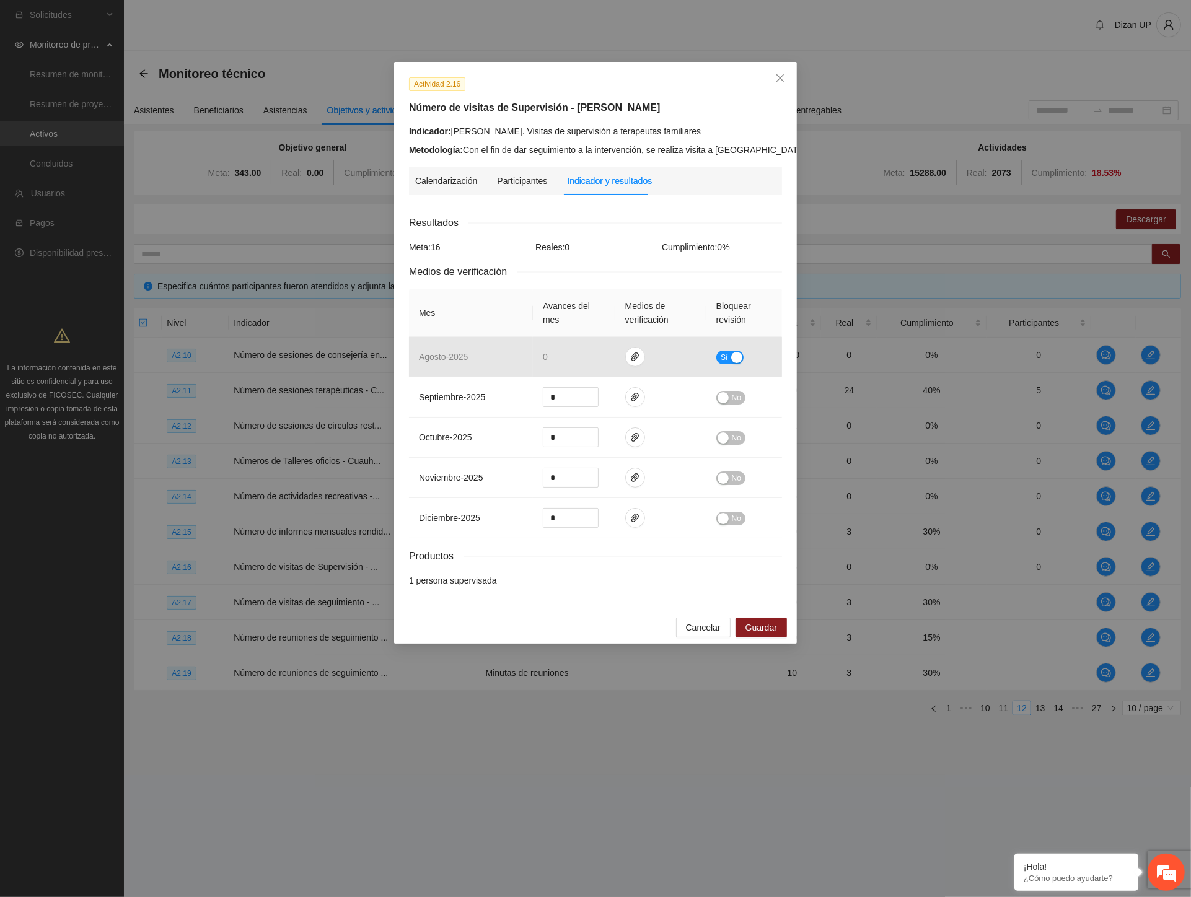
click at [815, 146] on link "Ver más" at bounding box center [835, 150] width 40 height 10
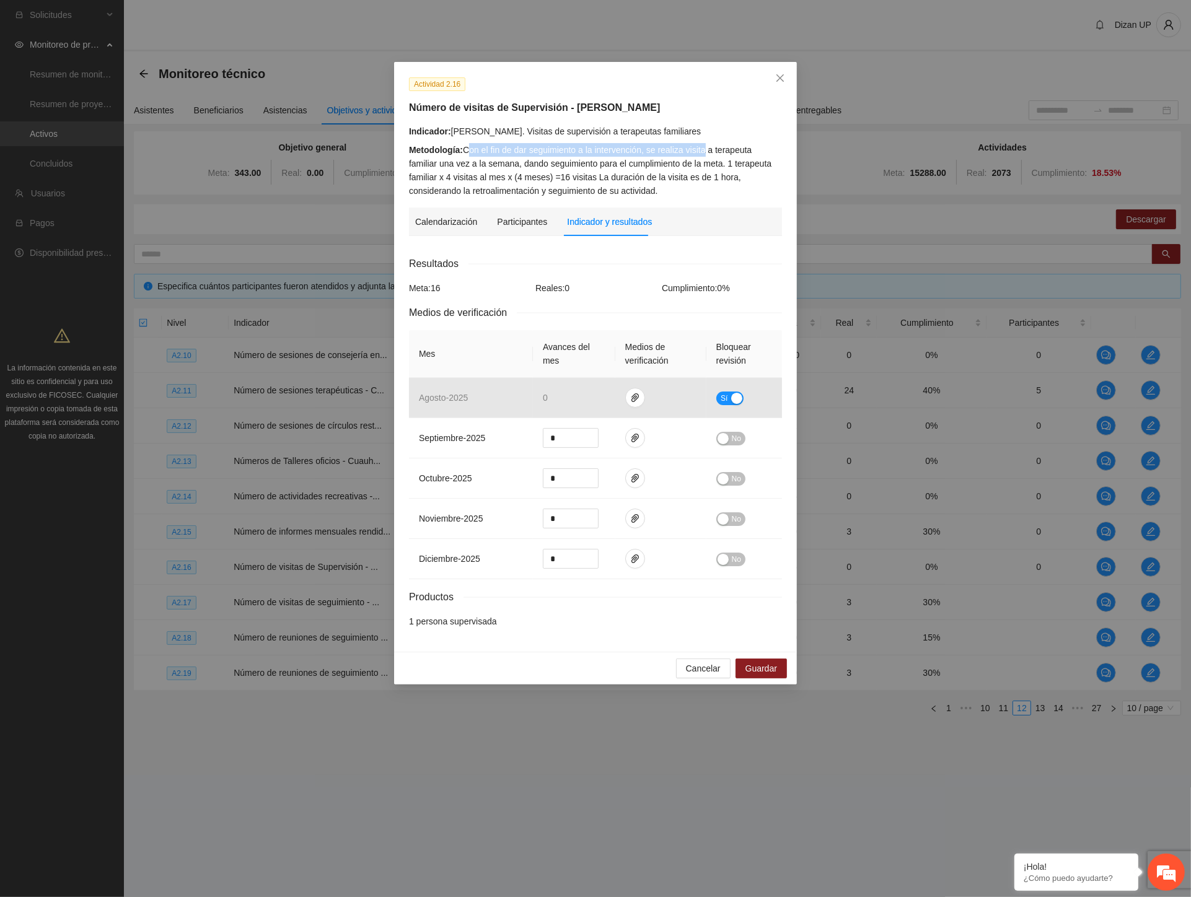
drag, startPoint x: 584, startPoint y: 139, endPoint x: 667, endPoint y: 153, distance: 83.5
click at [698, 152] on div "Metodología: Con el fin de dar seguimiento a la intervención, se realiza visita…" at bounding box center [595, 170] width 373 height 55
click at [636, 153] on div "Metodología: Con el fin de dar seguimiento a la intervención, se realiza visita…" at bounding box center [595, 170] width 373 height 55
drag, startPoint x: 660, startPoint y: 151, endPoint x: 760, endPoint y: 147, distance: 99.8
click at [760, 147] on div "Metodología: Con el fin de dar seguimiento a la intervención, se realiza visita…" at bounding box center [595, 170] width 373 height 55
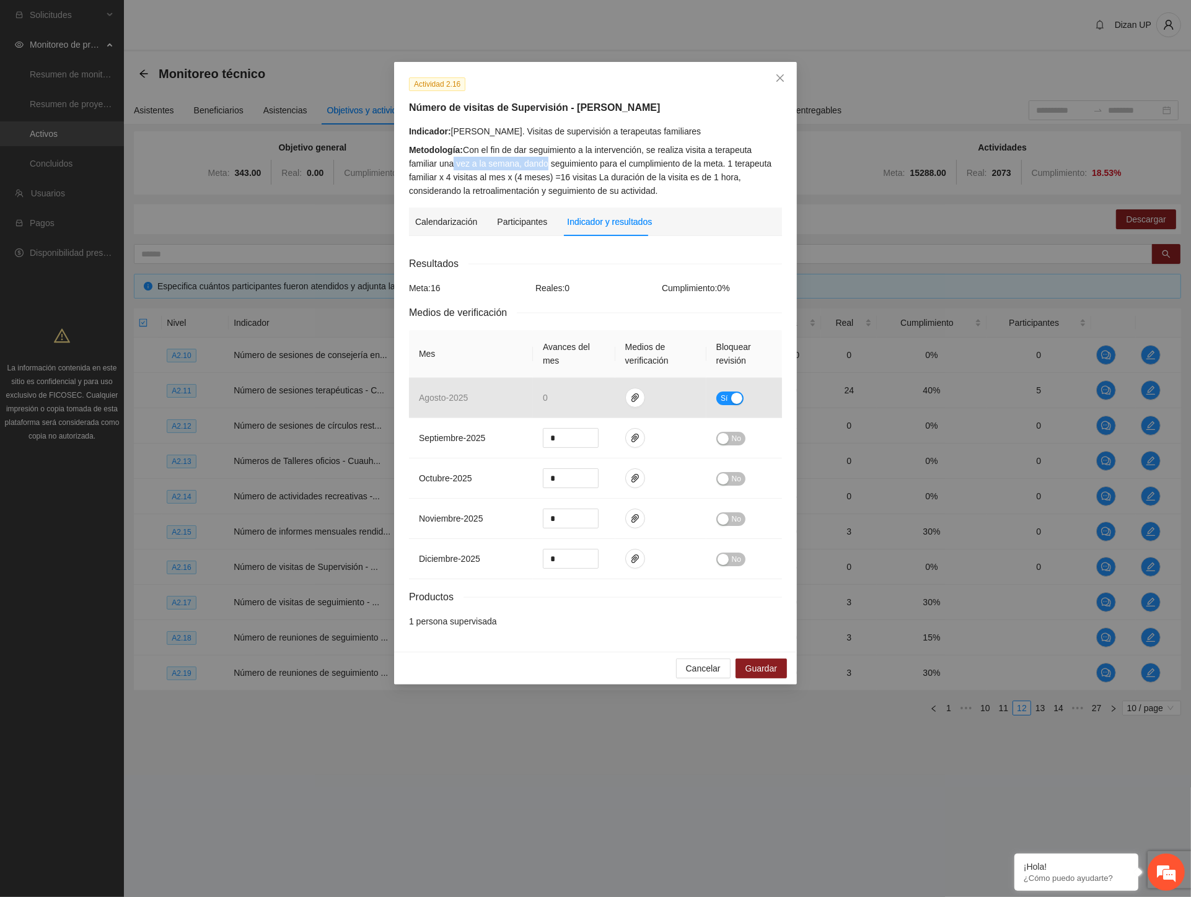
drag, startPoint x: 468, startPoint y: 164, endPoint x: 513, endPoint y: 164, distance: 45.2
click at [513, 164] on div "Metodología: Con el fin de dar seguimiento a la intervención, se realiza visita…" at bounding box center [595, 170] width 373 height 55
click at [461, 151] on strong "Metodología:" at bounding box center [436, 150] width 54 height 10
drag, startPoint x: 484, startPoint y: 128, endPoint x: 584, endPoint y: 126, distance: 100.4
click at [584, 126] on div "Indicador: Cuauhtémoc. Visitas de supervisión a terapeutas familiares" at bounding box center [595, 132] width 373 height 14
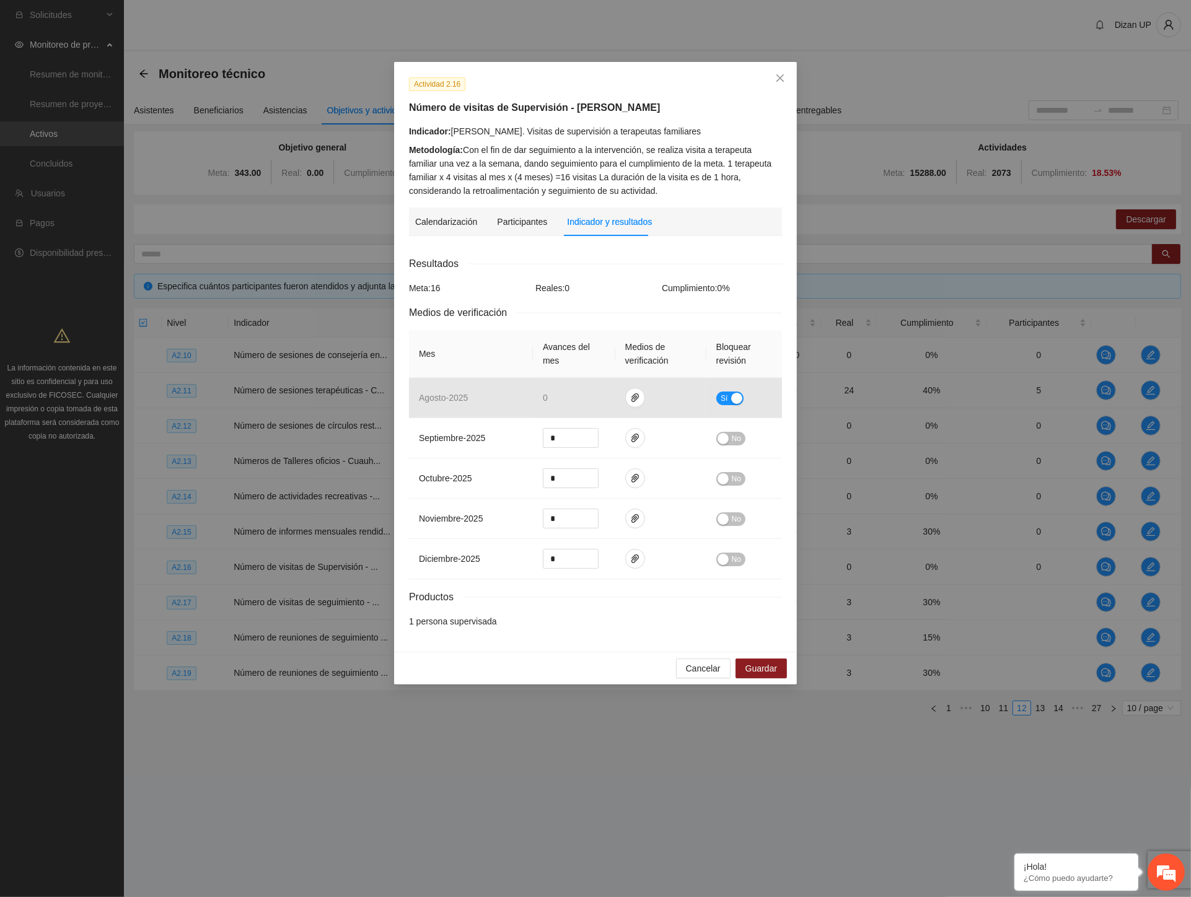
drag, startPoint x: 639, startPoint y: 126, endPoint x: 646, endPoint y: 125, distance: 6.8
click at [641, 126] on div "Indicador: Cuauhtémoc. Visitas de supervisión a terapeutas familiares" at bounding box center [595, 132] width 373 height 14
drag, startPoint x: 690, startPoint y: 162, endPoint x: 781, endPoint y: 160, distance: 90.5
click at [781, 160] on div "Metodología: Con el fin de dar seguimiento a la intervención, se realiza visita…" at bounding box center [595, 170] width 373 height 55
drag, startPoint x: 428, startPoint y: 177, endPoint x: 519, endPoint y: 172, distance: 91.2
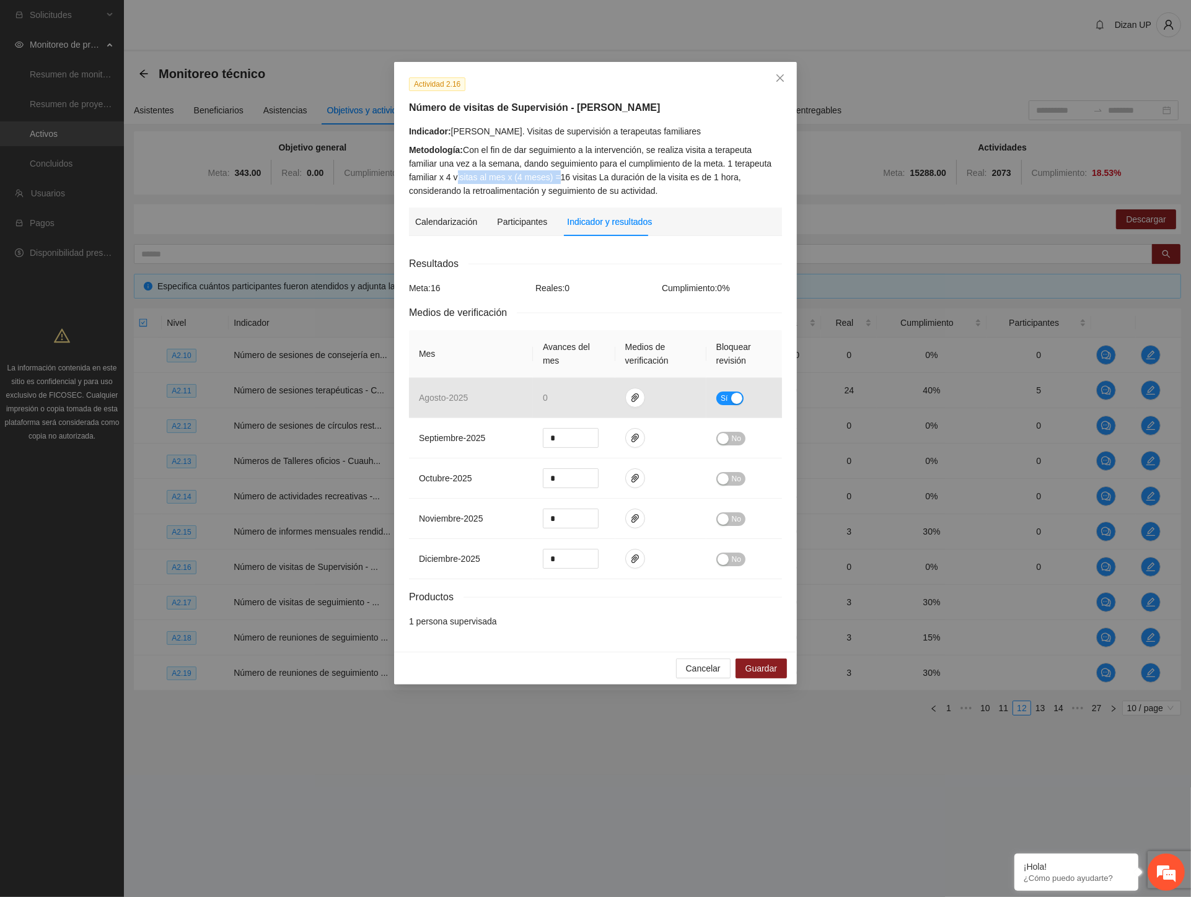
click at [519, 172] on div "Metodología: Con el fin de dar seguimiento a la intervención, se realiza visita…" at bounding box center [595, 170] width 373 height 55
drag, startPoint x: 546, startPoint y: 175, endPoint x: 704, endPoint y: 168, distance: 158.2
click at [704, 168] on div "Metodología: Con el fin de dar seguimiento a la intervención, se realiza visita…" at bounding box center [595, 170] width 373 height 55
click at [778, 75] on icon "close" at bounding box center [780, 78] width 10 height 10
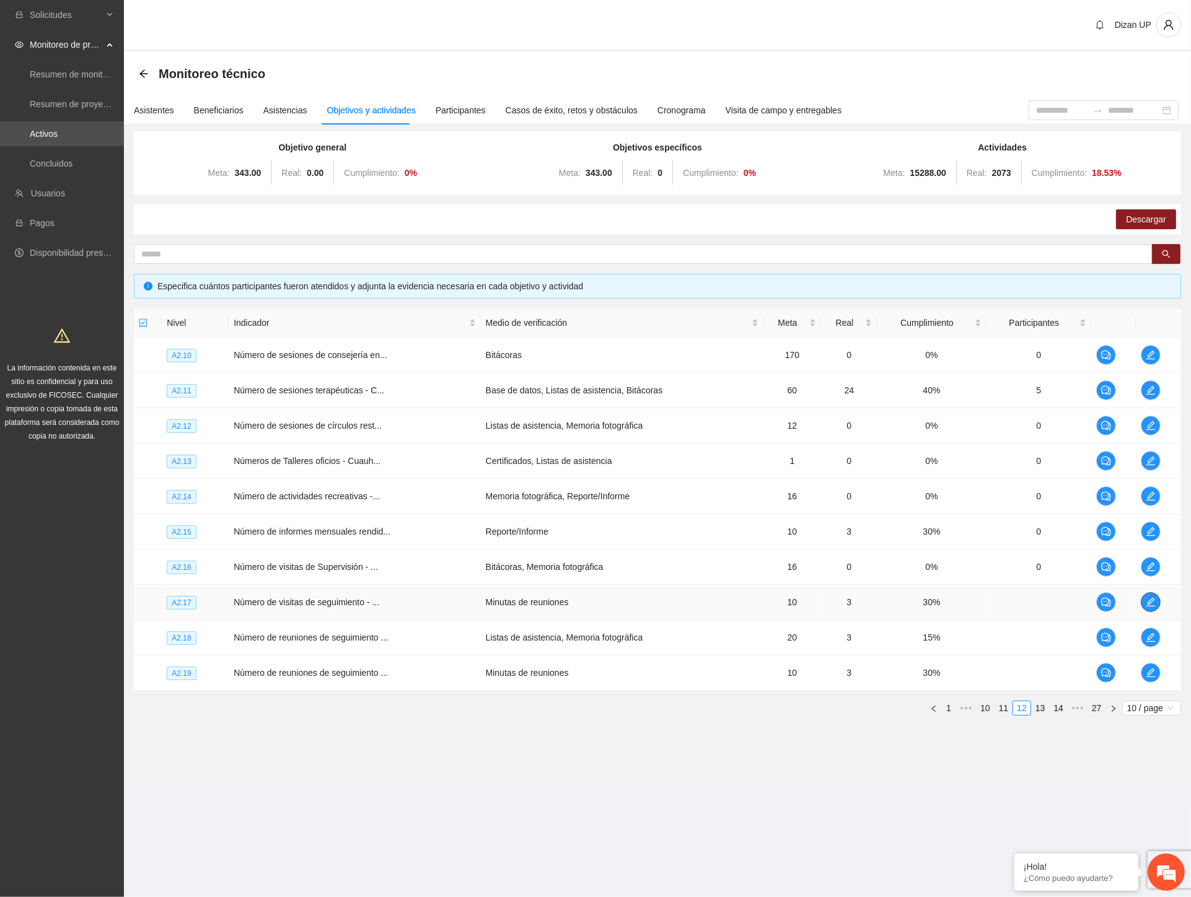
click at [1147, 602] on icon "edit" at bounding box center [1151, 602] width 10 height 10
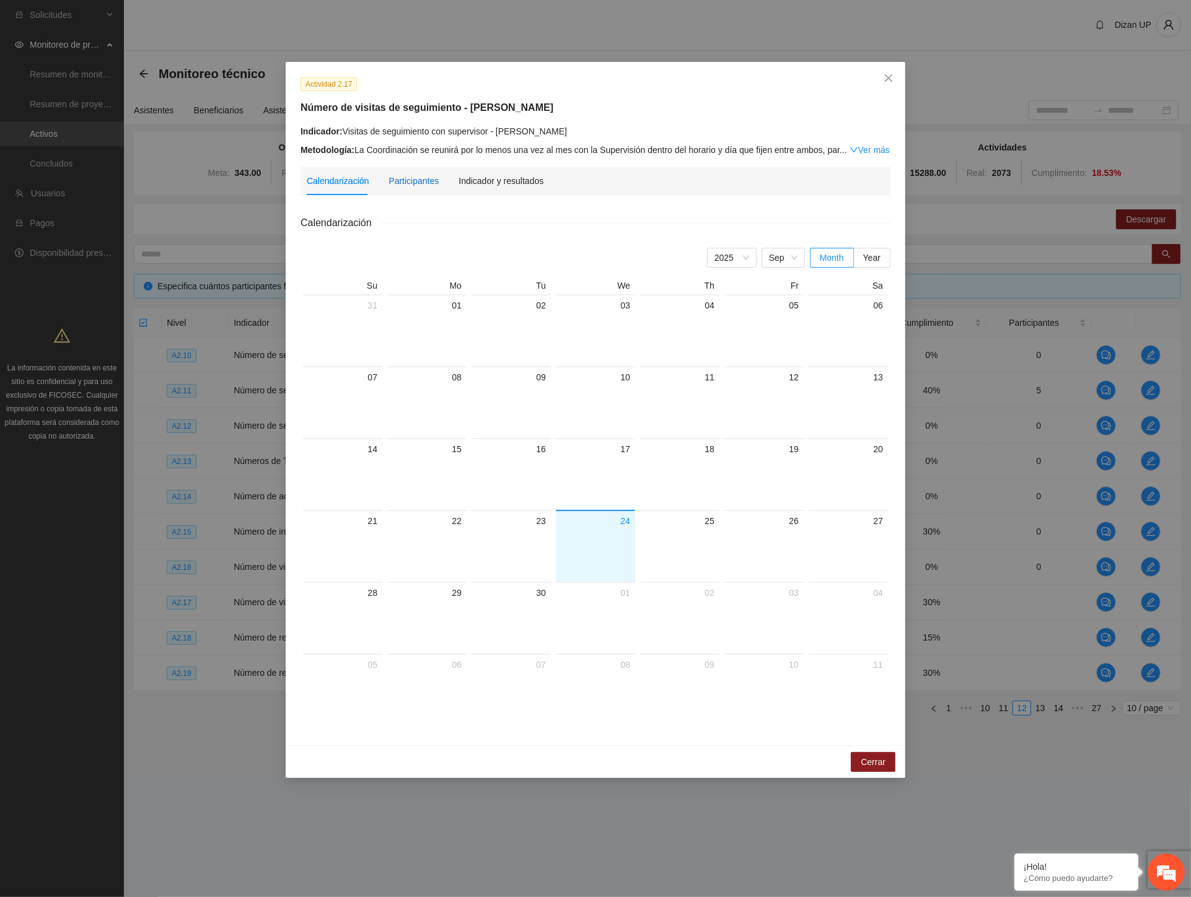
click at [413, 182] on div "Participantes" at bounding box center [413, 181] width 50 height 14
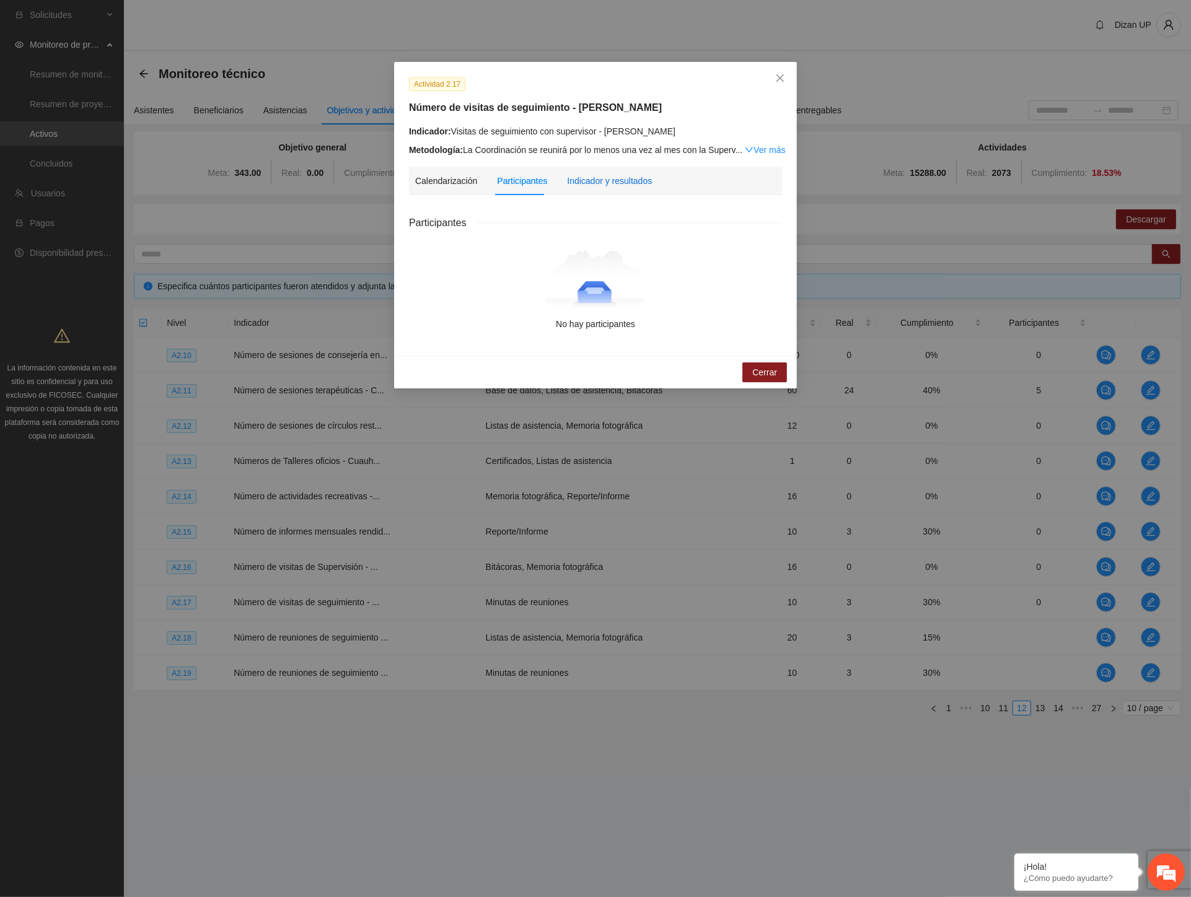
click at [603, 178] on div "Indicador y resultados" at bounding box center [609, 181] width 85 height 14
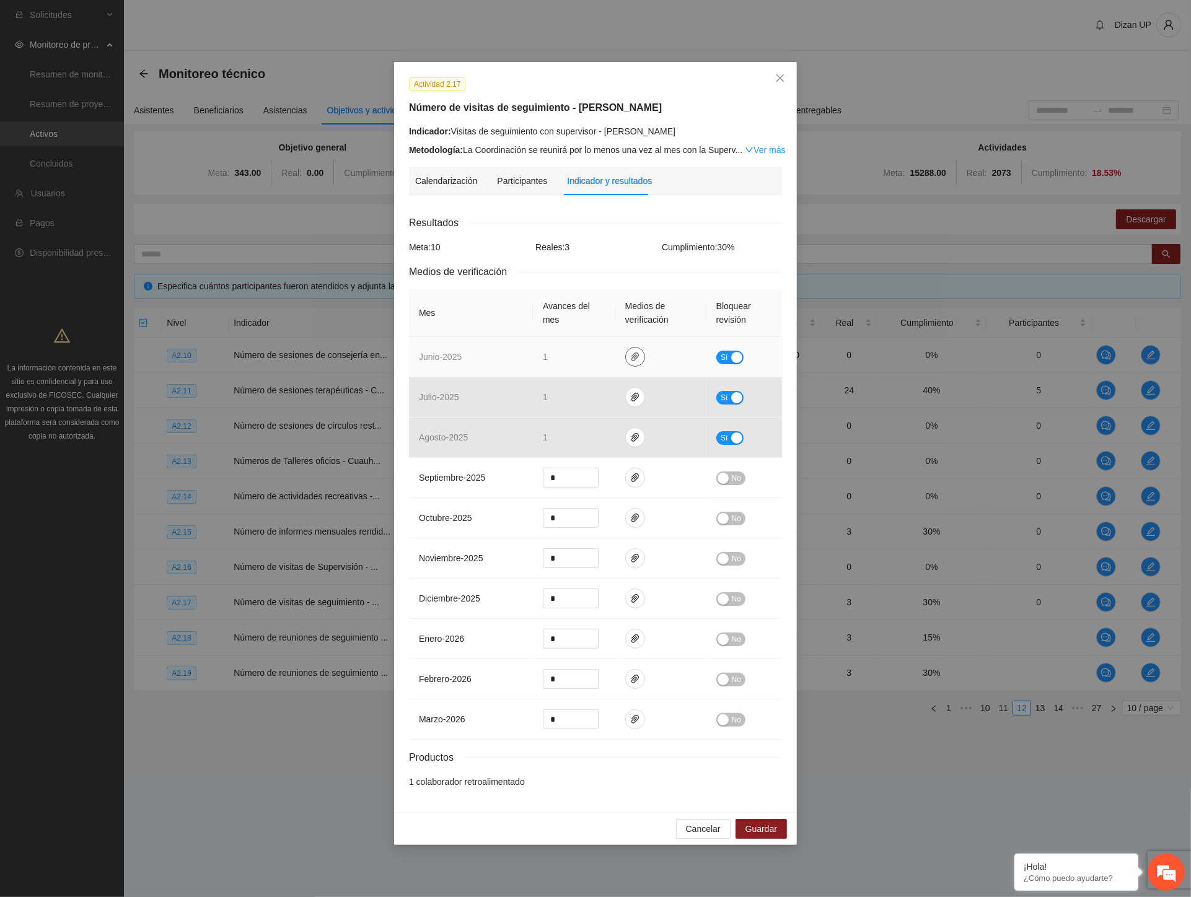
click at [633, 362] on icon "paper-clip" at bounding box center [635, 357] width 10 height 10
click at [605, 323] on link "JUNIO_2025.zip" at bounding box center [638, 321] width 177 height 14
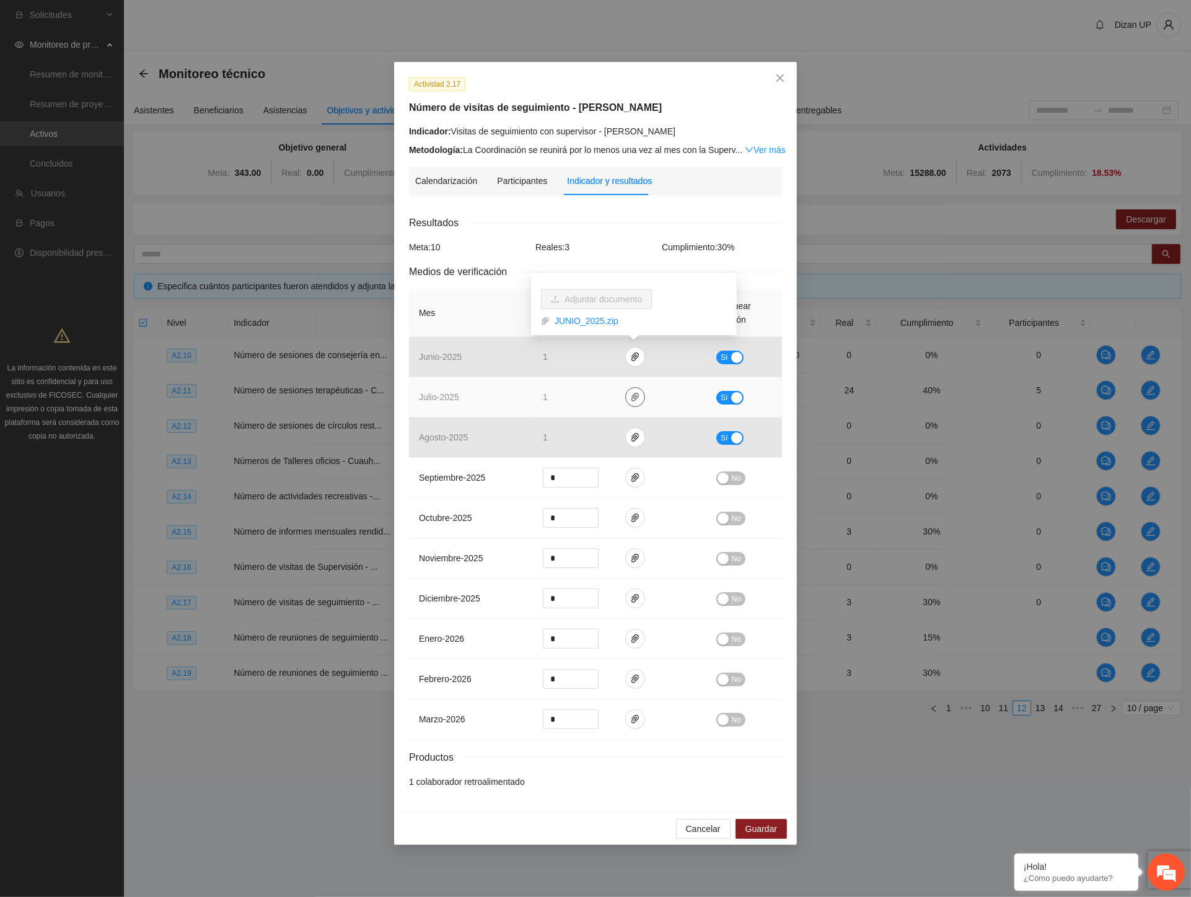
click at [634, 401] on icon "paper-clip" at bounding box center [635, 397] width 10 height 10
click at [582, 362] on link "JULIO_2025.zip" at bounding box center [638, 361] width 177 height 14
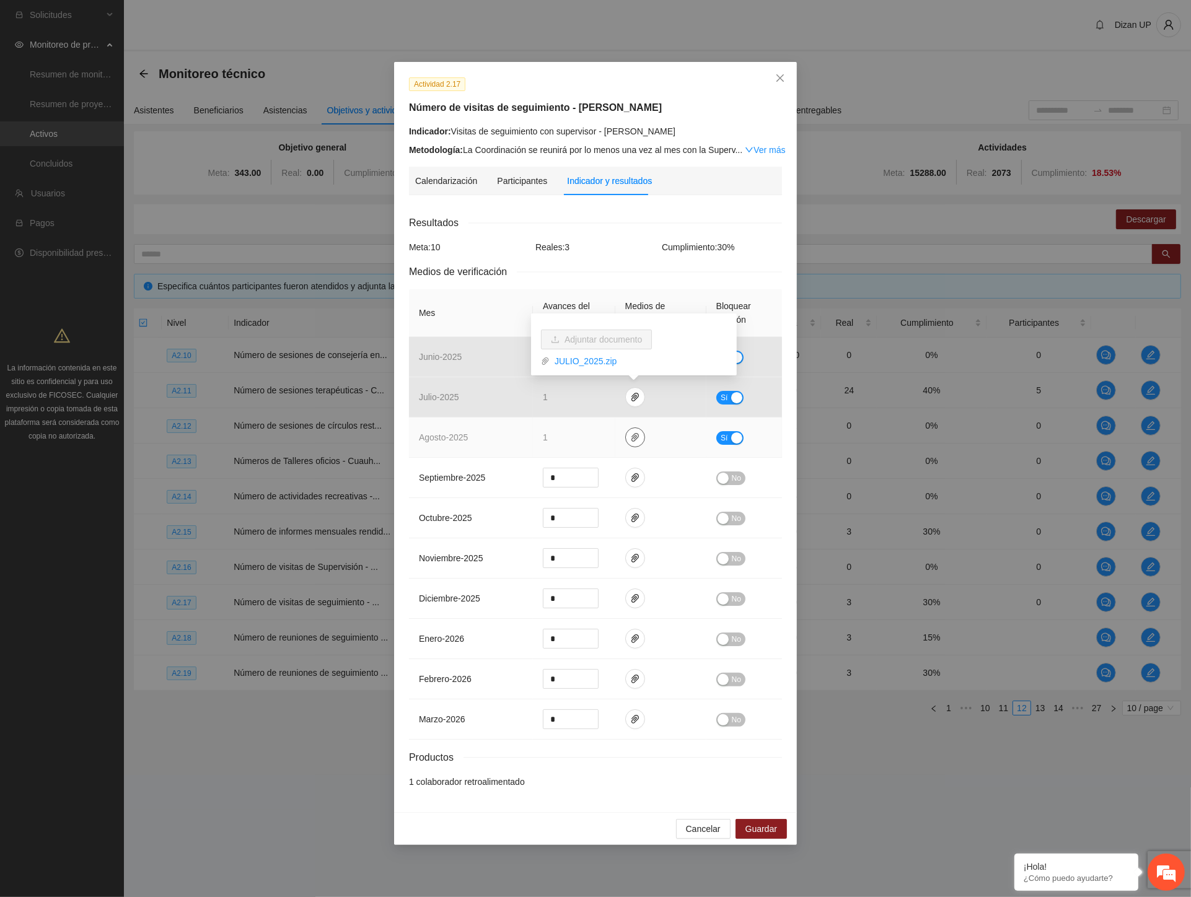
click at [633, 440] on icon "paper-clip" at bounding box center [635, 437] width 10 height 10
click at [578, 400] on link "AGOSTO_2025.zip" at bounding box center [638, 402] width 177 height 14
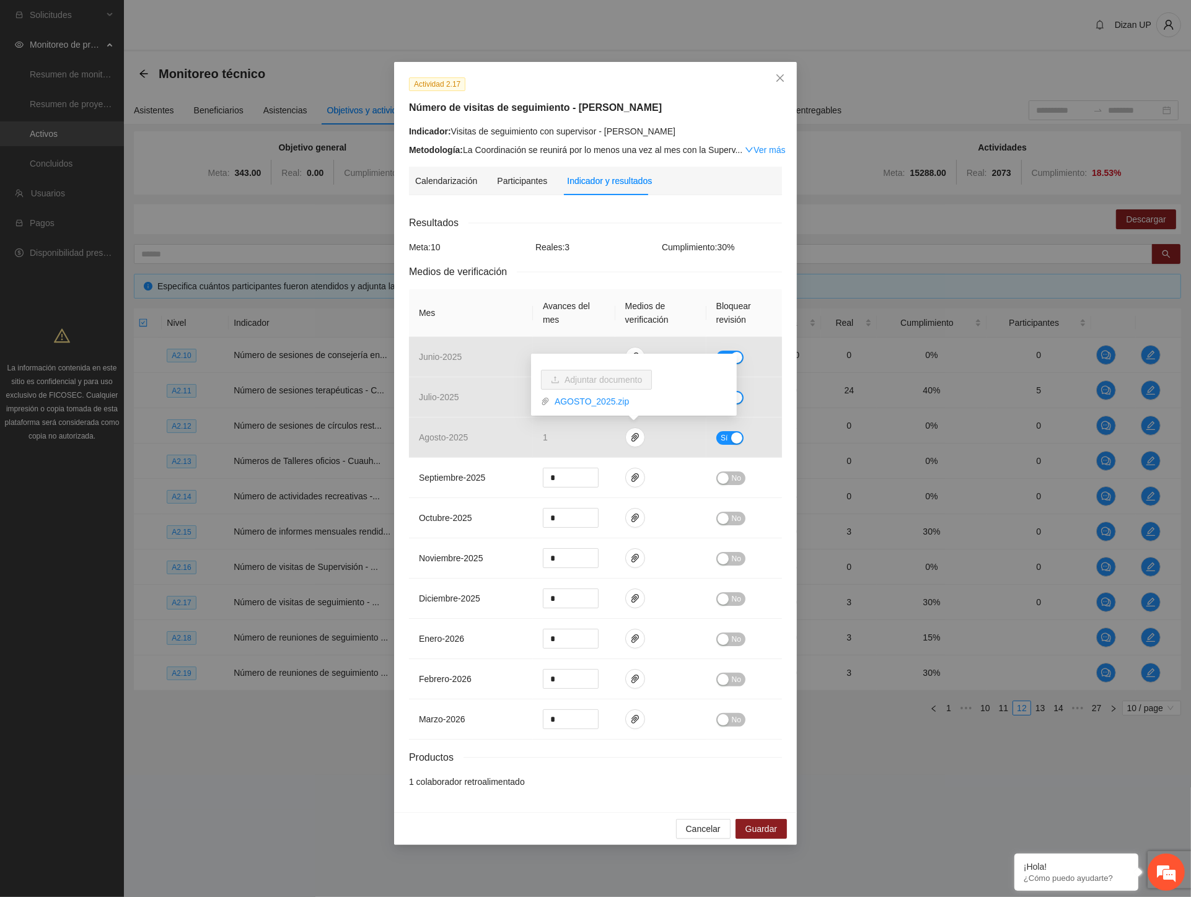
drag, startPoint x: 605, startPoint y: 216, endPoint x: 656, endPoint y: 217, distance: 50.8
click at [605, 217] on div "Resultados" at bounding box center [595, 222] width 373 height 15
click at [779, 81] on icon "close" at bounding box center [780, 78] width 10 height 10
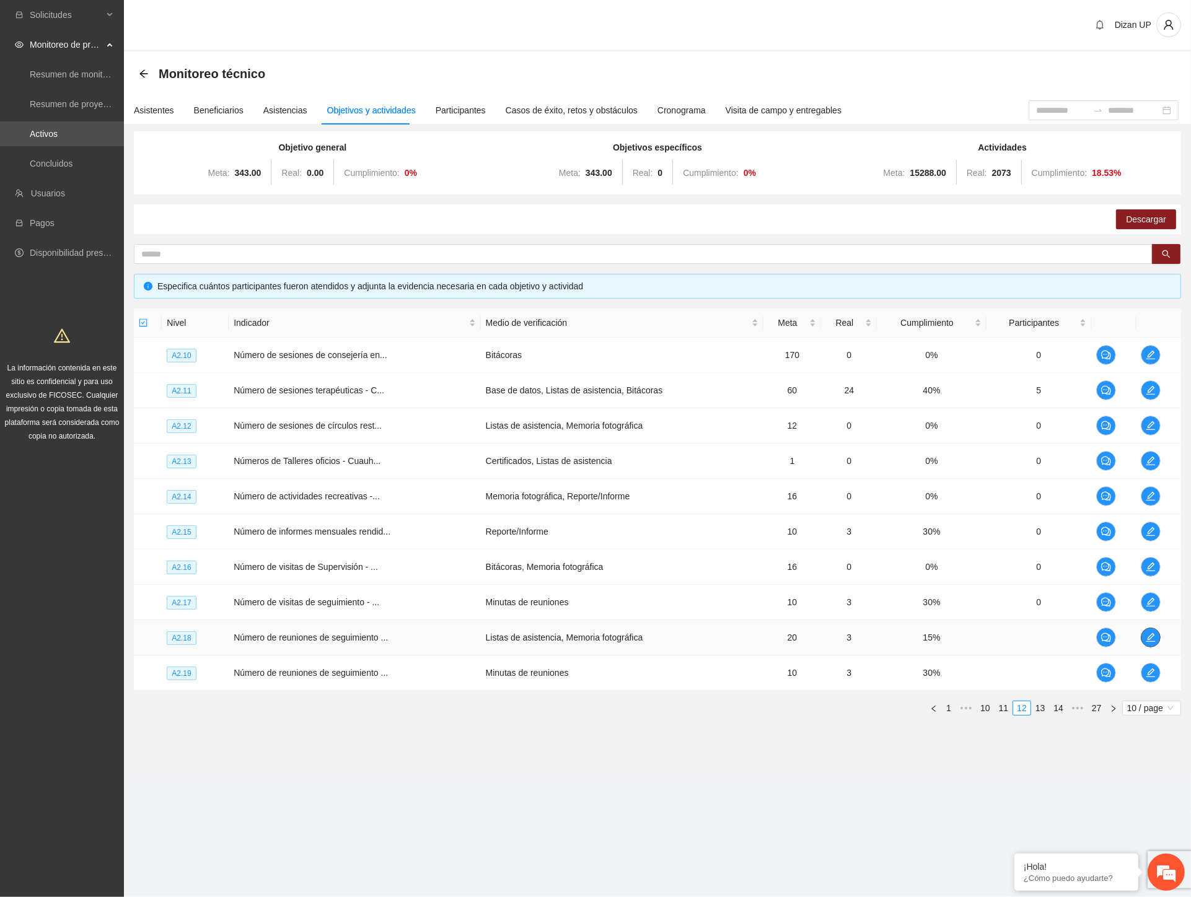
click at [1149, 636] on icon "edit" at bounding box center [1150, 637] width 9 height 9
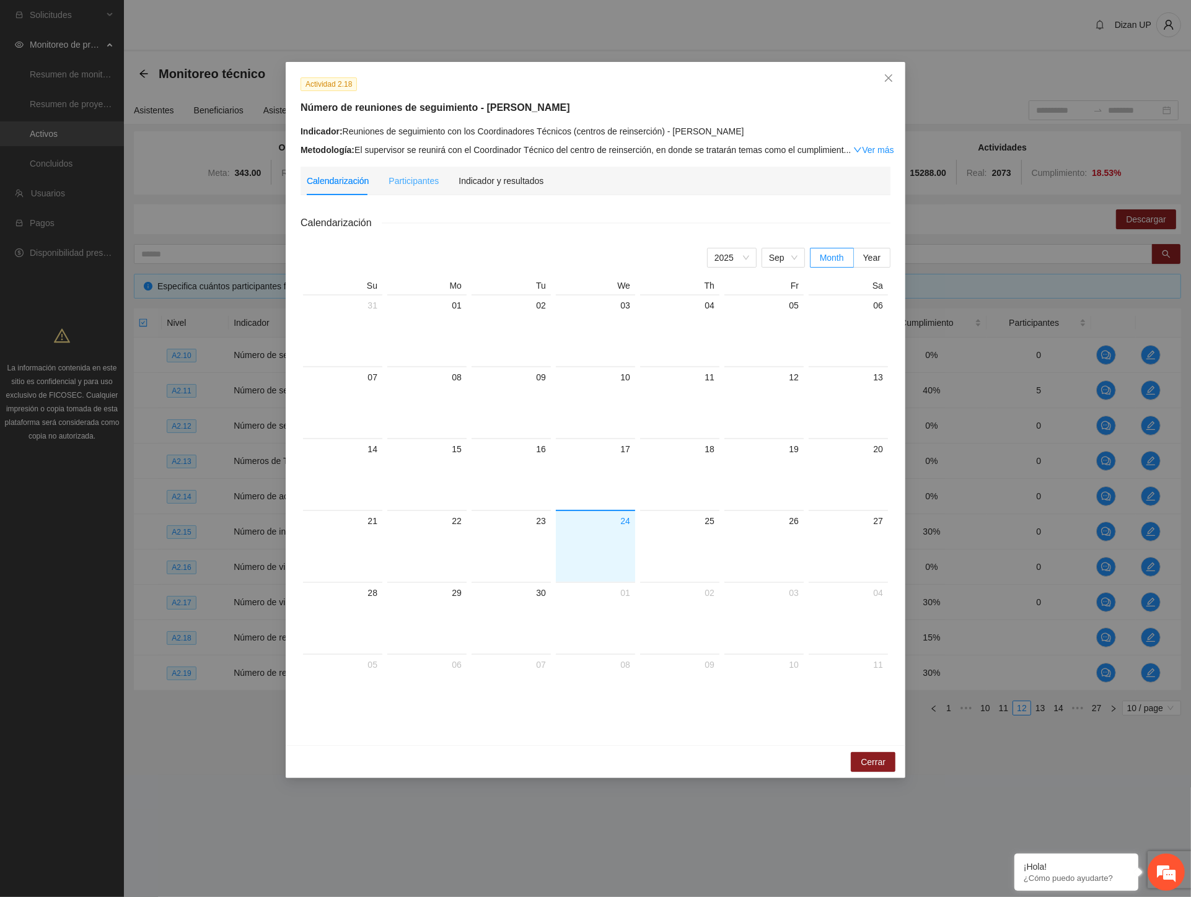
click at [429, 190] on div "Participantes" at bounding box center [413, 181] width 50 height 29
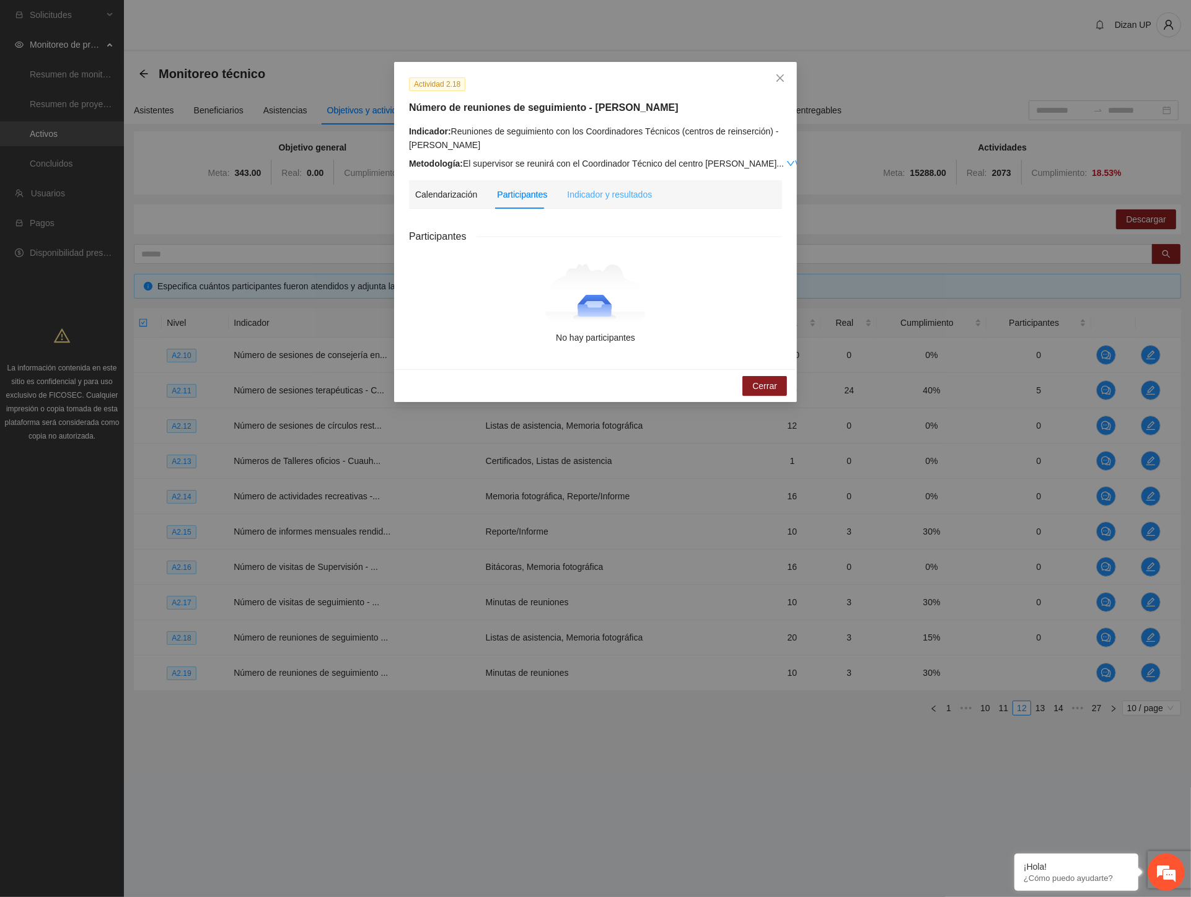
click at [603, 203] on div "Indicador y resultados" at bounding box center [609, 194] width 85 height 29
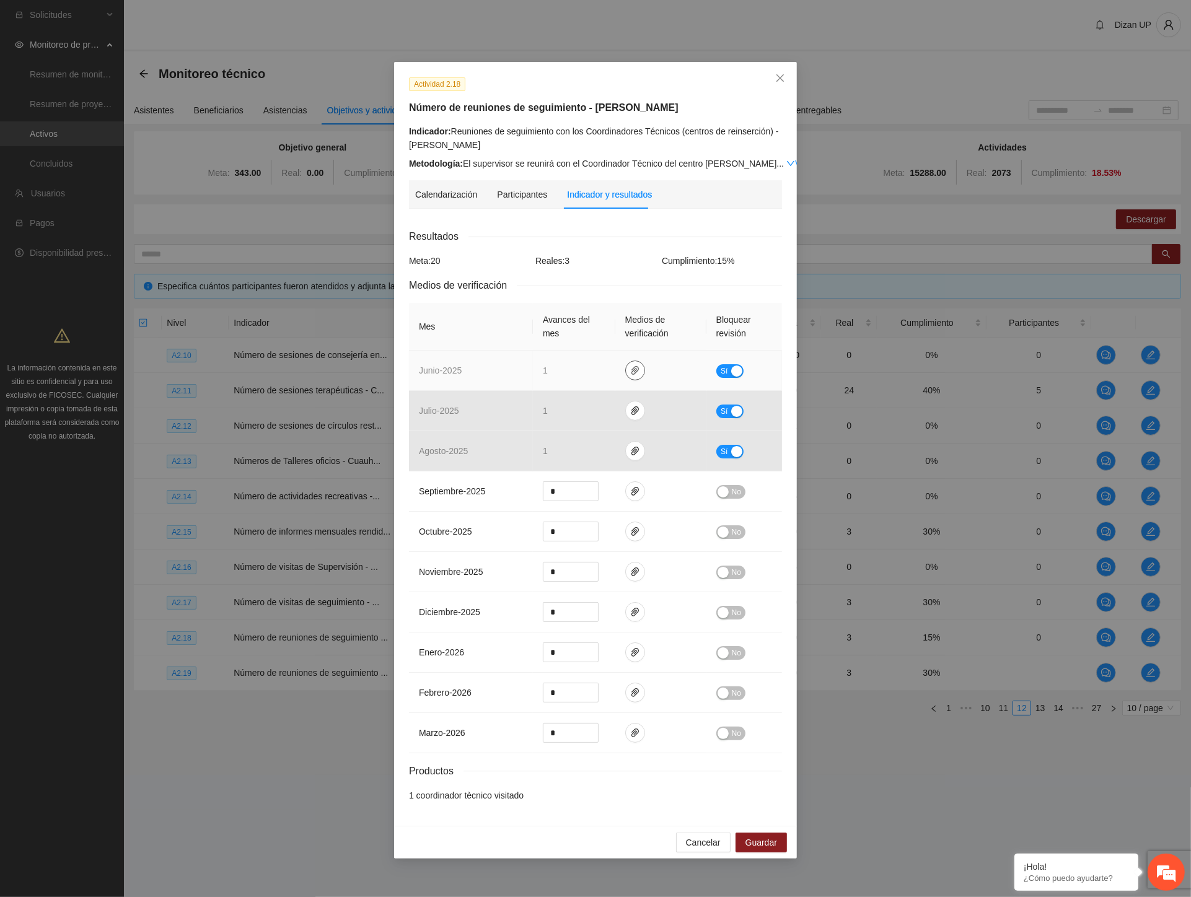
click at [630, 370] on icon "paper-clip" at bounding box center [635, 371] width 10 height 10
click at [561, 331] on link "JUNIO_2025.zip" at bounding box center [638, 335] width 177 height 14
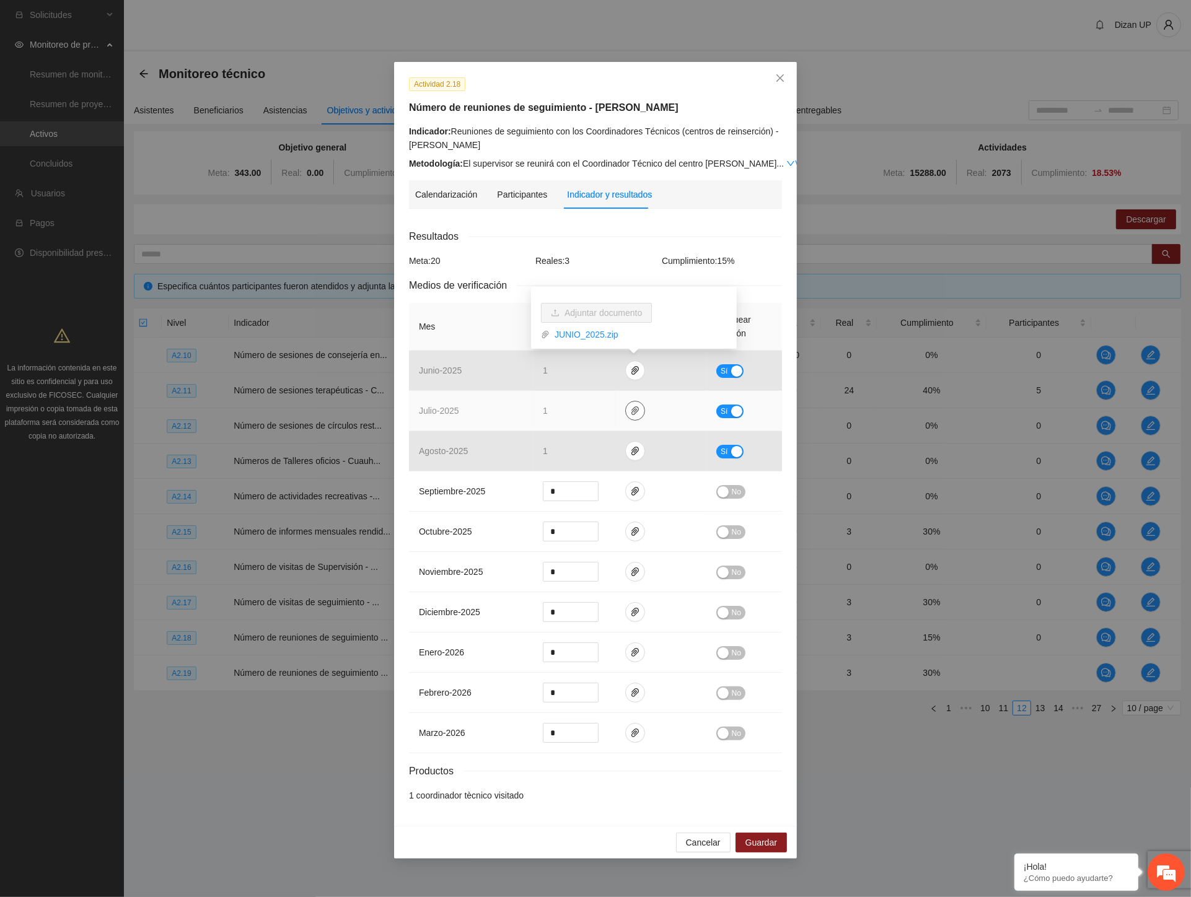
click at [633, 412] on icon "paper-clip" at bounding box center [635, 411] width 10 height 10
click at [559, 374] on link "JULIO_2025.zip" at bounding box center [638, 375] width 177 height 14
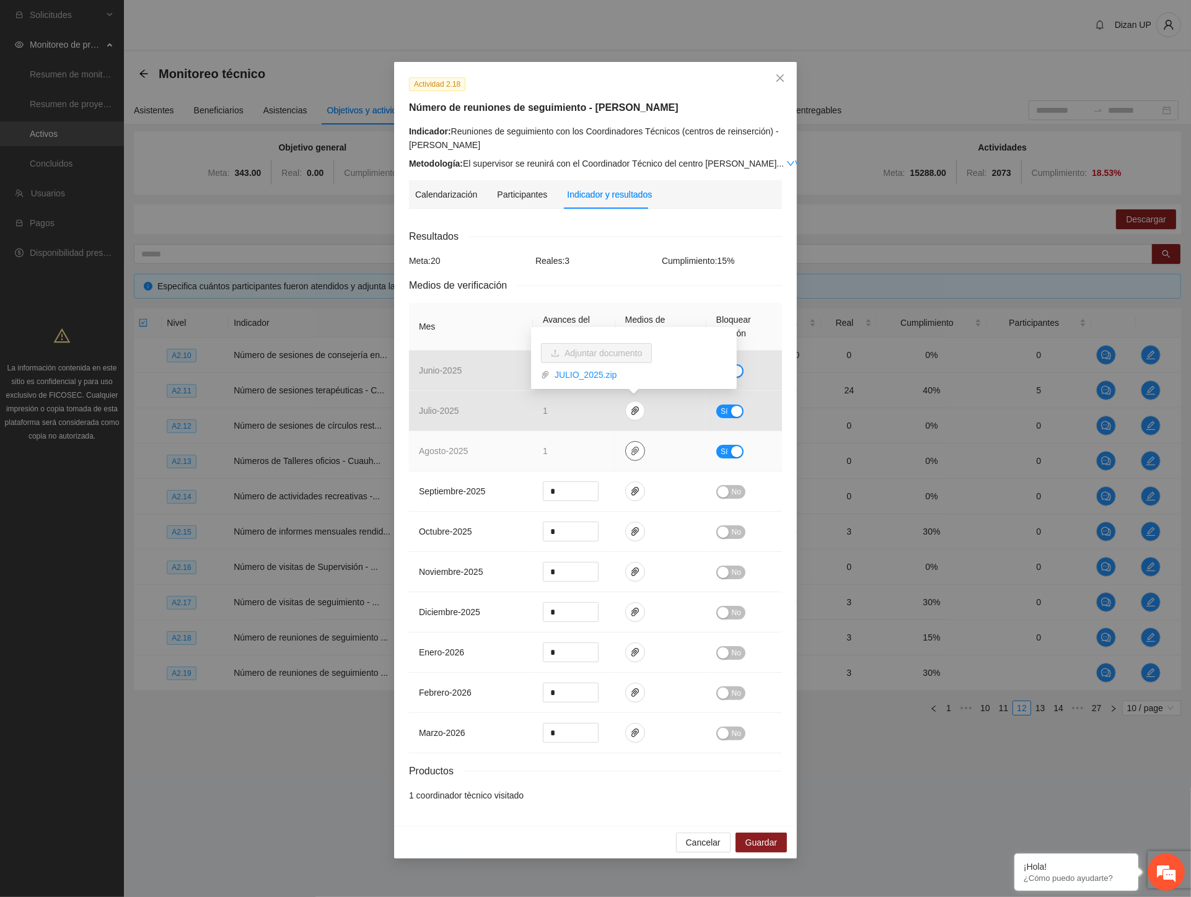
click at [635, 447] on icon "paper-clip" at bounding box center [635, 451] width 10 height 10
click at [579, 413] on link "AGOSTO_2025.zip" at bounding box center [638, 415] width 177 height 14
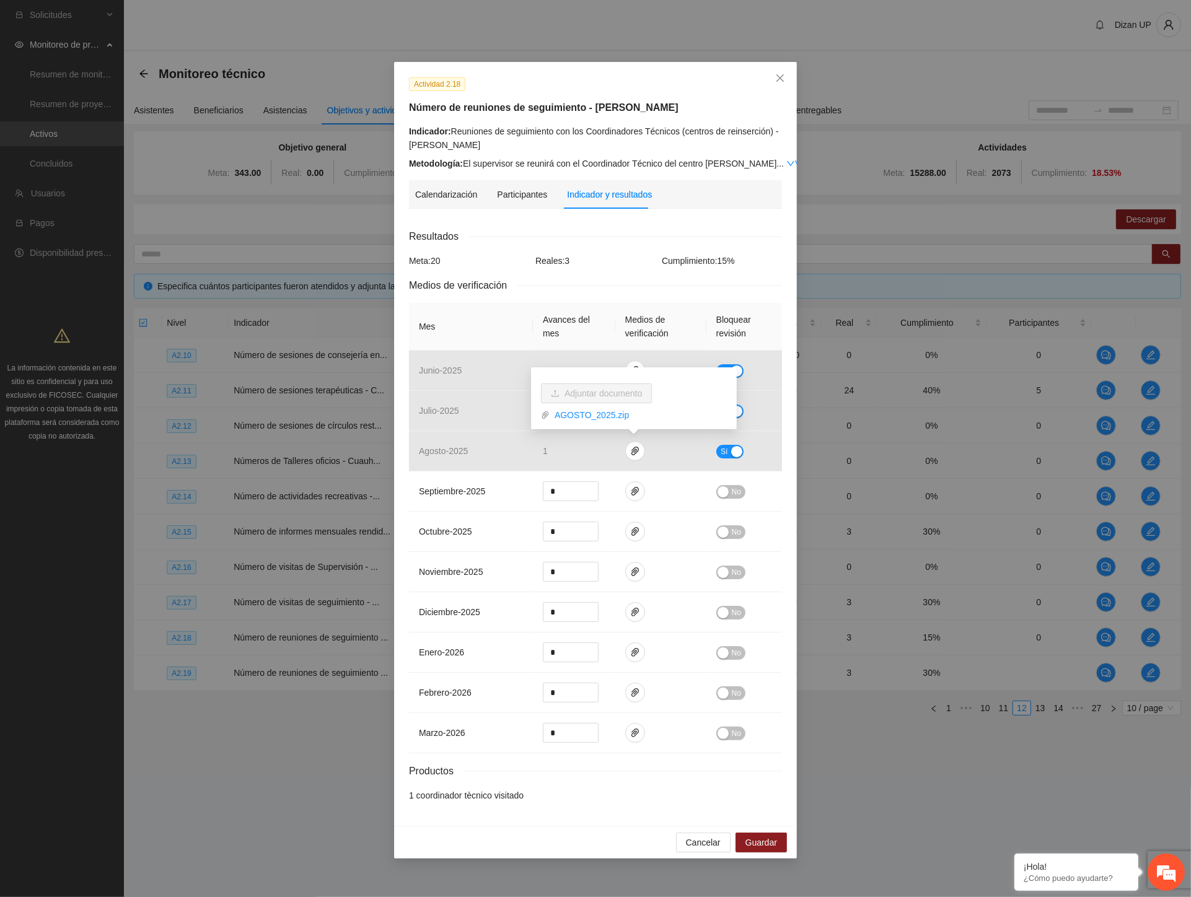
click at [824, 146] on div "Actividad 2.18 Número de reuniones de seguimiento - Cuauhtémoc Indicador: Reuni…" at bounding box center [595, 448] width 1191 height 897
click at [778, 87] on span "Close" at bounding box center [779, 78] width 33 height 33
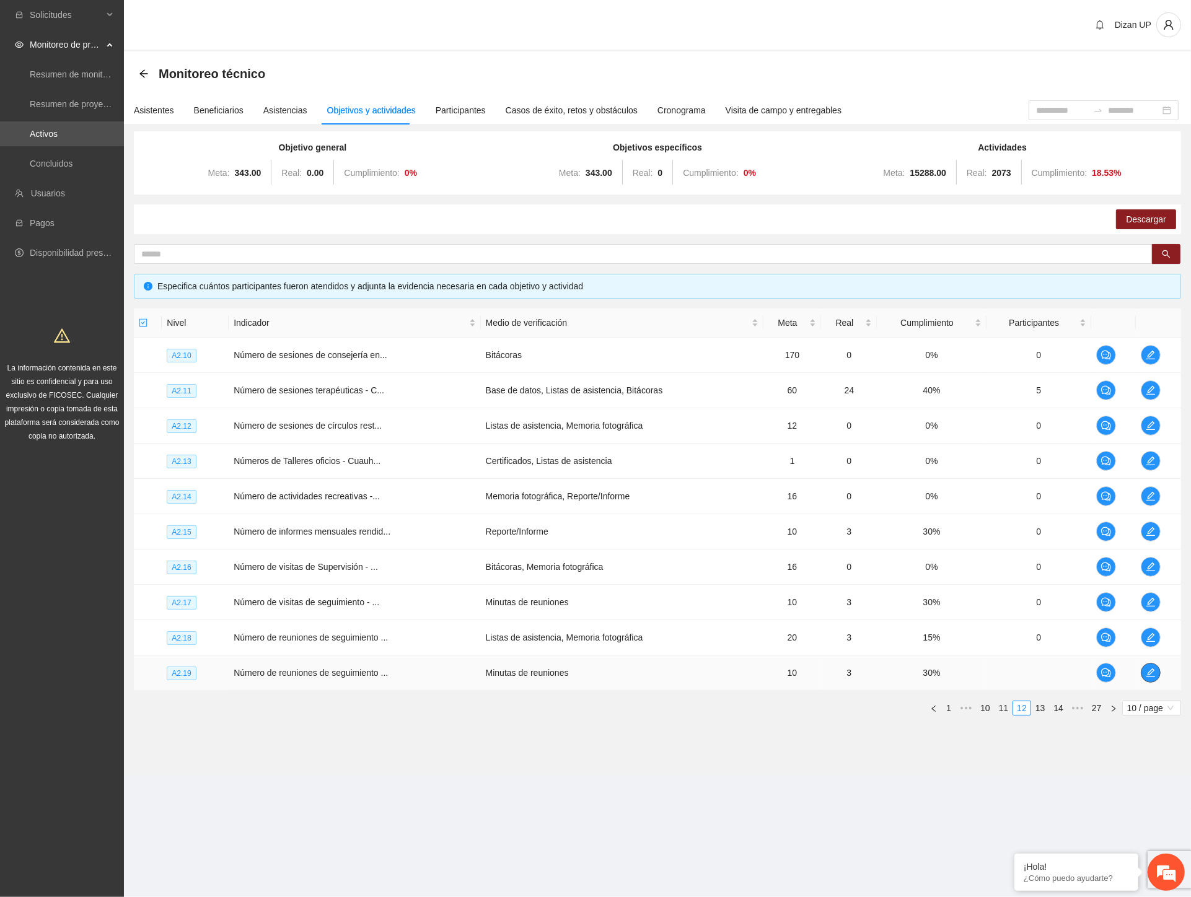
click at [1148, 671] on icon "edit" at bounding box center [1151, 673] width 10 height 10
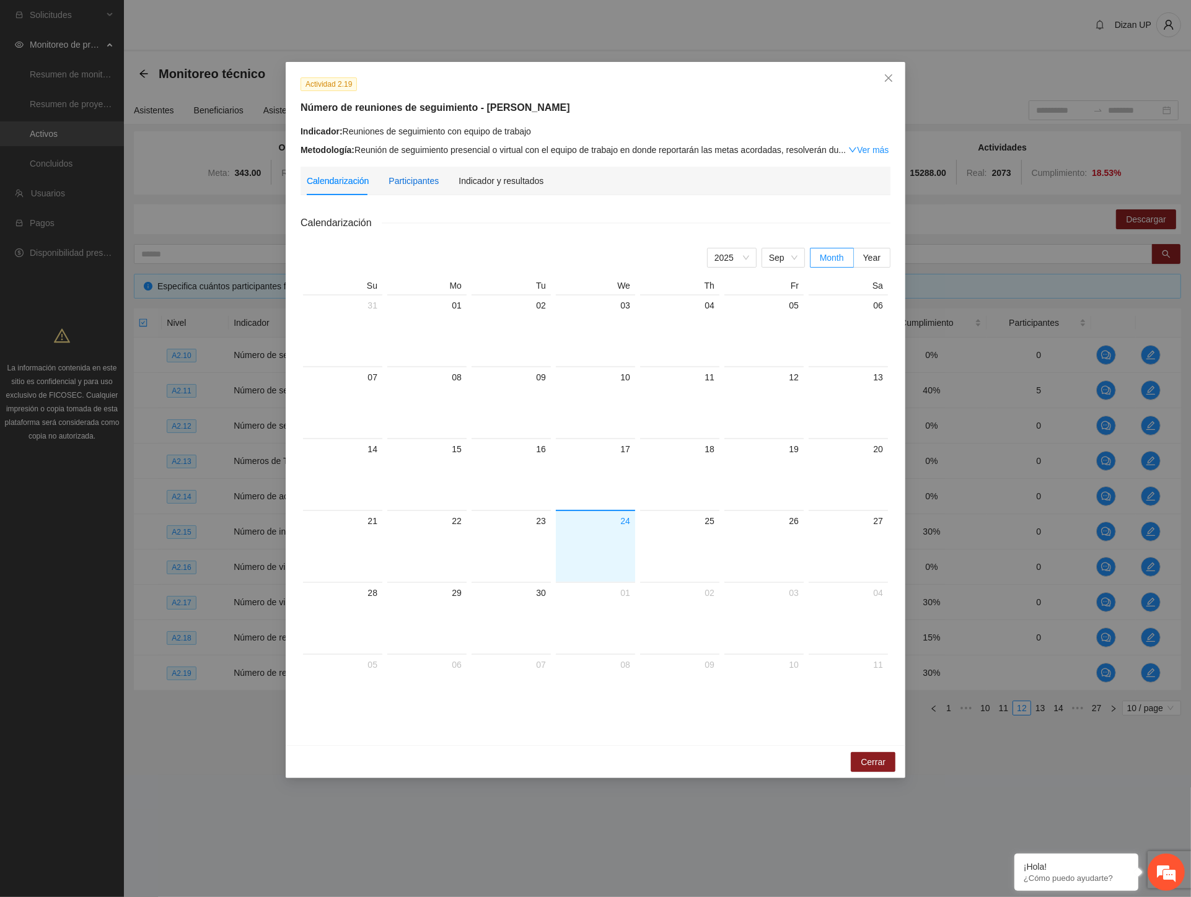
click at [413, 186] on div "Participantes" at bounding box center [413, 181] width 50 height 14
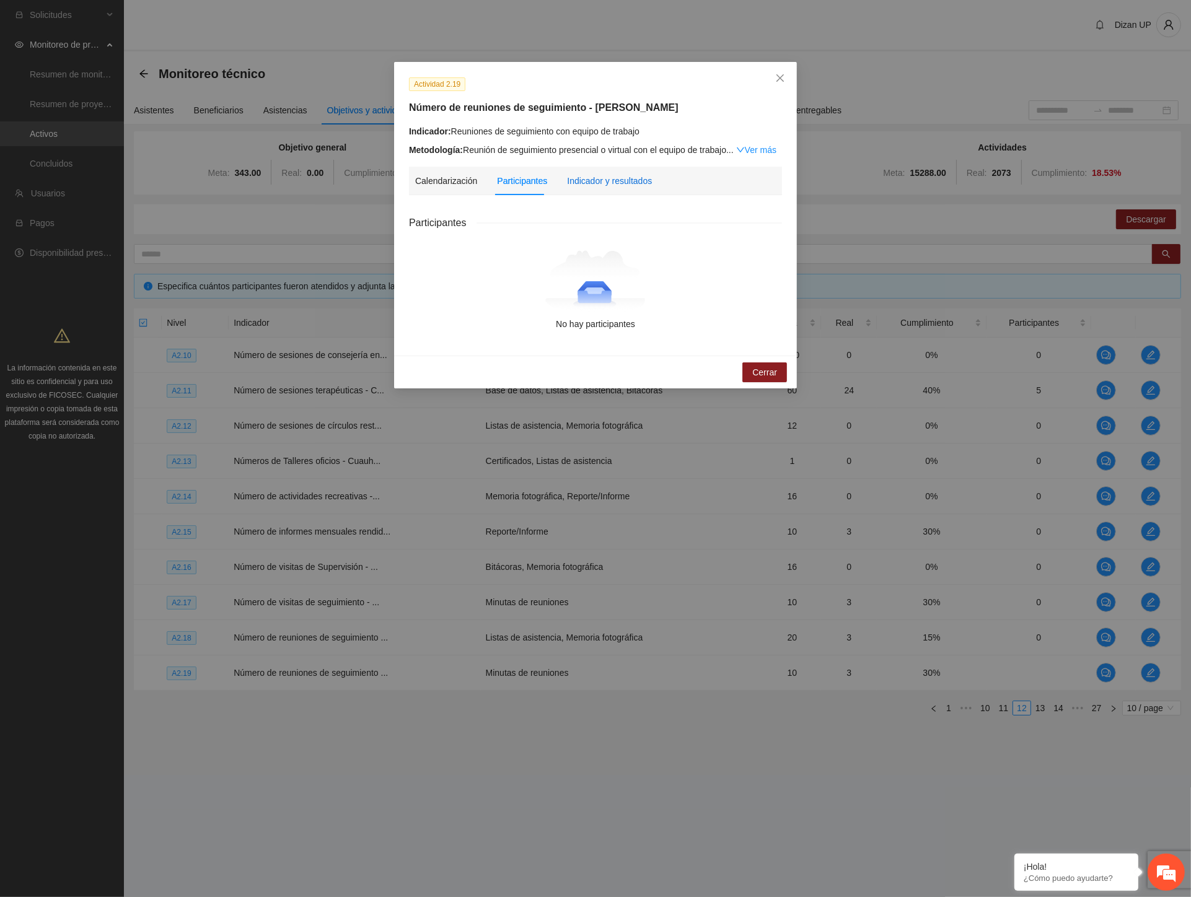
click at [612, 182] on div "Indicador y resultados" at bounding box center [609, 181] width 85 height 14
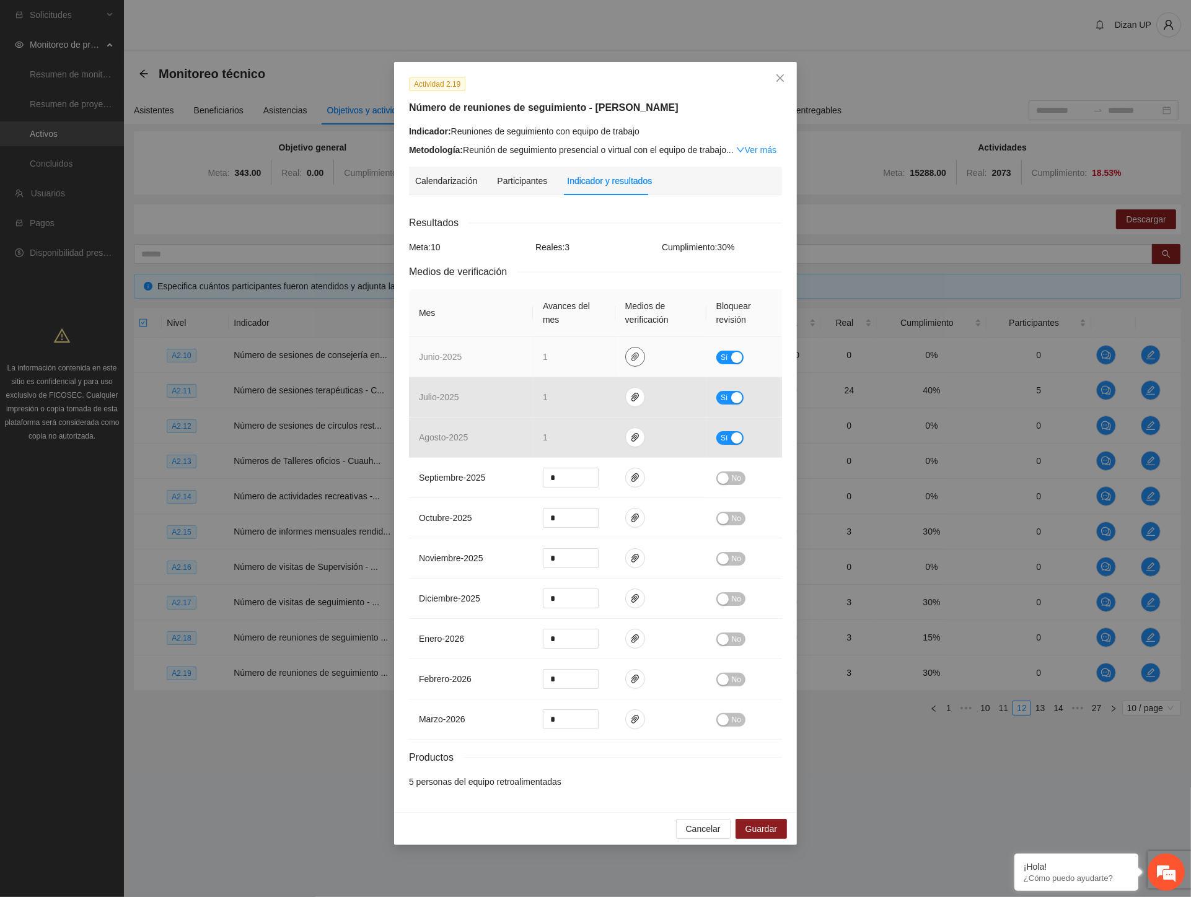
click at [633, 359] on icon "paper-clip" at bounding box center [635, 357] width 10 height 10
click at [586, 317] on link "JUNIO_2025.zip" at bounding box center [638, 321] width 177 height 14
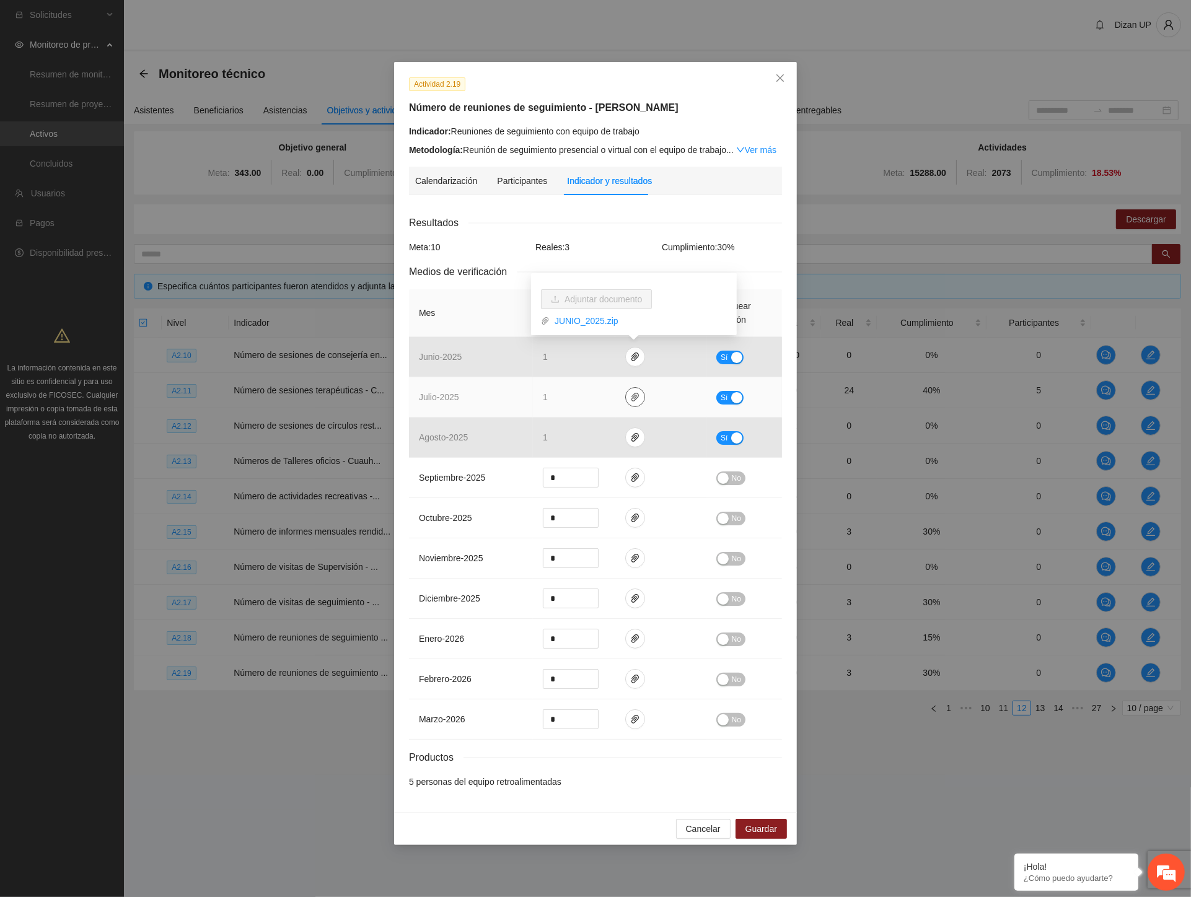
drag, startPoint x: 632, startPoint y: 398, endPoint x: 610, endPoint y: 385, distance: 25.3
click at [632, 398] on icon "paper-clip" at bounding box center [635, 397] width 10 height 10
click at [581, 361] on link "JULIO_2025.zip" at bounding box center [638, 361] width 177 height 14
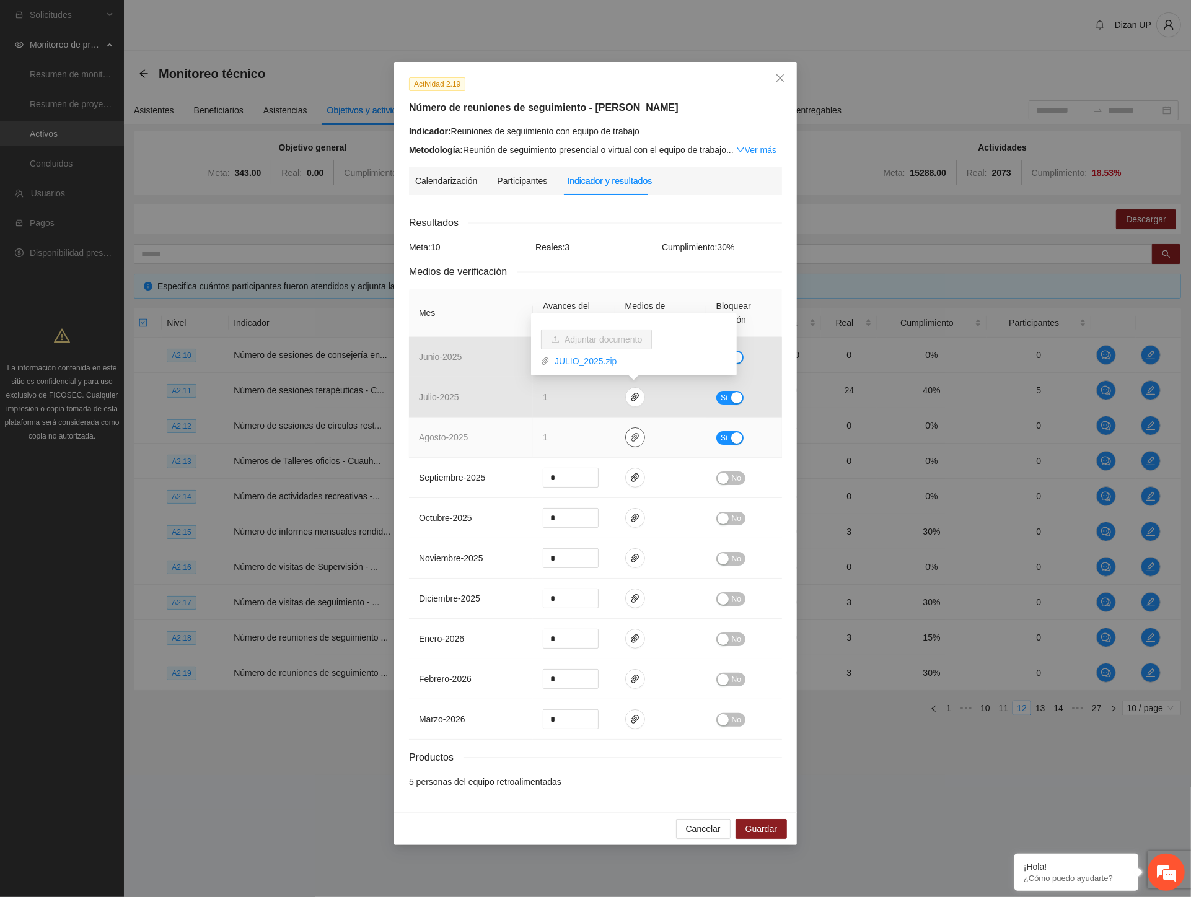
click at [634, 434] on icon "paper-clip" at bounding box center [634, 437] width 7 height 9
click at [579, 399] on link "AGOSTO_2025.zip" at bounding box center [638, 402] width 177 height 14
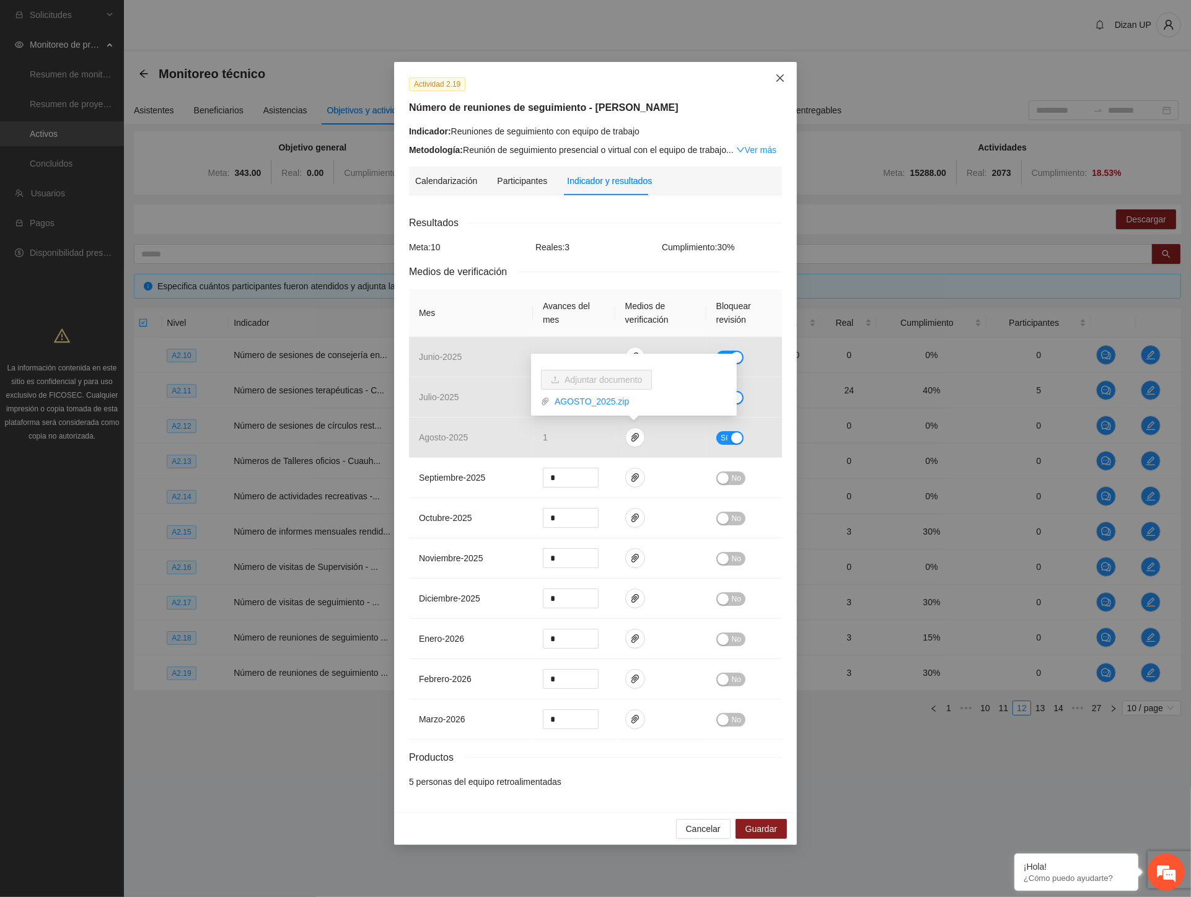
click at [783, 71] on span "Close" at bounding box center [779, 78] width 33 height 33
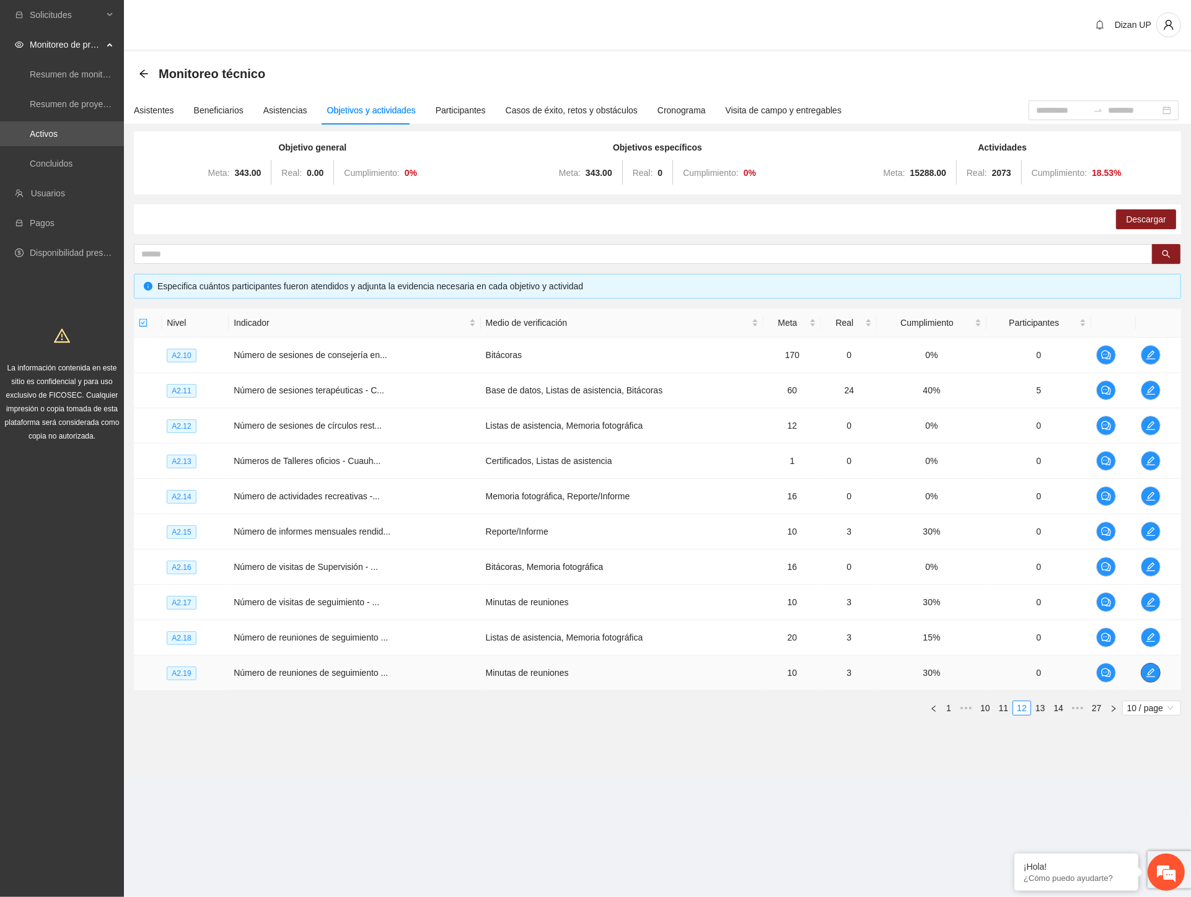
click at [1153, 669] on icon "edit" at bounding box center [1151, 673] width 10 height 10
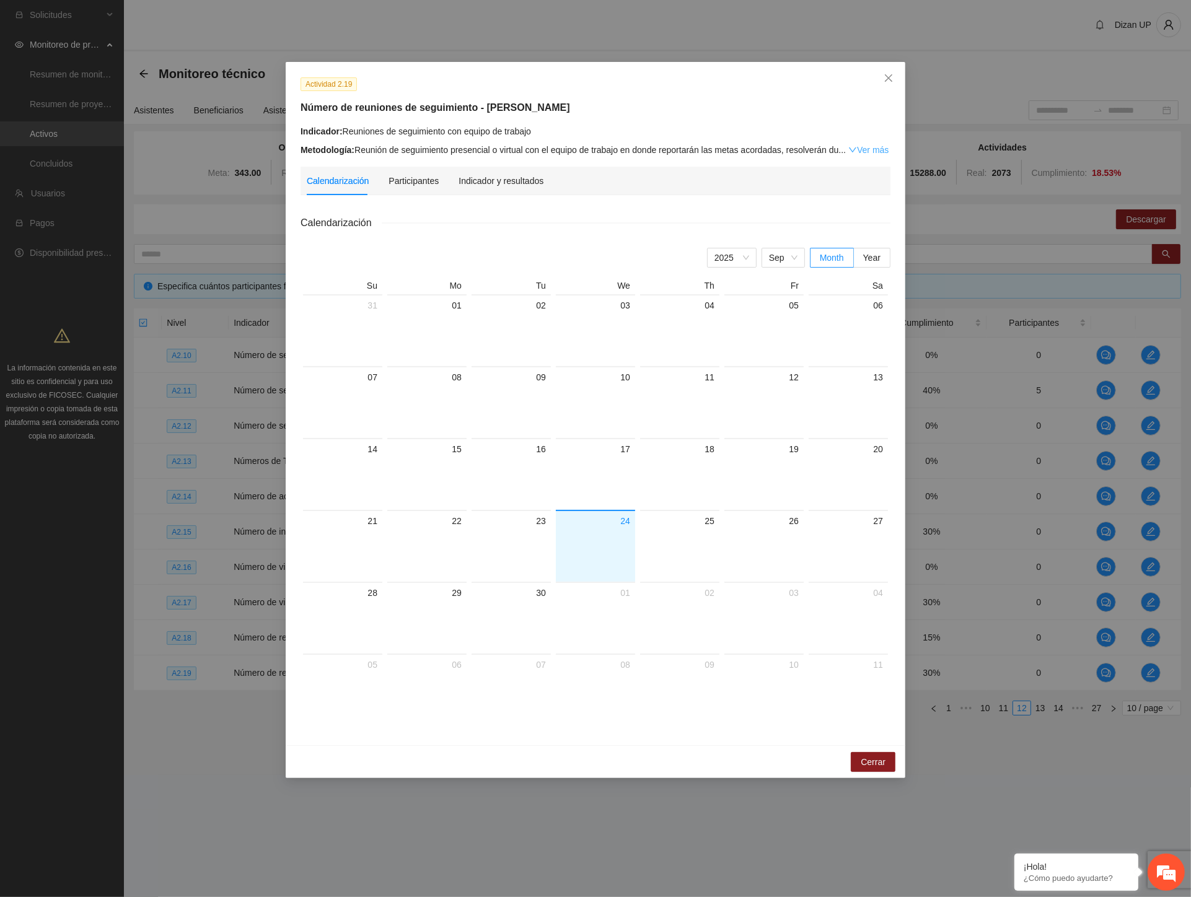
click at [866, 153] on link "Ver más" at bounding box center [868, 150] width 40 height 10
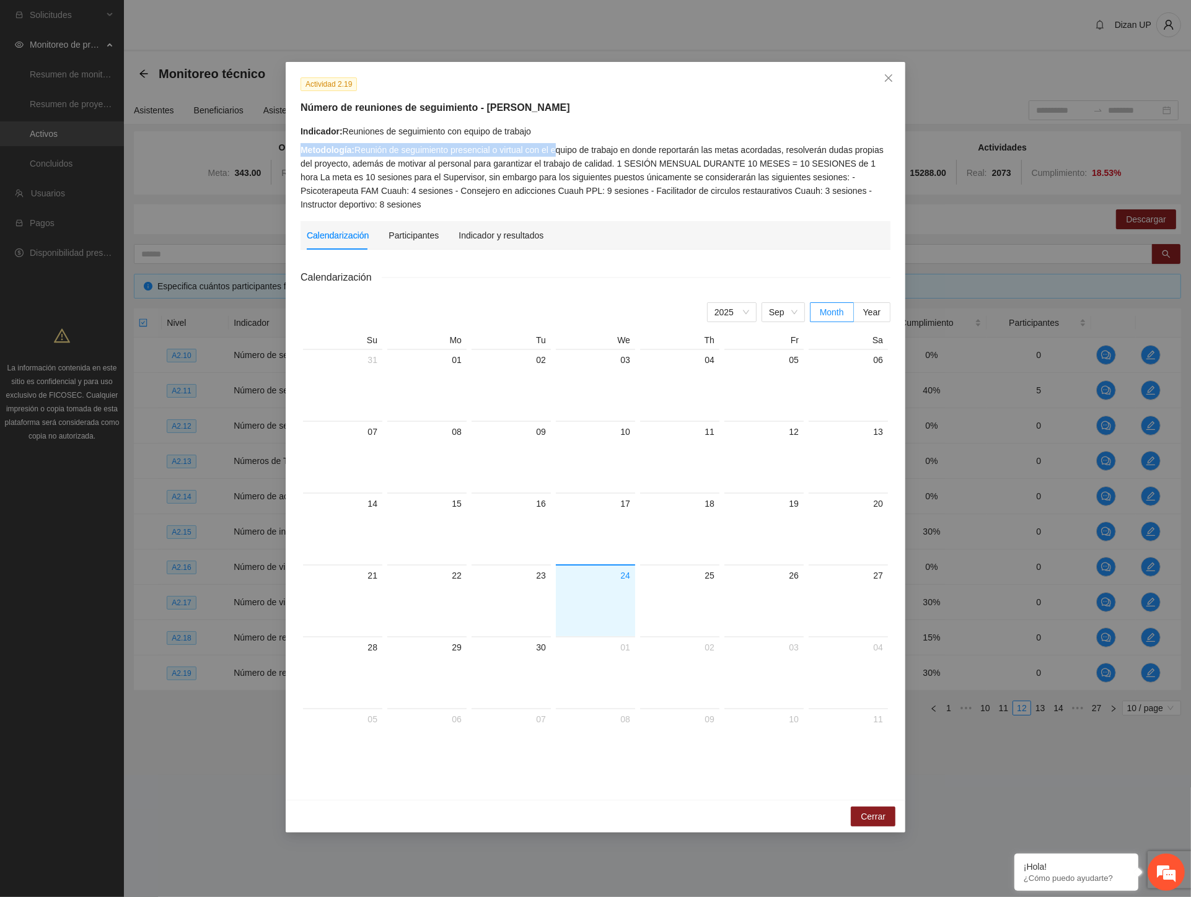
drag, startPoint x: 640, startPoint y: 151, endPoint x: 800, endPoint y: 138, distance: 161.0
click at [800, 138] on div "Indicador: Reuniones de seguimiento con equipo de trabajo Metodología: Reunión …" at bounding box center [595, 168] width 590 height 87
click at [677, 152] on div "Metodología: Reunión de seguimiento presencial o virtual con el equipo de traba…" at bounding box center [595, 177] width 590 height 68
click at [744, 146] on div "Metodología: Reunión de seguimiento presencial o virtual con el equipo de traba…" at bounding box center [595, 177] width 590 height 68
drag, startPoint x: 680, startPoint y: 235, endPoint x: 835, endPoint y: 141, distance: 181.8
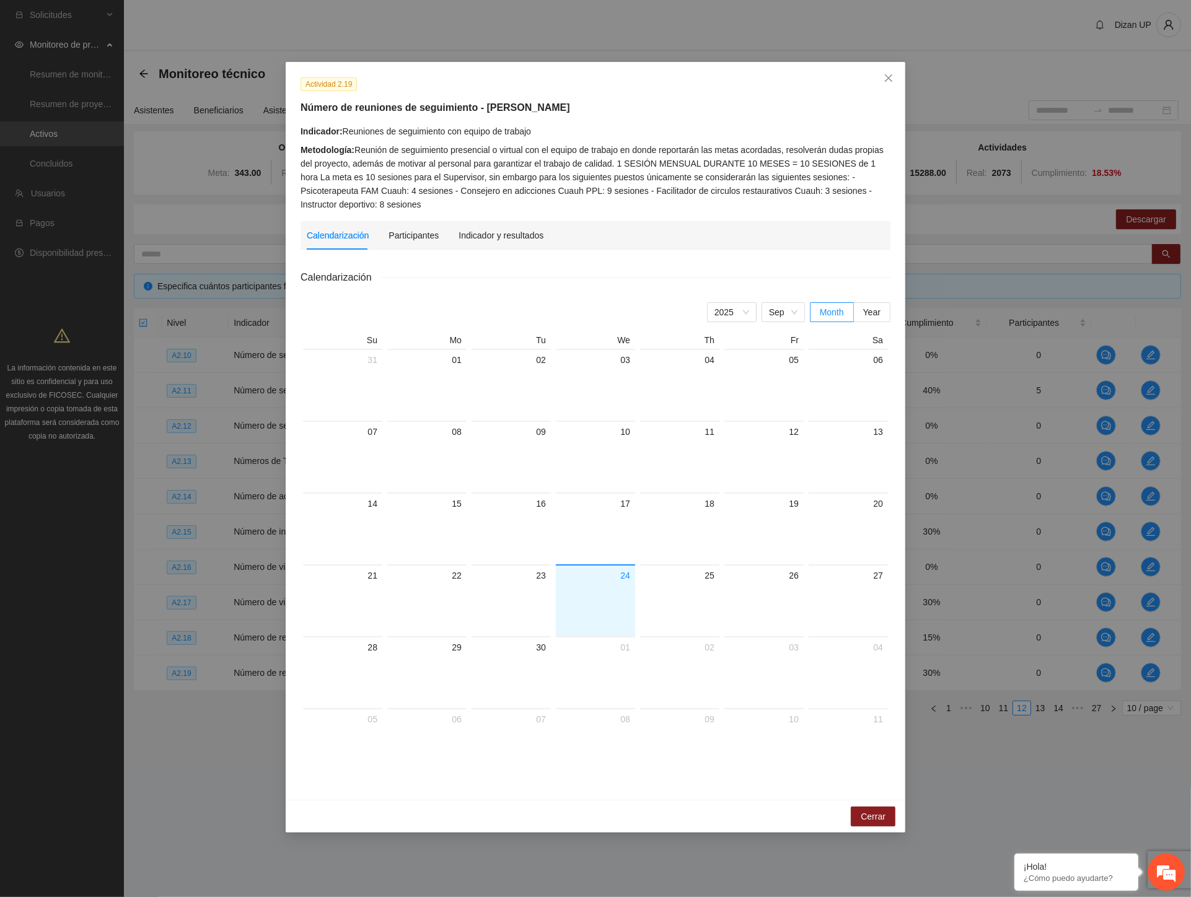
click at [682, 234] on div "Calendarización Participantes Indicador y resultados" at bounding box center [595, 235] width 577 height 29
click at [893, 79] on span "Close" at bounding box center [888, 78] width 33 height 33
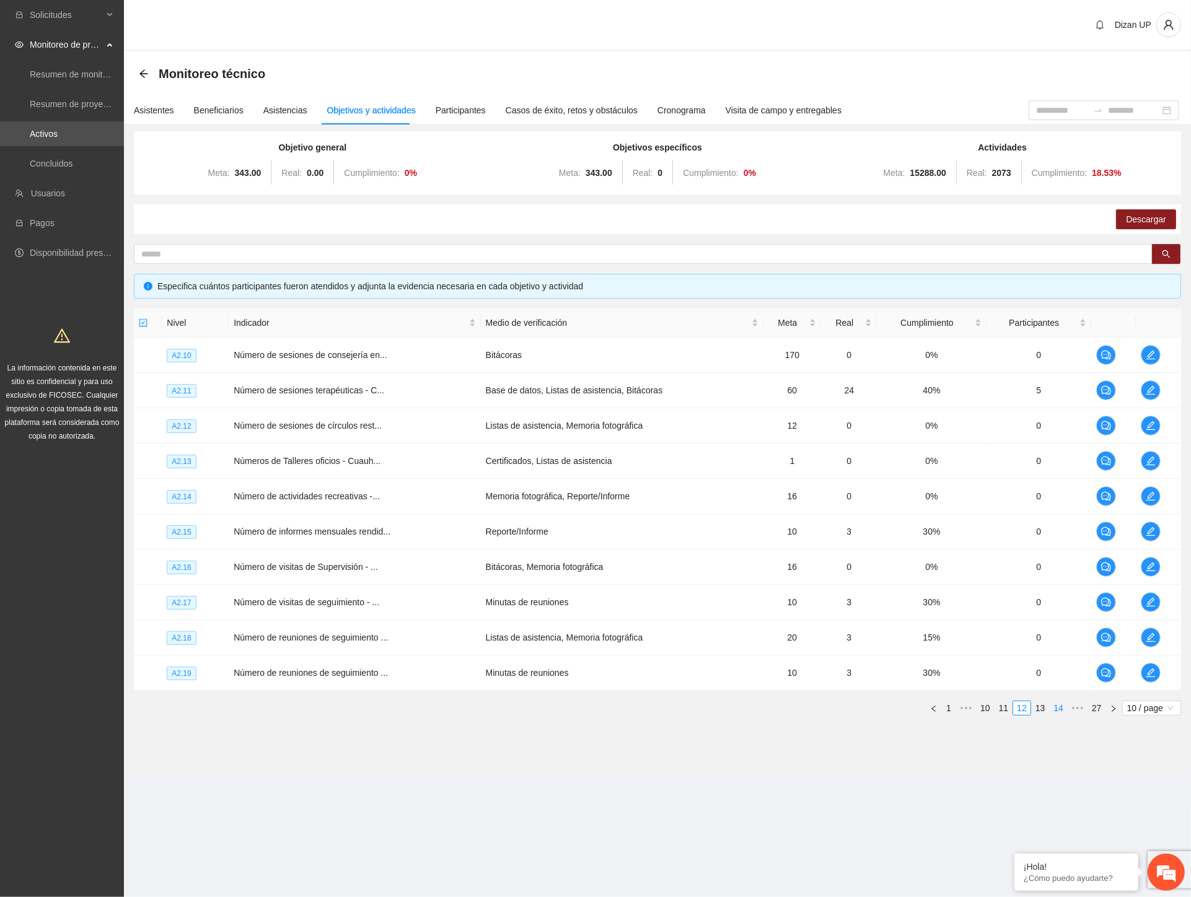
click at [1039, 708] on link "13" at bounding box center [1040, 708] width 17 height 14
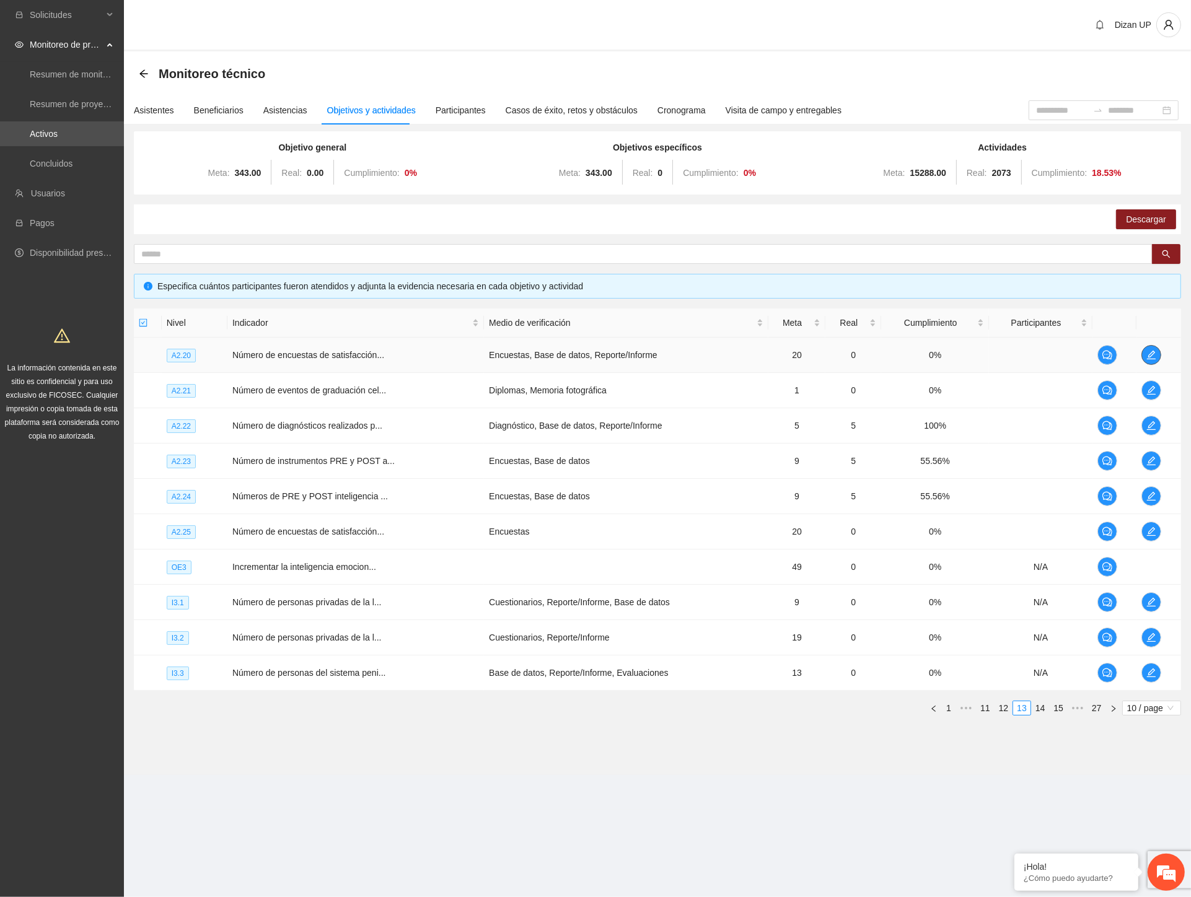
click at [1151, 351] on icon "edit" at bounding box center [1151, 355] width 10 height 10
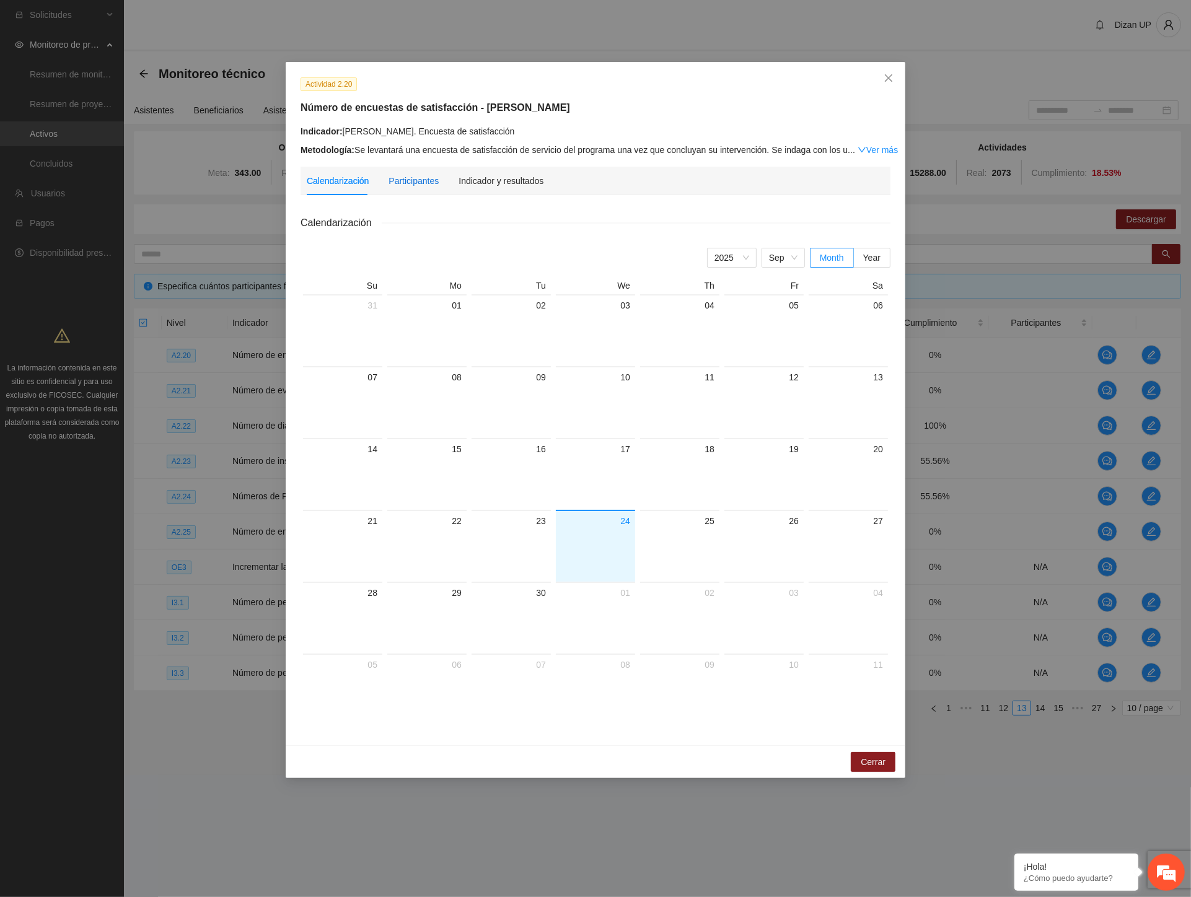
click at [419, 183] on div "Participantes" at bounding box center [413, 181] width 50 height 14
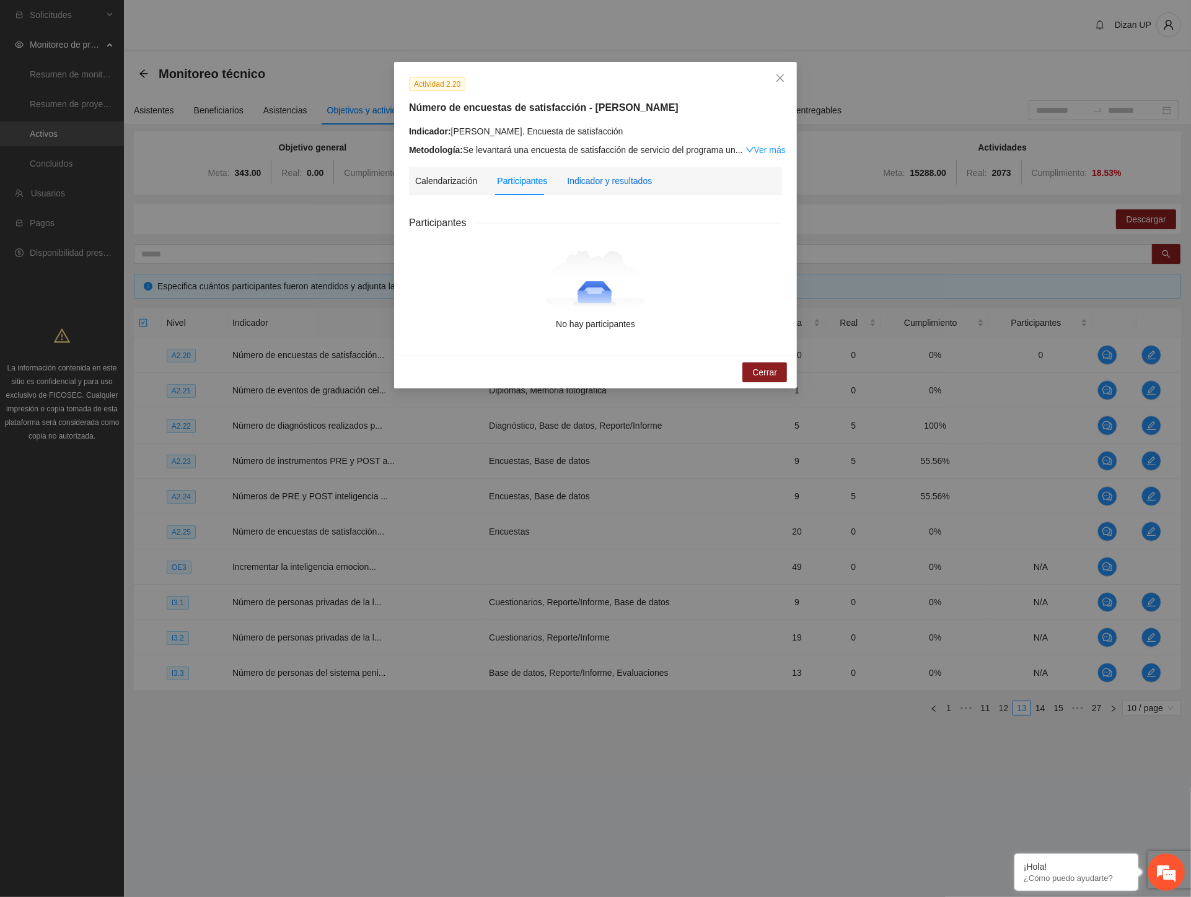
click at [614, 176] on div "Indicador y resultados" at bounding box center [609, 181] width 85 height 14
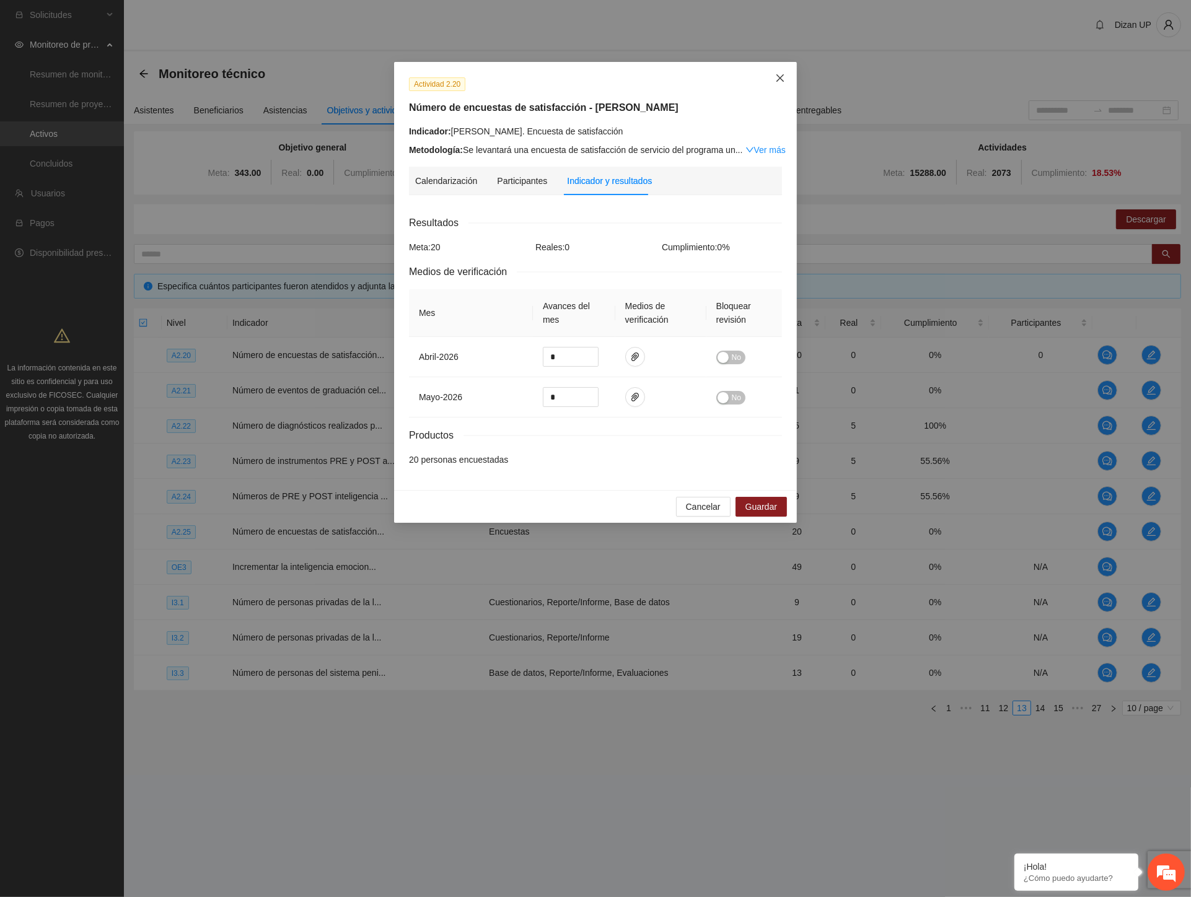
click at [785, 72] on span "Close" at bounding box center [779, 78] width 33 height 33
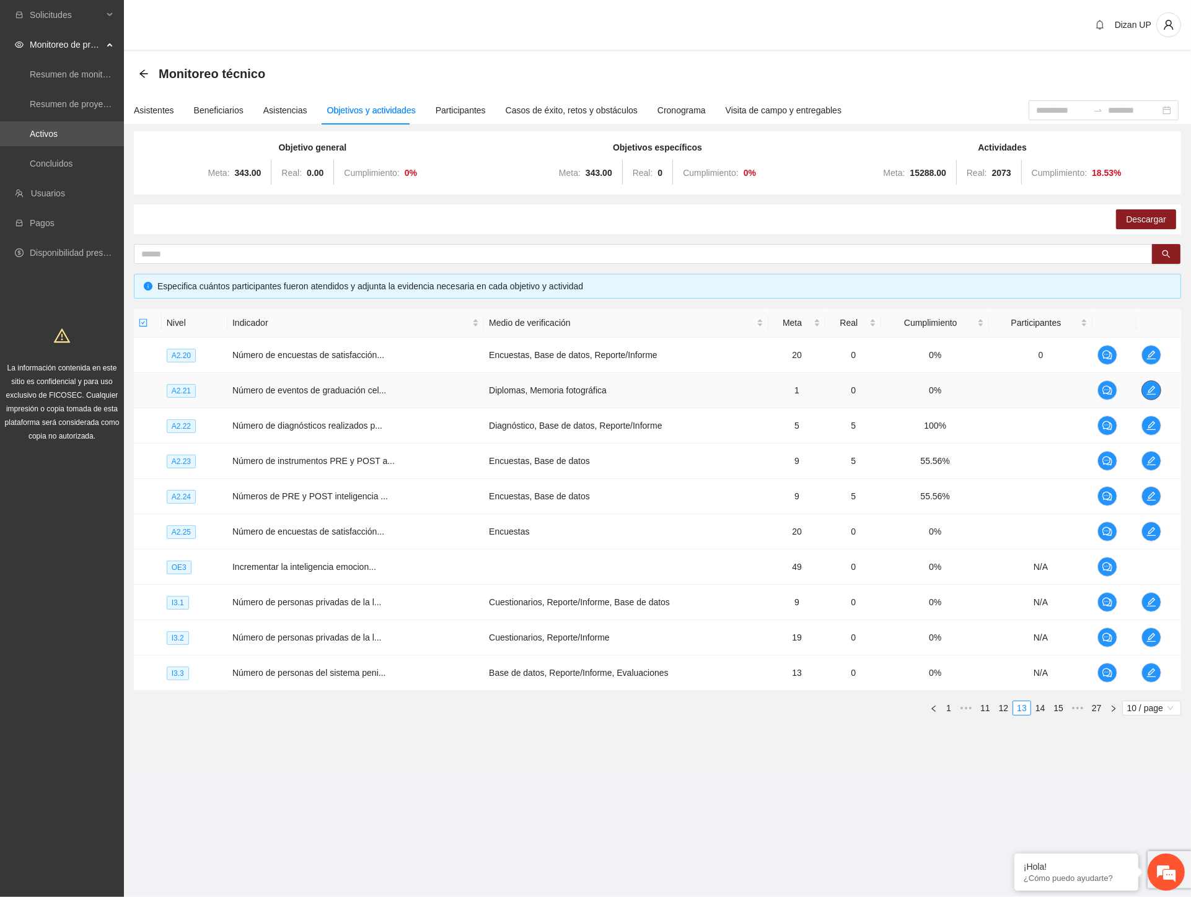
click at [1157, 387] on span "edit" at bounding box center [1151, 390] width 19 height 10
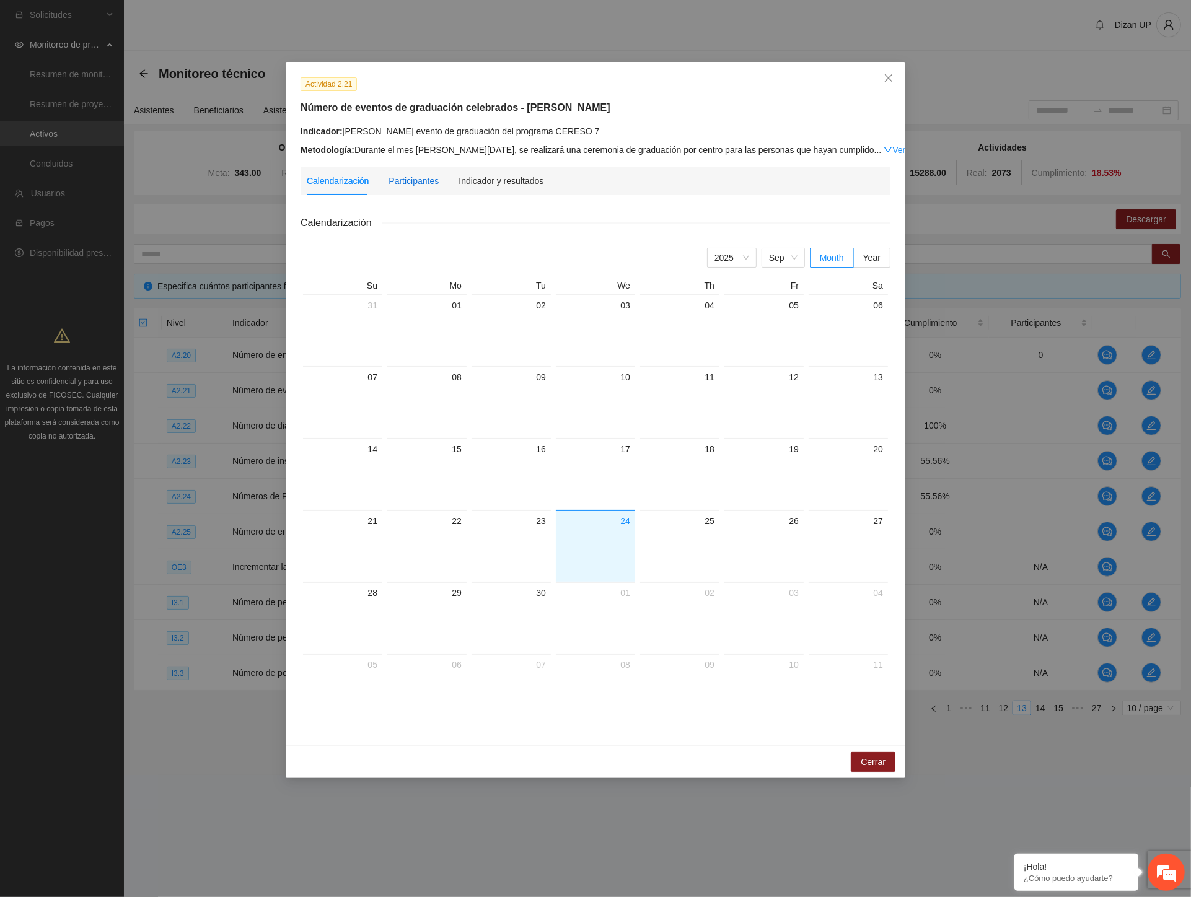
click at [410, 177] on div "Participantes" at bounding box center [413, 181] width 50 height 14
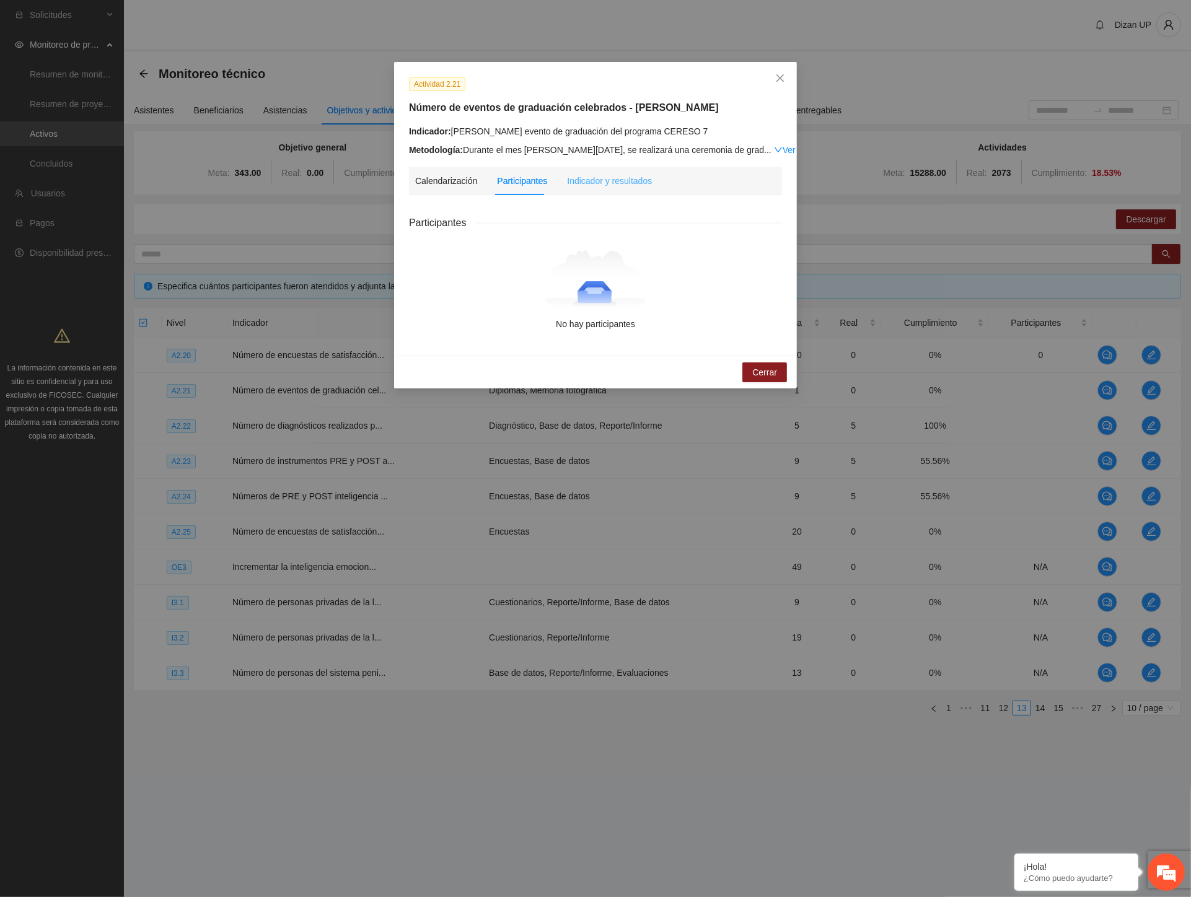
click at [614, 172] on div "Indicador y resultados" at bounding box center [609, 181] width 85 height 29
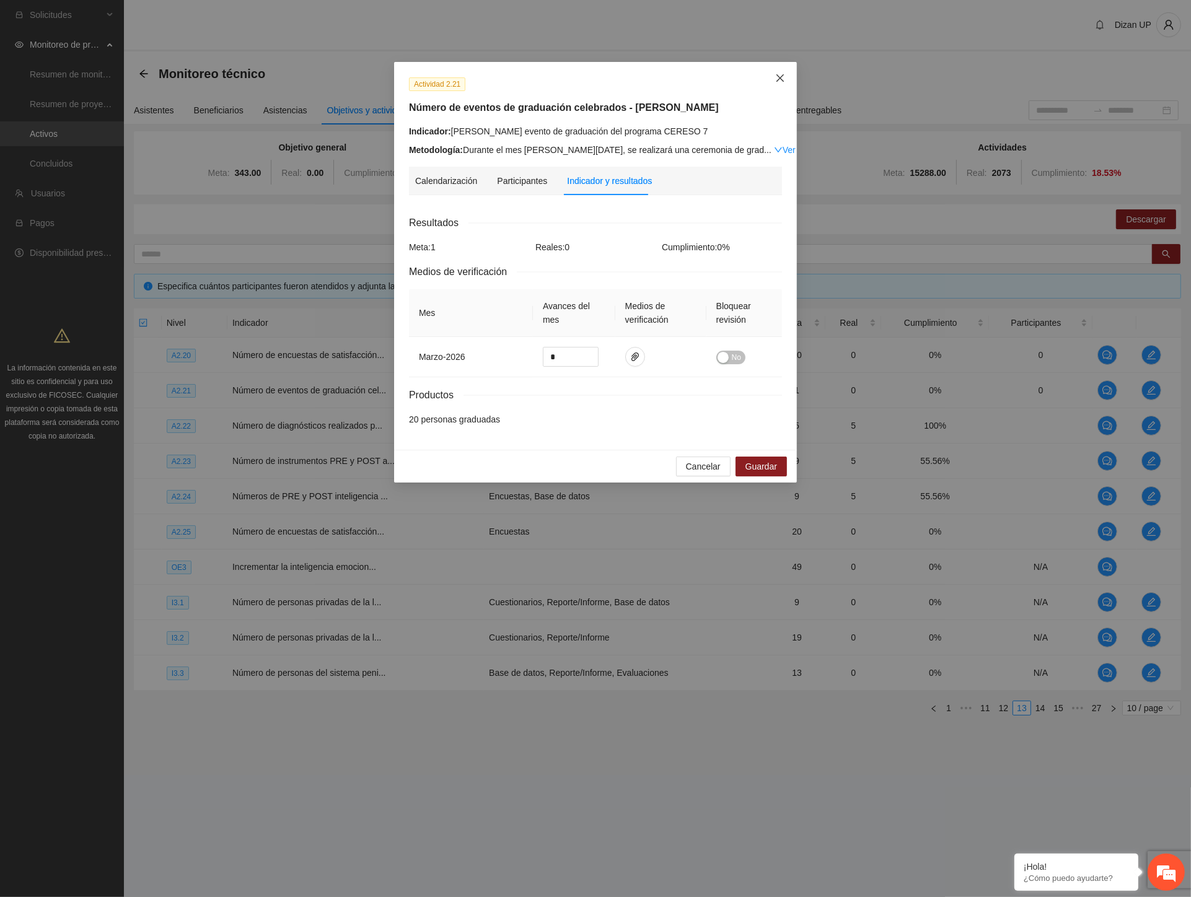
click at [784, 72] on span "Close" at bounding box center [779, 78] width 33 height 33
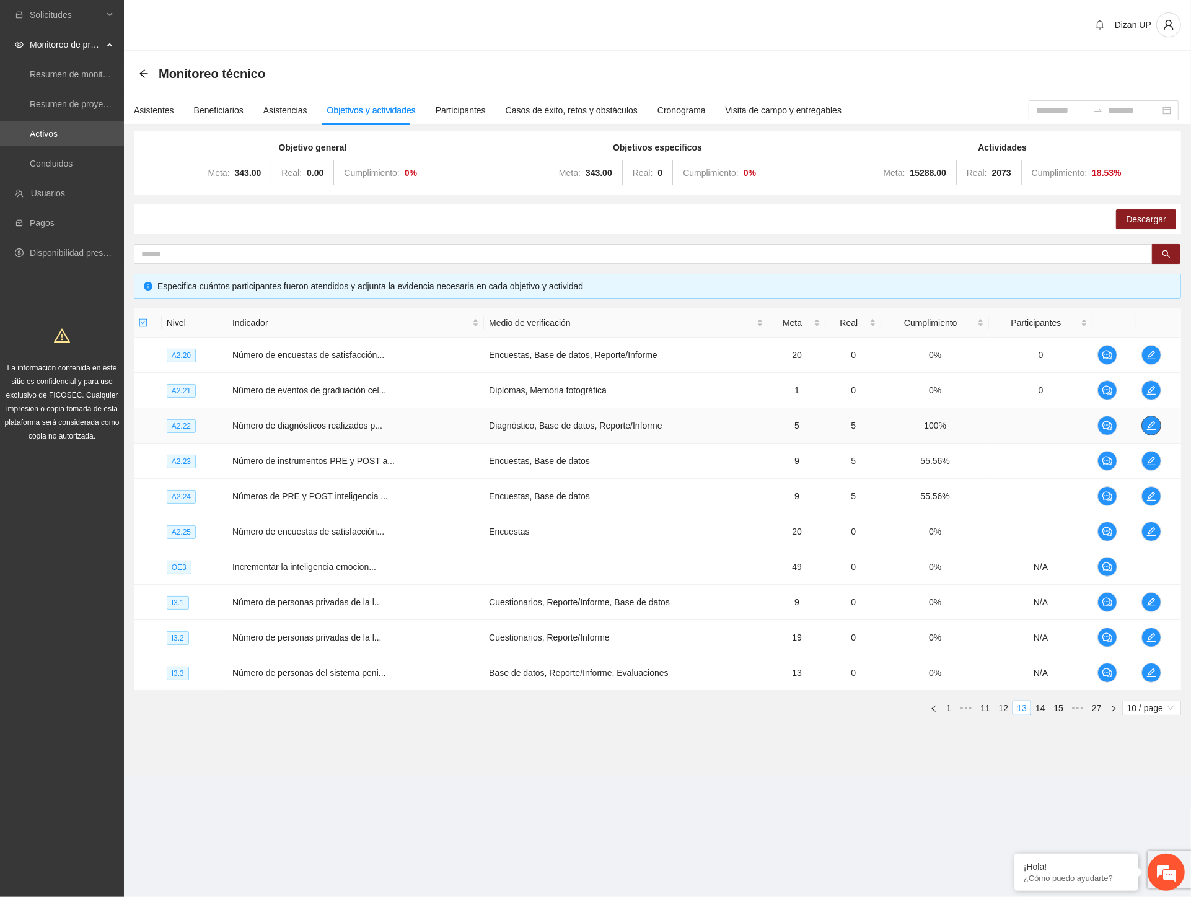
click at [1151, 424] on icon "edit" at bounding box center [1151, 425] width 9 height 9
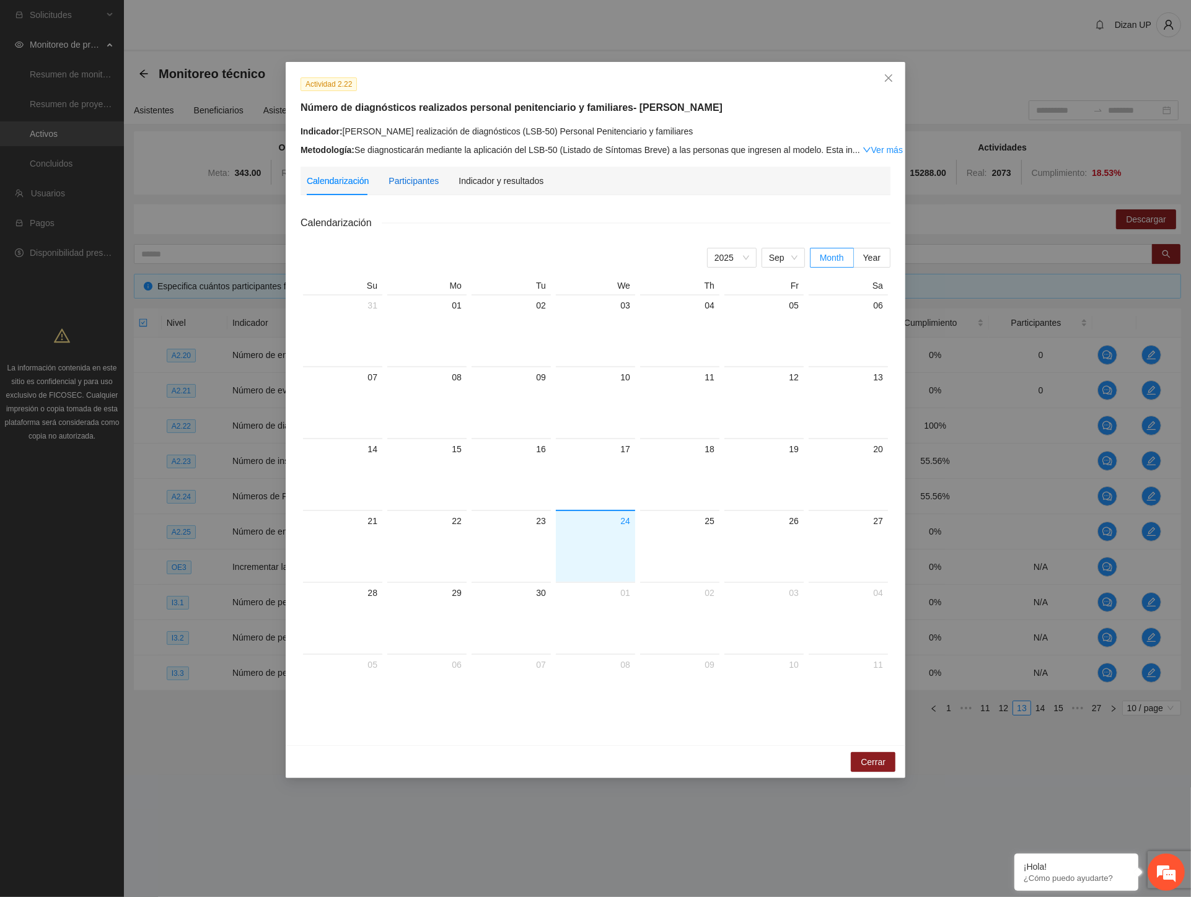
click at [416, 184] on div "Participantes" at bounding box center [413, 181] width 50 height 14
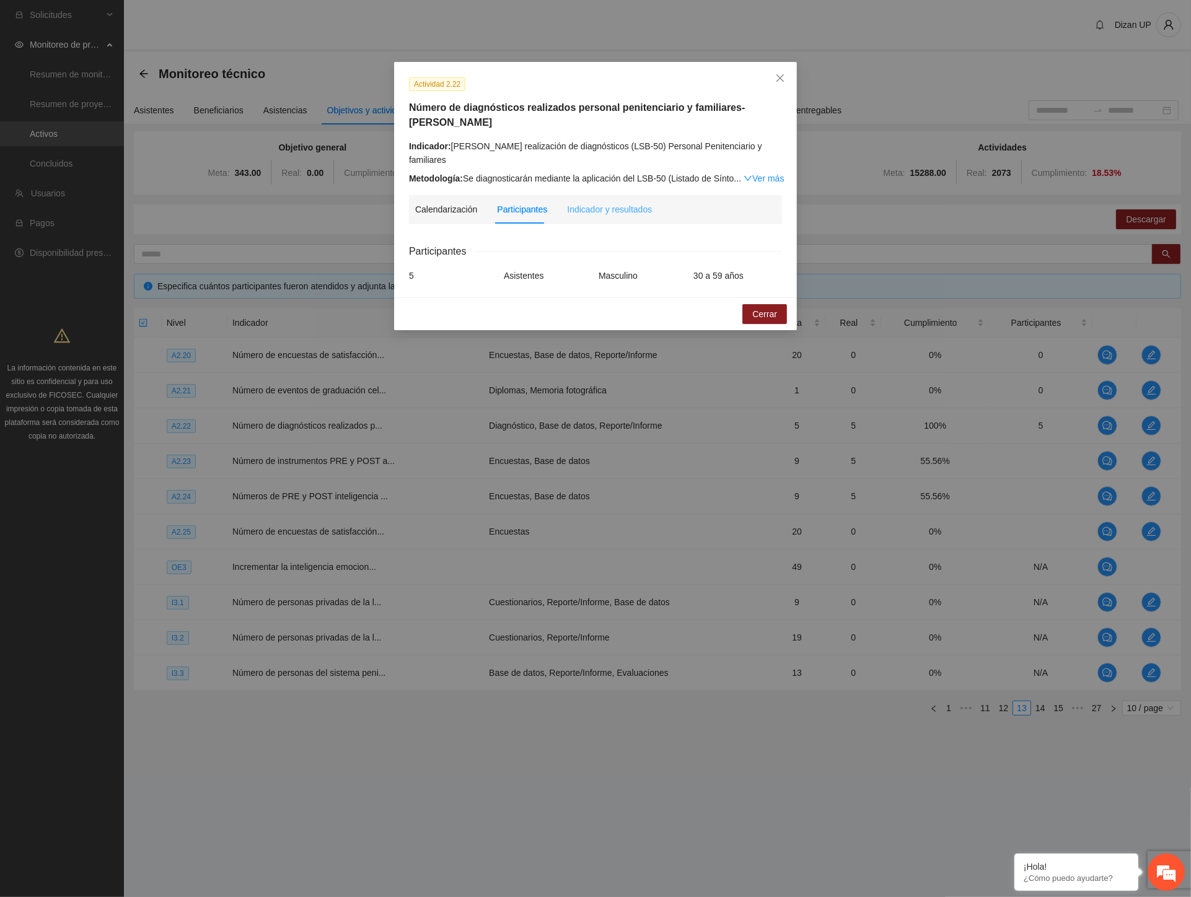
click at [611, 206] on div "Indicador y resultados" at bounding box center [609, 209] width 85 height 29
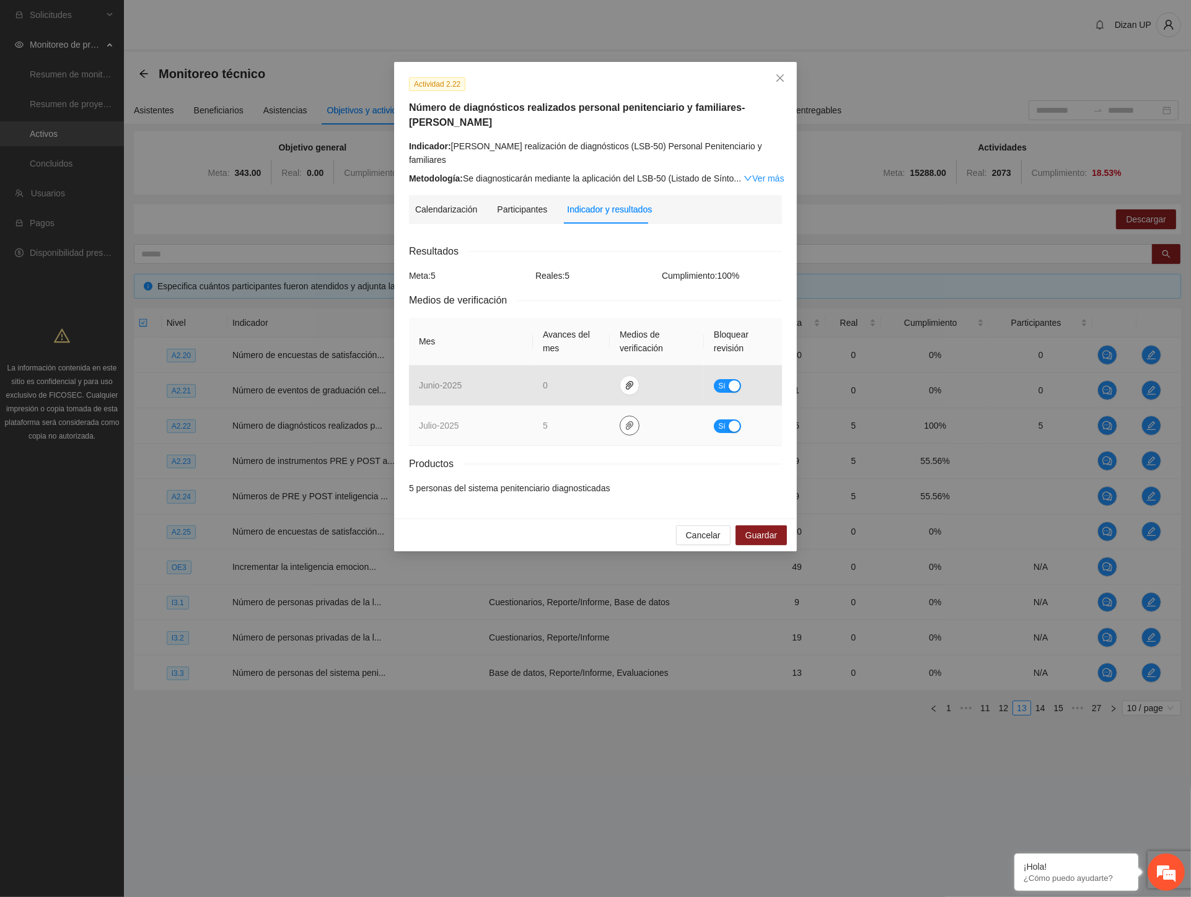
click at [625, 421] on icon "paper-clip" at bounding box center [630, 426] width 10 height 10
click at [555, 374] on link "JULIO_2025.zip" at bounding box center [631, 376] width 177 height 14
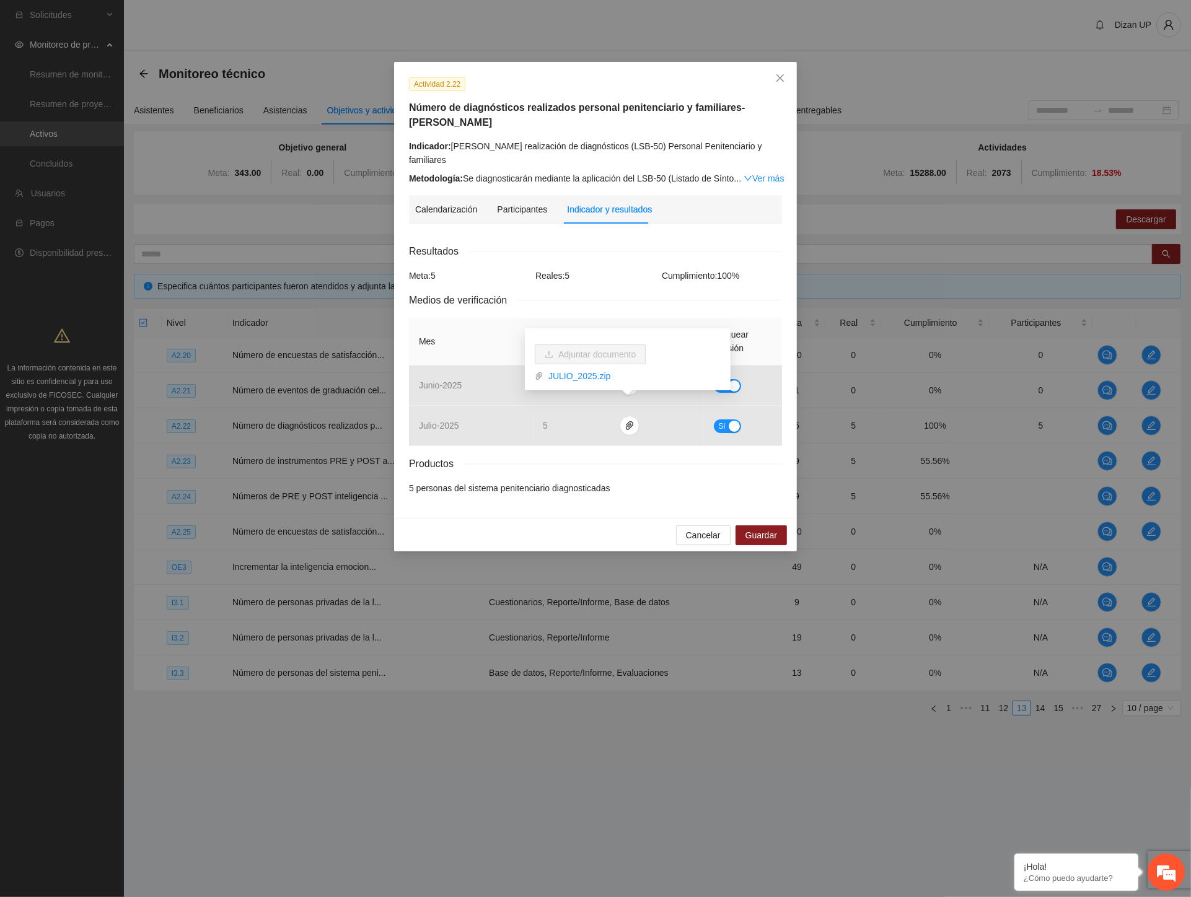
click at [325, 246] on div "Actividad 2.22 Número de diagnósticos realizados personal penitenciario y famil…" at bounding box center [595, 448] width 1191 height 897
click at [697, 528] on span "Cancelar" at bounding box center [703, 535] width 35 height 14
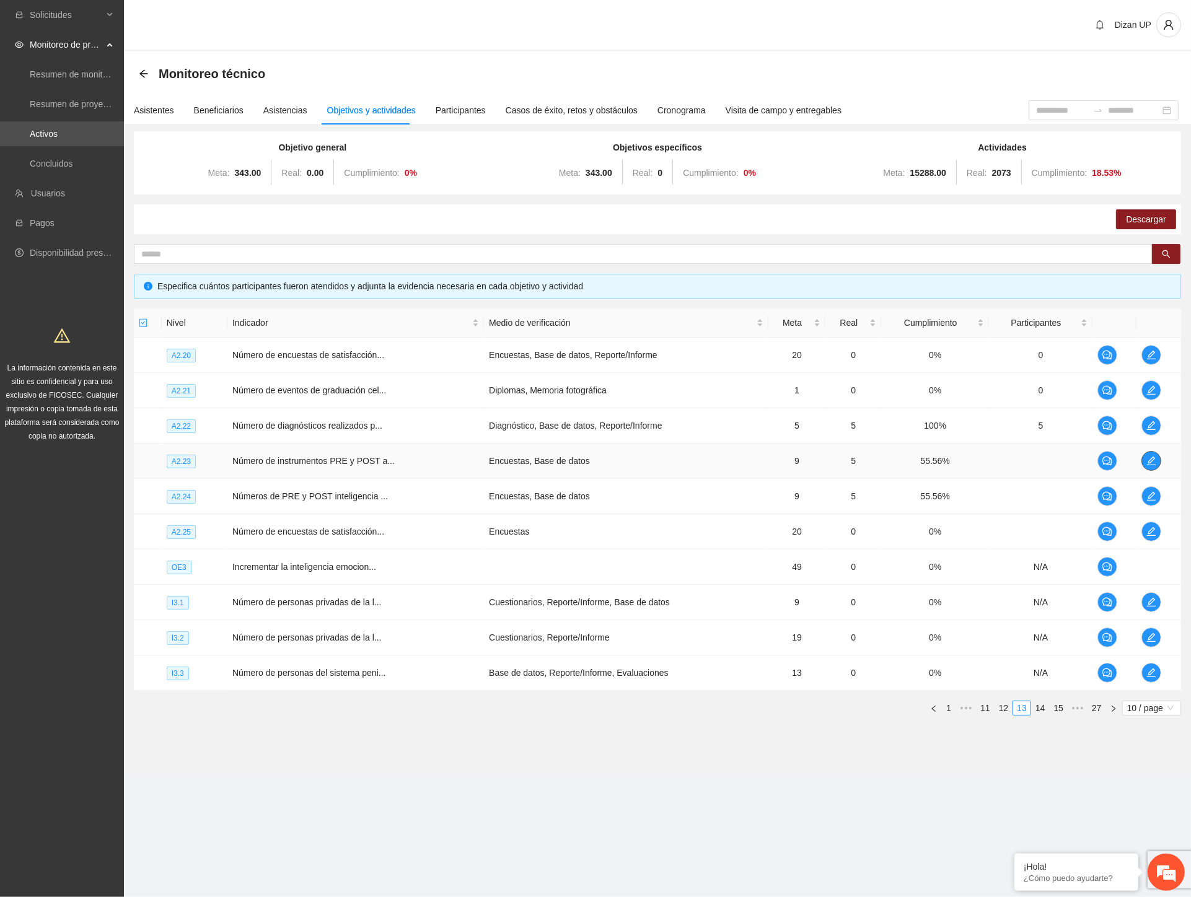
click at [1154, 461] on icon "edit" at bounding box center [1151, 461] width 10 height 10
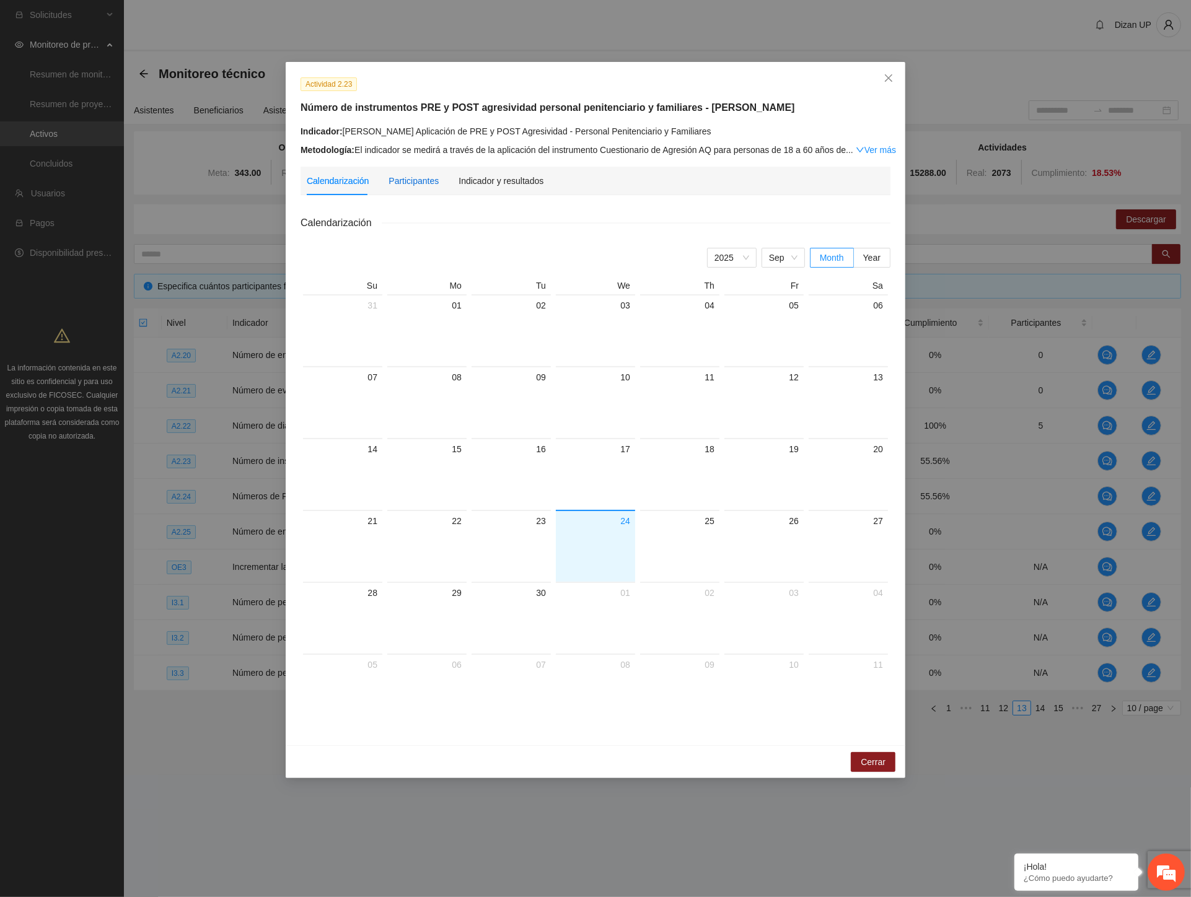
click at [407, 180] on div "Participantes" at bounding box center [413, 181] width 50 height 14
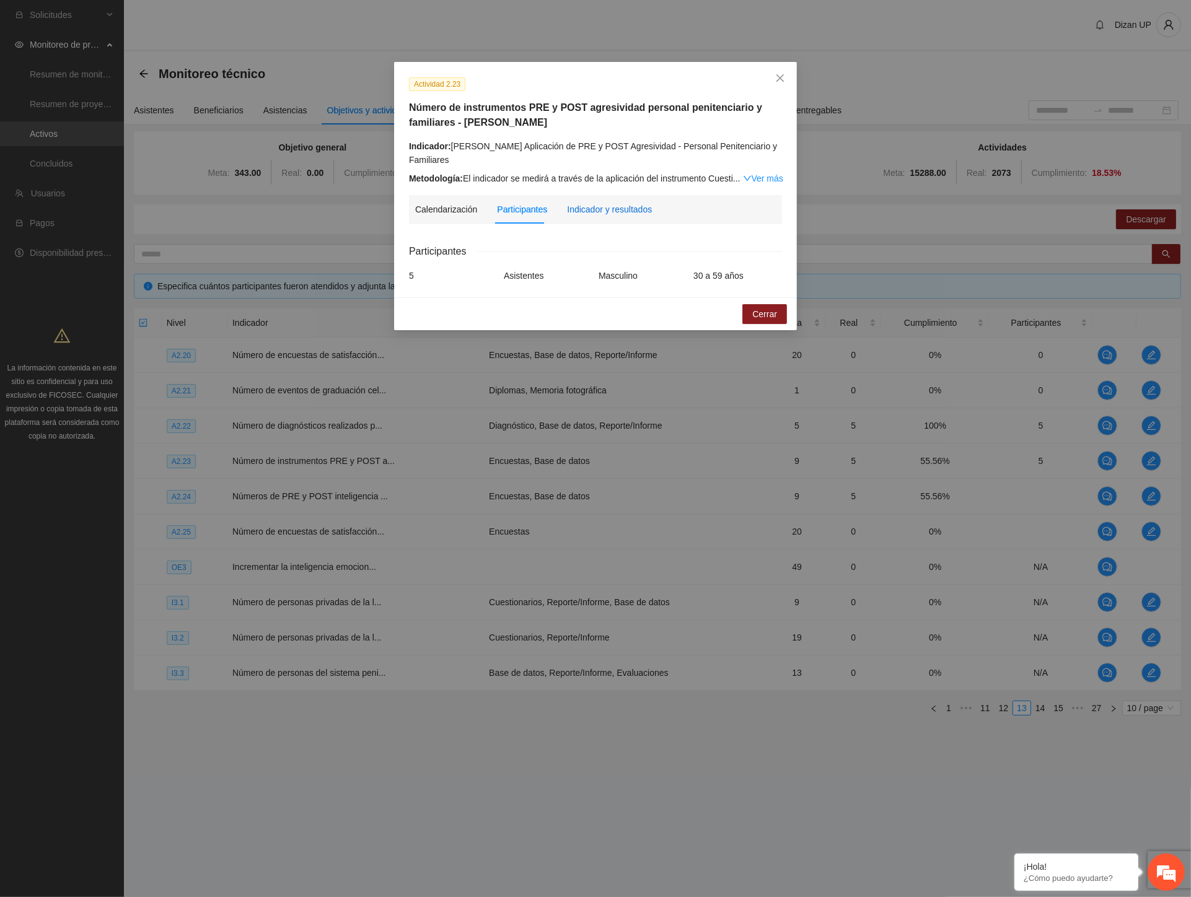
click at [612, 207] on div "Indicador y resultados" at bounding box center [609, 210] width 85 height 14
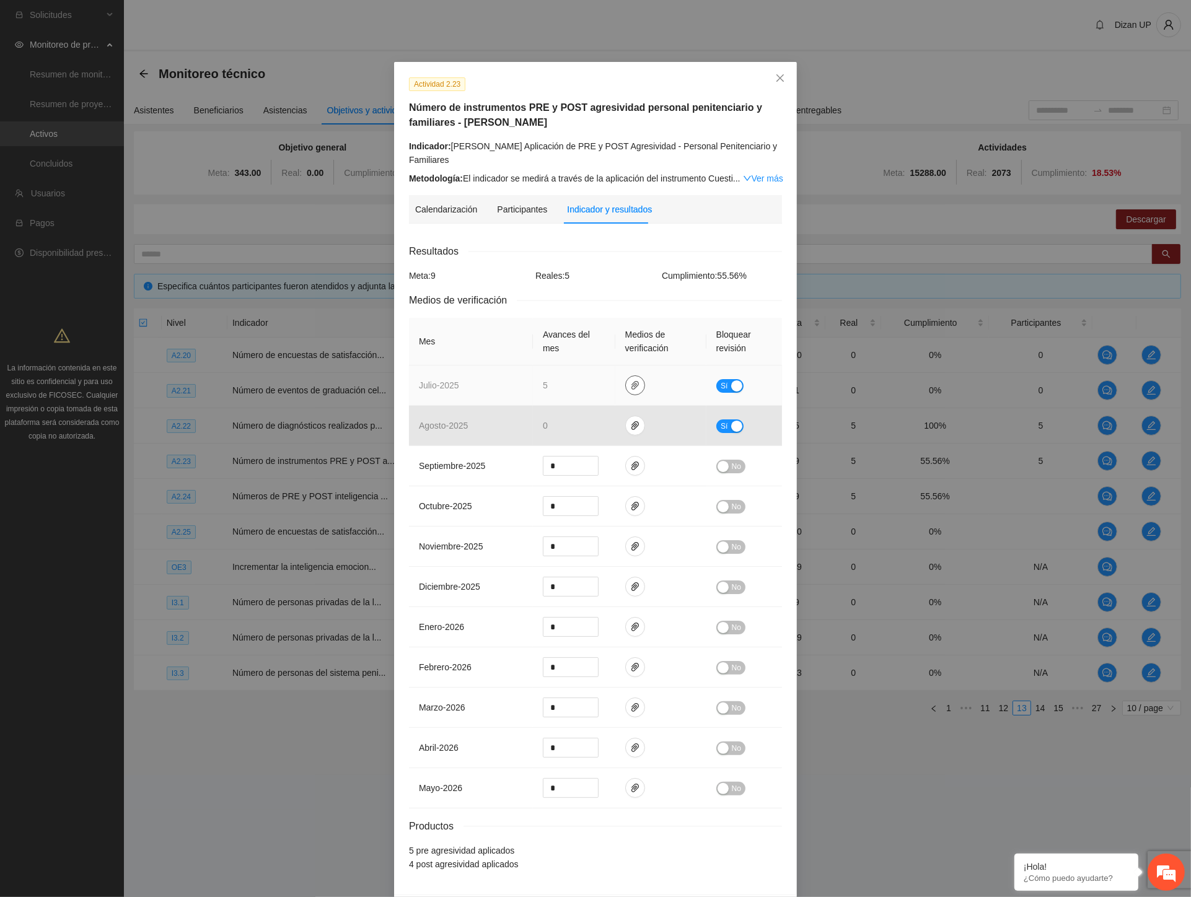
click at [630, 383] on icon "paper-clip" at bounding box center [635, 385] width 10 height 10
click at [567, 348] on link "JULIO_2025.zip" at bounding box center [632, 350] width 177 height 14
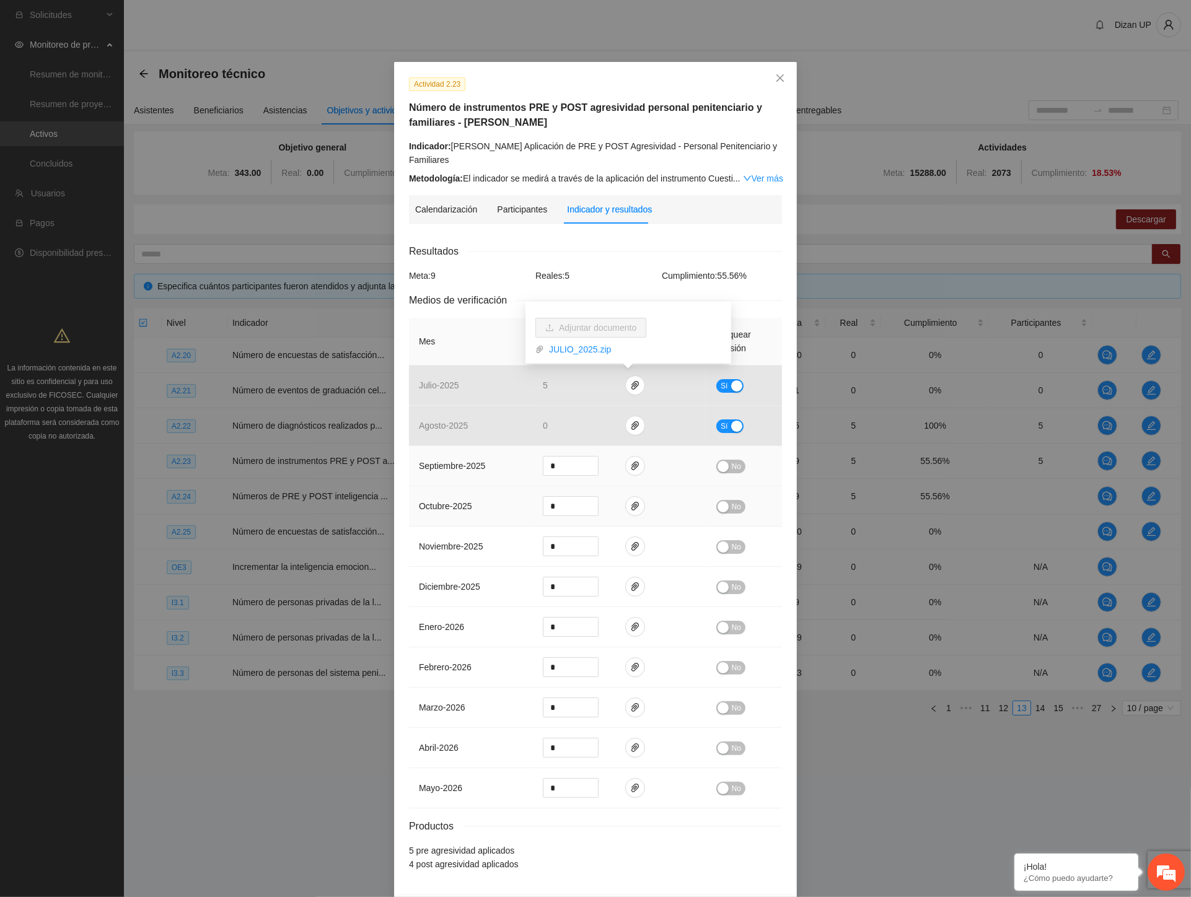
click at [509, 486] on td "octubre - 2025" at bounding box center [471, 506] width 124 height 40
click at [775, 77] on icon "close" at bounding box center [780, 78] width 10 height 10
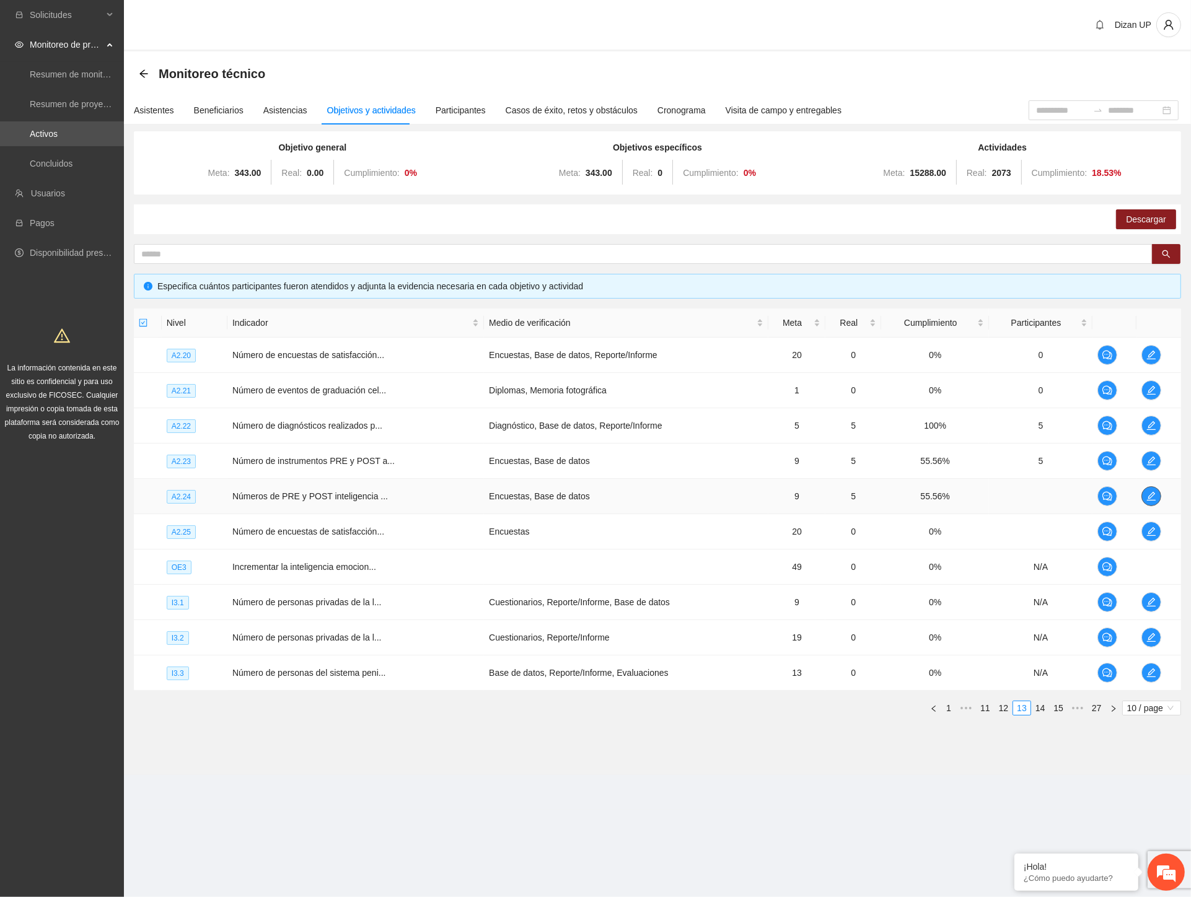
click at [1146, 497] on icon "edit" at bounding box center [1151, 496] width 10 height 10
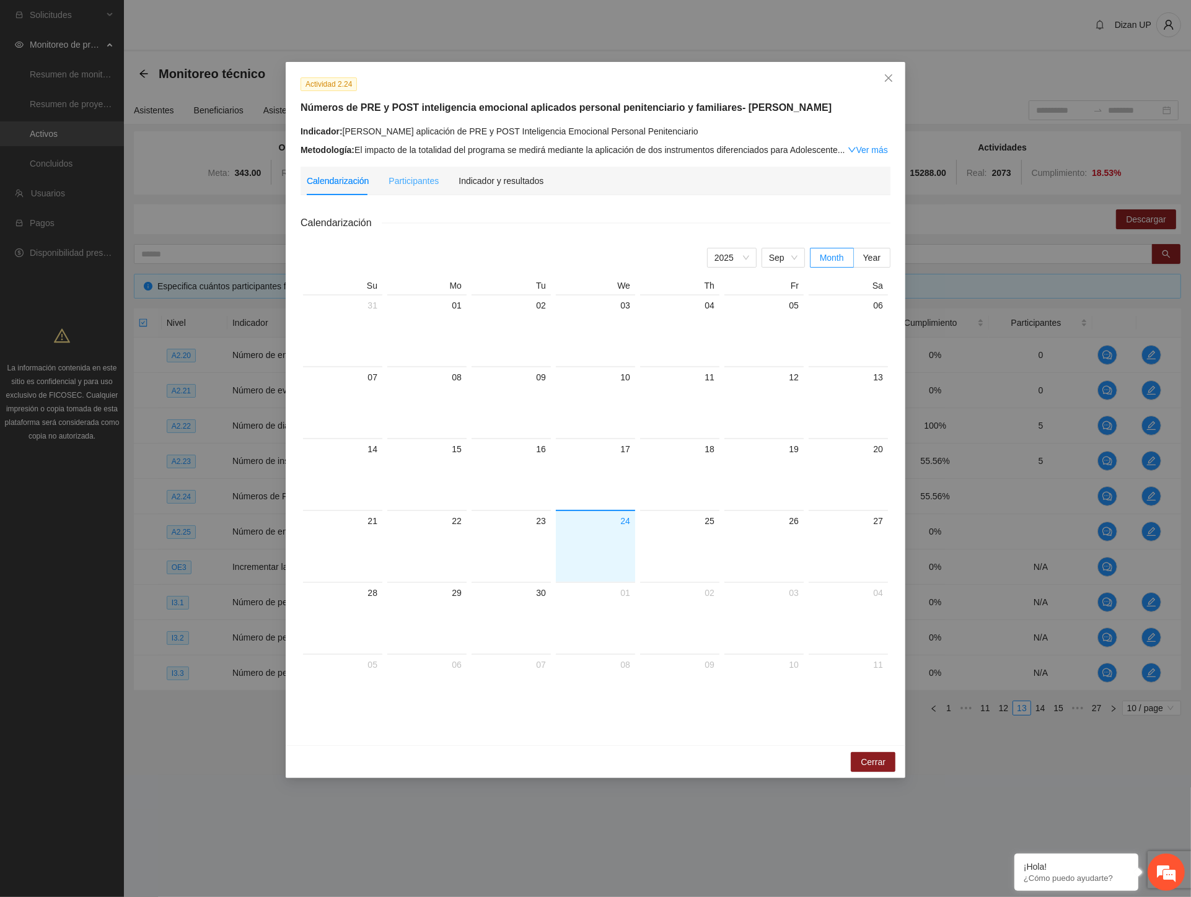
click at [407, 188] on div "Participantes" at bounding box center [413, 181] width 50 height 29
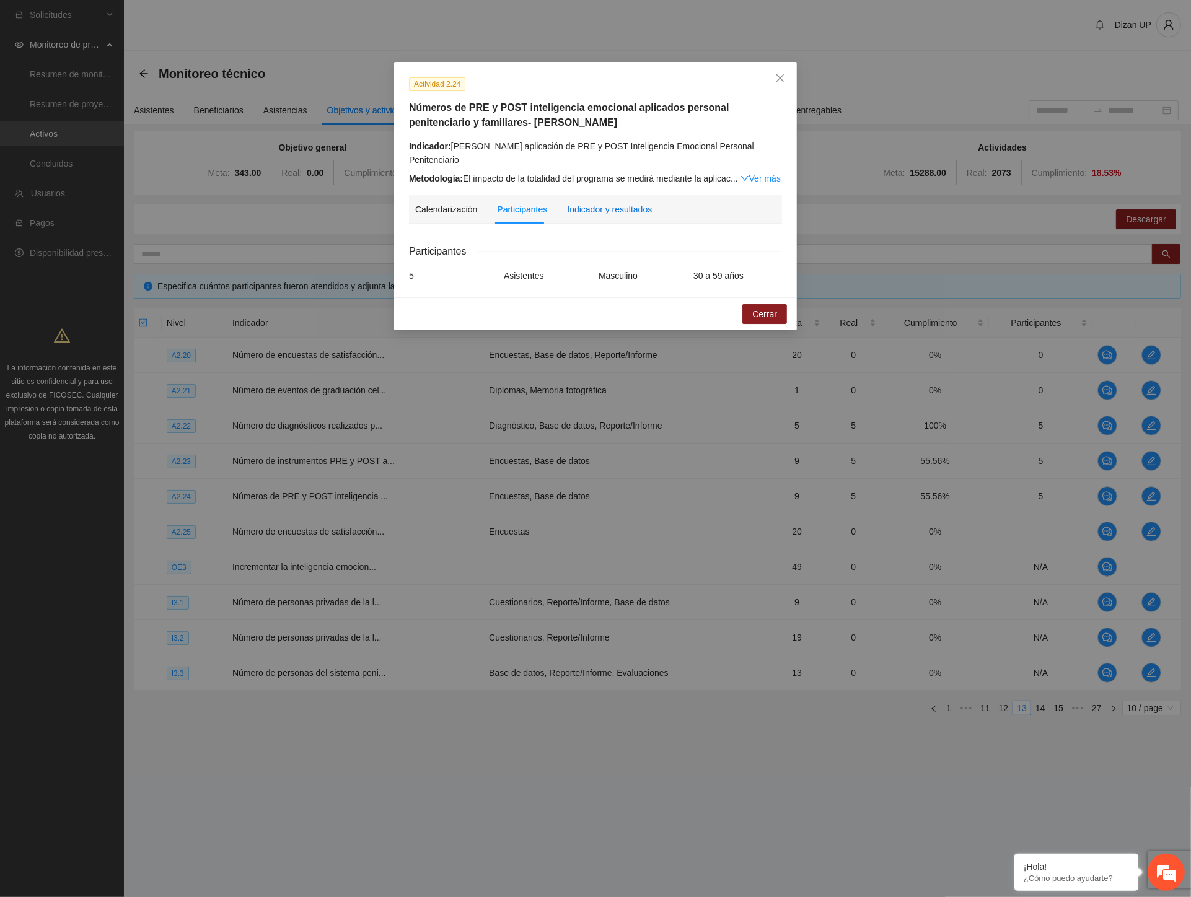
click at [595, 203] on div "Indicador y resultados" at bounding box center [609, 210] width 85 height 14
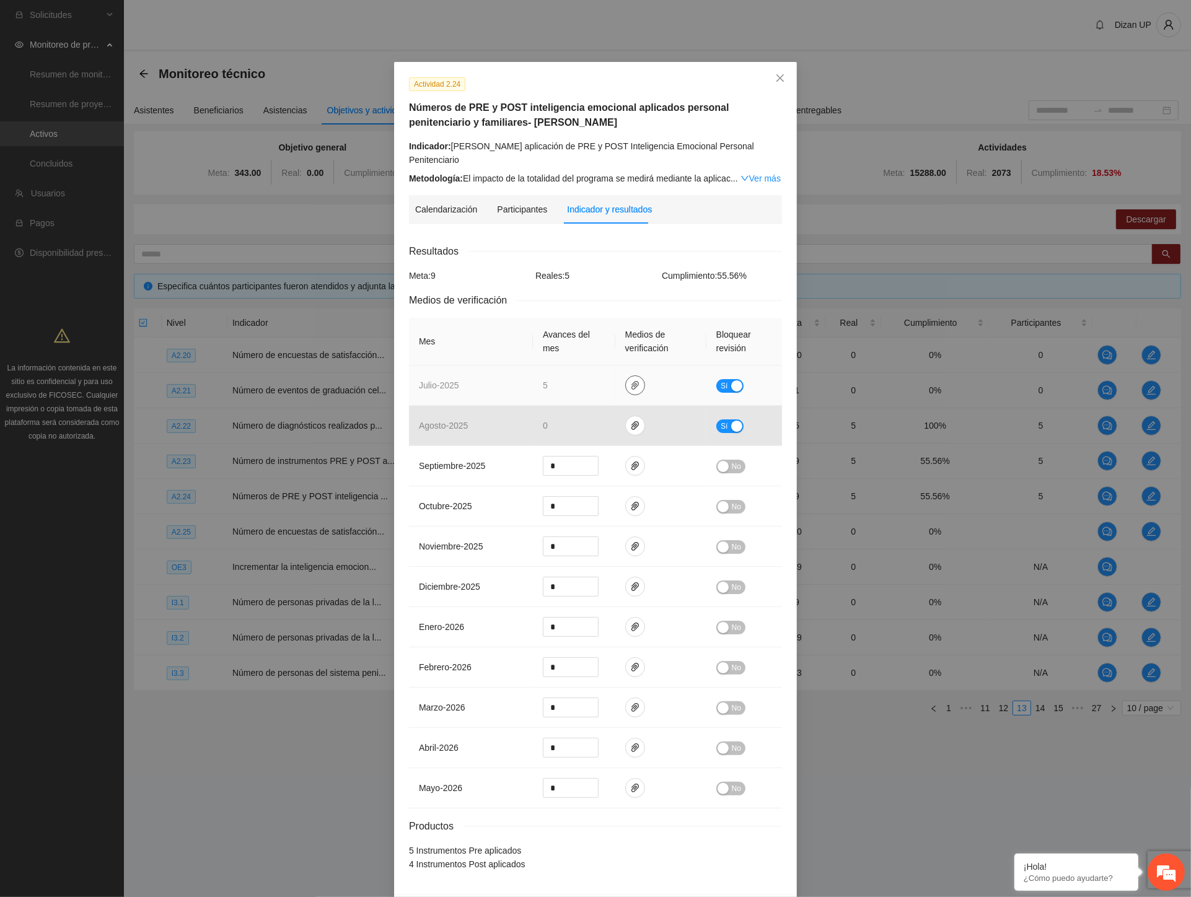
click at [630, 380] on icon "paper-clip" at bounding box center [635, 385] width 10 height 10
click at [585, 336] on link "JULIO_2025.zip" at bounding box center [632, 336] width 177 height 14
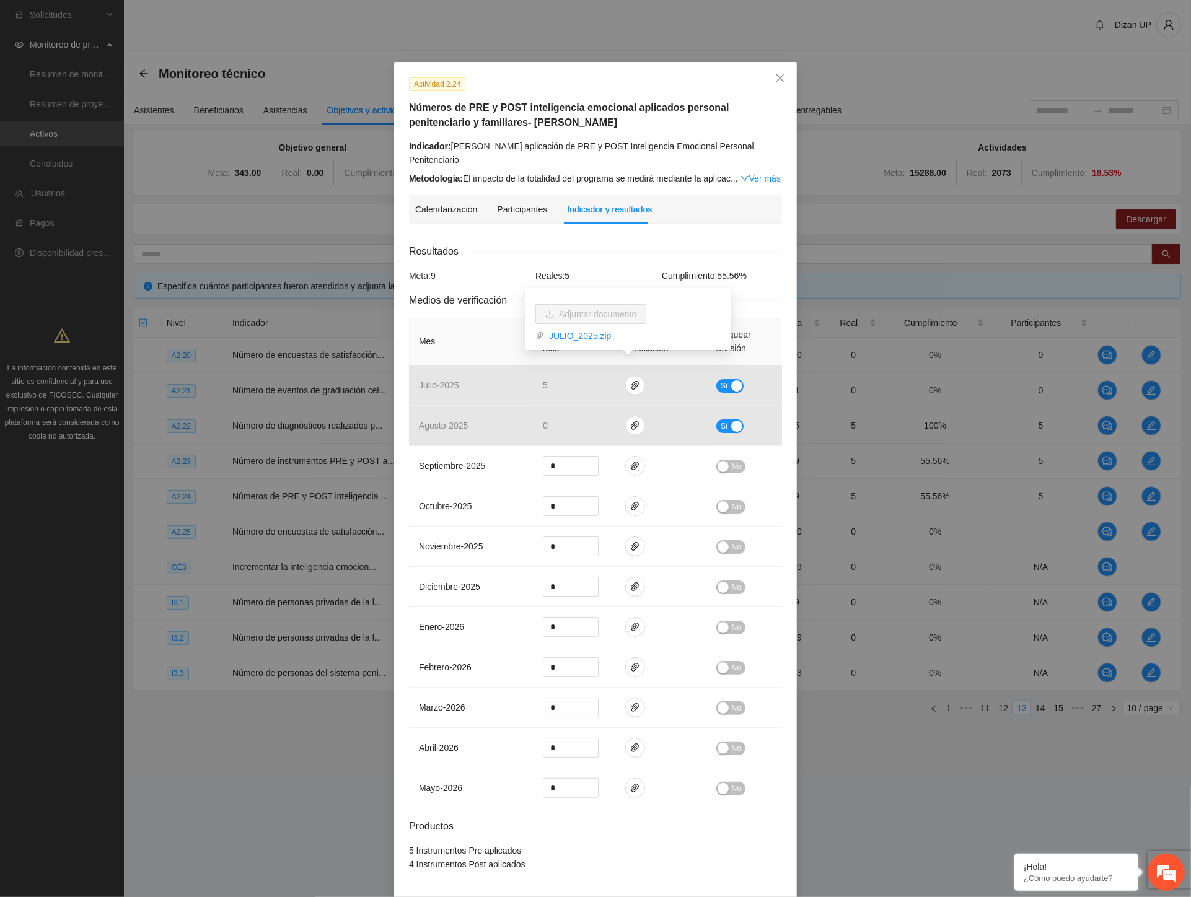
click at [659, 269] on div "Cumplimiento: 55.56 %" at bounding box center [722, 276] width 126 height 14
click at [782, 76] on span "Close" at bounding box center [779, 78] width 33 height 33
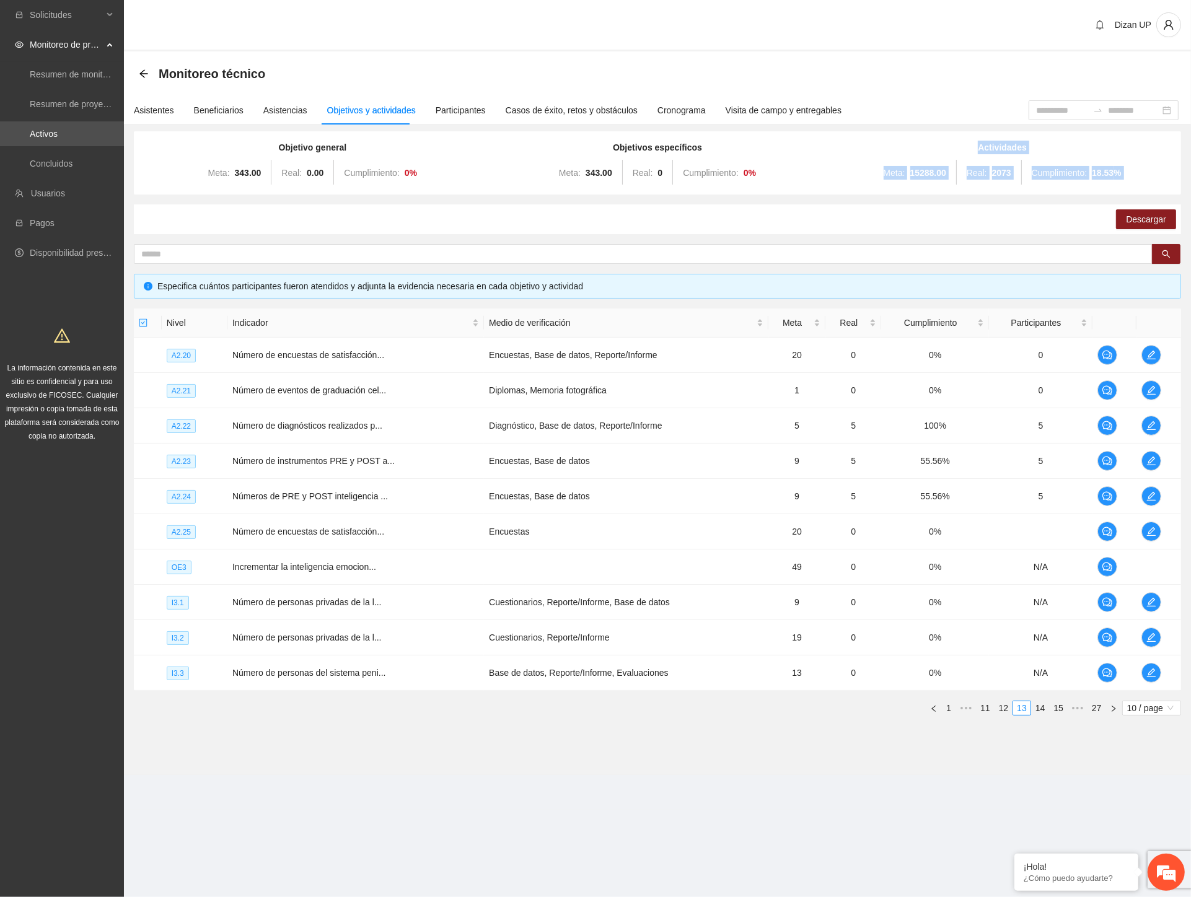
drag, startPoint x: 798, startPoint y: 181, endPoint x: 798, endPoint y: 169, distance: 11.8
click at [798, 169] on div "Objetivo general Meta: 343.00 Real: 0.00 Cumplimiento: 0 % Objetivos específico…" at bounding box center [657, 428] width 1047 height 594
drag, startPoint x: 658, startPoint y: 71, endPoint x: 582, endPoint y: 165, distance: 120.3
click at [658, 72] on div "Monitoreo técnico" at bounding box center [657, 73] width 1037 height 25
click at [1047, 706] on link "14" at bounding box center [1040, 708] width 17 height 14
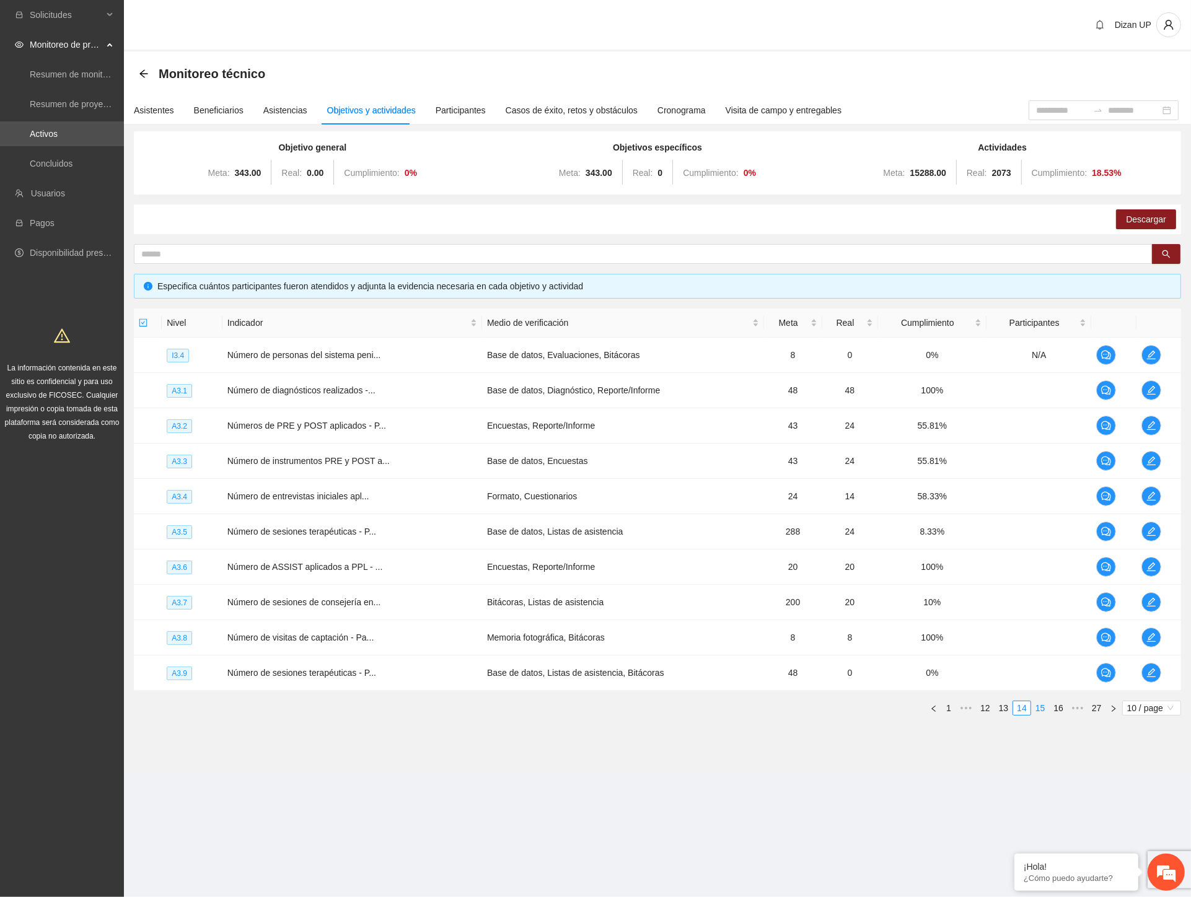
click at [1046, 707] on link "15" at bounding box center [1040, 708] width 17 height 14
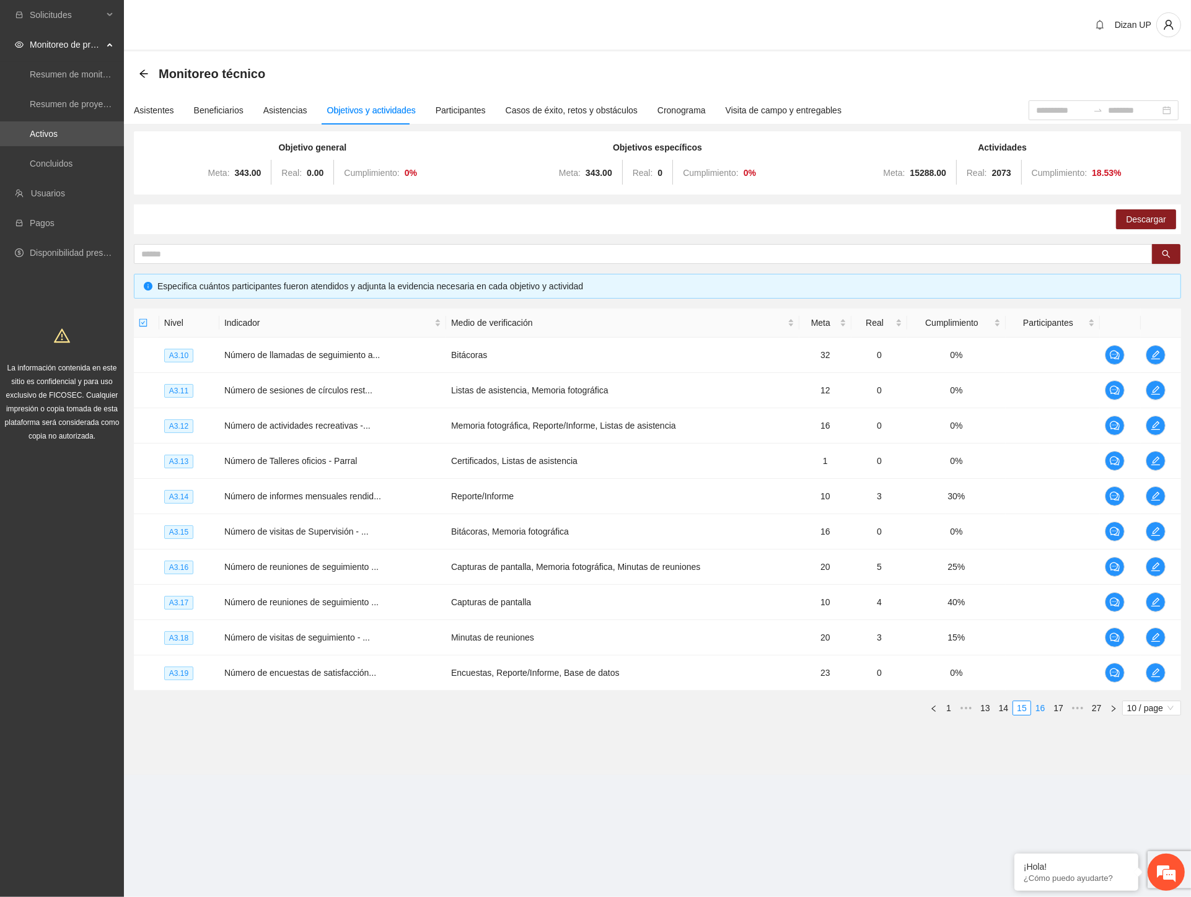
click at [1045, 709] on link "16" at bounding box center [1040, 708] width 17 height 14
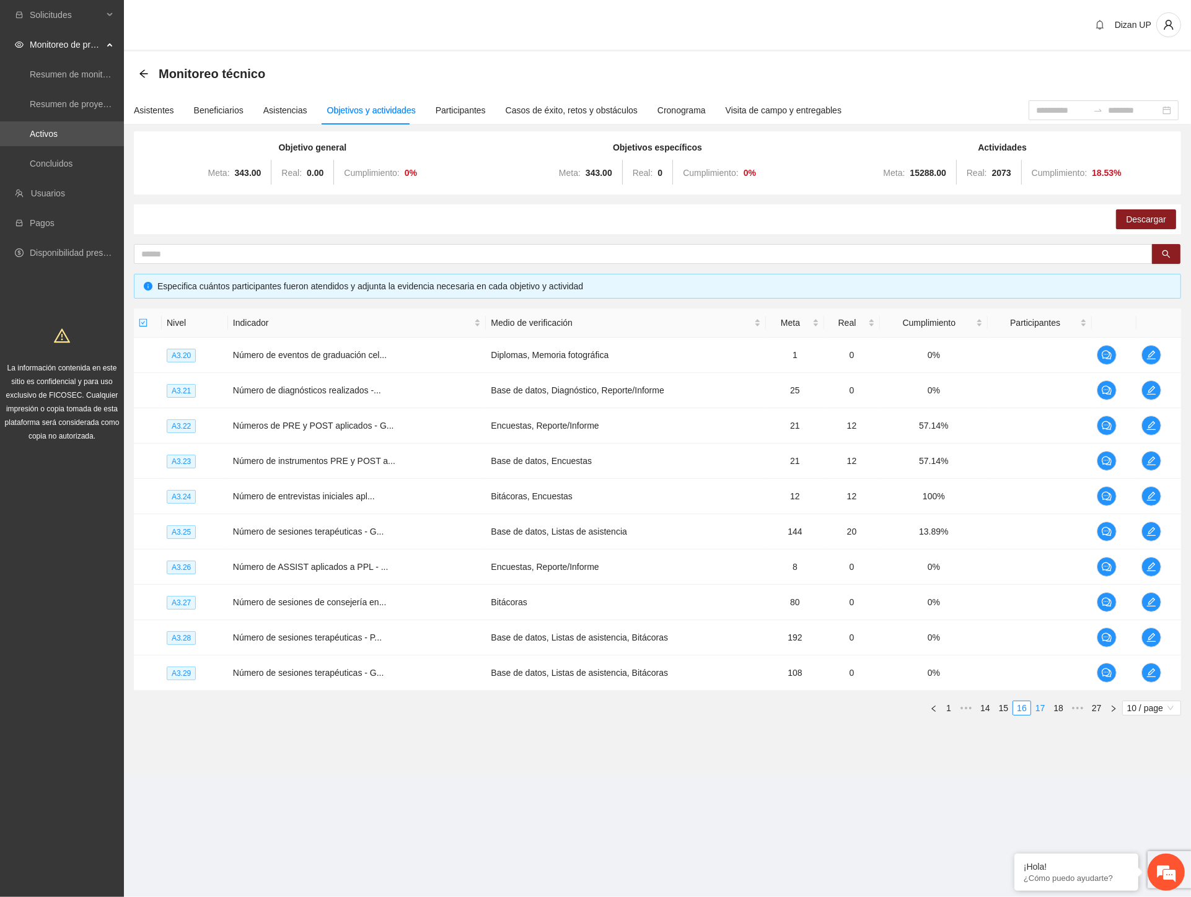
click at [1044, 707] on link "17" at bounding box center [1040, 708] width 17 height 14
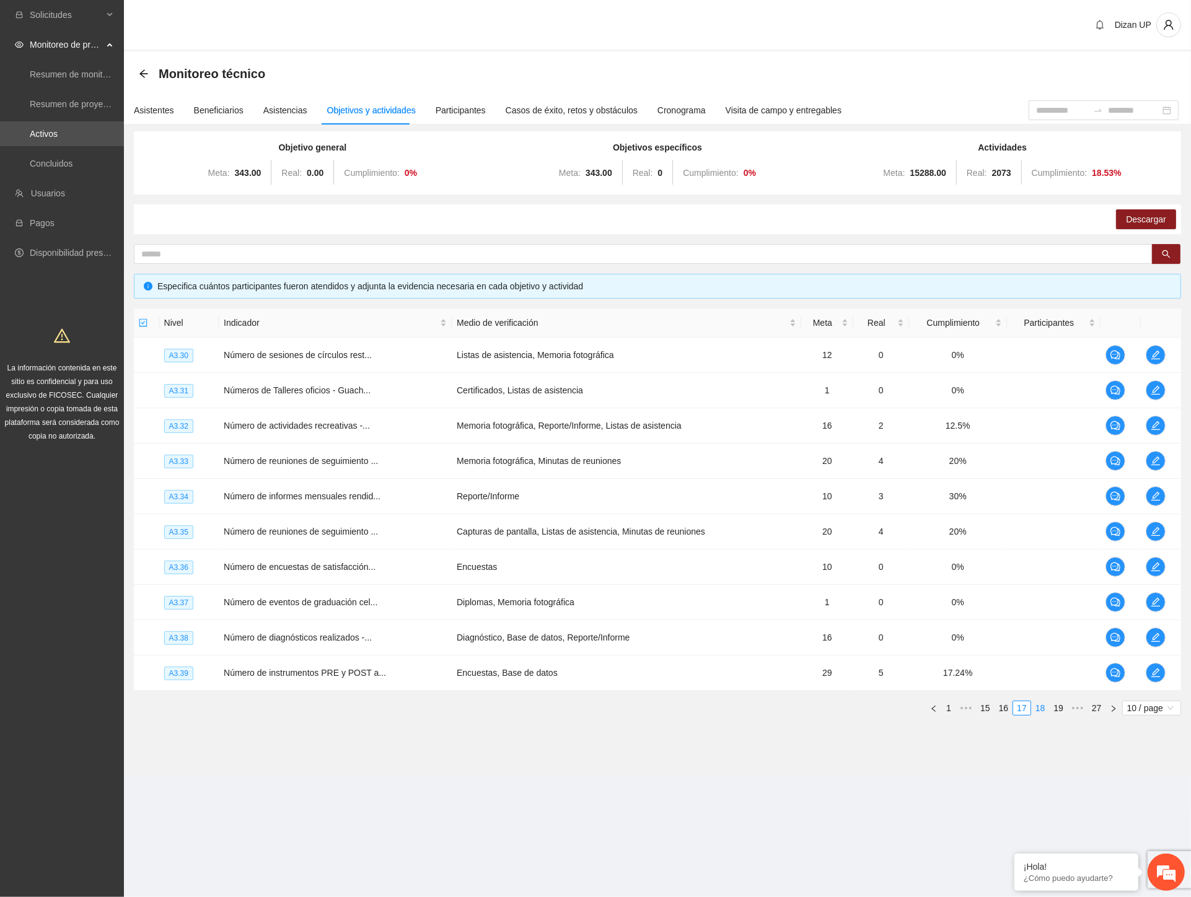
click at [1042, 707] on link "18" at bounding box center [1040, 708] width 17 height 14
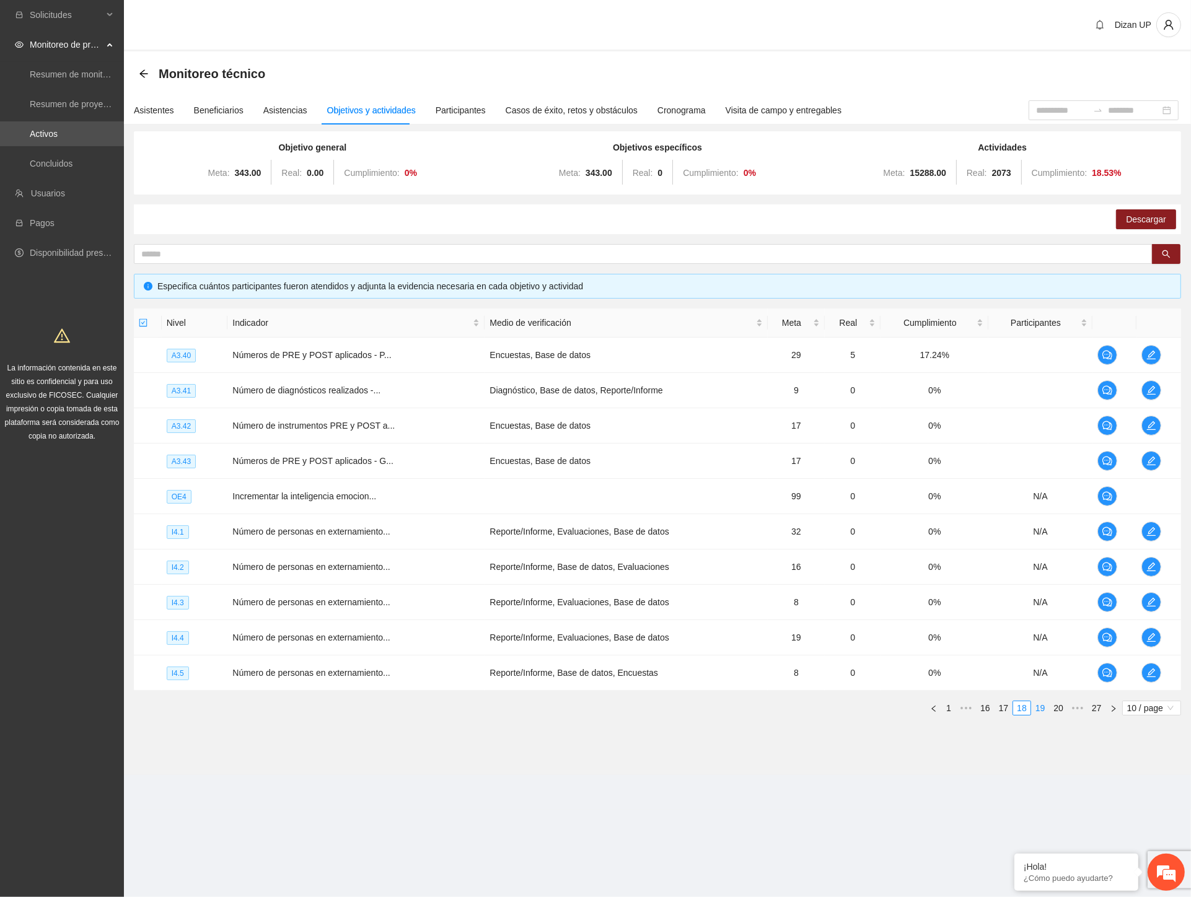
click at [1039, 705] on link "19" at bounding box center [1040, 708] width 17 height 14
click at [1002, 708] on link "18" at bounding box center [1003, 708] width 17 height 14
click at [988, 461] on td at bounding box center [1039, 461] width 103 height 35
click at [747, 206] on div "Descargar" at bounding box center [657, 219] width 1047 height 30
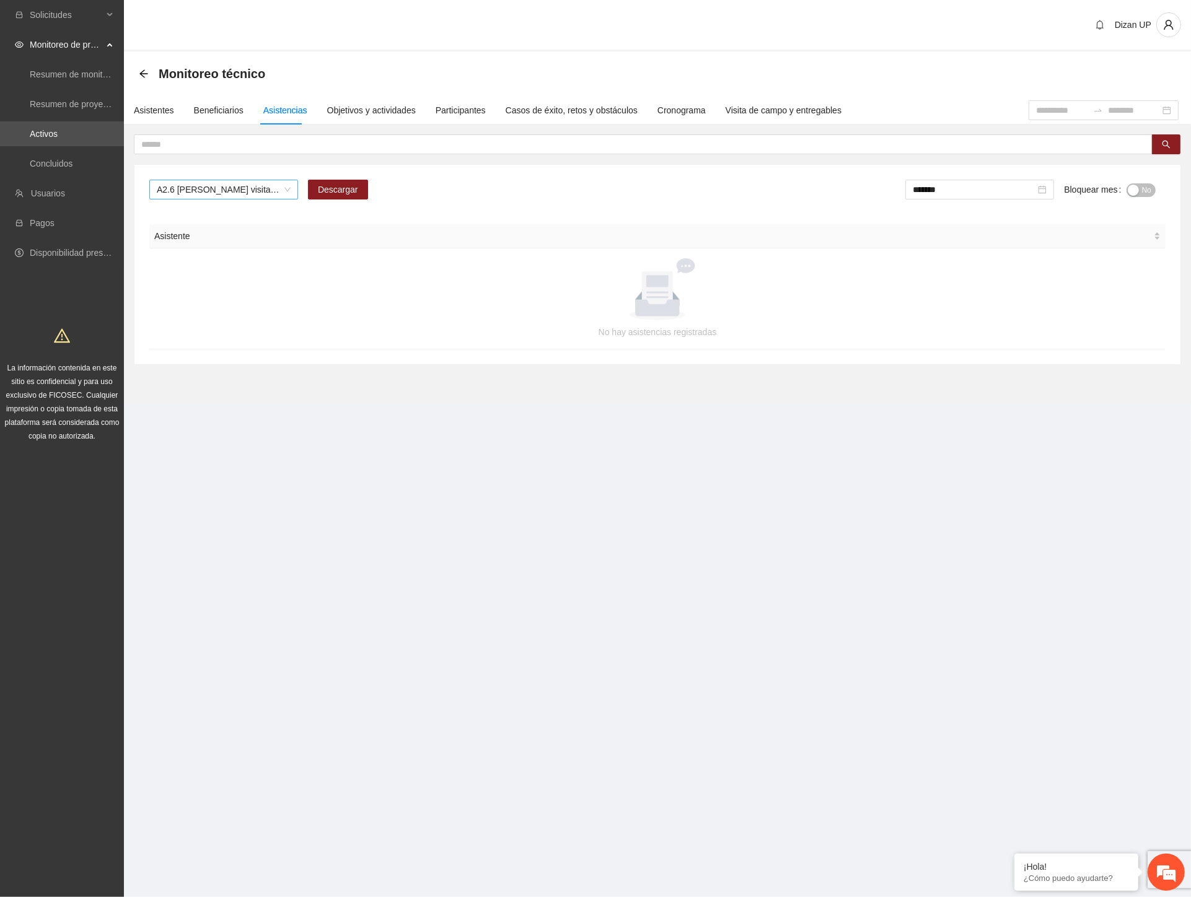
click at [286, 188] on span "A2.6 Cuauhtémoc visitas de captación de usuarios" at bounding box center [224, 189] width 134 height 19
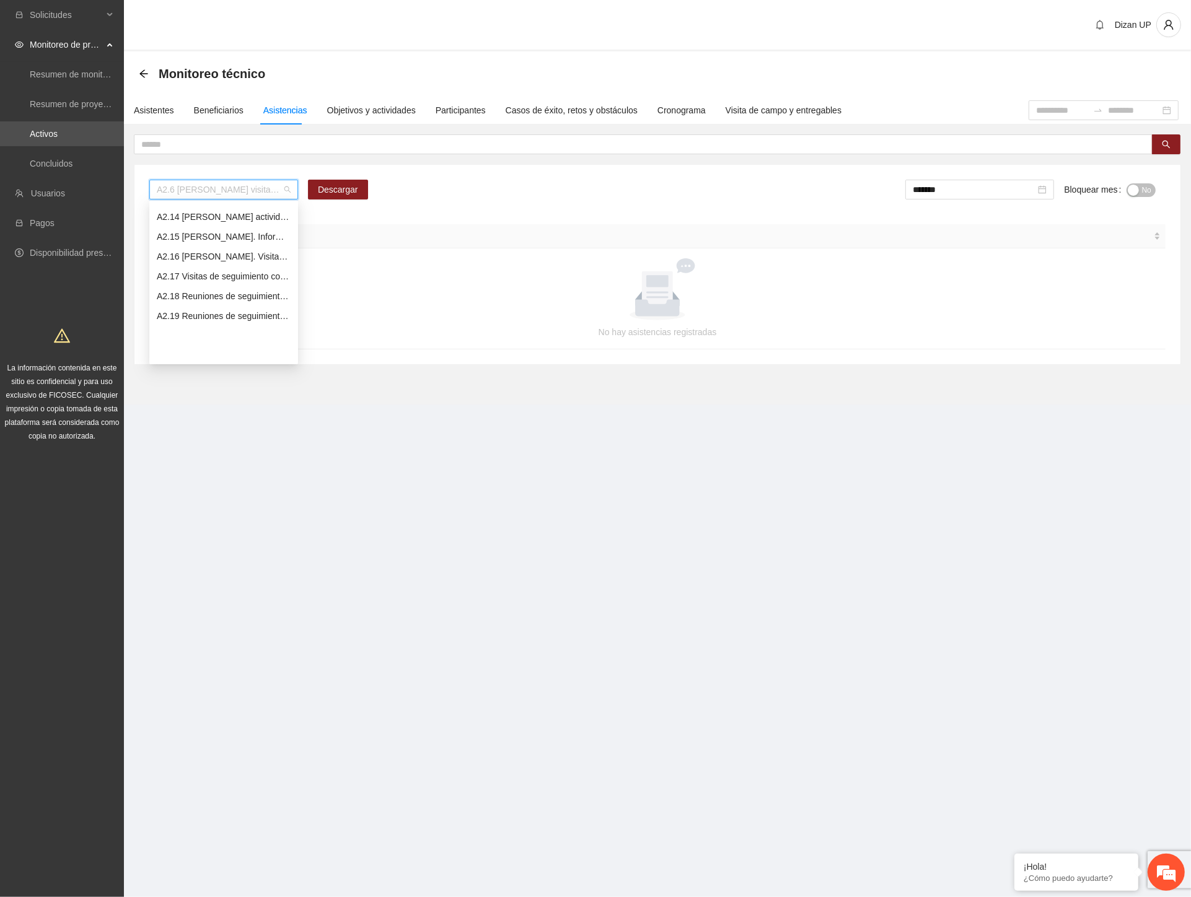
scroll to position [1504, 0]
click at [196, 222] on div "A2.11 [PERSON_NAME] sesiones terapéuticas Personal Penitenciario y familiares" at bounding box center [224, 226] width 134 height 14
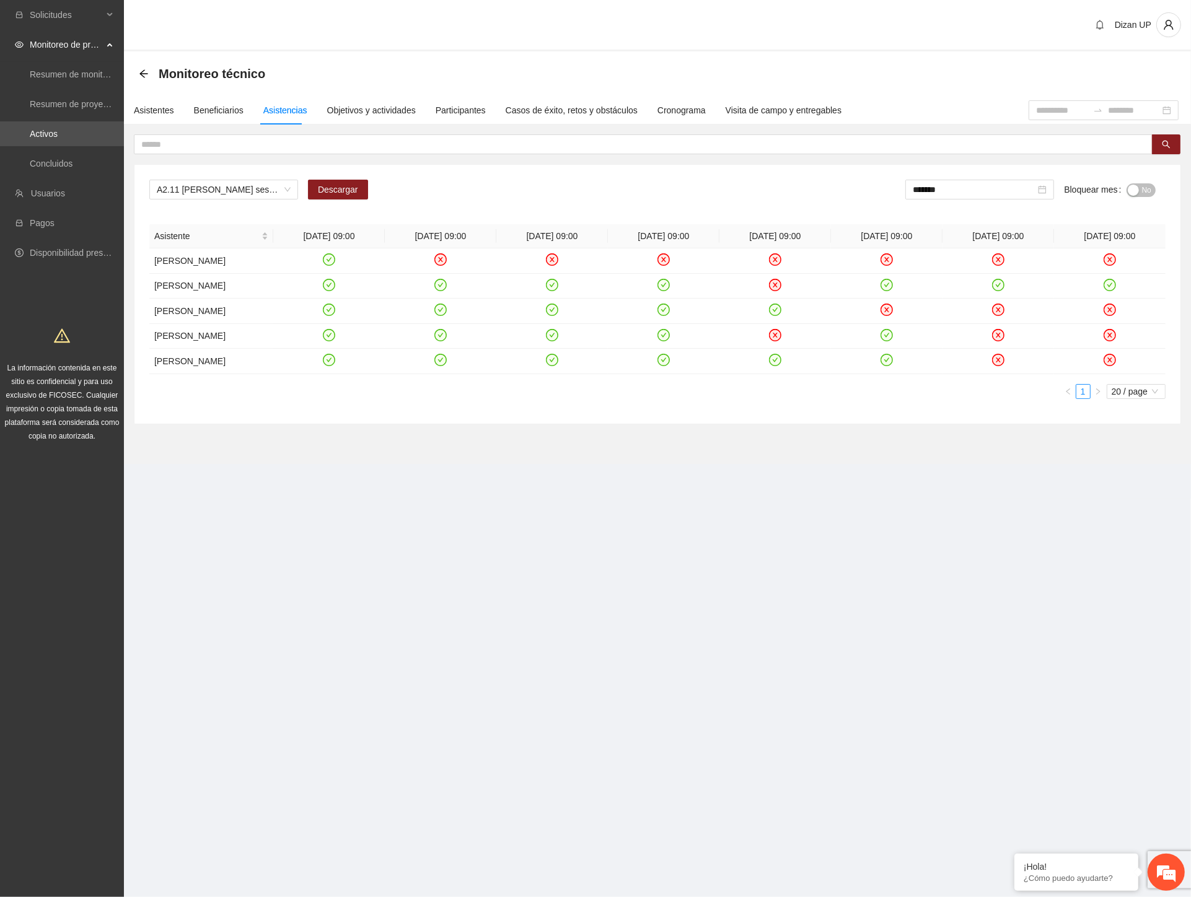
click at [417, 421] on div "A2.11 [PERSON_NAME] sesiones terapéuticas Personal Penitenciario y familiares D…" at bounding box center [657, 294] width 1046 height 259
click at [331, 185] on span "Descargar" at bounding box center [338, 190] width 40 height 14
click at [159, 492] on section "Dizan UP Monitoreo técnico Asistentes Beneficiarios Asistencias Objetivos y act…" at bounding box center [657, 249] width 1067 height 499
drag, startPoint x: 386, startPoint y: 26, endPoint x: 388, endPoint y: 2, distance: 23.6
click at [386, 25] on div "Dizan UP" at bounding box center [657, 25] width 1067 height 51
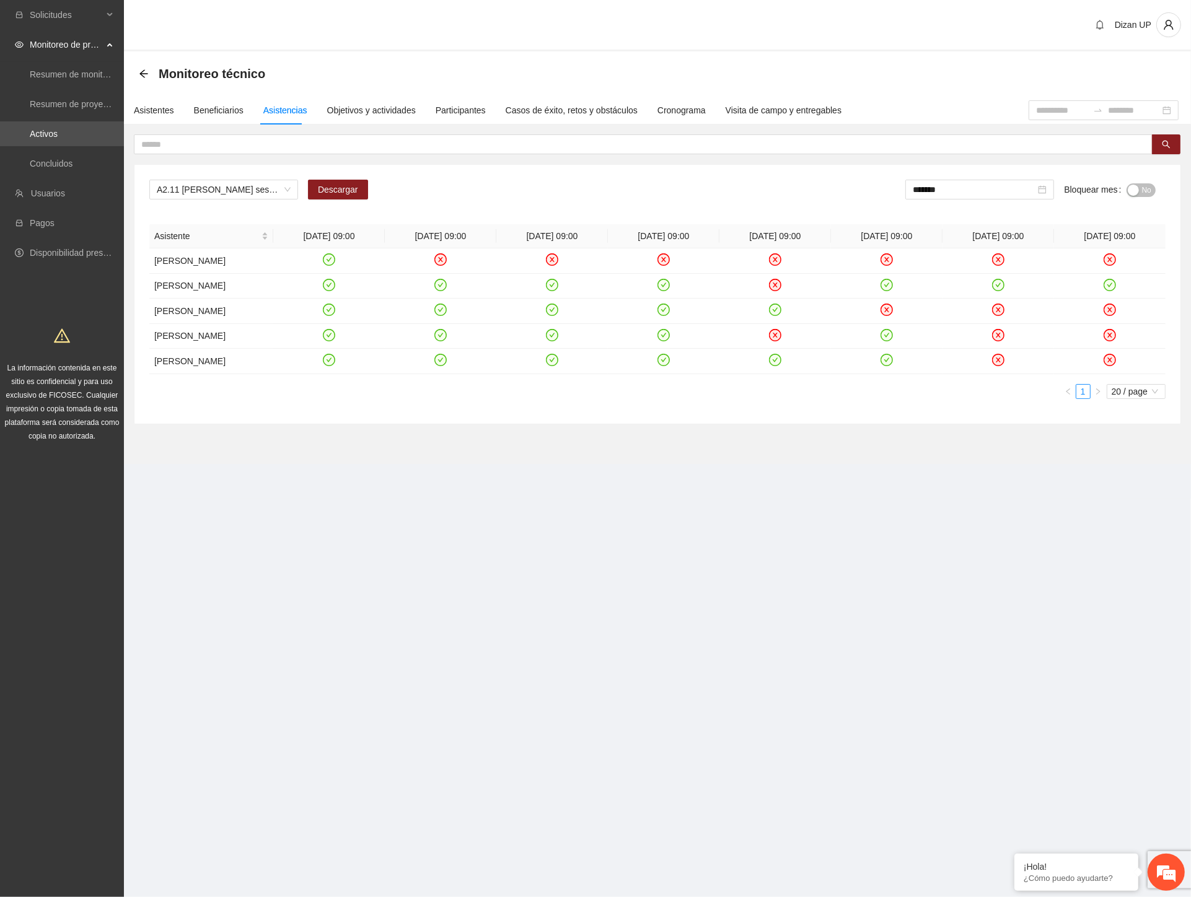
click at [627, 200] on div "A2.11 [PERSON_NAME] sesiones terapéuticas Personal Penitenciario y familiares D…" at bounding box center [657, 195] width 1016 height 30
click at [1142, 183] on span "No" at bounding box center [1146, 190] width 9 height 14
click at [981, 189] on input "*******" at bounding box center [976, 190] width 123 height 14
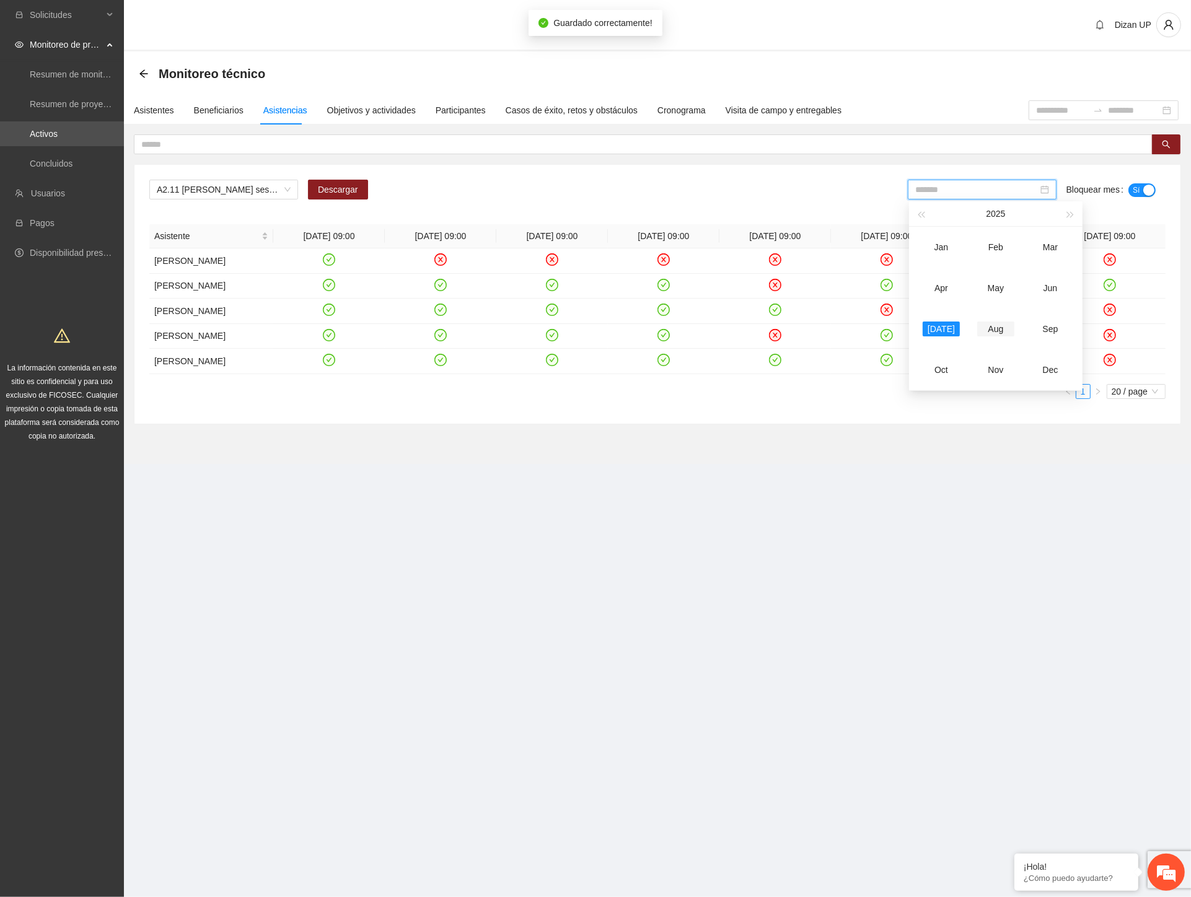
click at [994, 327] on div "Aug" at bounding box center [995, 329] width 37 height 15
drag, startPoint x: 1145, startPoint y: 184, endPoint x: 1136, endPoint y: 187, distance: 9.8
click at [1144, 184] on span "No" at bounding box center [1146, 190] width 9 height 14
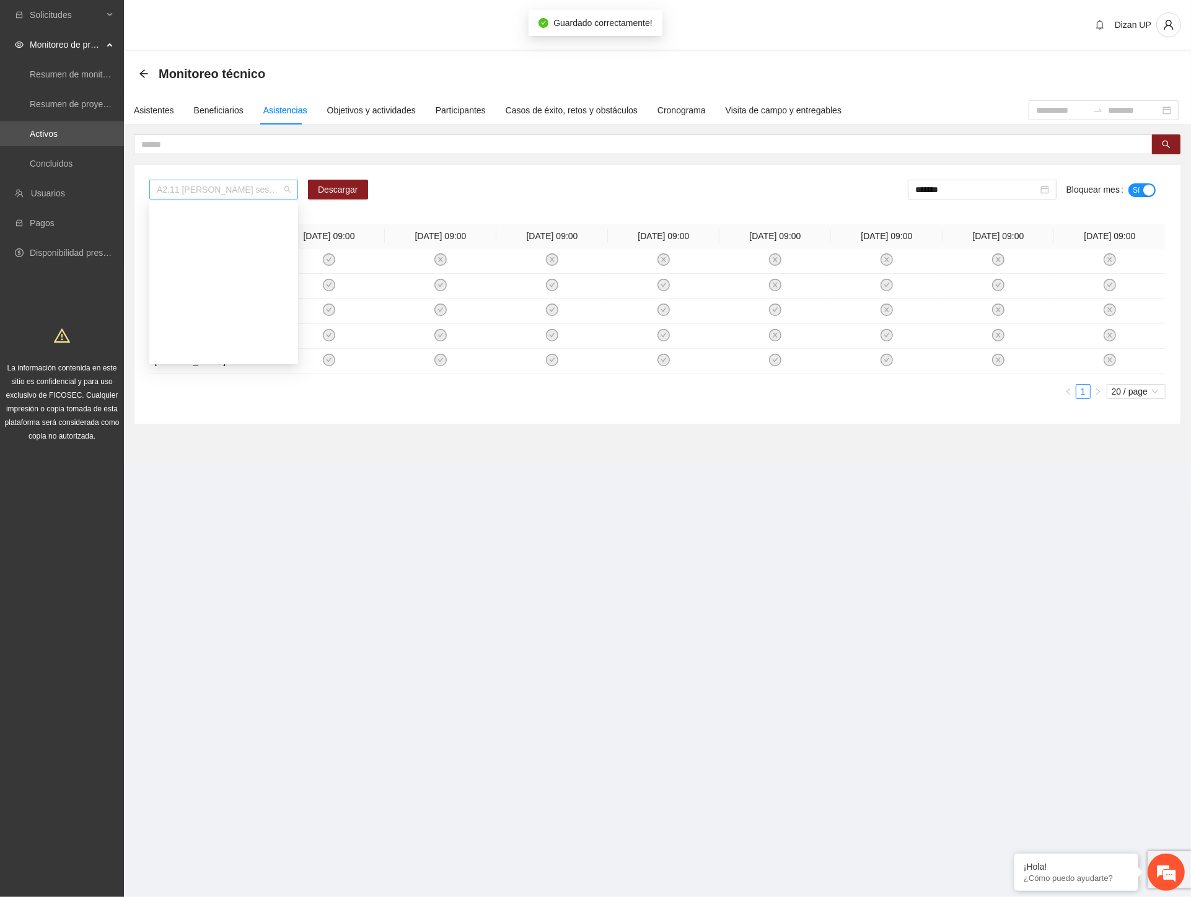
click at [195, 194] on span "A2.11 [PERSON_NAME] sesiones terapéuticas Personal Penitenciario y familiares" at bounding box center [224, 189] width 134 height 19
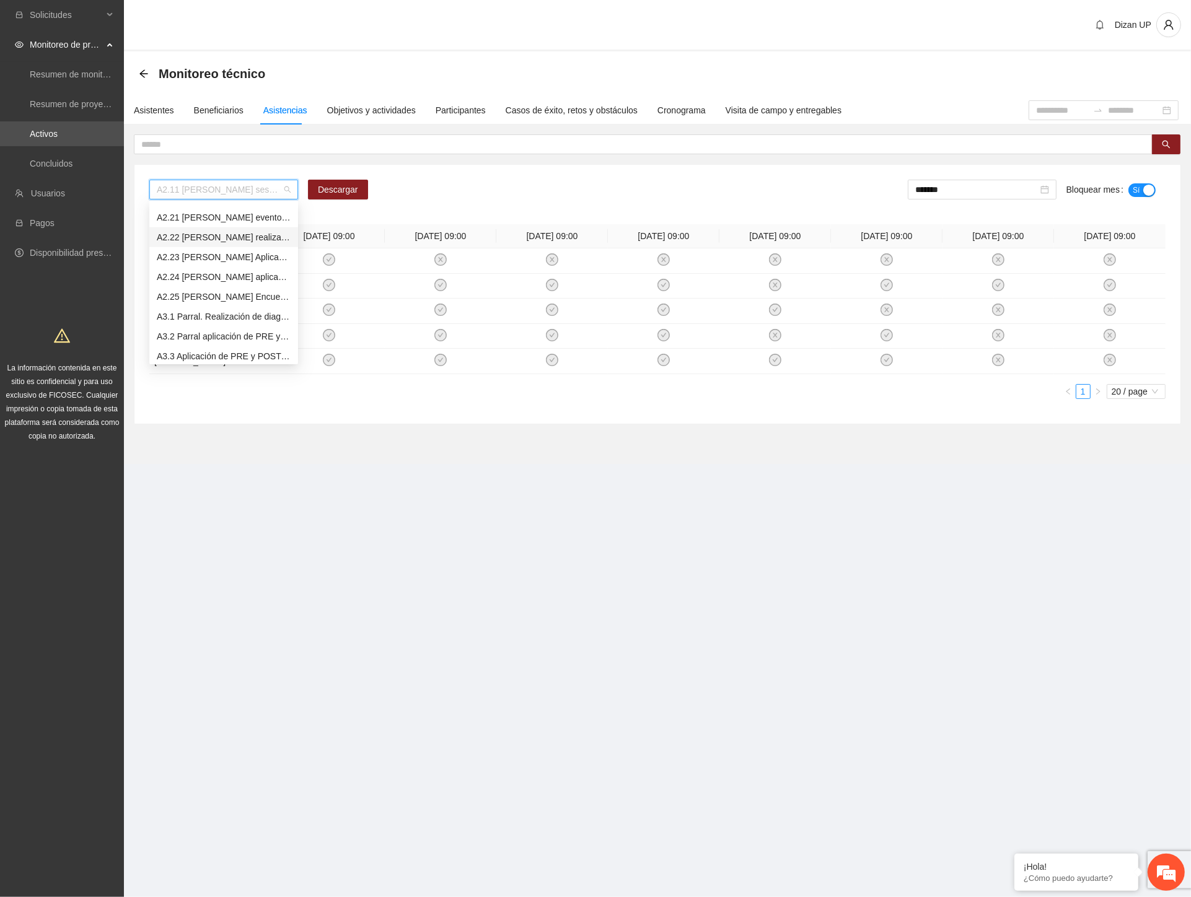
click at [217, 231] on div "A2.22 [PERSON_NAME] realización de diagnósticos (LSB-50) Personal Penitenciario…" at bounding box center [224, 237] width 134 height 14
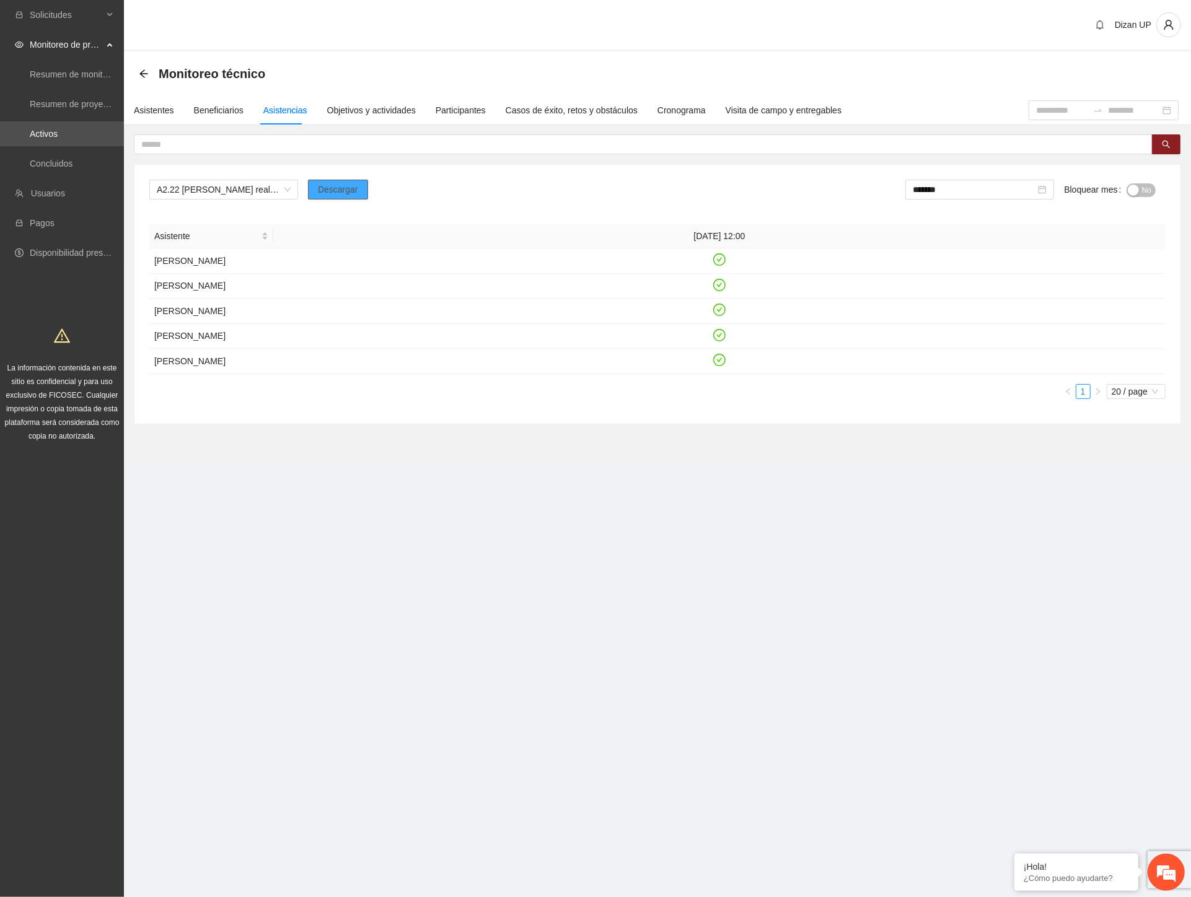
click at [336, 193] on span "Descargar" at bounding box center [338, 190] width 40 height 14
click at [201, 196] on span "A2.22 [PERSON_NAME] realización de diagnósticos (LSB-50) Personal Penitenciario…" at bounding box center [224, 189] width 134 height 19
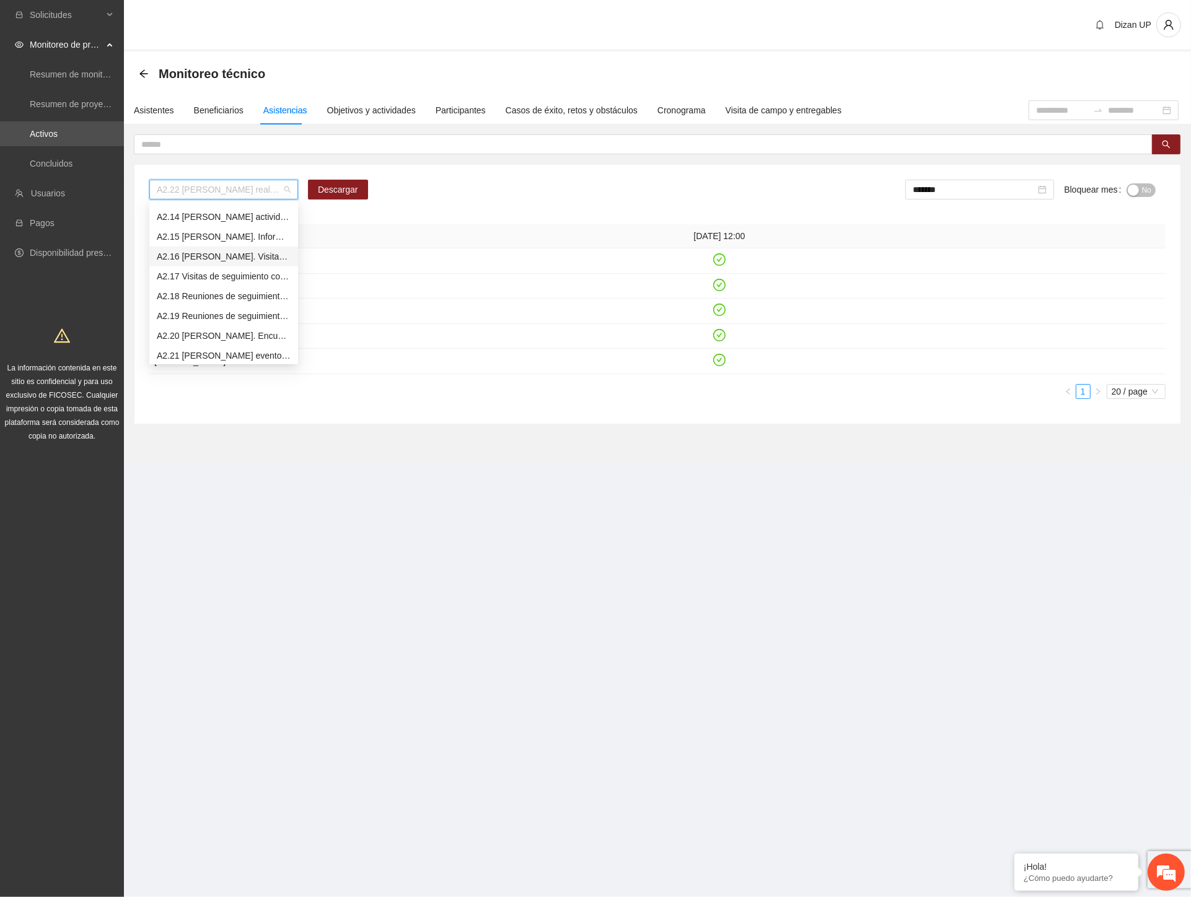
scroll to position [1504, 0]
click at [193, 222] on div "A2.11 [PERSON_NAME] sesiones terapéuticas Personal Penitenciario y familiares" at bounding box center [224, 226] width 134 height 14
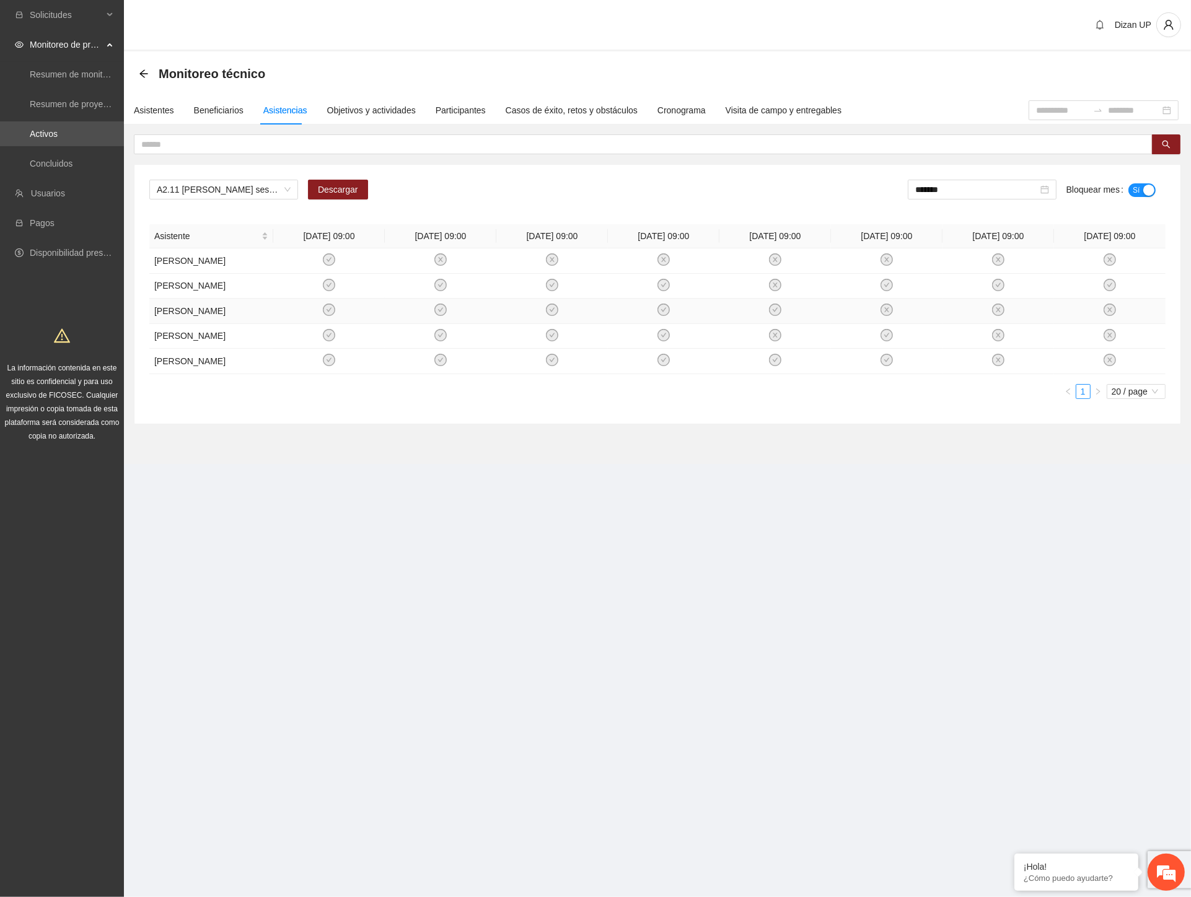
drag, startPoint x: 221, startPoint y: 502, endPoint x: 255, endPoint y: 320, distance: 185.3
click at [221, 494] on section "Dizan UP Monitoreo técnico Asistentes Beneficiarios Asistencias Objetivos y act…" at bounding box center [657, 249] width 1067 height 499
click at [279, 192] on span "A2.11 [PERSON_NAME] sesiones terapéuticas Personal Penitenciario y familiares" at bounding box center [224, 189] width 134 height 19
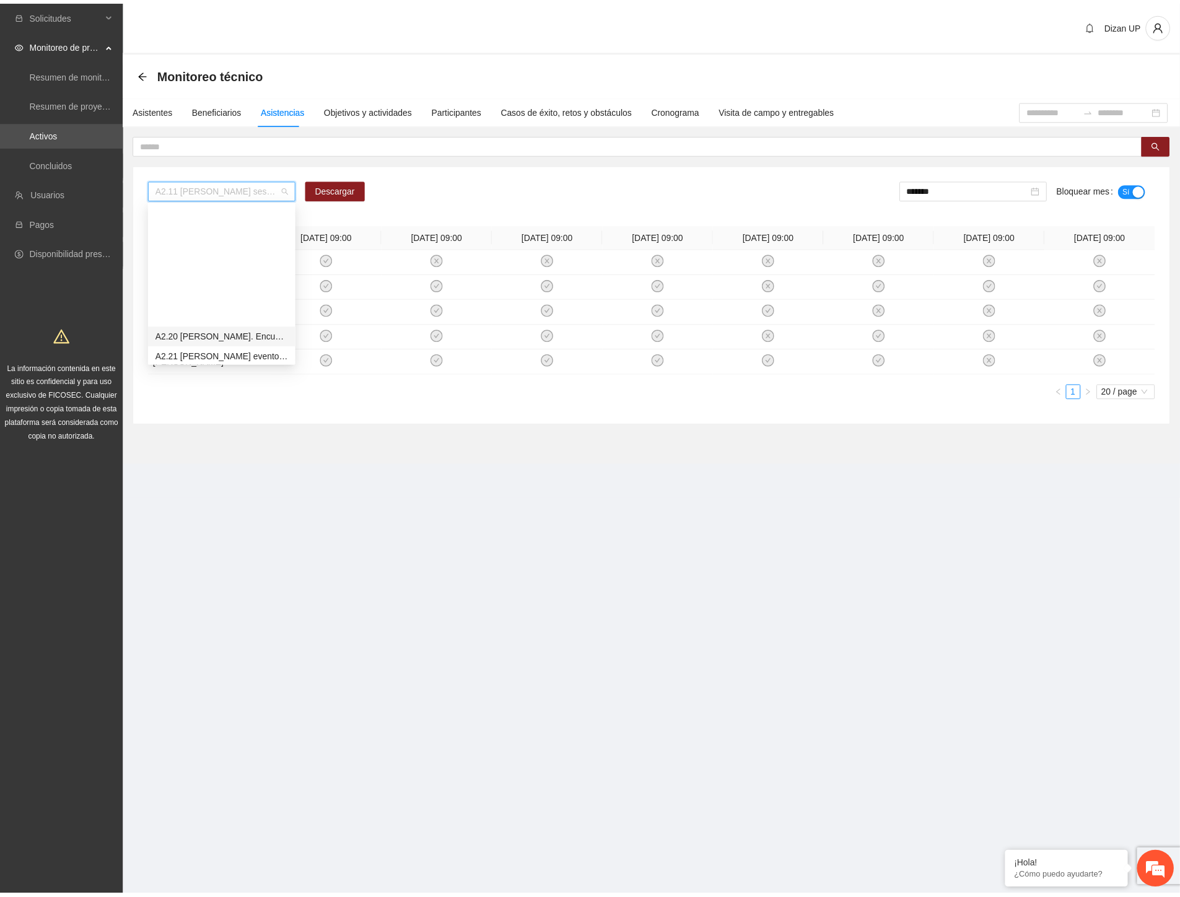
scroll to position [1711, 0]
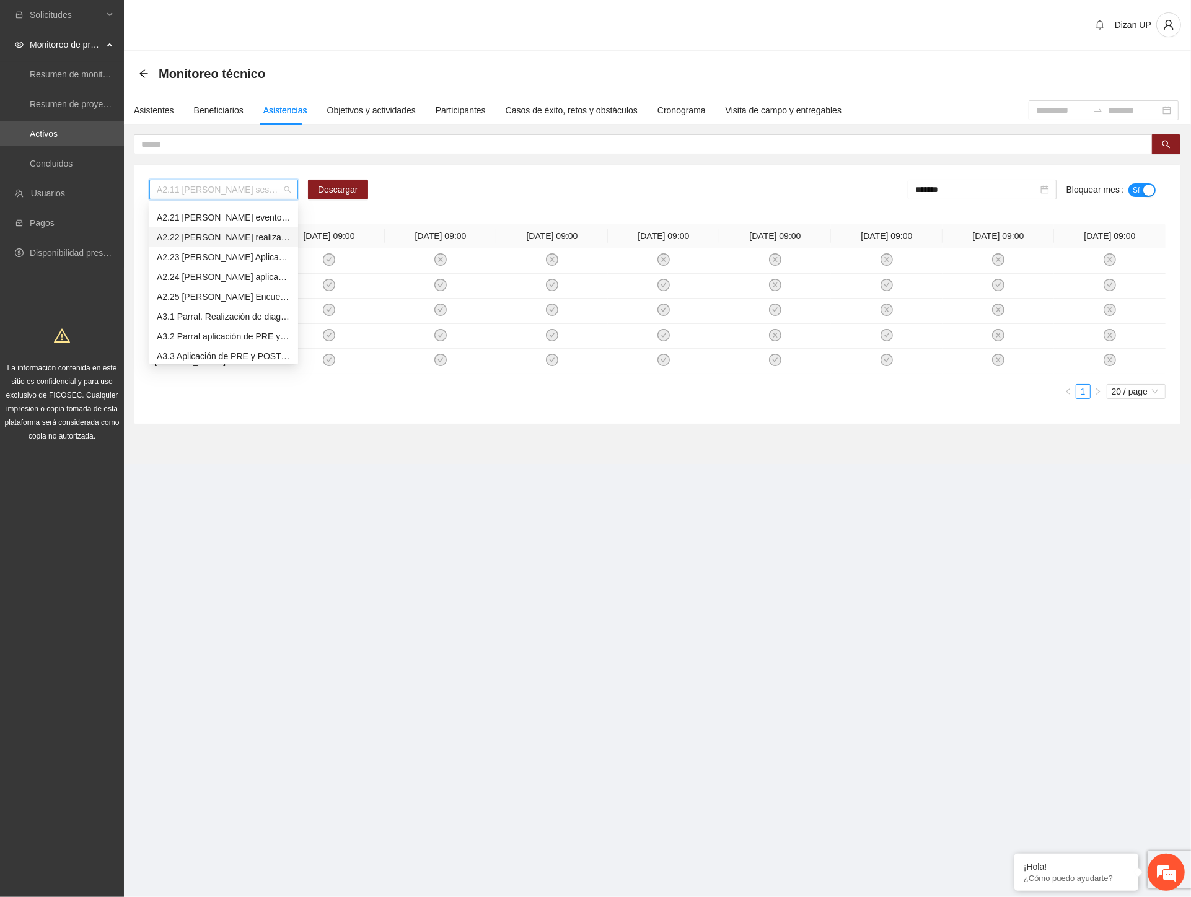
click at [205, 237] on div "A2.22 [PERSON_NAME] realización de diagnósticos (LSB-50) Personal Penitenciario…" at bounding box center [224, 237] width 134 height 14
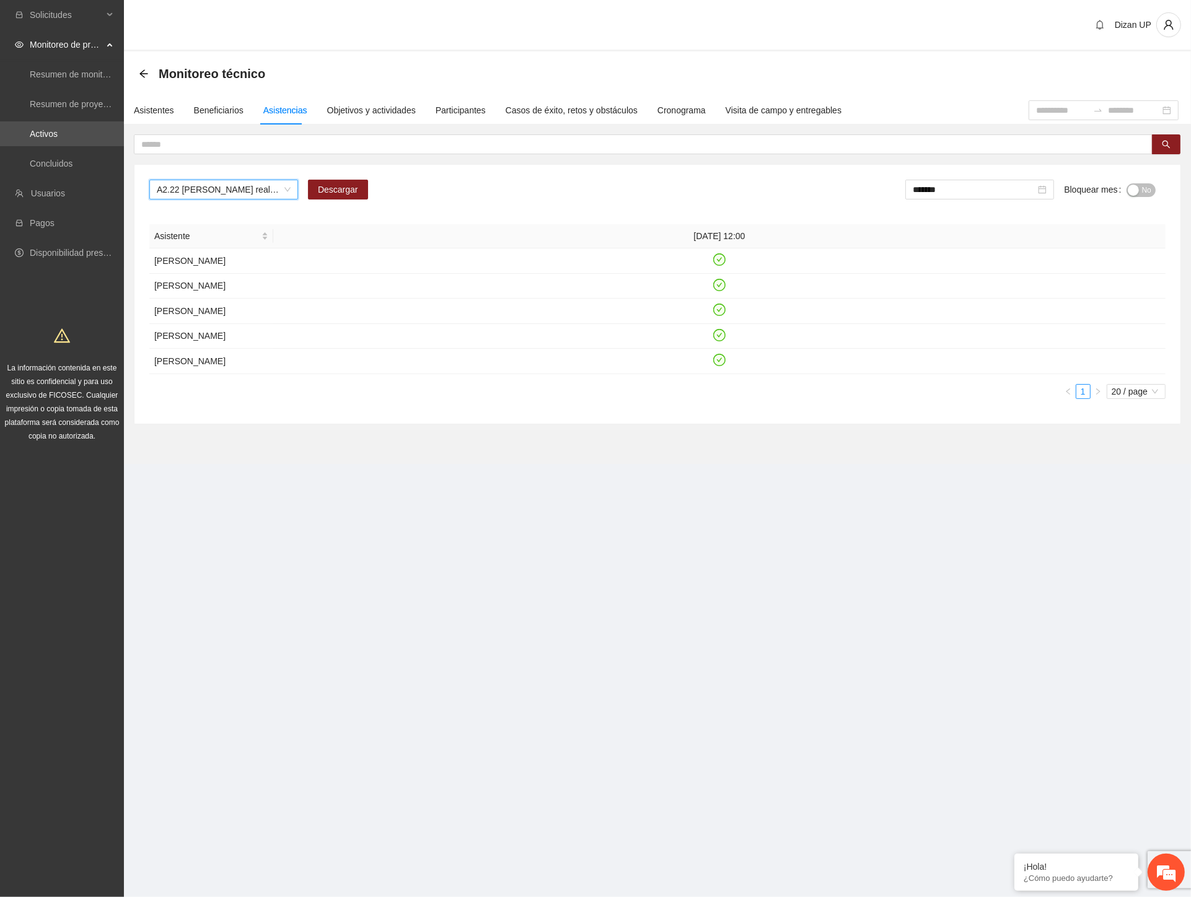
click at [1135, 188] on div "button" at bounding box center [1133, 190] width 11 height 11
click at [994, 186] on input "*******" at bounding box center [976, 190] width 123 height 14
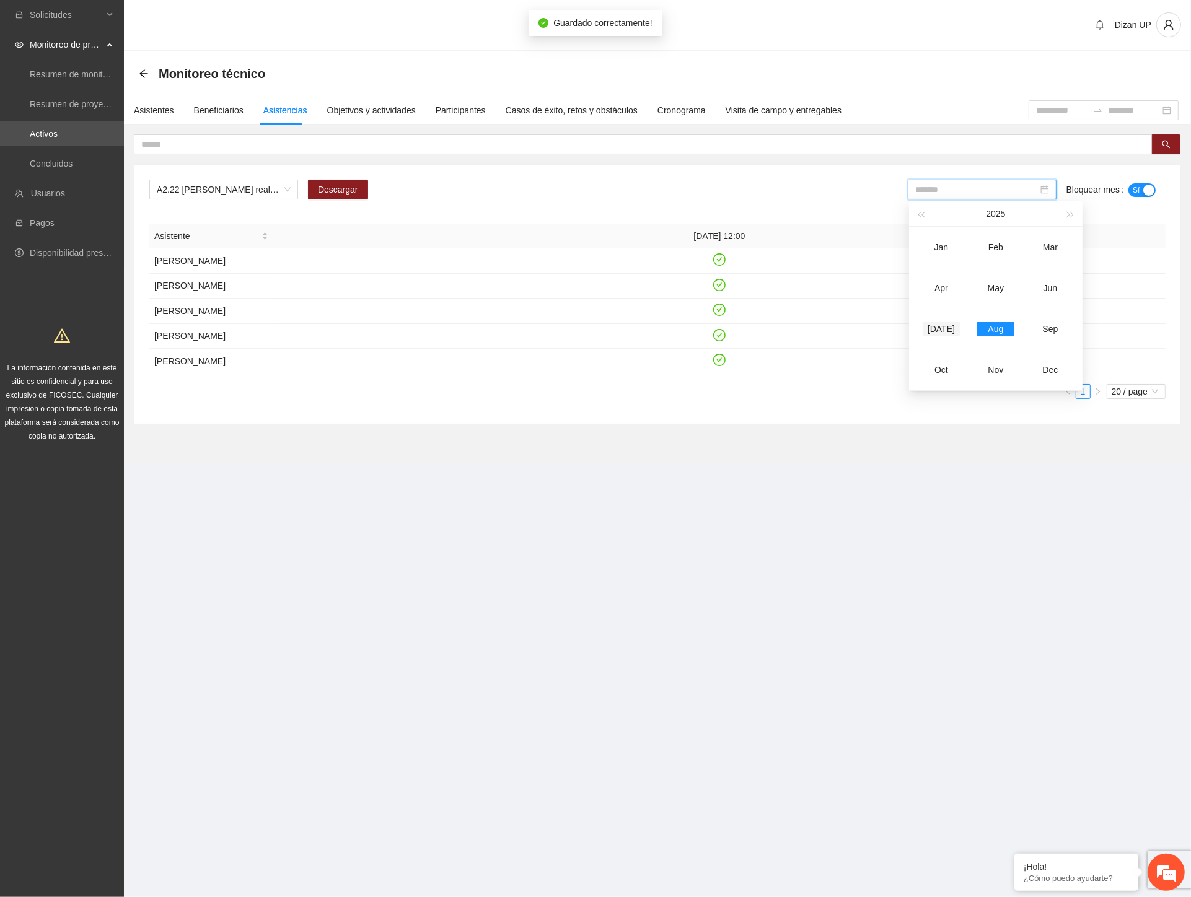
click at [947, 327] on div "[DATE]" at bounding box center [941, 329] width 37 height 15
click at [1143, 190] on span "No" at bounding box center [1146, 190] width 9 height 14
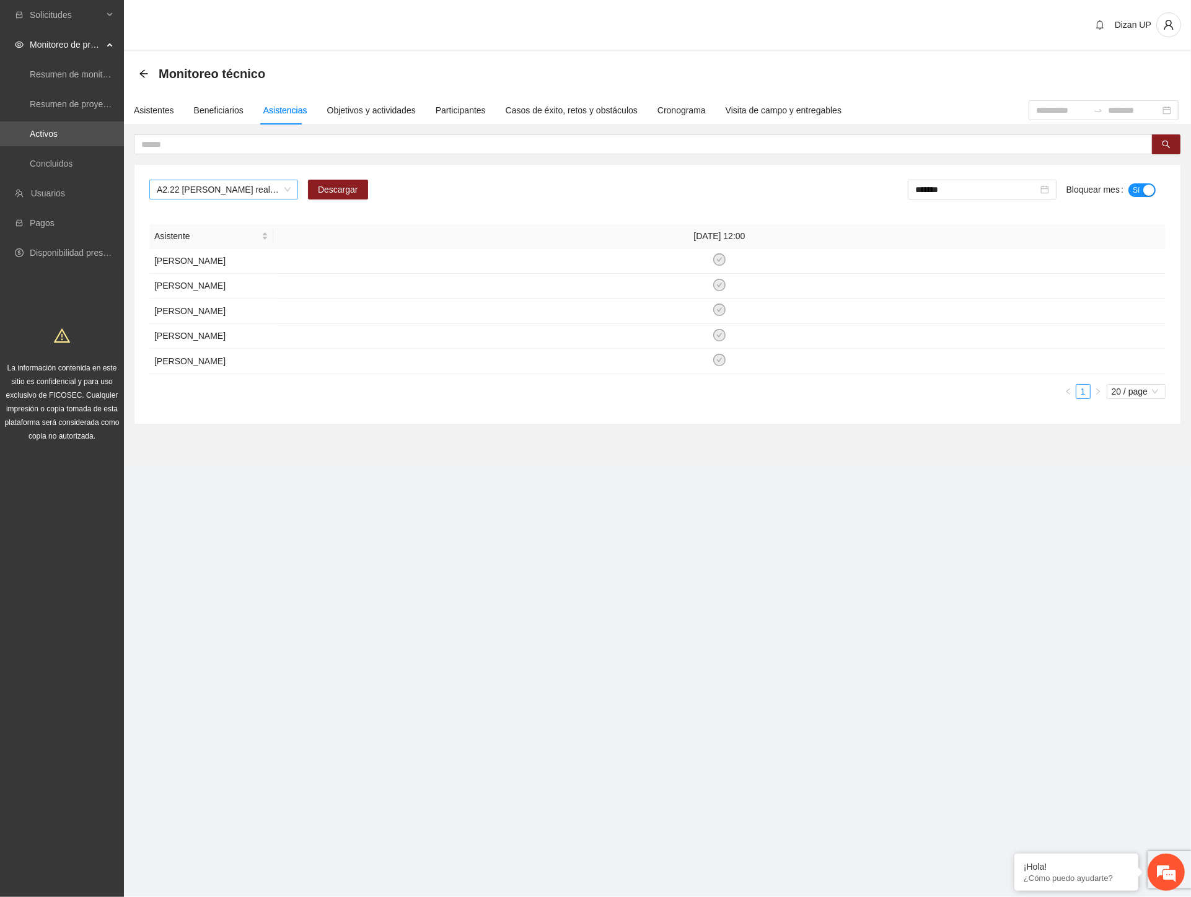
click at [247, 184] on span "A2.22 [PERSON_NAME] realización de diagnósticos (LSB-50) Personal Penitenciario…" at bounding box center [224, 189] width 134 height 19
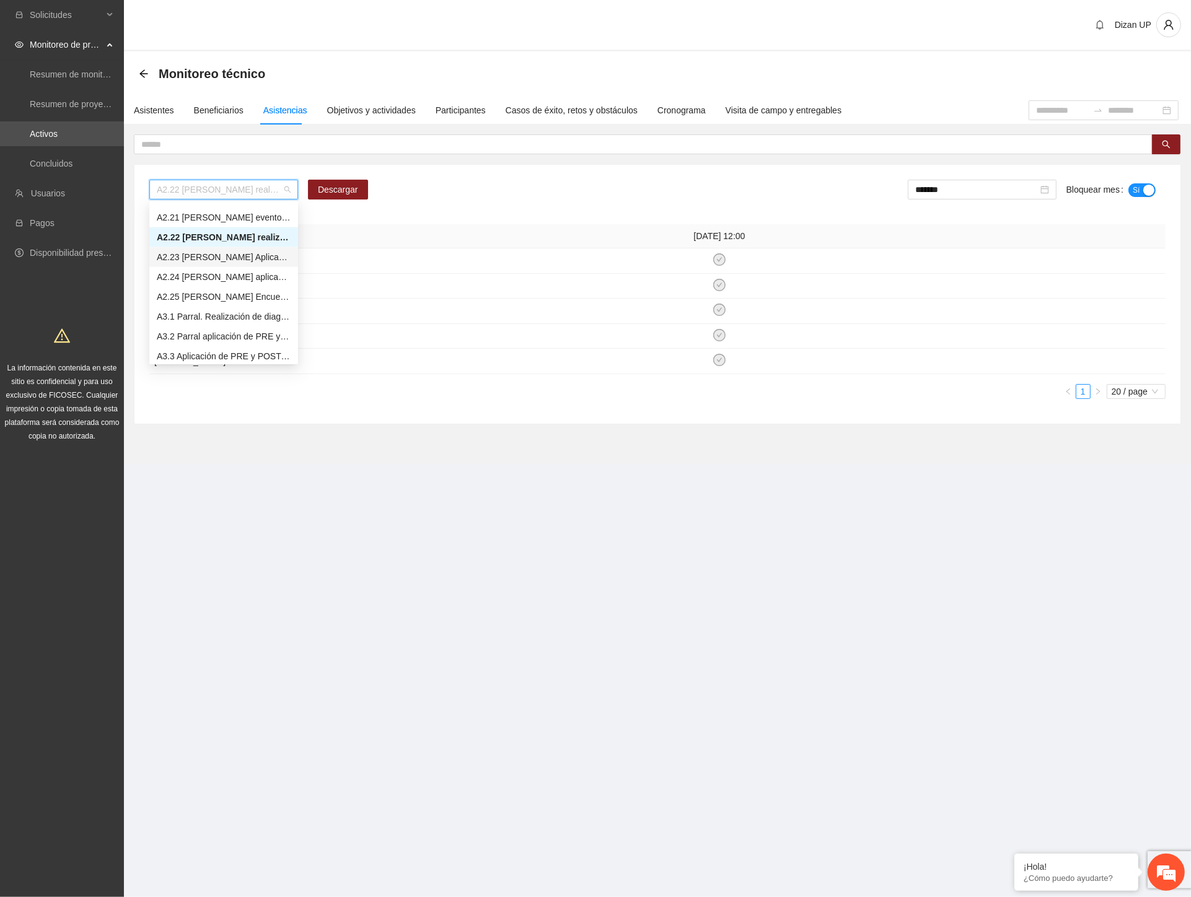
click at [198, 260] on div "A2.23 [PERSON_NAME] Aplicación de PRE y POST Agresividad - Personal Penitenciar…" at bounding box center [224, 257] width 134 height 14
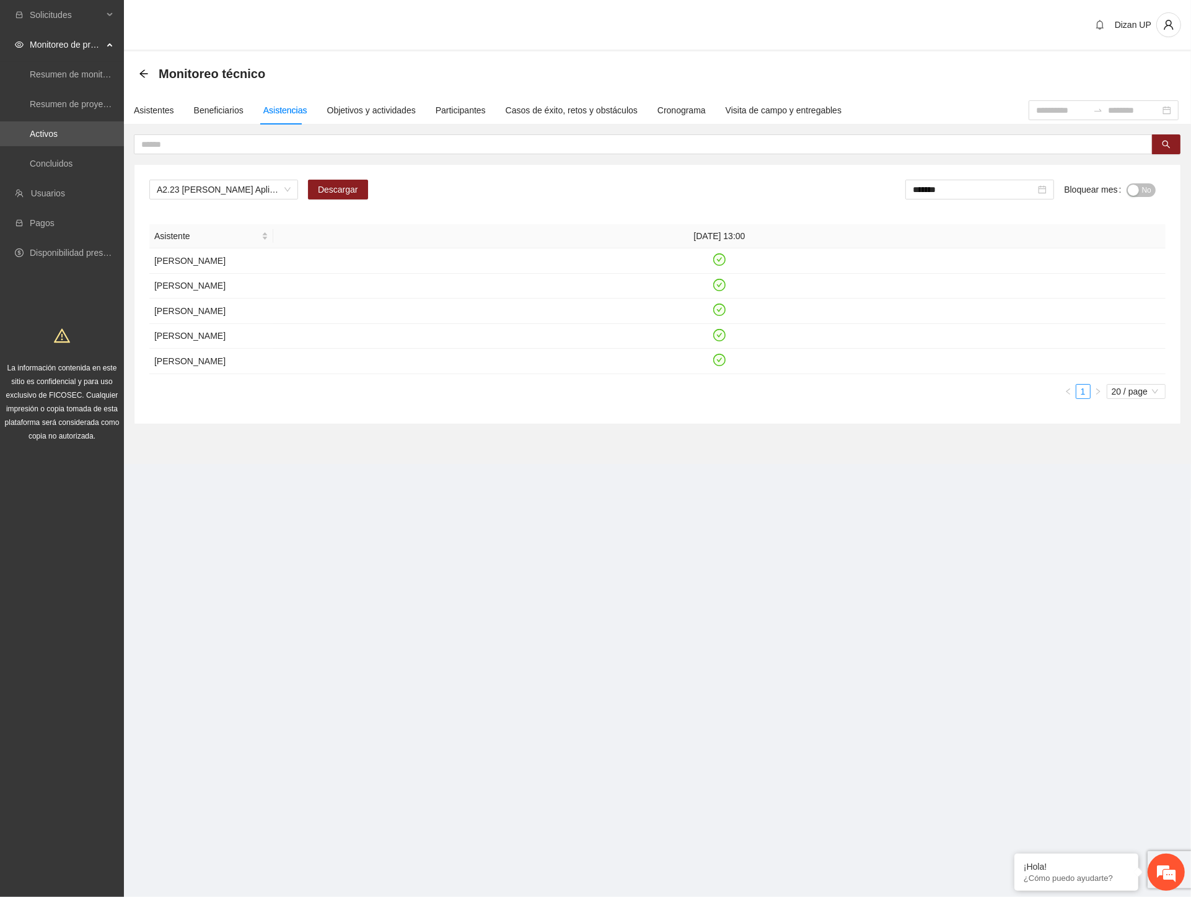
drag, startPoint x: 301, startPoint y: 71, endPoint x: 327, endPoint y: 69, distance: 26.1
click at [302, 71] on div "Monitoreo técnico" at bounding box center [657, 73] width 1037 height 25
click at [1138, 188] on button "No" at bounding box center [1140, 190] width 29 height 14
click at [964, 192] on input "*******" at bounding box center [976, 190] width 123 height 14
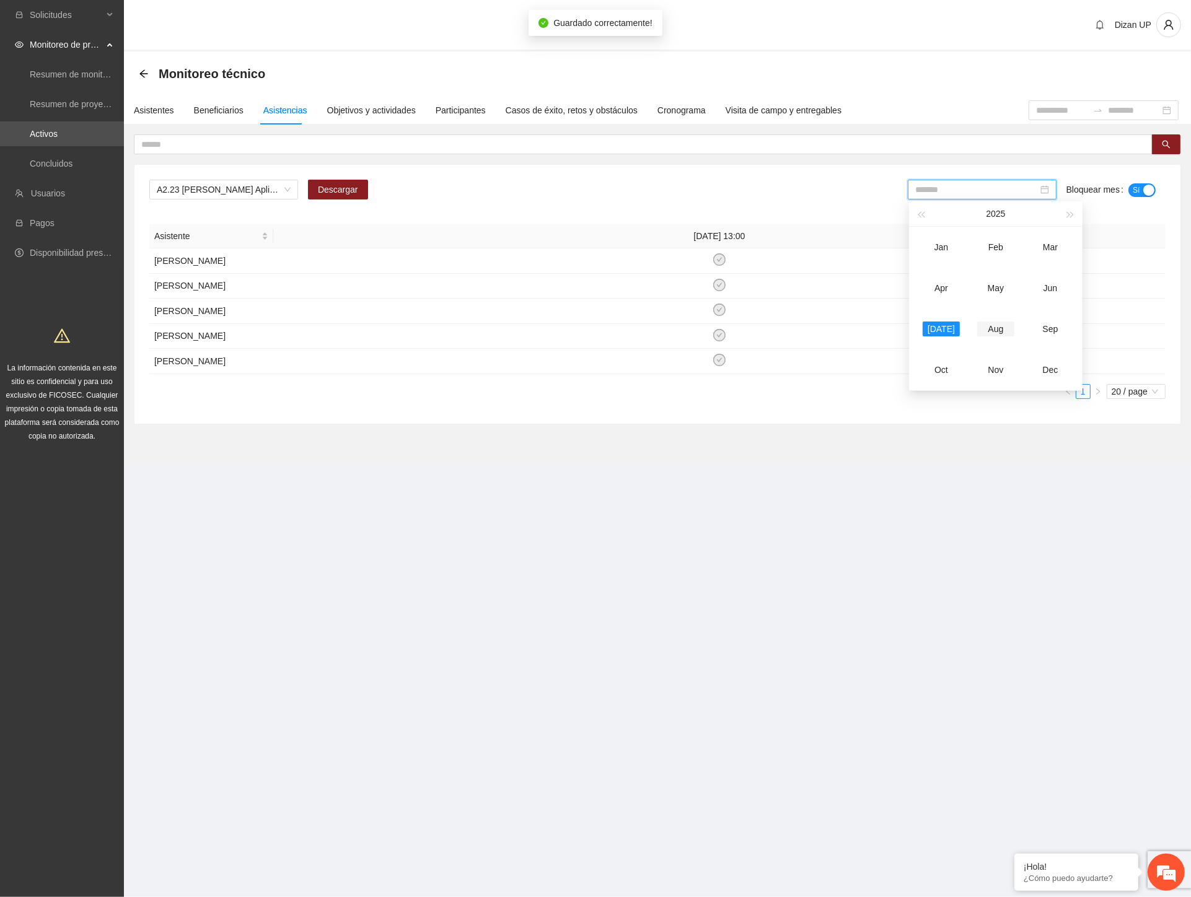
click at [988, 323] on div "Aug" at bounding box center [995, 329] width 37 height 15
click at [1134, 194] on div "button" at bounding box center [1133, 190] width 11 height 11
click at [273, 195] on span "A2.23 [PERSON_NAME] Aplicación de PRE y POST Agresividad - Personal Penitenciar…" at bounding box center [224, 189] width 134 height 19
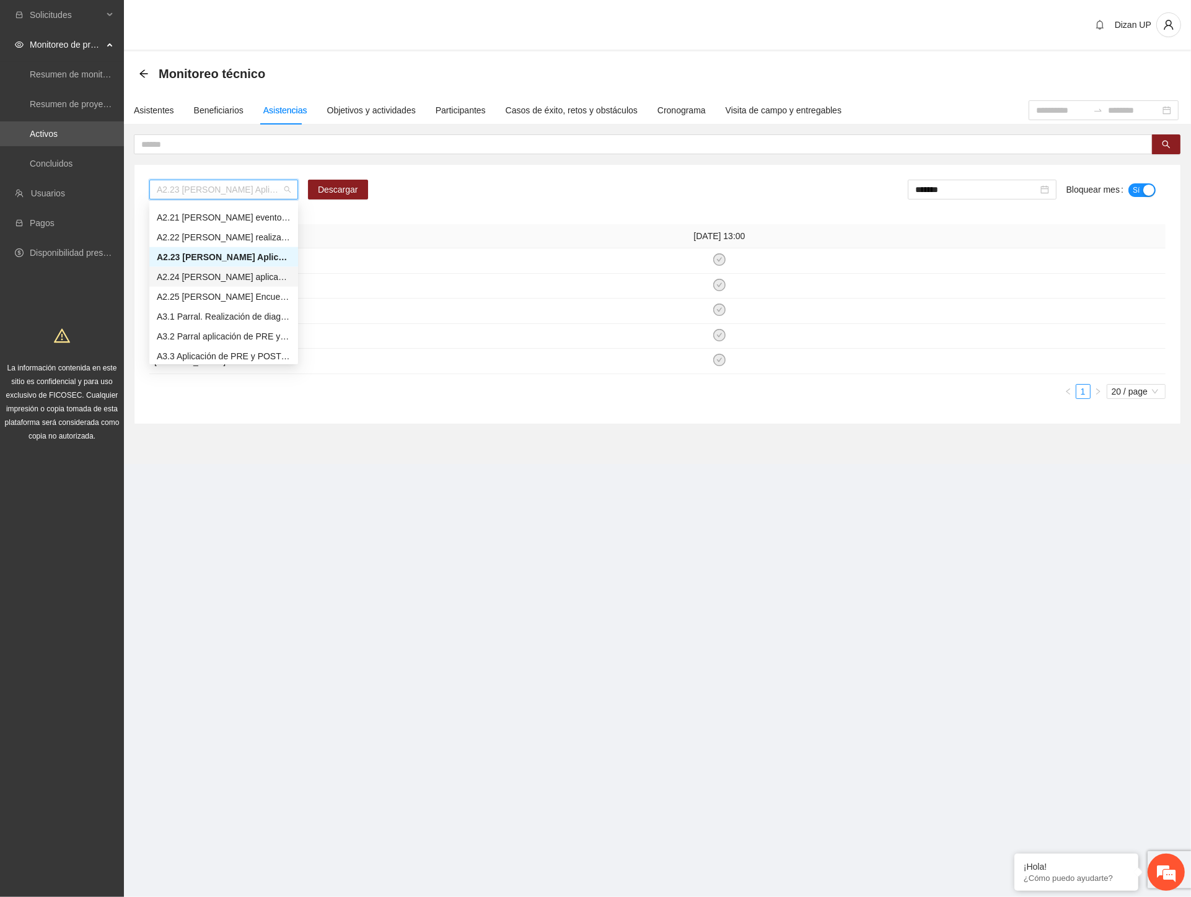
click at [208, 277] on div "A2.24 [PERSON_NAME] aplicación de PRE y POST Inteligencia Emocional Personal Pe…" at bounding box center [224, 277] width 134 height 14
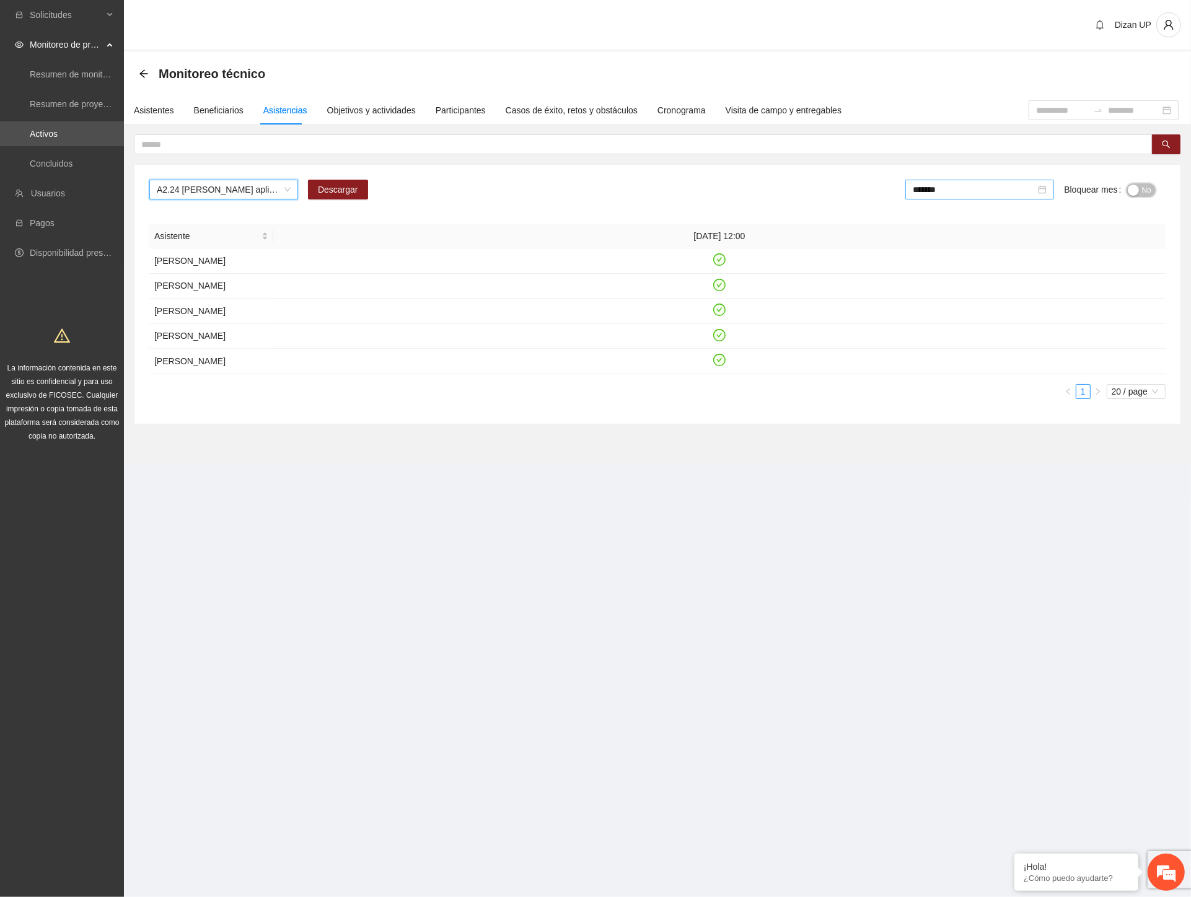
drag, startPoint x: 1143, startPoint y: 188, endPoint x: 1056, endPoint y: 183, distance: 87.5
click at [1142, 189] on span "No" at bounding box center [1146, 190] width 9 height 14
click at [988, 187] on input "*******" at bounding box center [976, 190] width 123 height 14
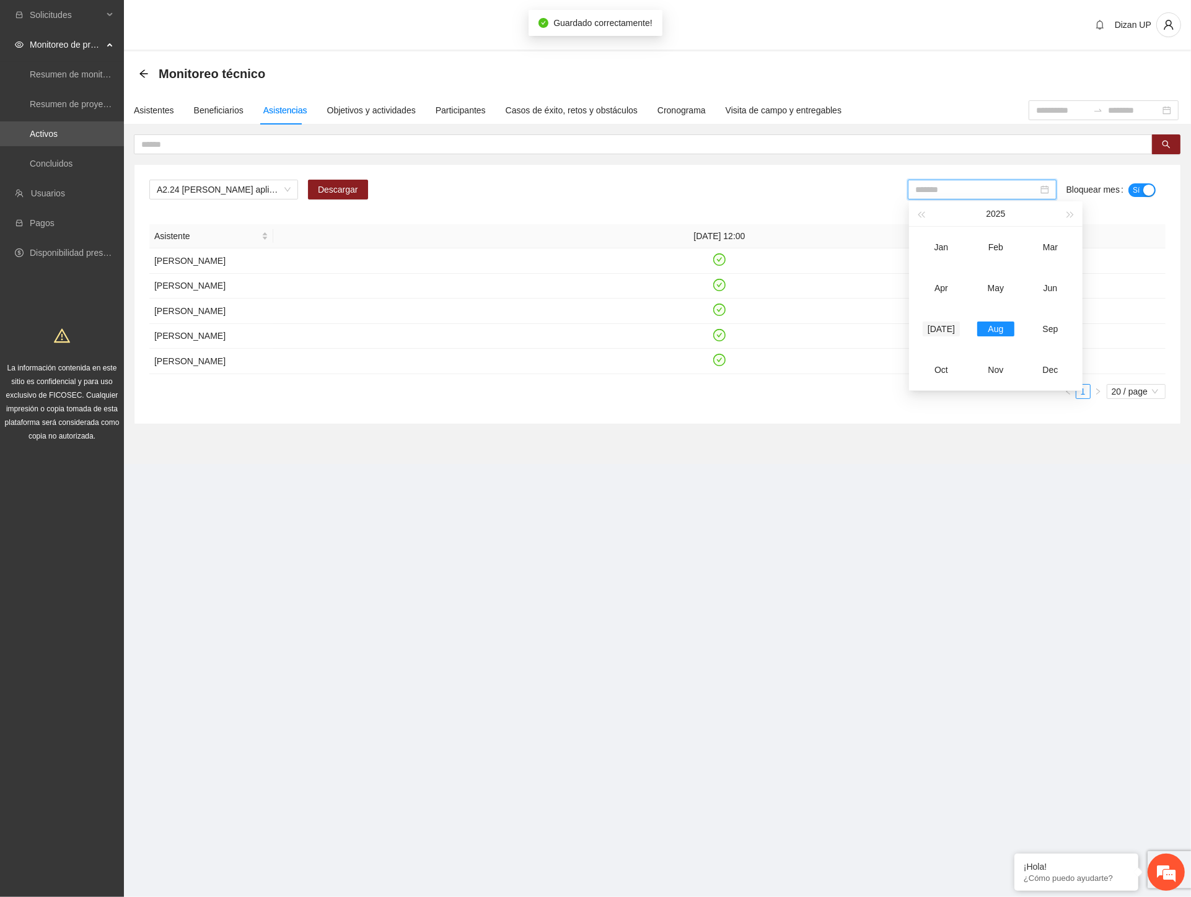
click at [934, 332] on div "[DATE]" at bounding box center [941, 329] width 37 height 15
type input "*******"
click at [1133, 186] on div "button" at bounding box center [1133, 190] width 11 height 11
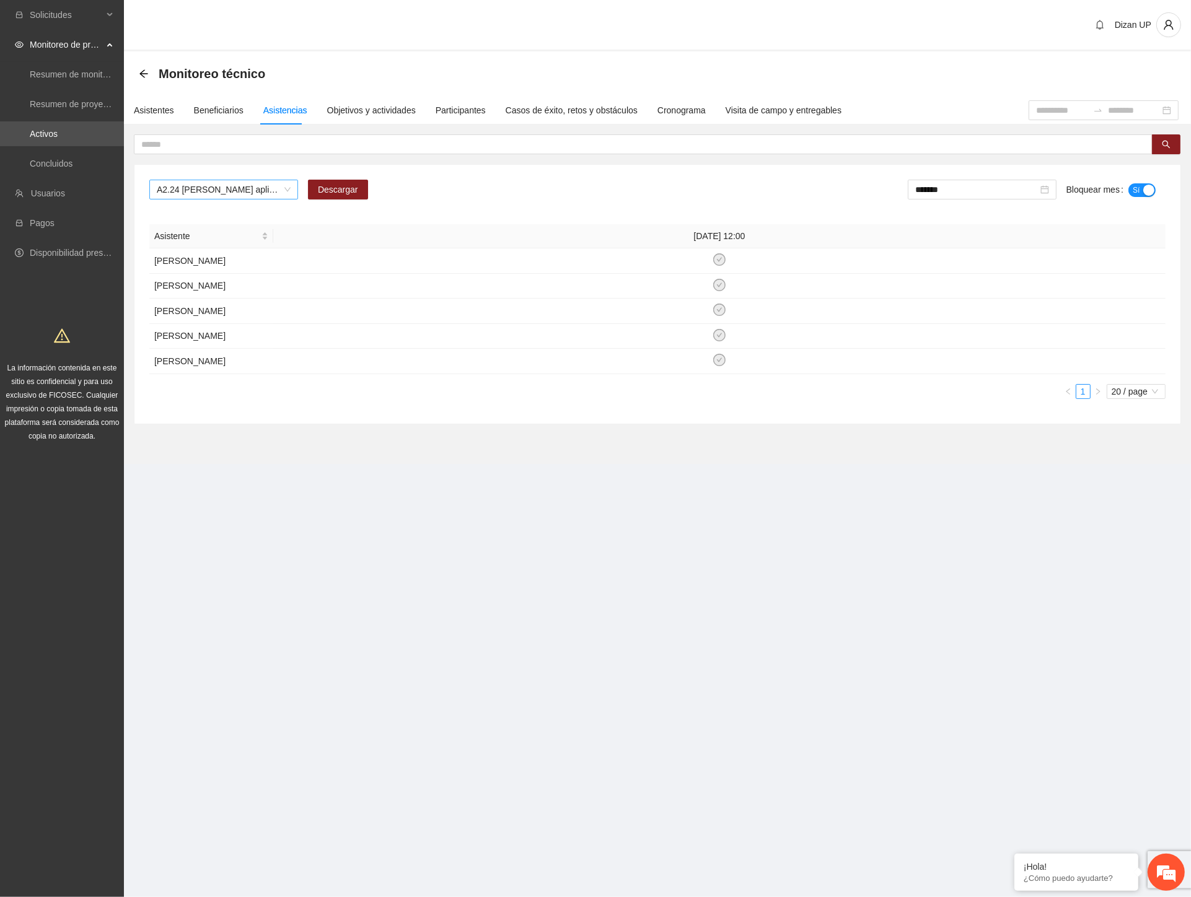
click at [248, 193] on span "A2.24 [PERSON_NAME] aplicación de PRE y POST Inteligencia Emocional Personal Pe…" at bounding box center [224, 189] width 134 height 19
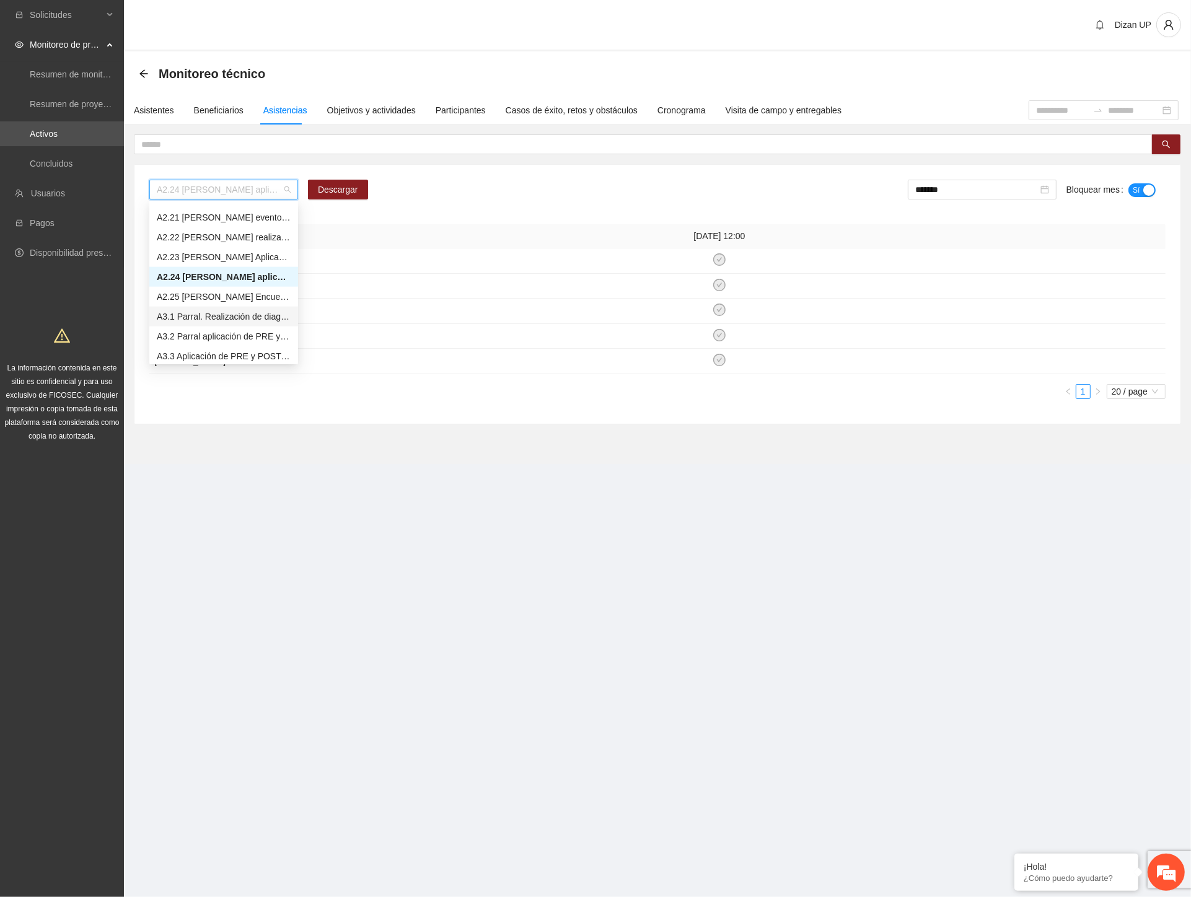
click at [206, 322] on div "A3.1 Parral. Realización de diagnósticos (LSB-50)" at bounding box center [224, 317] width 134 height 14
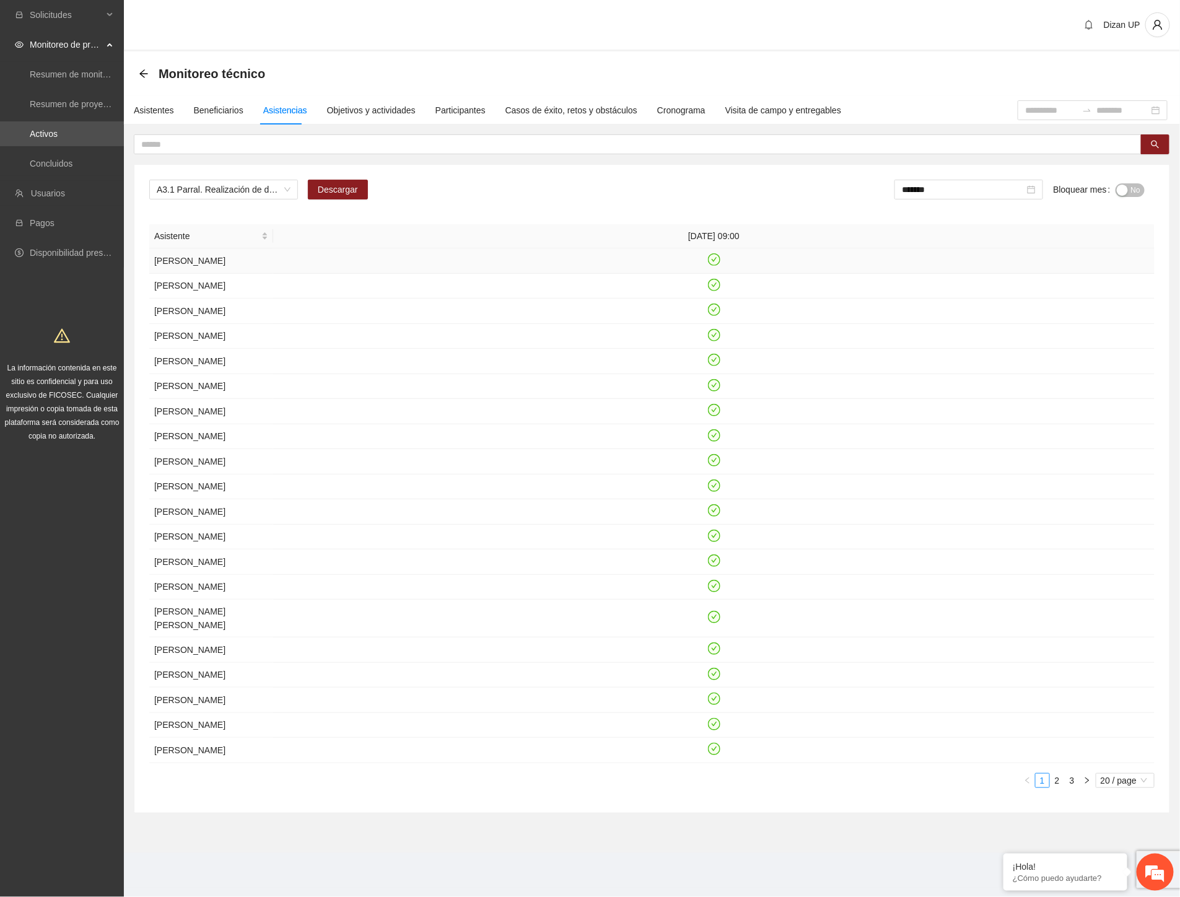
click at [545, 260] on td at bounding box center [714, 260] width 882 height 25
click at [342, 189] on span "Descargar" at bounding box center [338, 190] width 40 height 14
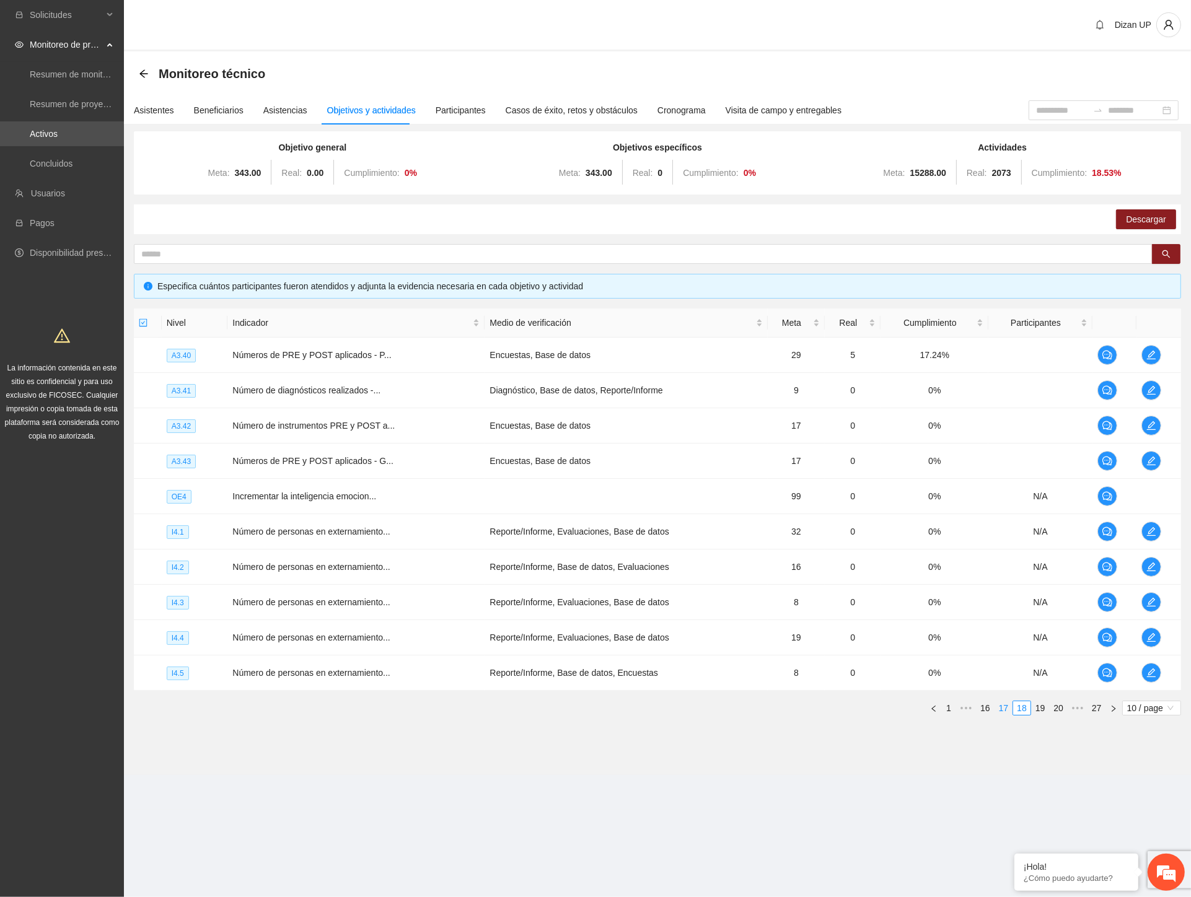
click at [998, 708] on link "17" at bounding box center [1003, 708] width 17 height 14
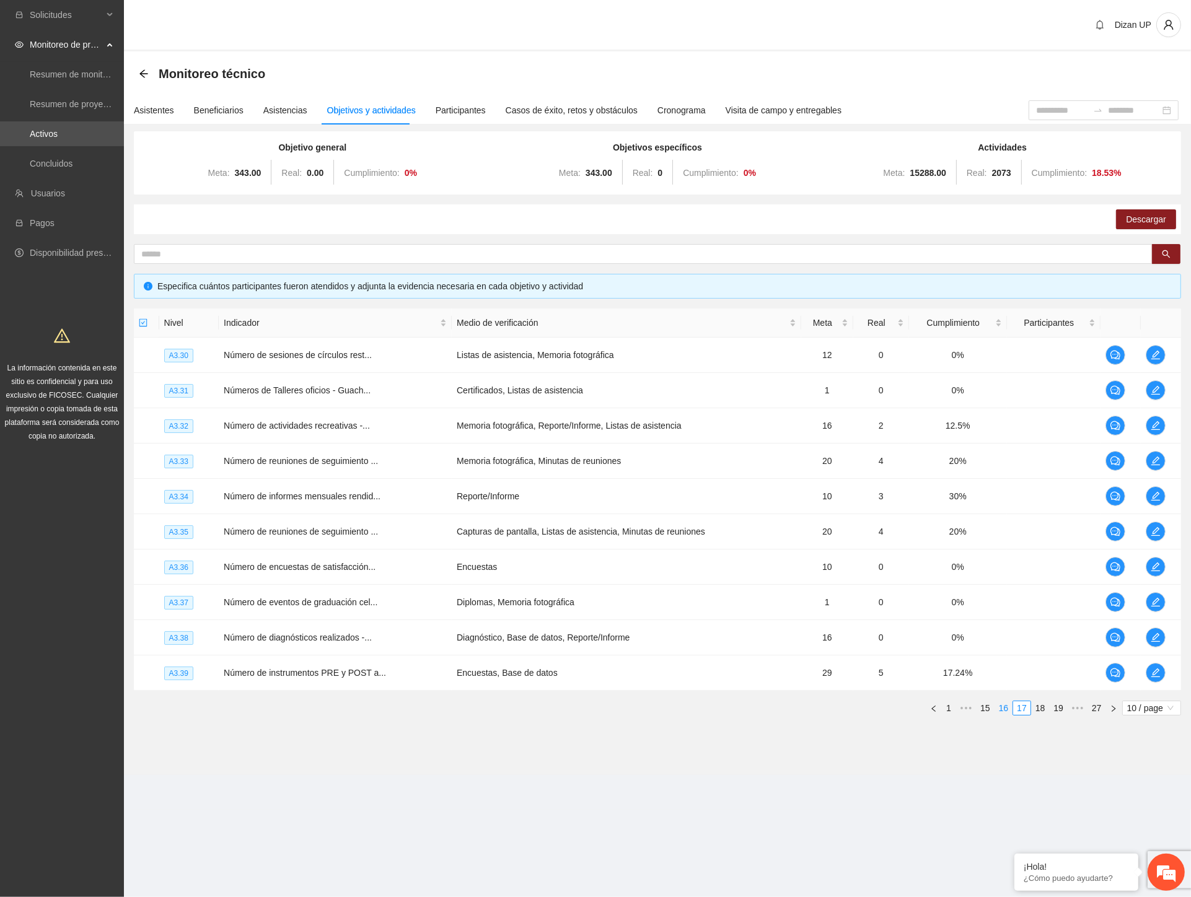
click at [1001, 711] on link "16" at bounding box center [1003, 708] width 17 height 14
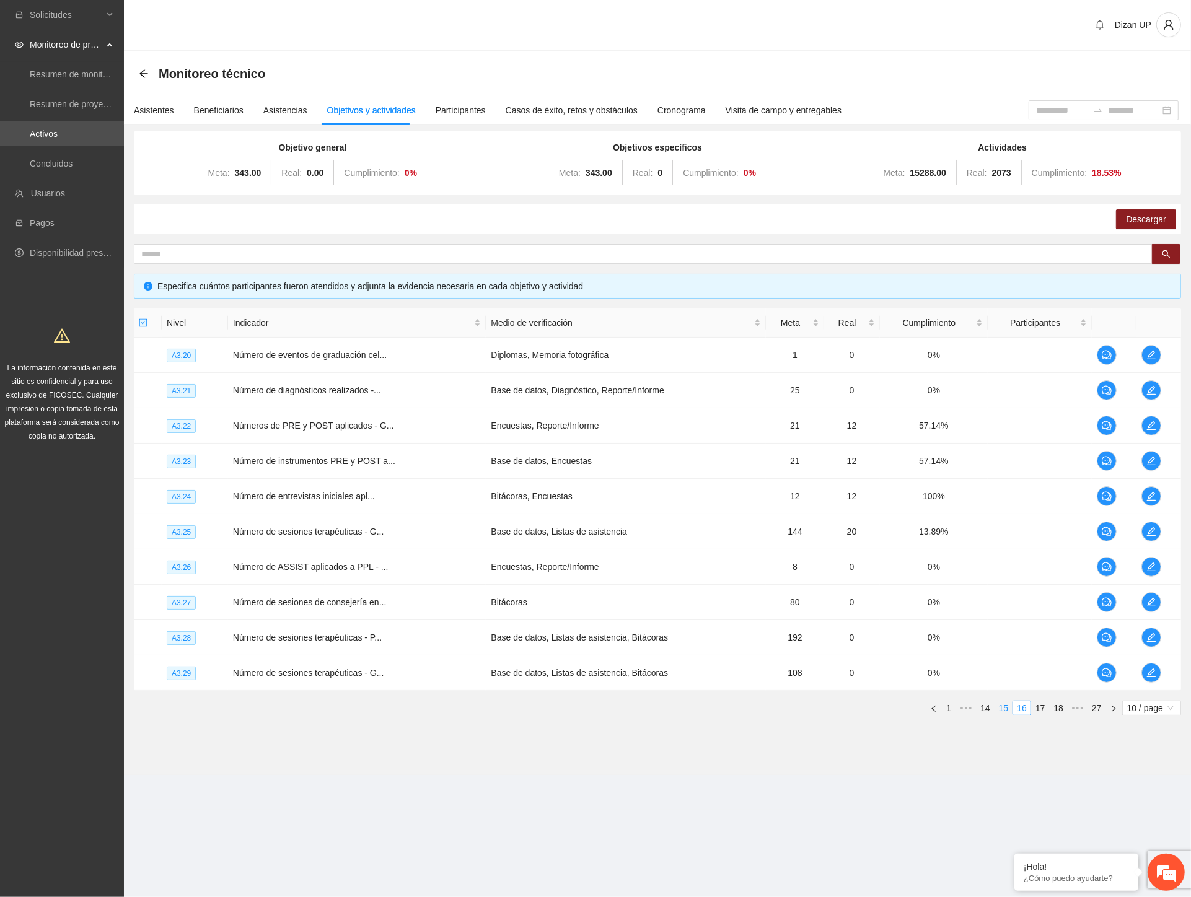
click at [1002, 709] on link "15" at bounding box center [1003, 708] width 17 height 14
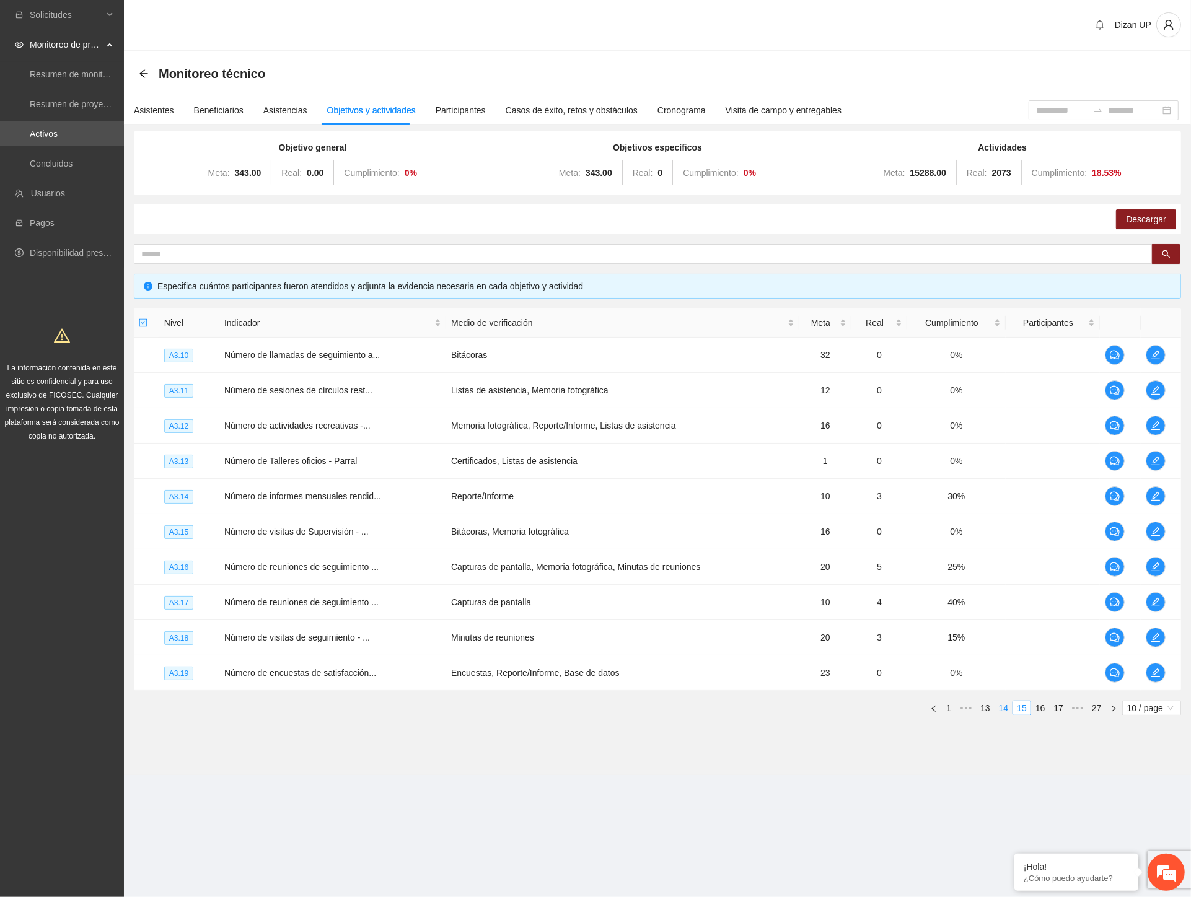
click at [1002, 709] on link "14" at bounding box center [1003, 708] width 17 height 14
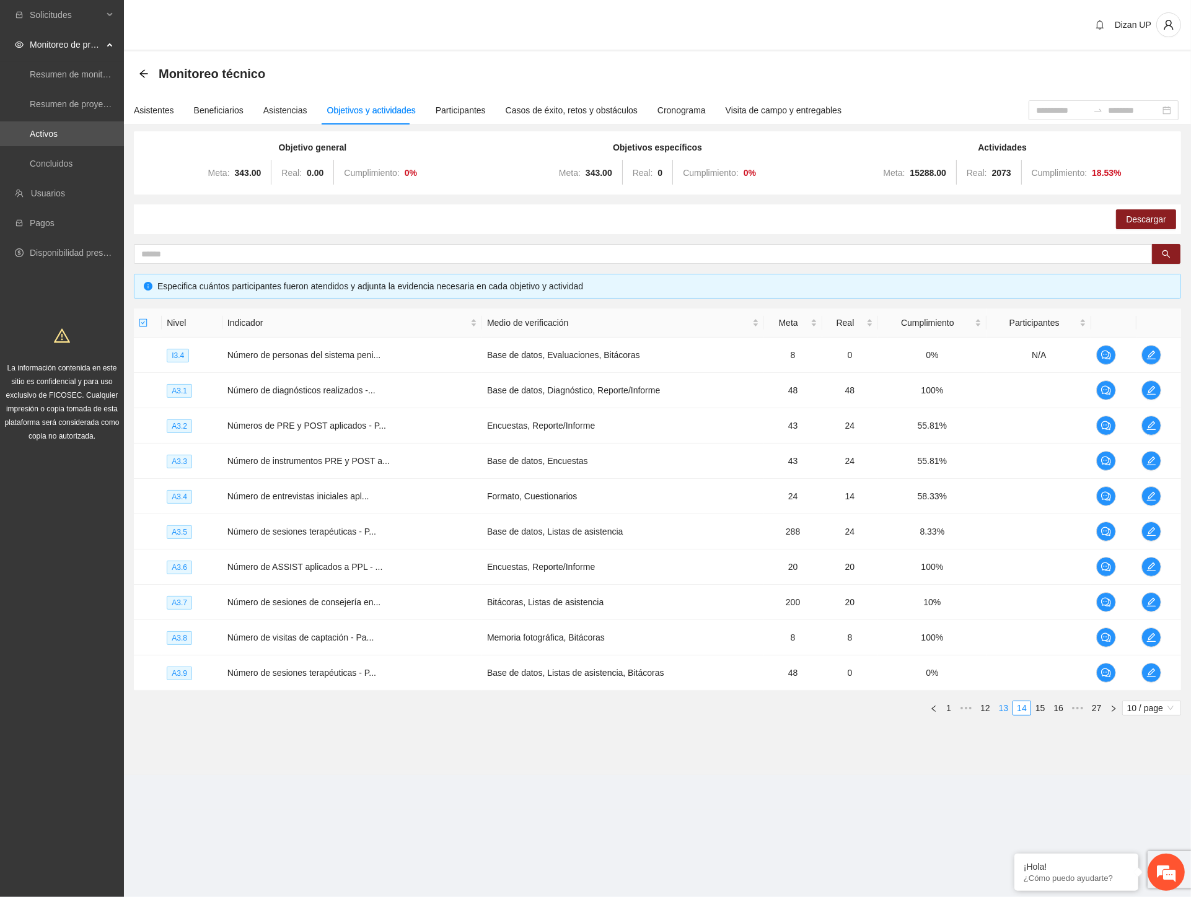
click at [1002, 709] on link "13" at bounding box center [1003, 708] width 17 height 14
click at [1039, 713] on link "14" at bounding box center [1040, 708] width 17 height 14
click at [833, 765] on section "Monitoreo técnico Asistentes Beneficiarios Asistencias Objetivos y actividades …" at bounding box center [657, 413] width 1067 height 724
drag, startPoint x: 967, startPoint y: 211, endPoint x: 1019, endPoint y: 214, distance: 51.5
click at [967, 211] on div "Descargar" at bounding box center [657, 219] width 1047 height 30
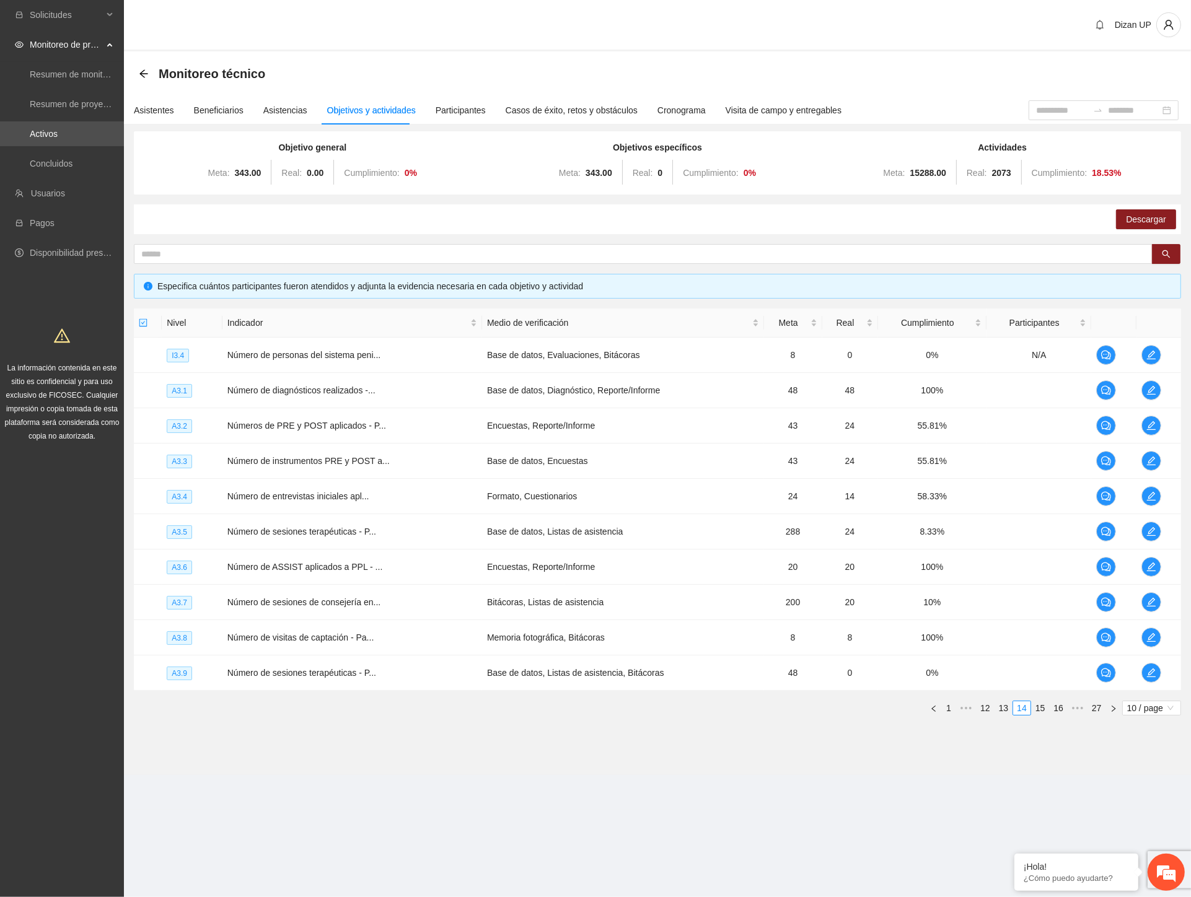
drag, startPoint x: 973, startPoint y: 214, endPoint x: 1190, endPoint y: 234, distance: 217.8
click at [973, 214] on div "Descargar" at bounding box center [657, 219] width 1047 height 30
drag, startPoint x: 993, startPoint y: 229, endPoint x: 1183, endPoint y: 222, distance: 190.4
click at [1002, 227] on div "Descargar" at bounding box center [657, 219] width 1047 height 30
click at [919, 214] on div "Descargar" at bounding box center [657, 219] width 1047 height 30
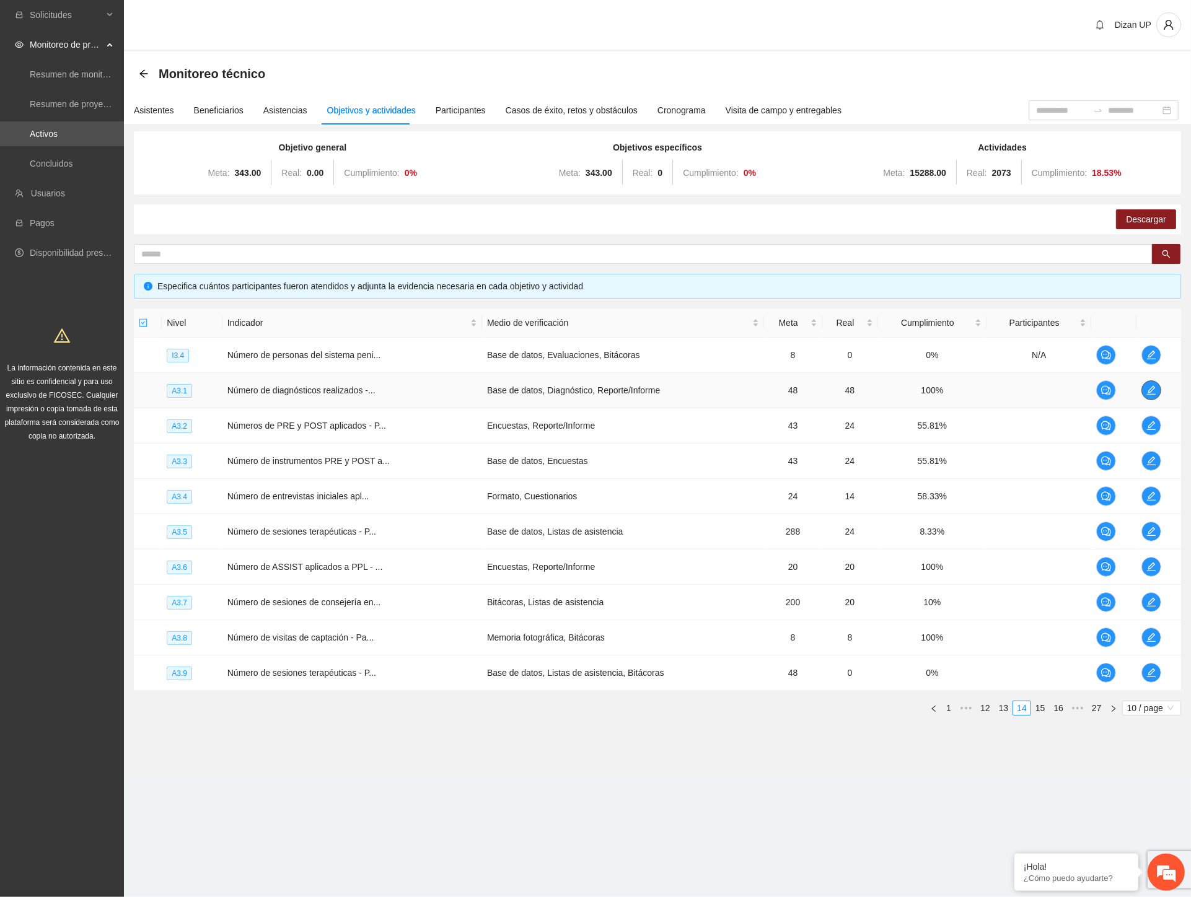
click at [1151, 386] on icon "edit" at bounding box center [1151, 390] width 10 height 10
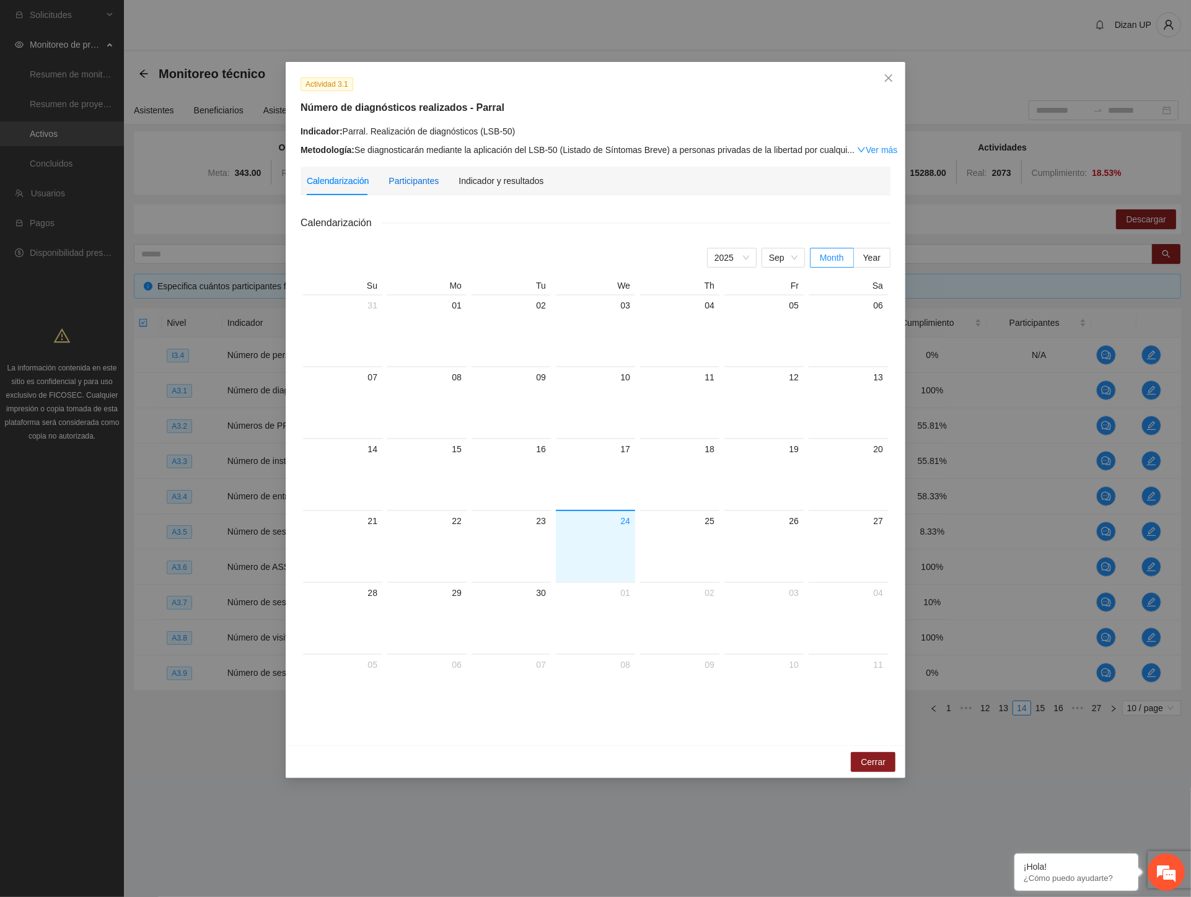
click at [406, 186] on div "Participantes" at bounding box center [413, 181] width 50 height 14
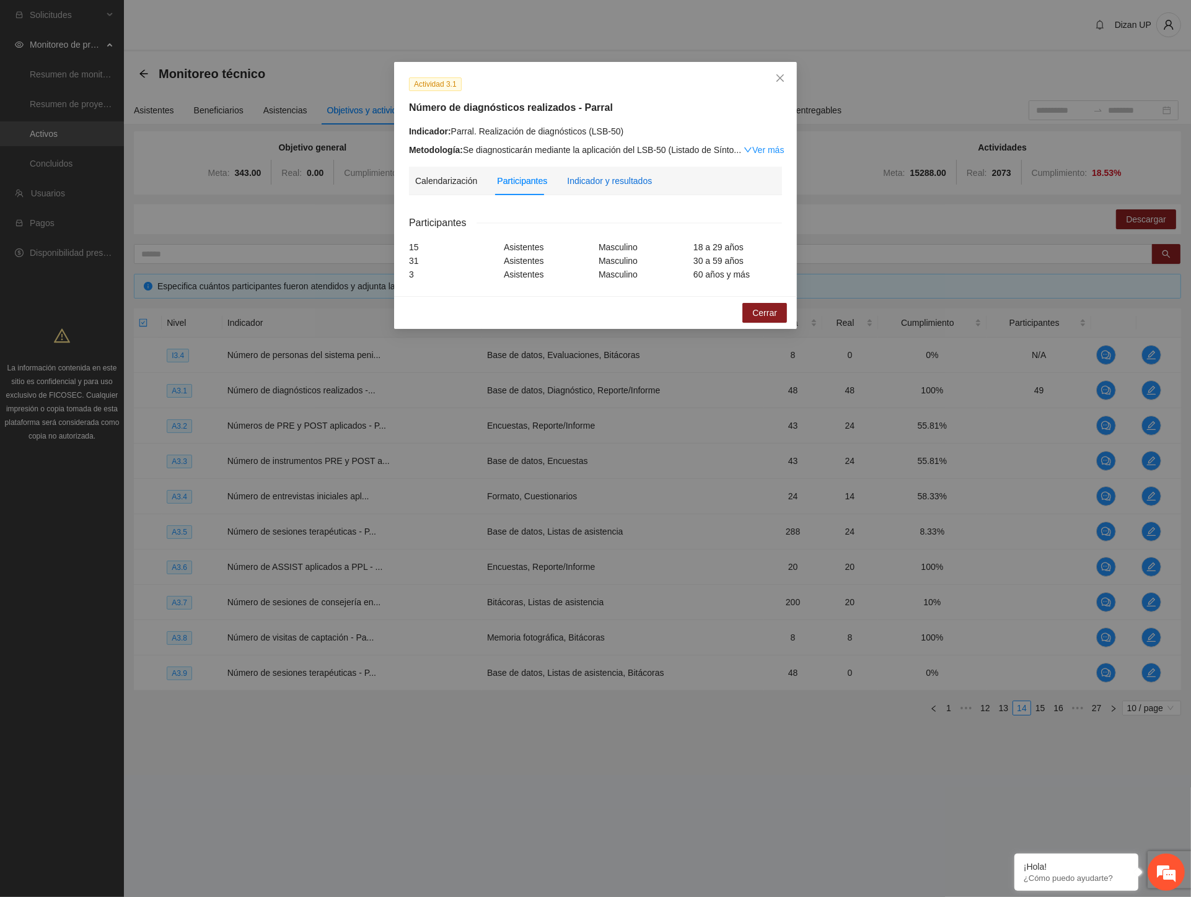
click at [613, 178] on div "Indicador y resultados" at bounding box center [609, 181] width 85 height 14
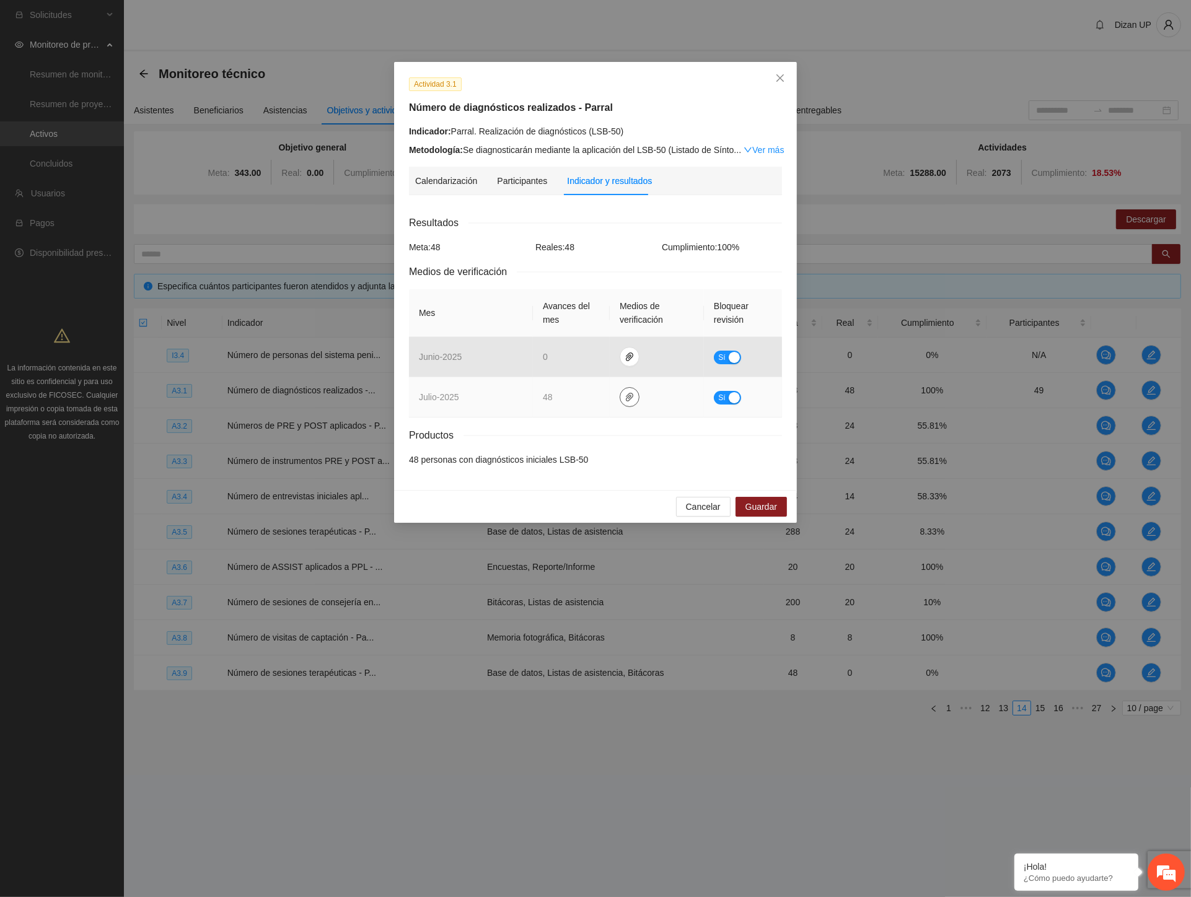
click at [629, 393] on icon "paper-clip" at bounding box center [629, 397] width 7 height 9
click at [580, 362] on link "JULIO_2025.zip" at bounding box center [631, 361] width 177 height 14
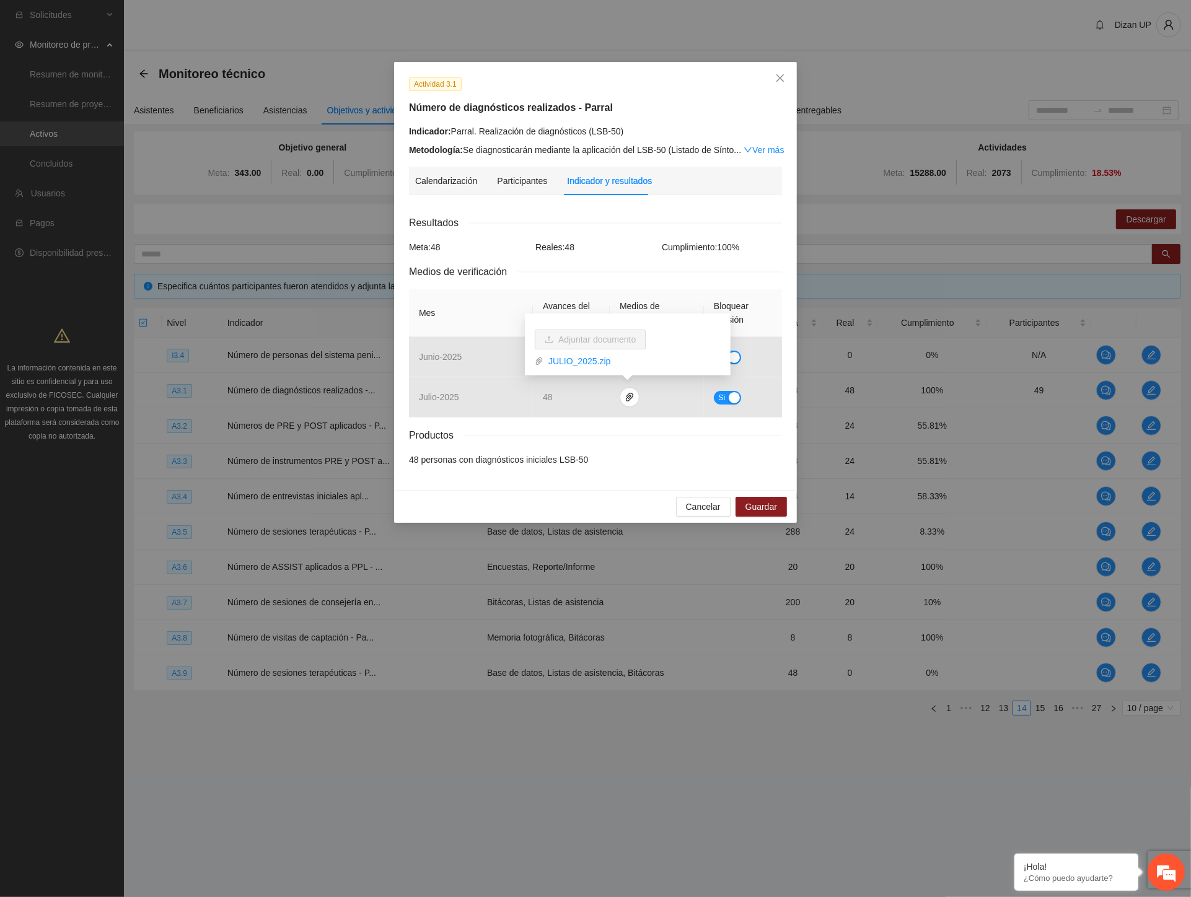
drag, startPoint x: 571, startPoint y: 45, endPoint x: 450, endPoint y: 1, distance: 128.4
click at [571, 44] on div "Actividad 3.1 Número de diagnósticos realizados - Parral Indicador: Parral. Rea…" at bounding box center [595, 448] width 1191 height 897
click at [751, 507] on span "Guardar" at bounding box center [761, 507] width 32 height 14
